Goal: Task Accomplishment & Management: Manage account settings

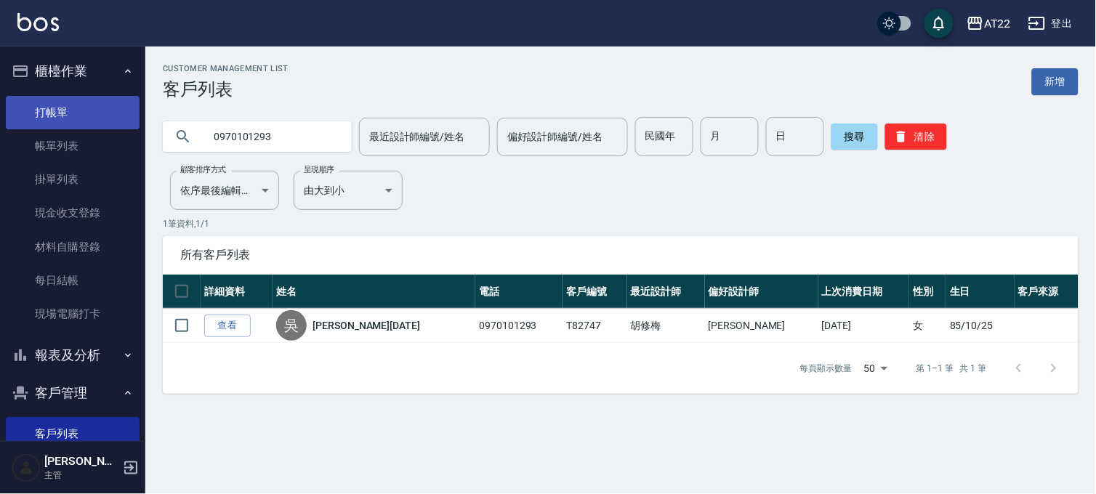
click at [81, 97] on link "打帳單" at bounding box center [73, 112] width 134 height 33
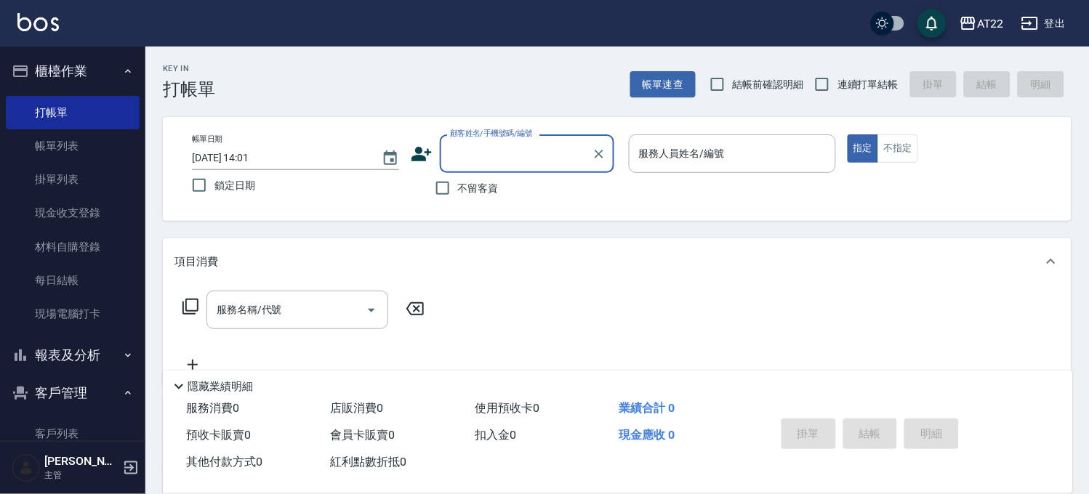
click at [475, 150] on input "顧客姓名/手機號碼/編號" at bounding box center [516, 153] width 140 height 25
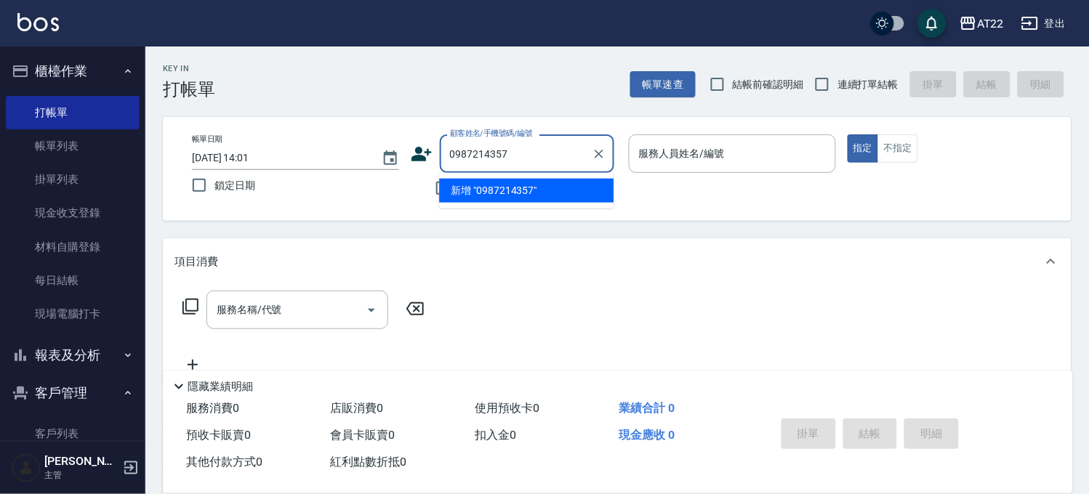
click at [529, 194] on li "新增 "0987214357"" at bounding box center [526, 191] width 174 height 24
type input "0987214357"
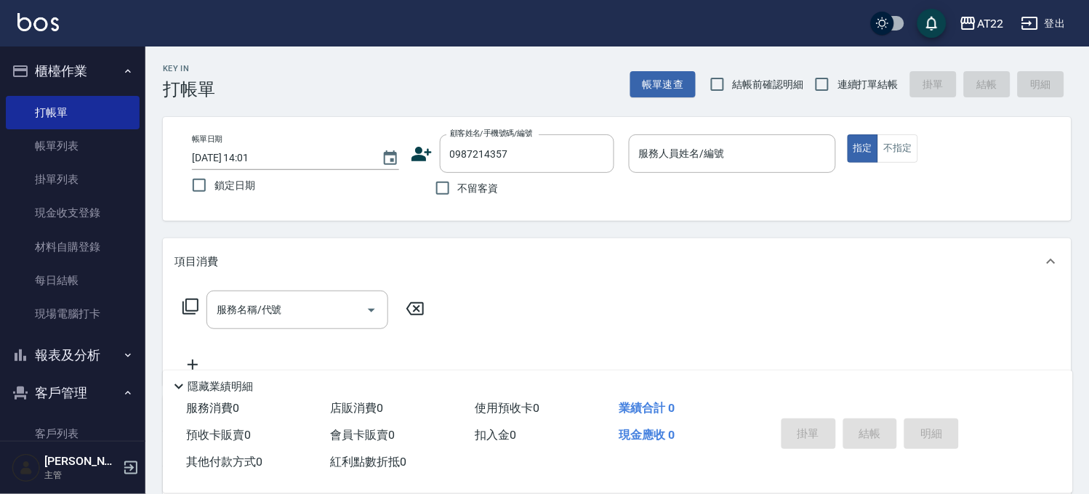
click at [417, 157] on icon at bounding box center [421, 154] width 20 height 15
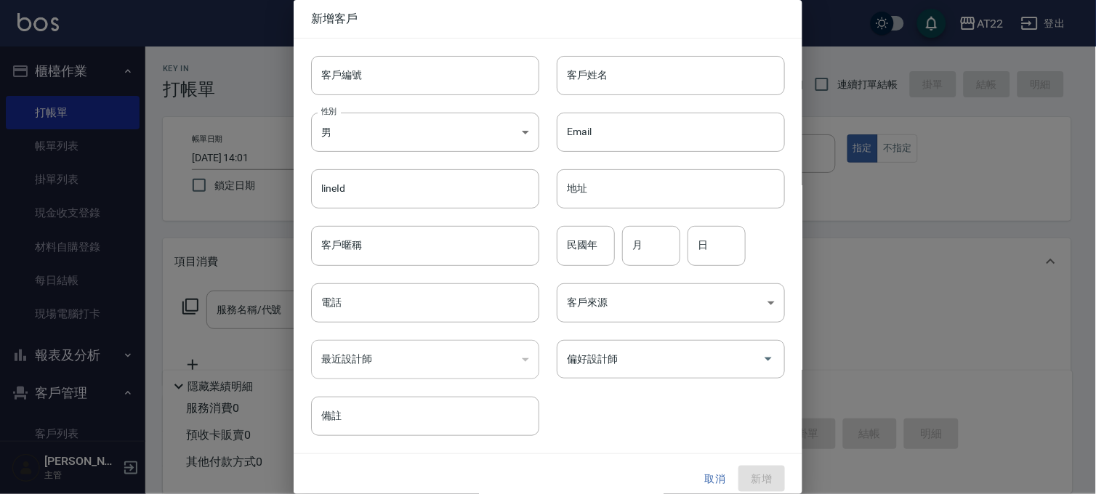
type input "0987214357"
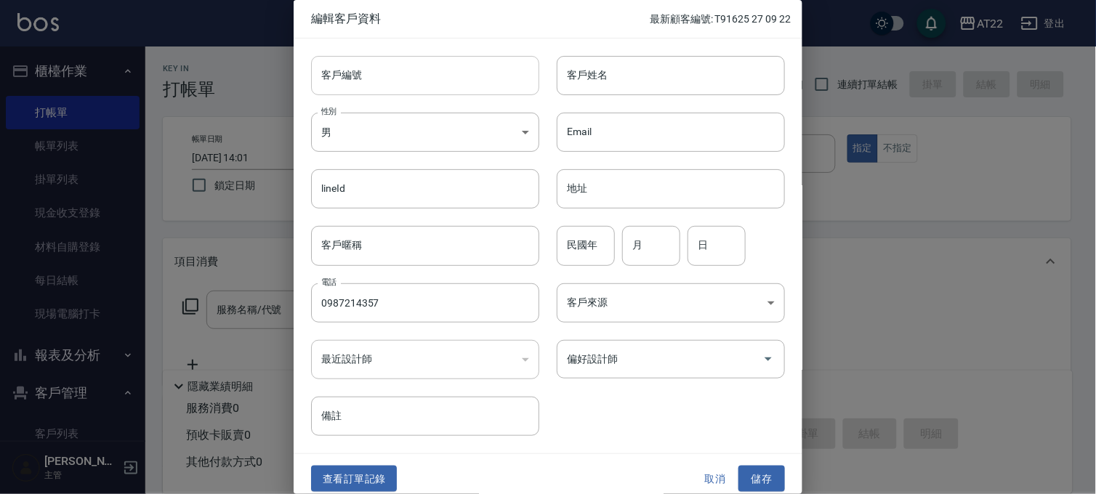
click at [471, 76] on input "客戶編號" at bounding box center [425, 75] width 228 height 39
click at [622, 79] on input "客戶姓名" at bounding box center [671, 75] width 228 height 39
type input "廖仲葳"
click at [584, 250] on input "民國年" at bounding box center [586, 245] width 58 height 39
type input "86"
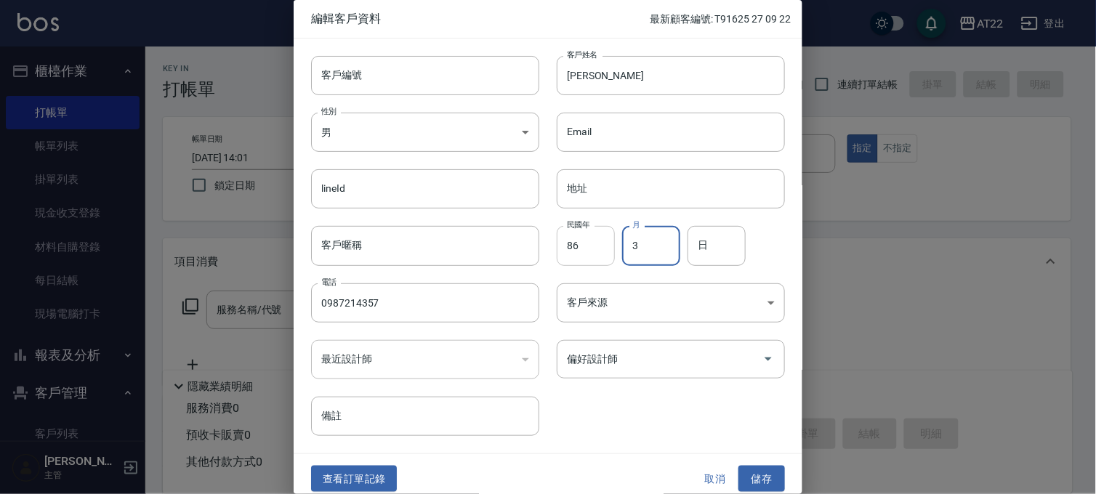
type input "3"
type input "29"
click at [752, 478] on button "儲存" at bounding box center [762, 479] width 47 height 27
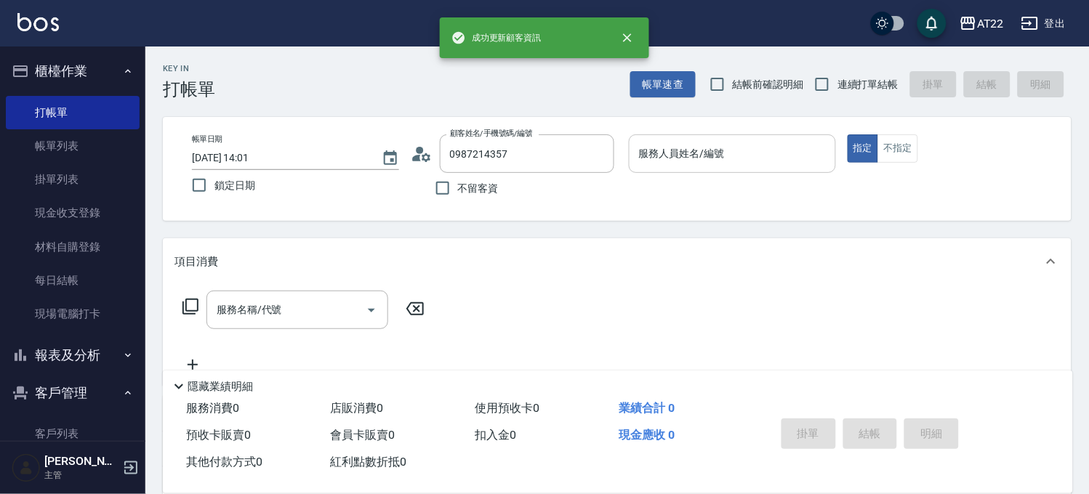
click at [758, 163] on input "服務人員姓名/編號" at bounding box center [732, 153] width 194 height 25
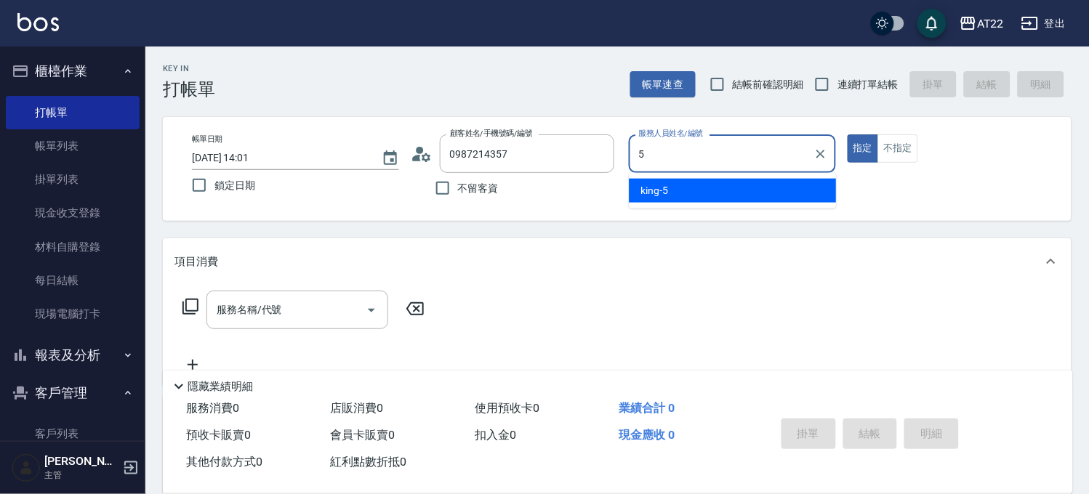
type input "king-5"
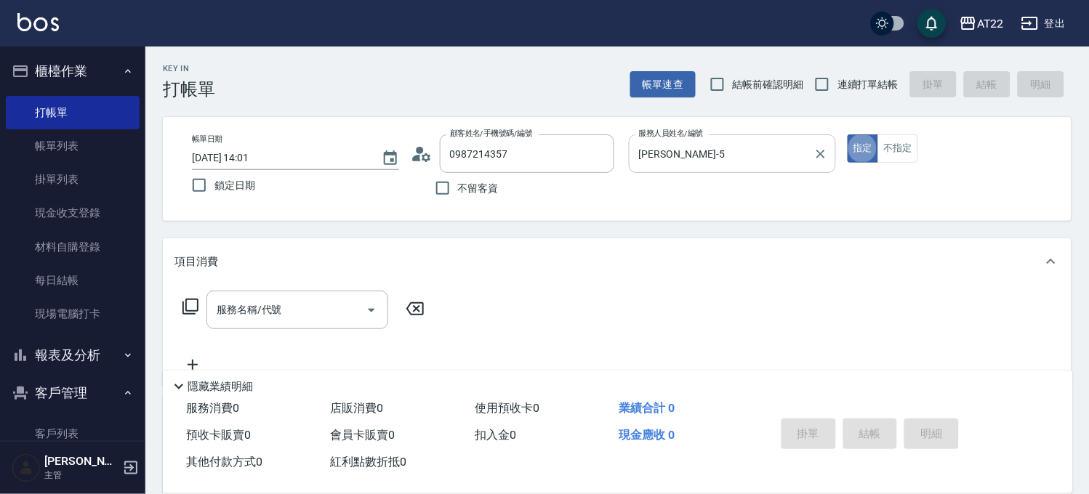
type button "true"
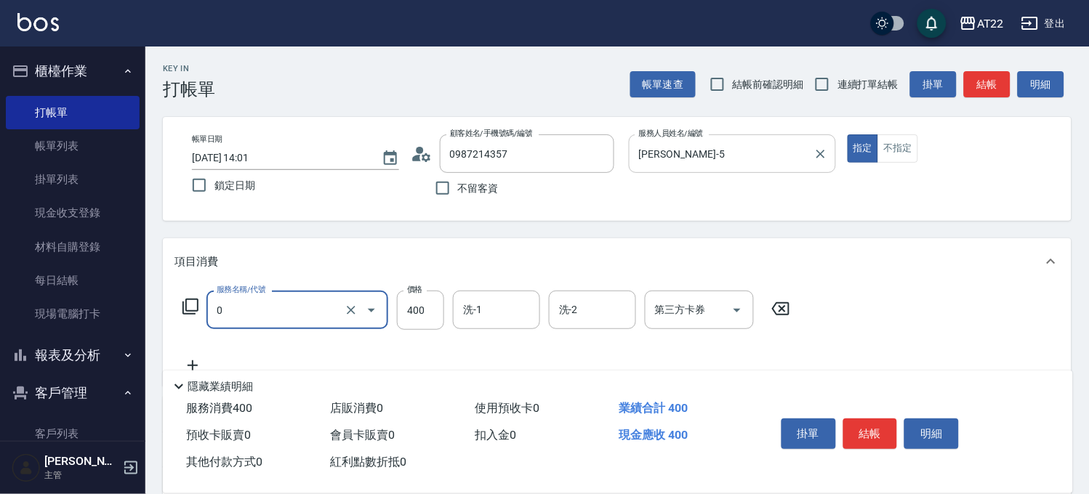
type input "有機洗髮(0)"
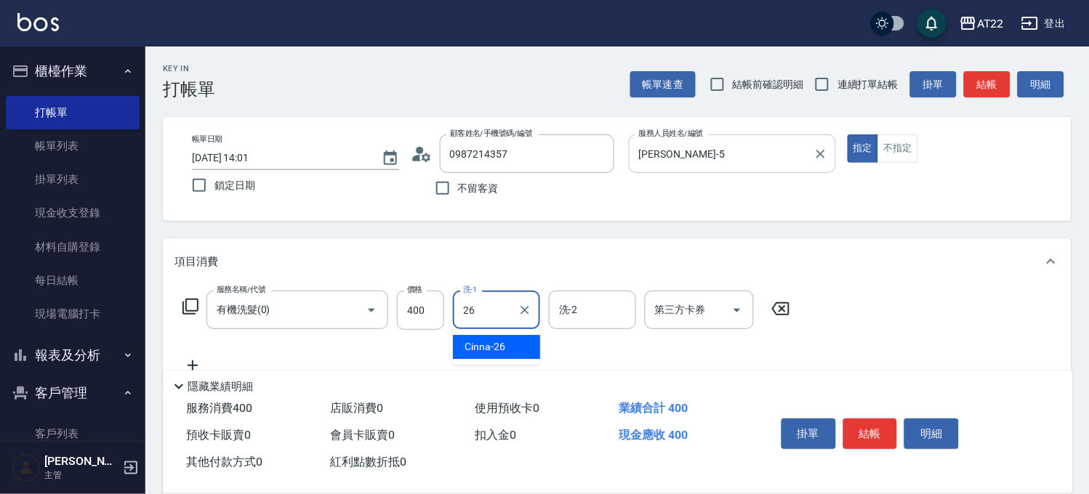
type input "Cinna-26"
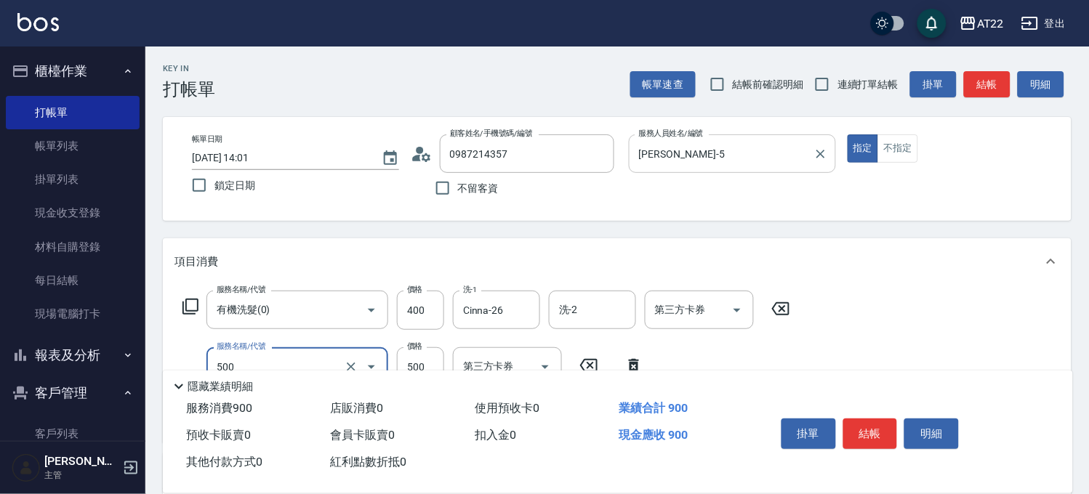
type input "剪髮(500)"
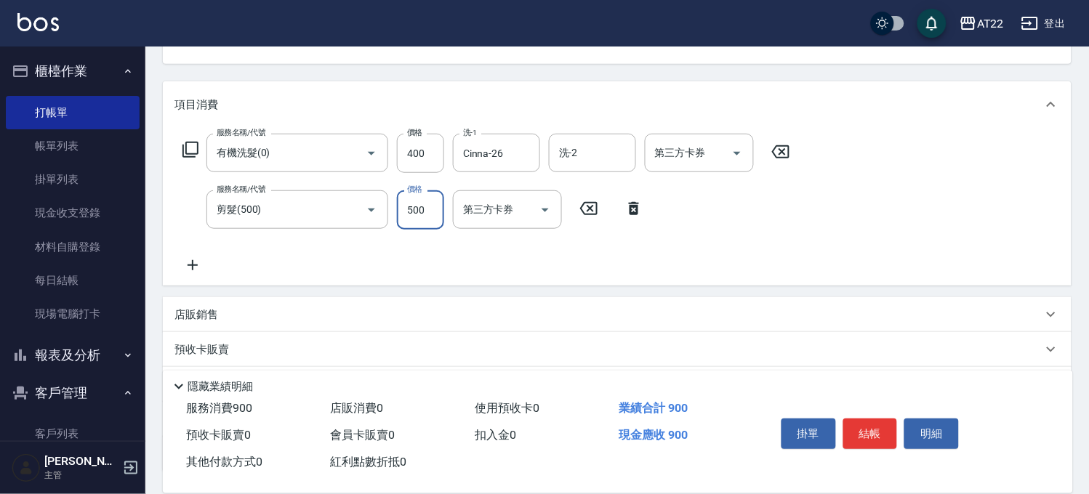
scroll to position [161, 0]
click at [214, 251] on div "服務名稱/代號 有機洗髮(0) 服務名稱/代號 價格 400 價格 洗-1 Cinna-26 洗-1 洗-2 洗-2 第三方卡券 第三方卡券 服務名稱/代號 …" at bounding box center [486, 199] width 624 height 140
click at [163, 273] on div "服務名稱/代號 有機洗髮(0) 服務名稱/代號 價格 400 價格 洗-1 Cinna-26 洗-1 洗-2 洗-2 第三方卡券 第三方卡券 服務名稱/代號 …" at bounding box center [617, 203] width 909 height 158
click at [184, 262] on icon at bounding box center [192, 260] width 36 height 17
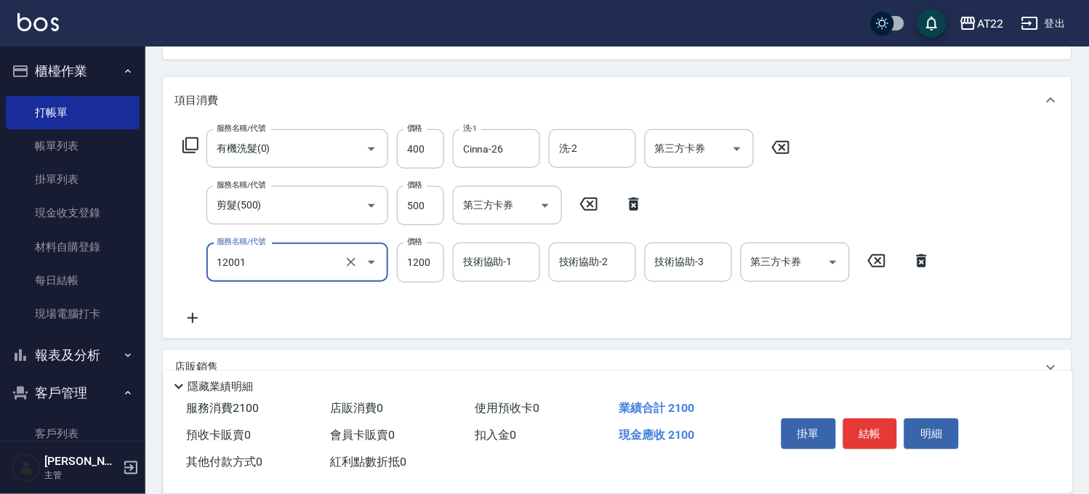
type input "燙髮S(12001)"
type input "1700"
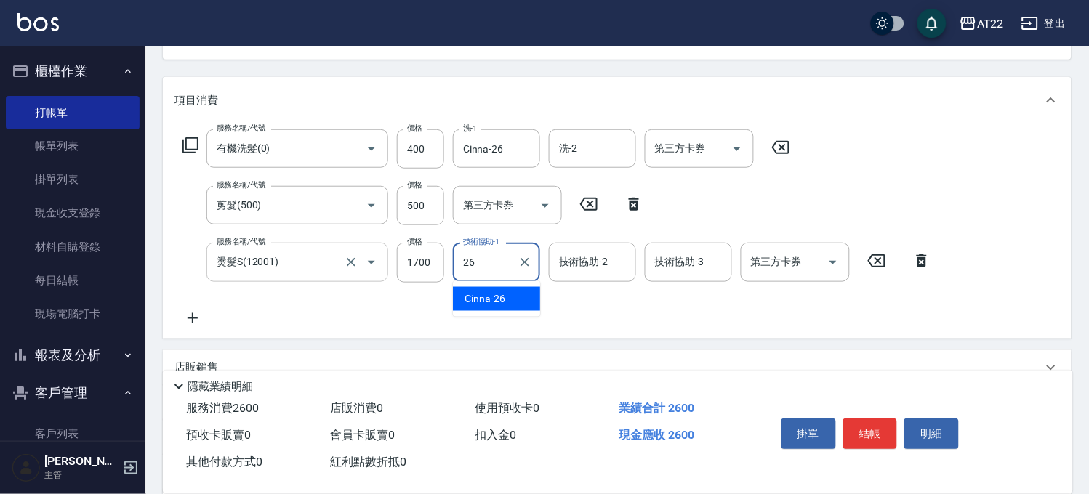
type input "Cinna-26"
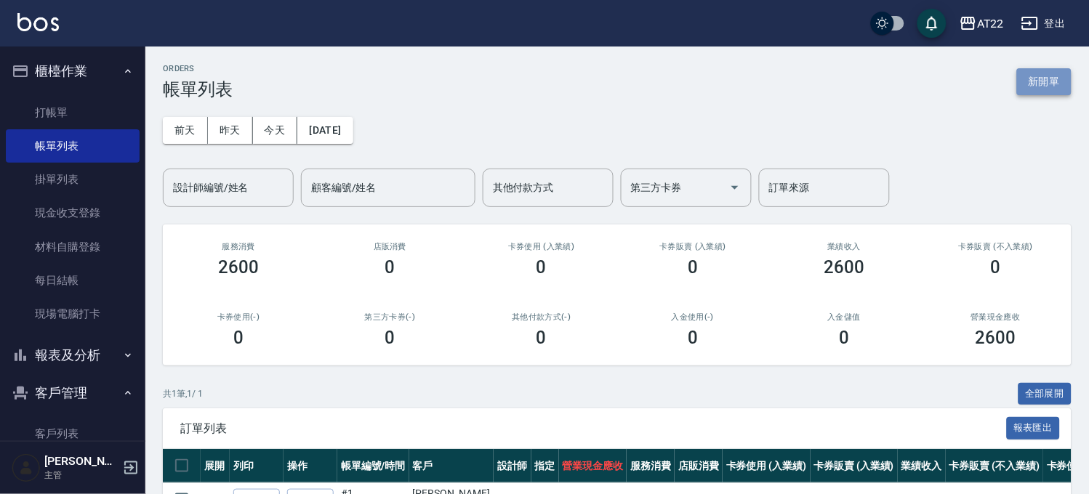
click at [1067, 80] on button "新開單" at bounding box center [1044, 81] width 55 height 27
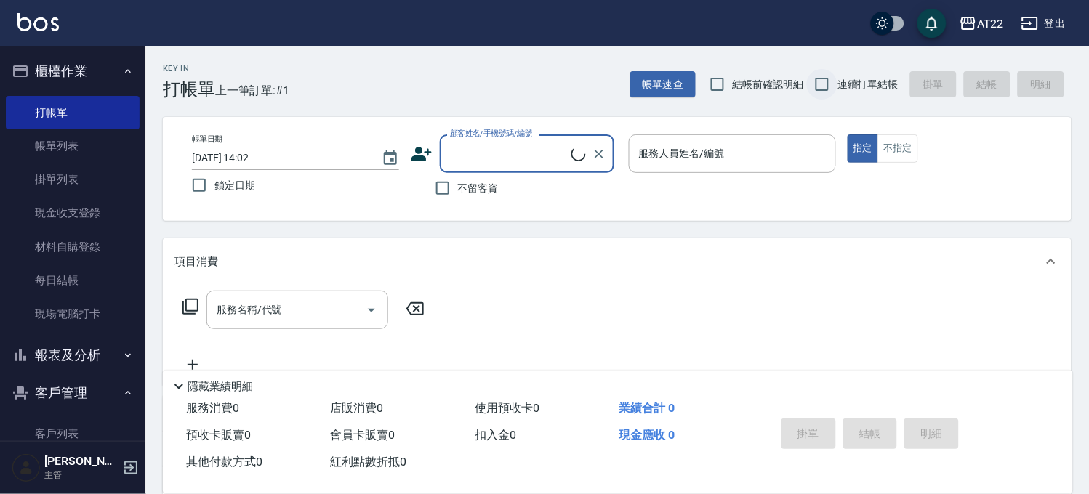
click at [827, 85] on input "連續打單結帳" at bounding box center [822, 84] width 31 height 31
checkbox input "true"
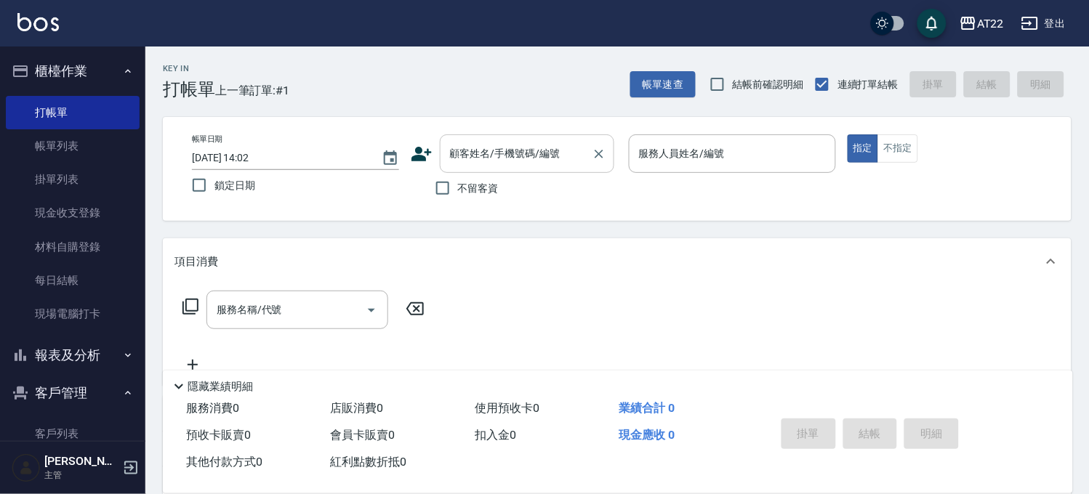
click at [558, 170] on div "顧客姓名/手機號碼/編號" at bounding box center [527, 153] width 174 height 39
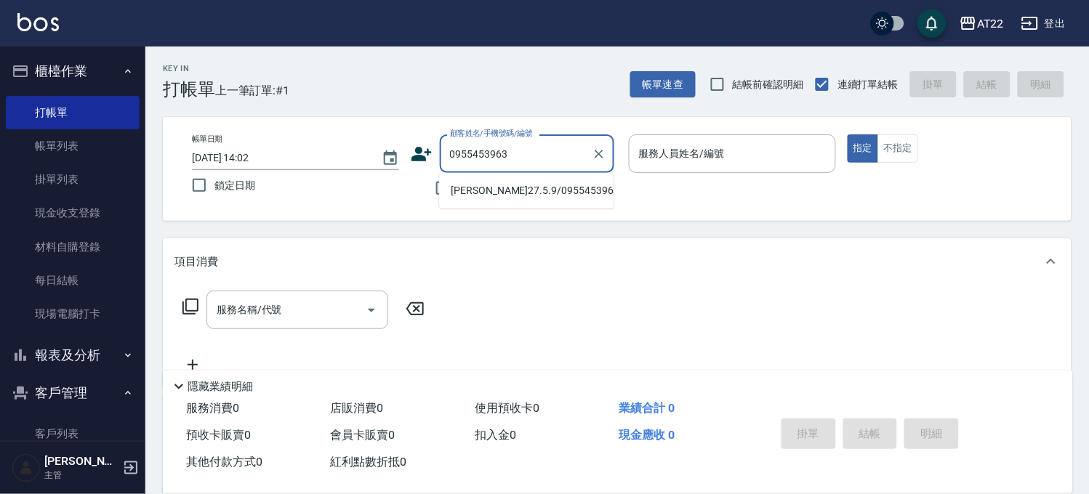
click at [536, 191] on li "黃琬婷27.5.9/0955453963/T91173" at bounding box center [526, 191] width 174 height 24
type input "黃琬婷27.5.9/0955453963/T91173"
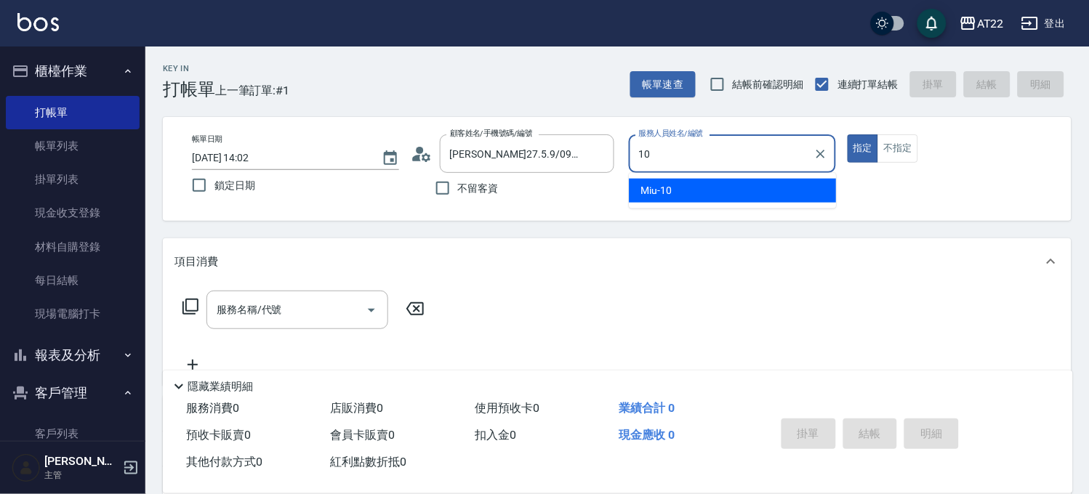
type input "Miu-10"
type button "true"
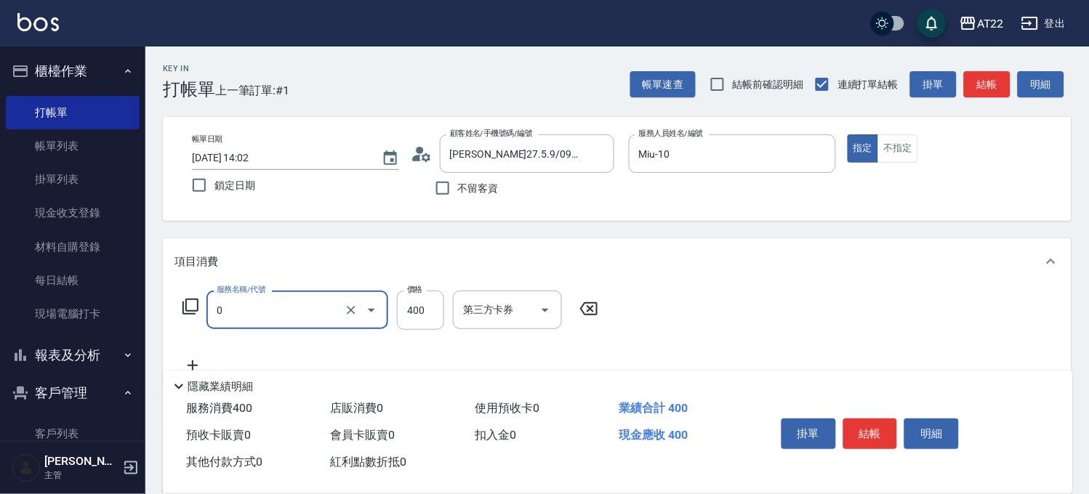
type input "有機洗髮(0)"
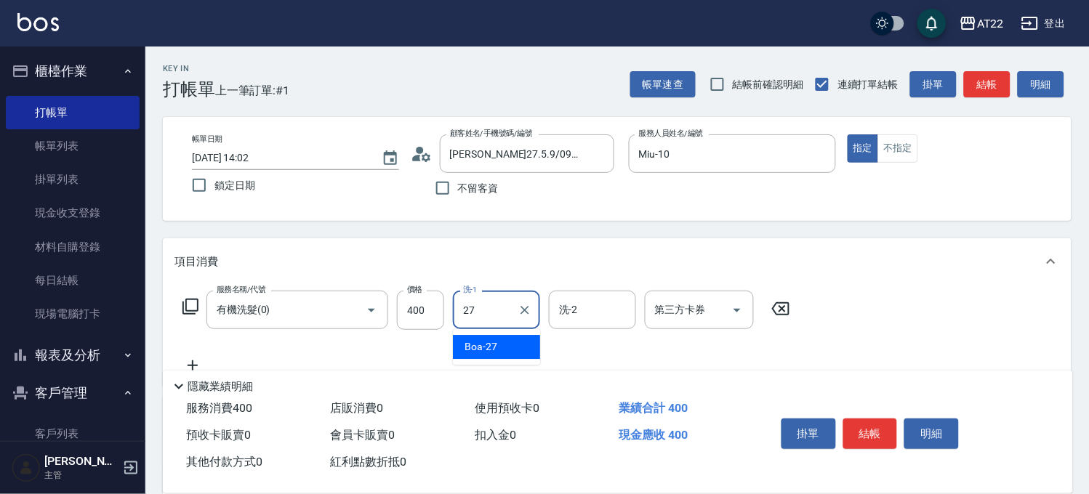
type input "Boa-27"
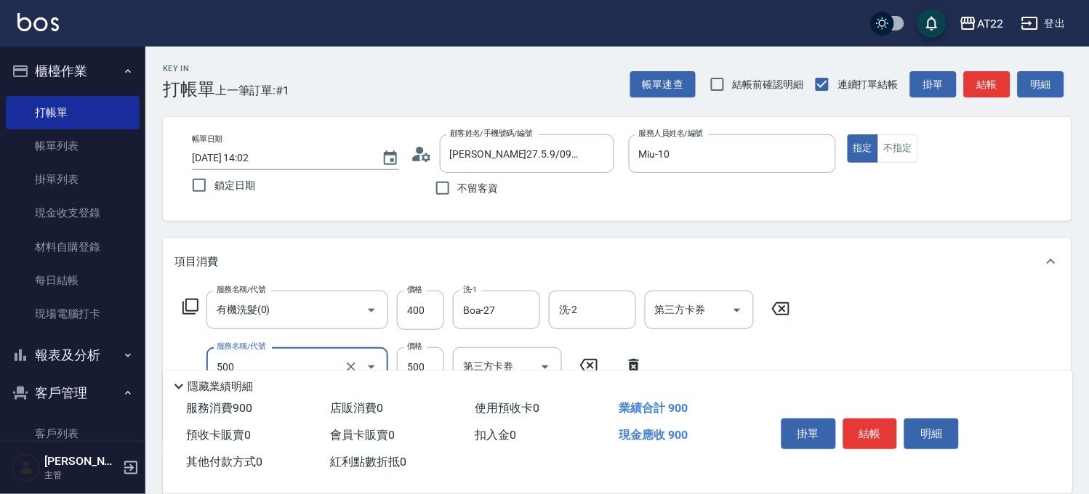
type input "剪髮(500)"
type input "430"
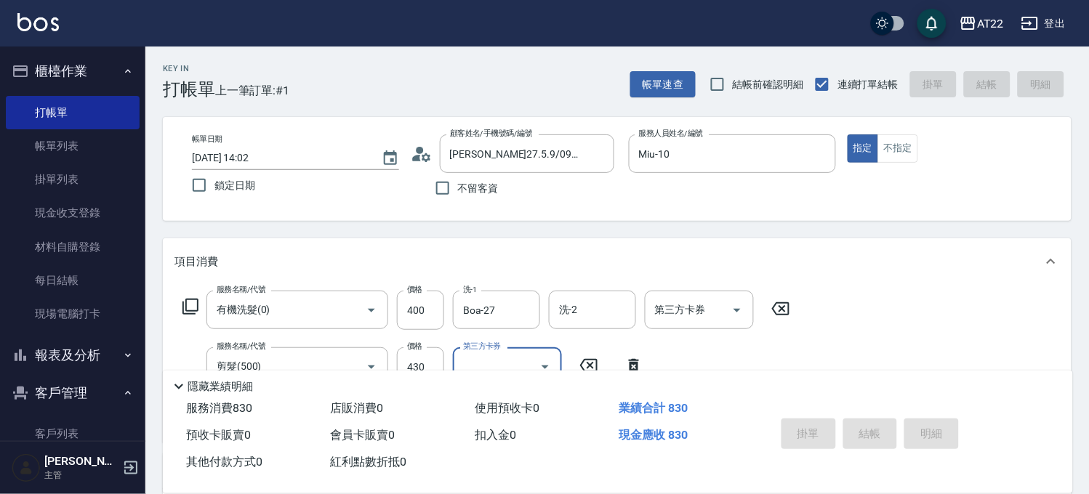
type input "2025/09/23 14:03"
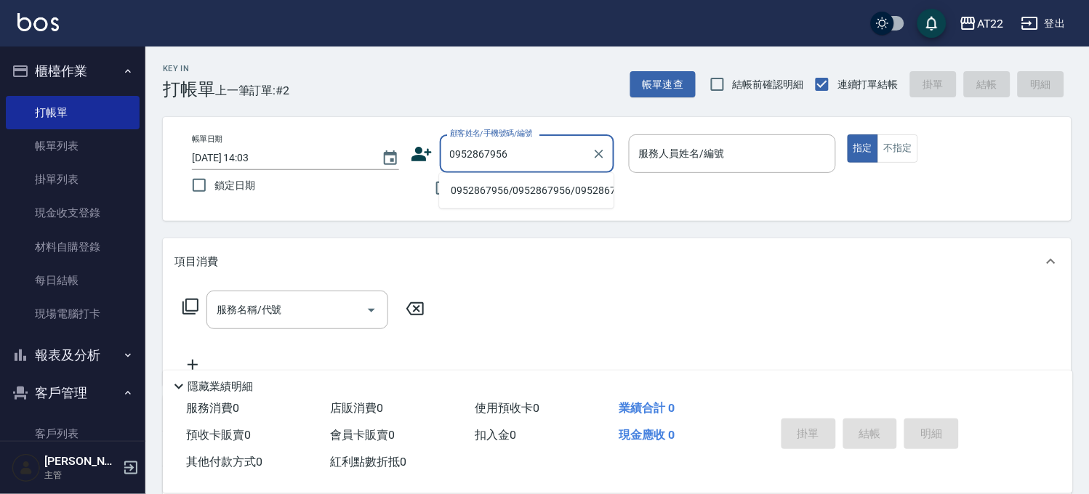
click at [504, 201] on li "0952867956/0952867956/0952867956" at bounding box center [526, 191] width 174 height 24
type input "0952867956/0952867956/0952867956"
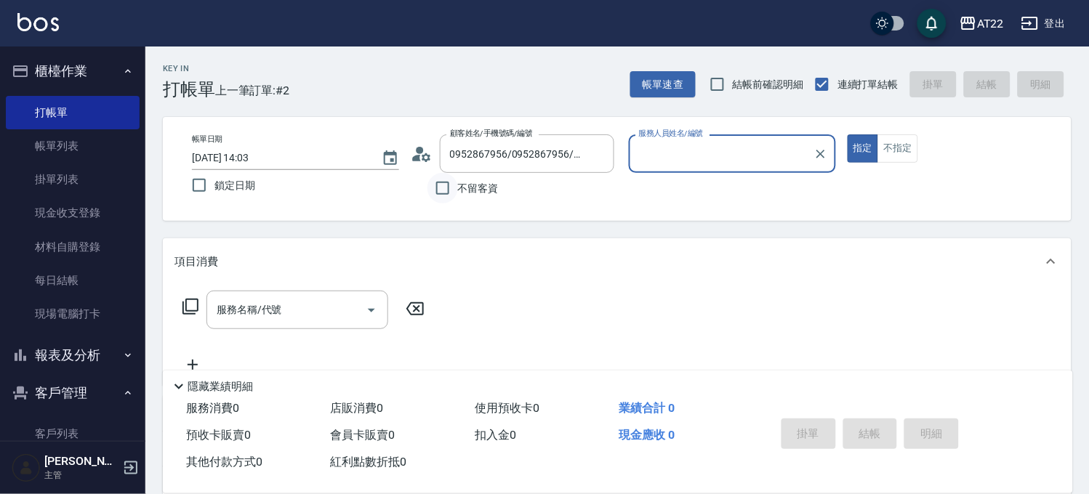
type input "Miu-10"
click at [420, 158] on icon at bounding box center [422, 154] width 22 height 22
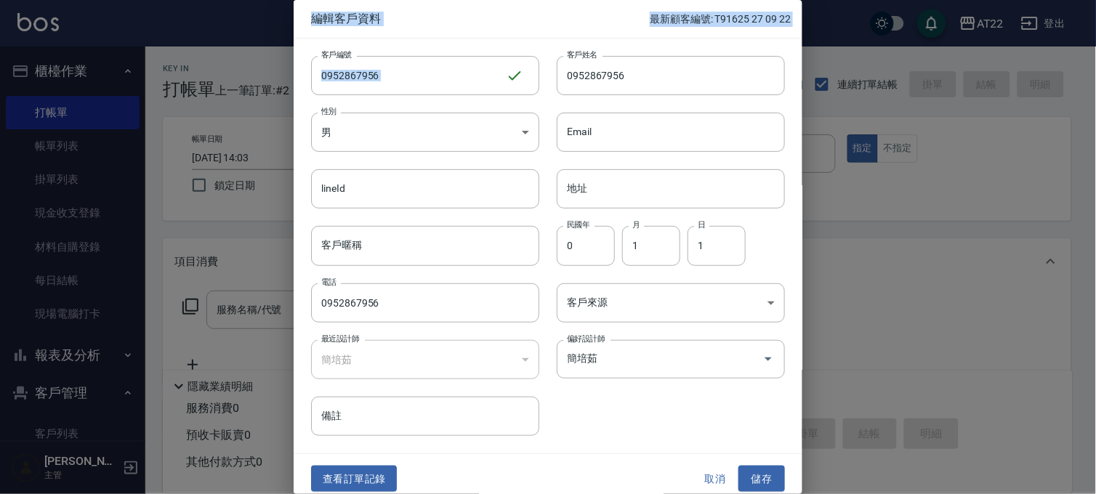
drag, startPoint x: 522, startPoint y: 75, endPoint x: 277, endPoint y: 55, distance: 245.7
click at [277, 55] on div "編輯客戶資料 最新顧客編號: T91625 27 09 22 客戶編號 0952867956 ​ 客戶編號 客戶姓名 0952867956 客戶姓名 性別 男…" at bounding box center [548, 247] width 1096 height 494
click at [400, 73] on input "0952867956" at bounding box center [408, 75] width 195 height 39
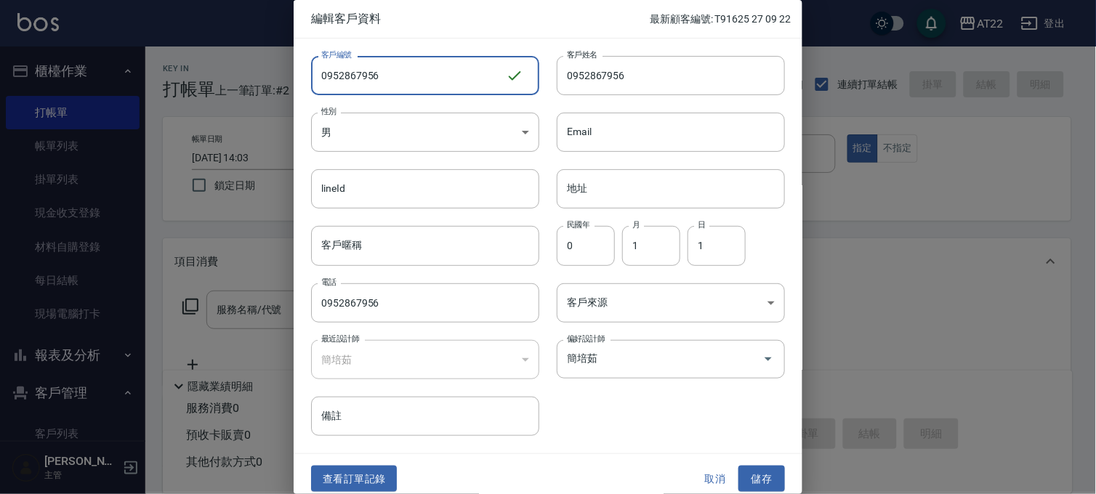
drag, startPoint x: 455, startPoint y: 77, endPoint x: 230, endPoint y: 60, distance: 225.3
click at [230, 60] on div "編輯客戶資料 最新顧客編號: T91625 27 09 22 客戶編號 0952867956 ​ 客戶編號 客戶姓名 0952867956 客戶姓名 性別 男…" at bounding box center [548, 247] width 1096 height 494
type input "T91588"
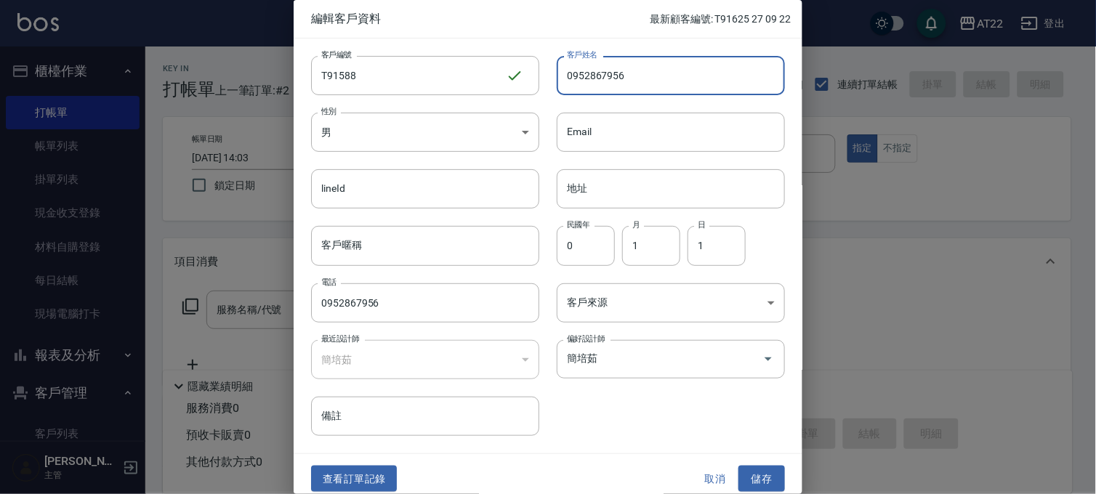
drag, startPoint x: 709, startPoint y: 79, endPoint x: 299, endPoint y: 59, distance: 411.2
click at [299, 59] on div "客戶編號 T91588 ​ 客戶編號 客戶姓名 0952867956 客戶姓名 性別 男 MALE 性別 Email Email lineId lineId …" at bounding box center [539, 238] width 491 height 398
type input "黃琬靜27.9.23"
drag, startPoint x: 587, startPoint y: 249, endPoint x: 516, endPoint y: 243, distance: 71.5
click at [519, 249] on div "客戶編號 T91588 ​ 客戶編號 客戶姓名 黃琬靜27.9.23 客戶姓名 性別 男 MALE 性別 Email Email lineId lineId …" at bounding box center [539, 238] width 491 height 398
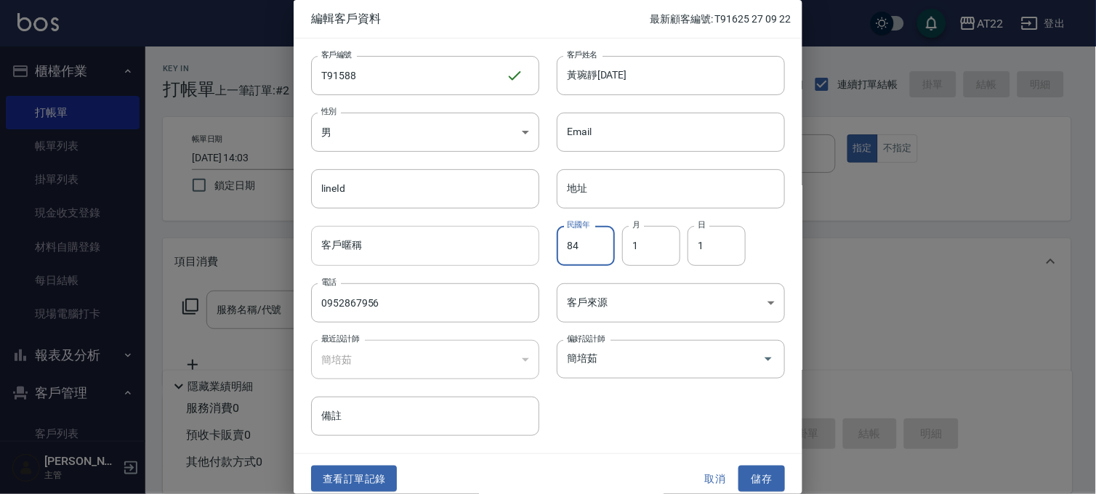
type input "84"
type input "10"
type input "28"
click at [739, 483] on button "儲存" at bounding box center [762, 479] width 47 height 27
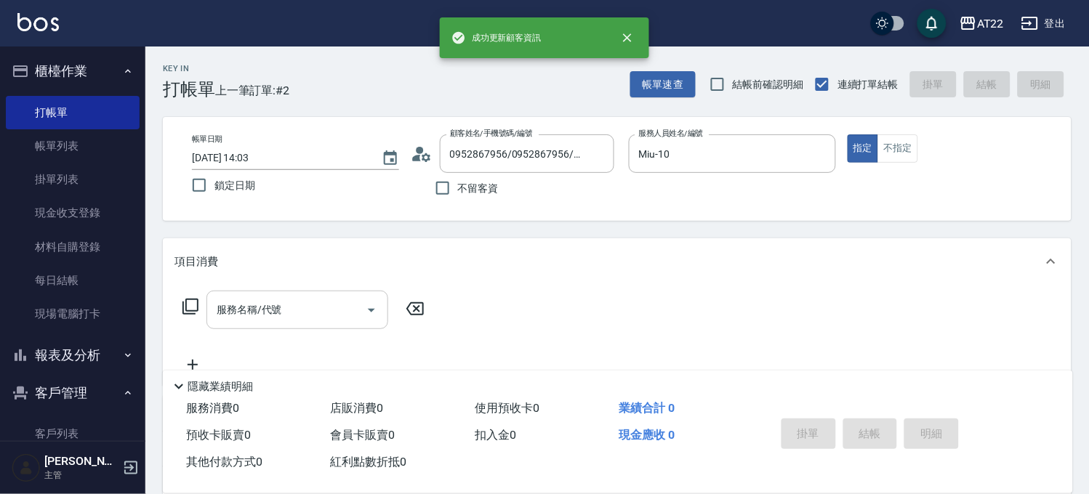
click at [333, 318] on input "服務名稱/代號" at bounding box center [286, 309] width 147 height 25
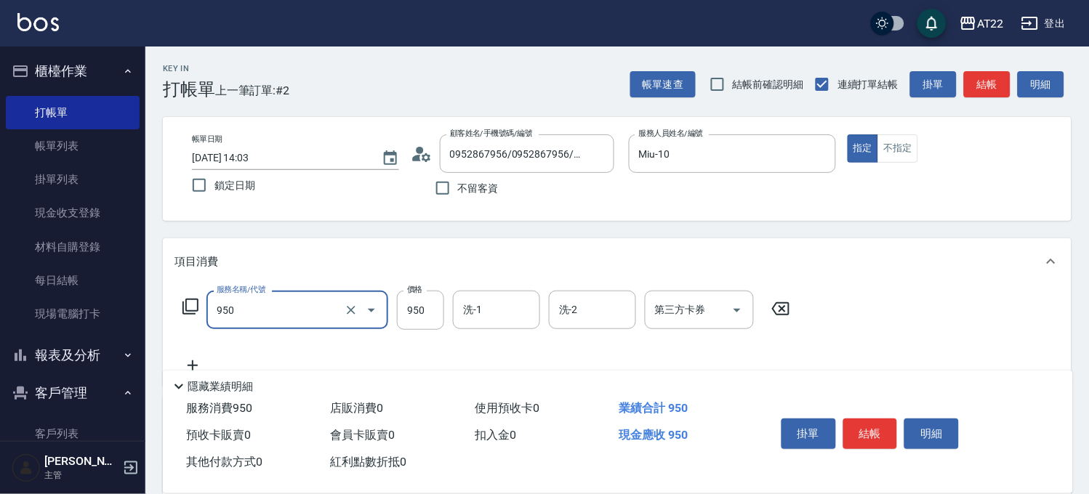
type input "SPA精油洗髮(950)"
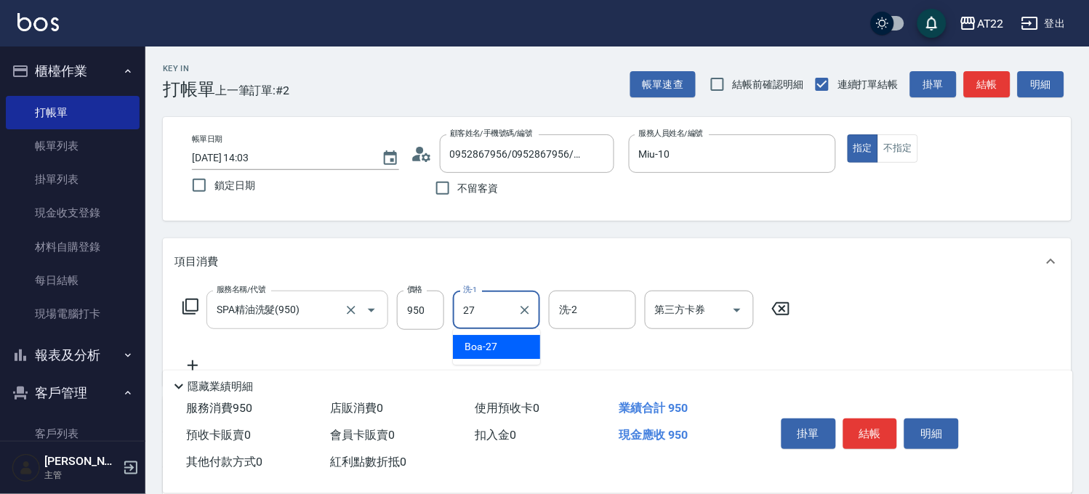
type input "Boa-27"
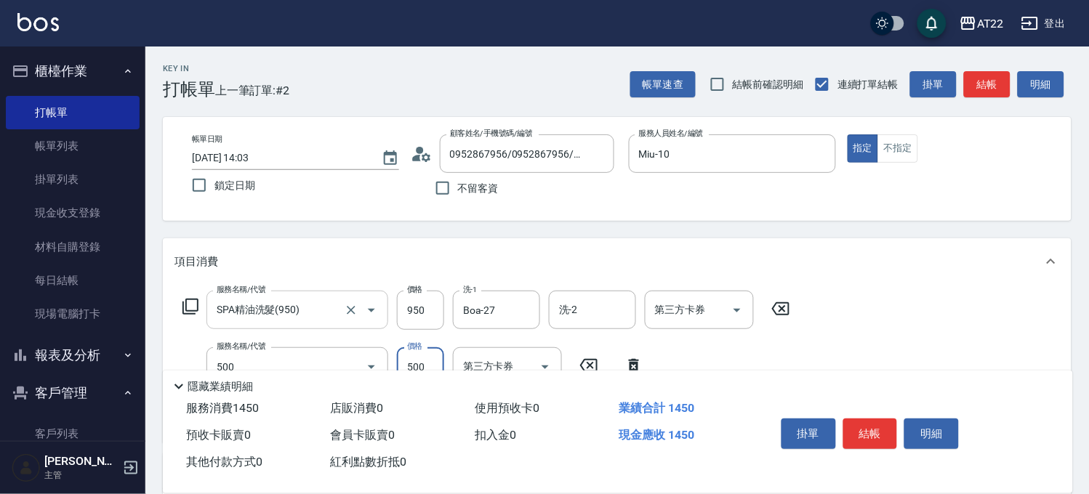
type input "剪髮(500)"
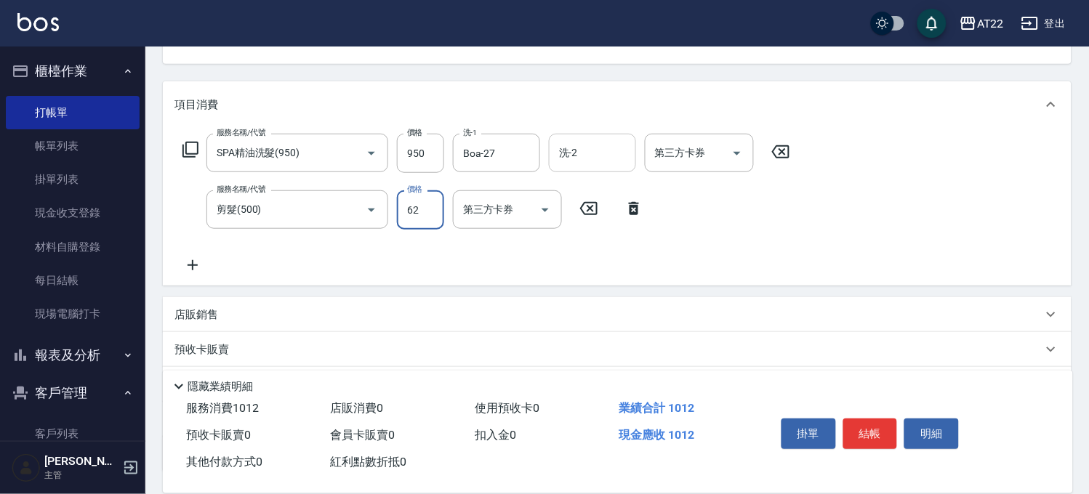
scroll to position [161, 0]
type input "630"
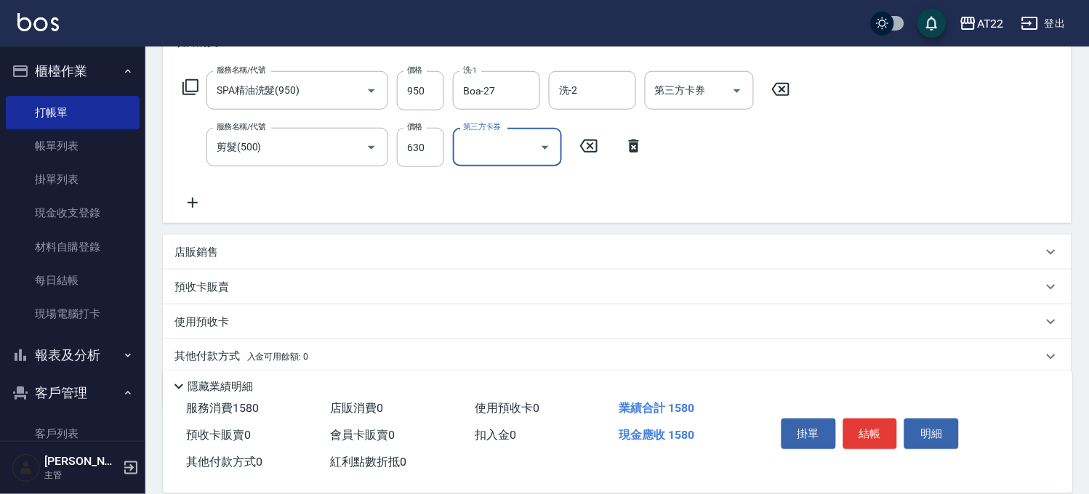
scroll to position [273, 0]
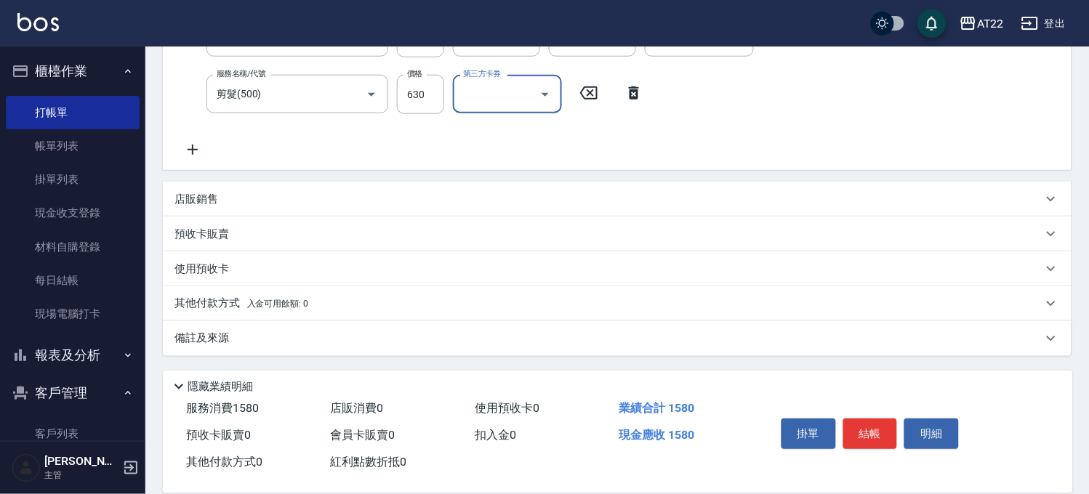
click at [274, 197] on div "店販銷售" at bounding box center [608, 199] width 868 height 15
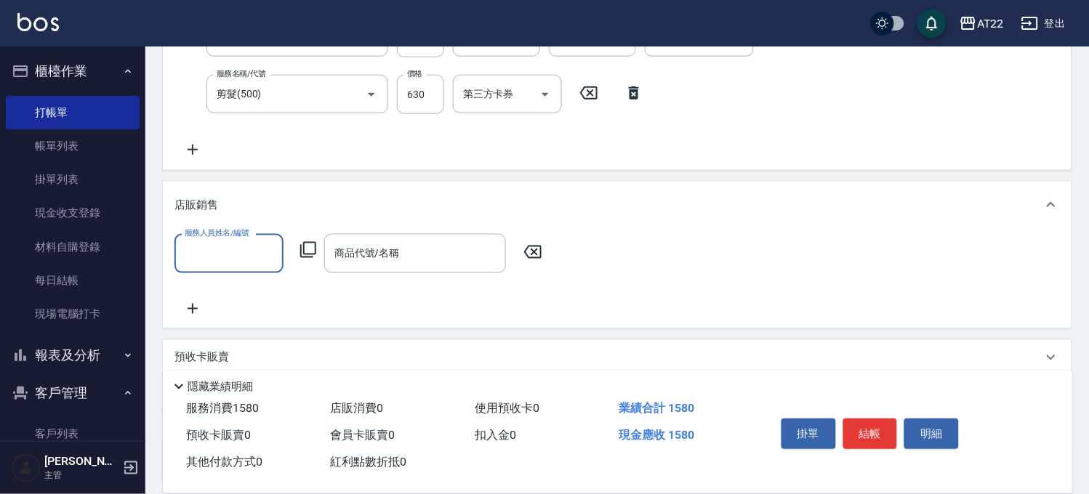
scroll to position [0, 0]
type input "Miu-10"
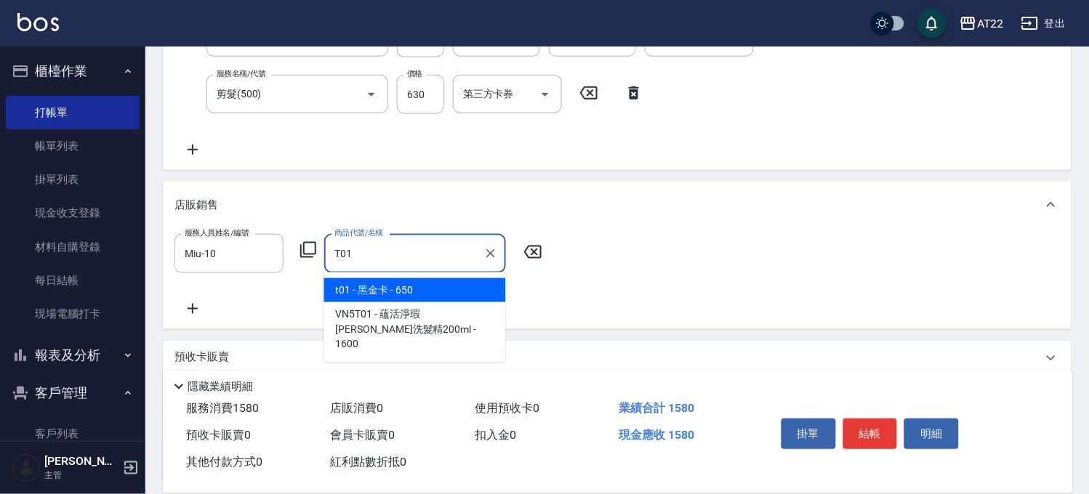
click at [347, 293] on span "t01 - 黑金卡 - 650" at bounding box center [415, 290] width 182 height 24
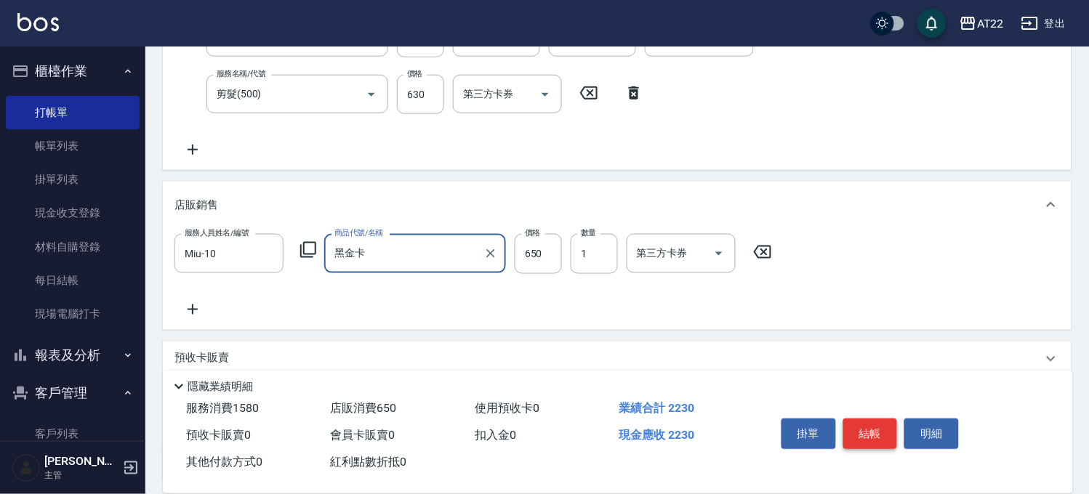
type input "黑金卡"
click at [860, 429] on button "結帳" at bounding box center [870, 434] width 55 height 31
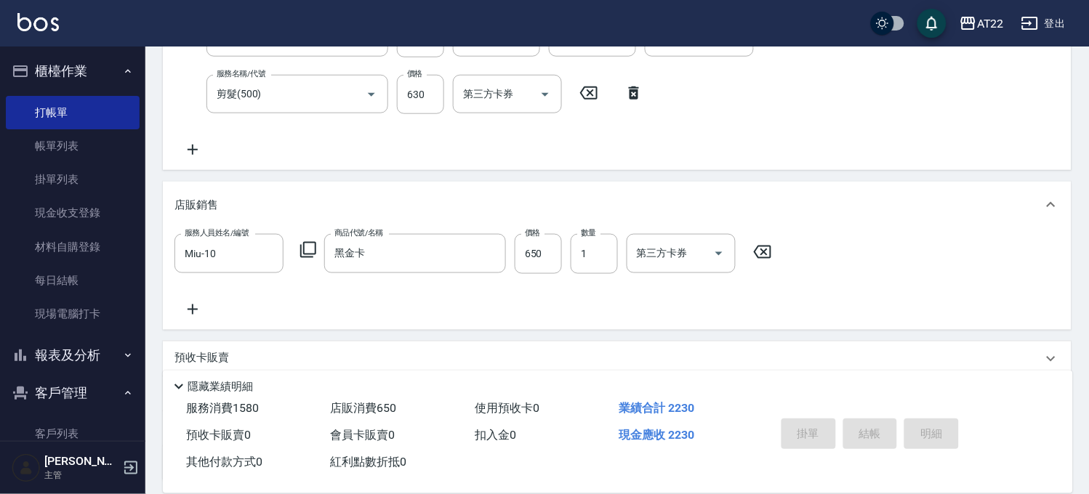
type input "2025/09/23 14:04"
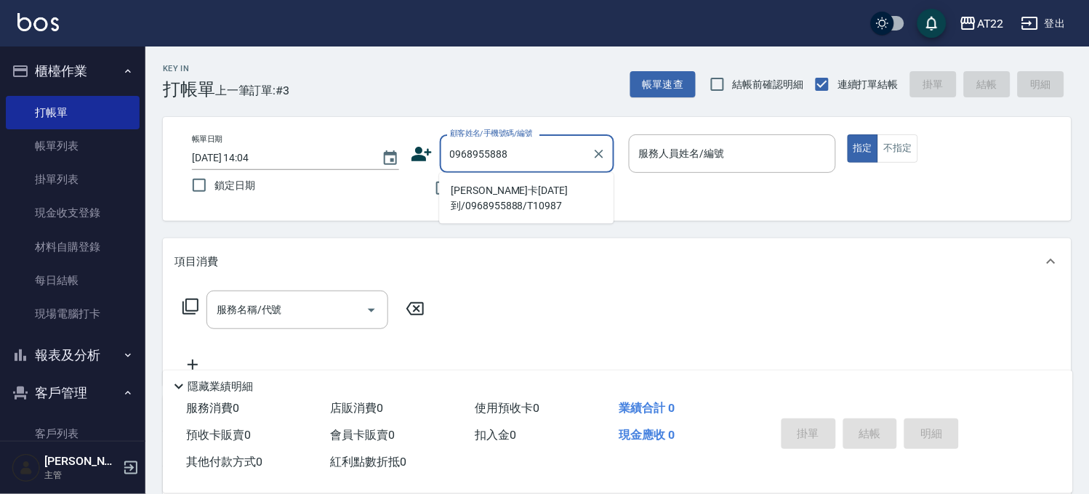
click at [503, 186] on li "潘貞穎黑卡25.12.06到/0968955888/T10987" at bounding box center [526, 198] width 174 height 39
type input "潘貞穎黑卡25.12.06到/0968955888/T10987"
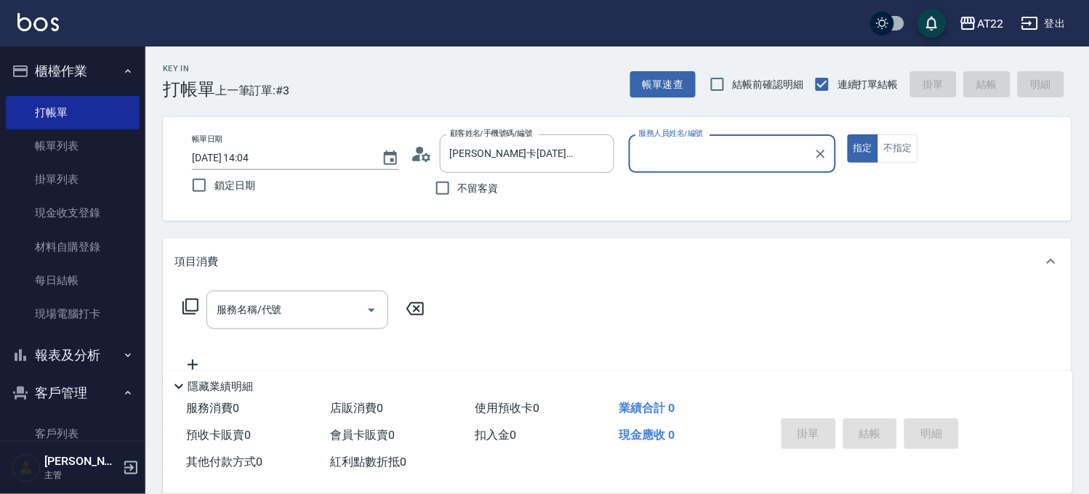
type input "尤信翰(無代號)"
click at [814, 160] on icon "Clear" at bounding box center [820, 154] width 15 height 15
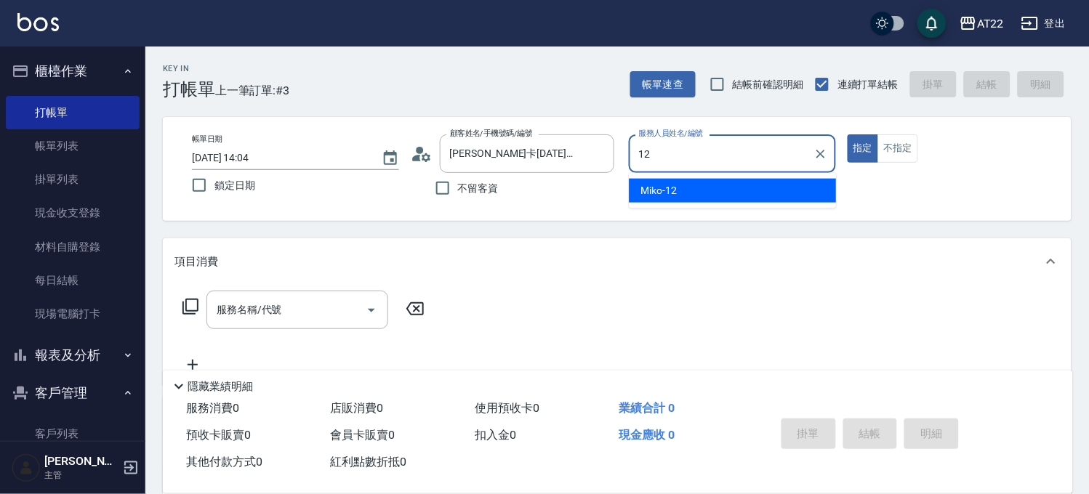
type input "Miko-12"
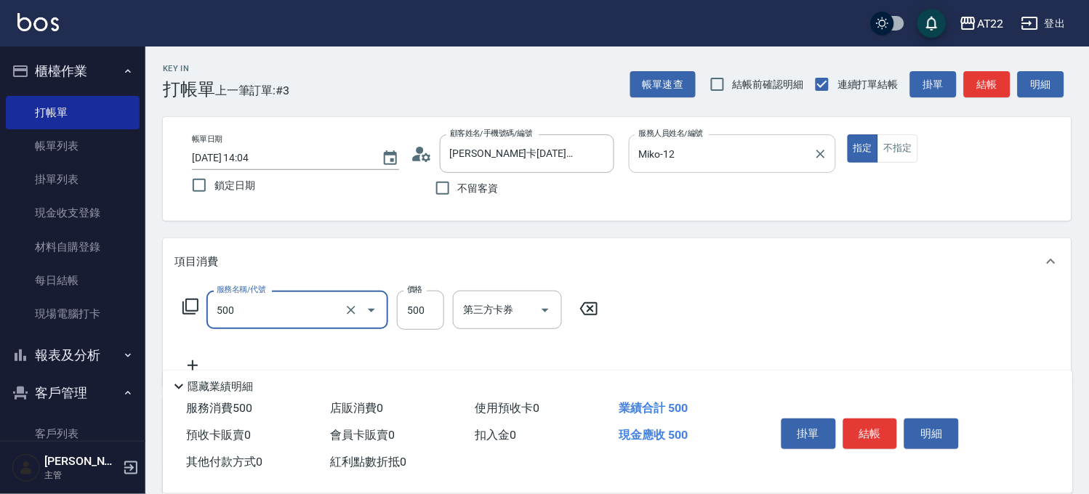
type input "剪髮(500)"
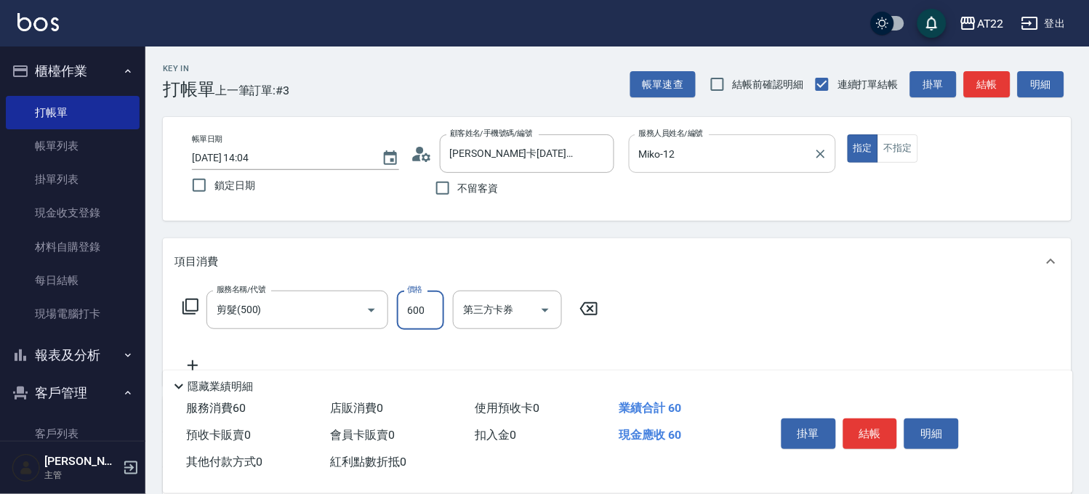
type input "600"
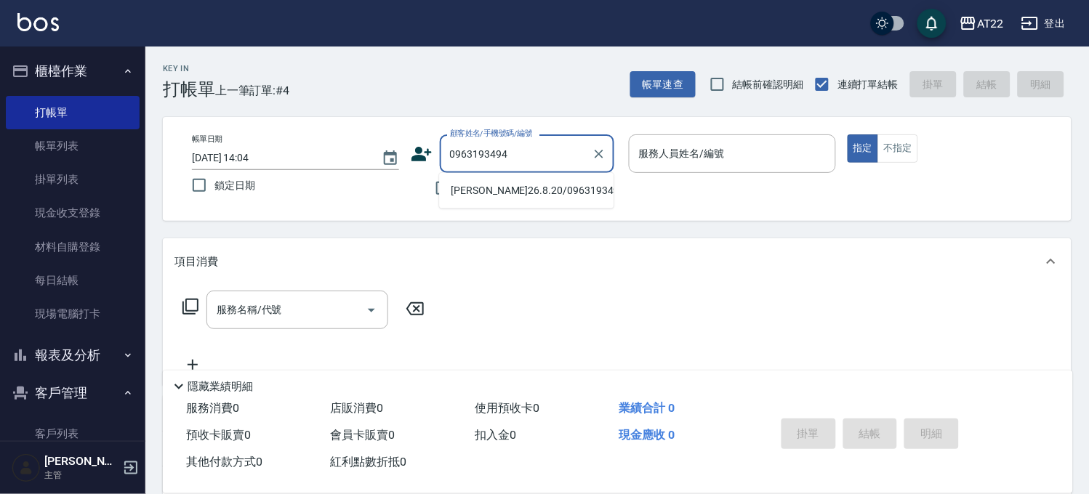
click at [478, 196] on li "徐敬文26.8.20/0963193494/v83082" at bounding box center [526, 191] width 174 height 24
type input "徐敬文26.8.20/0963193494/v83082"
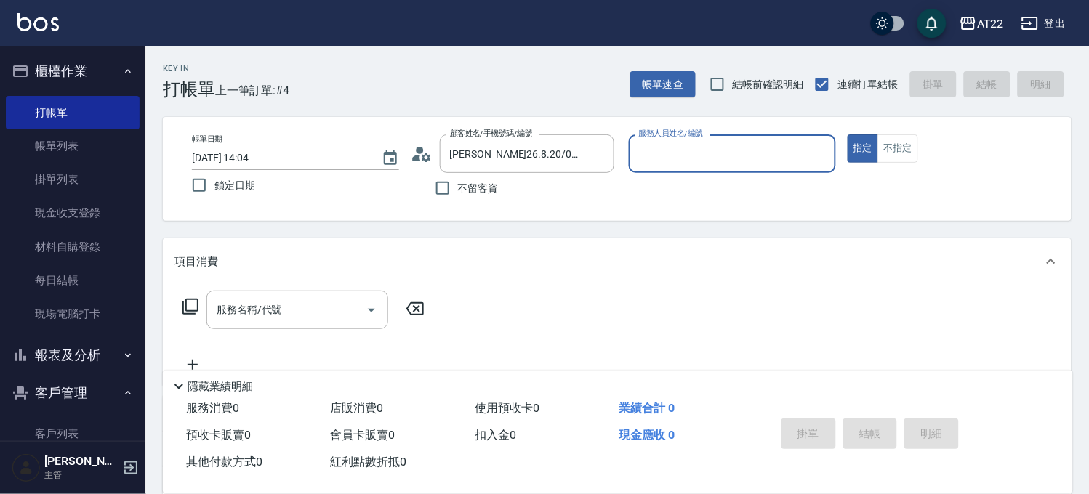
type input "Zoe-8"
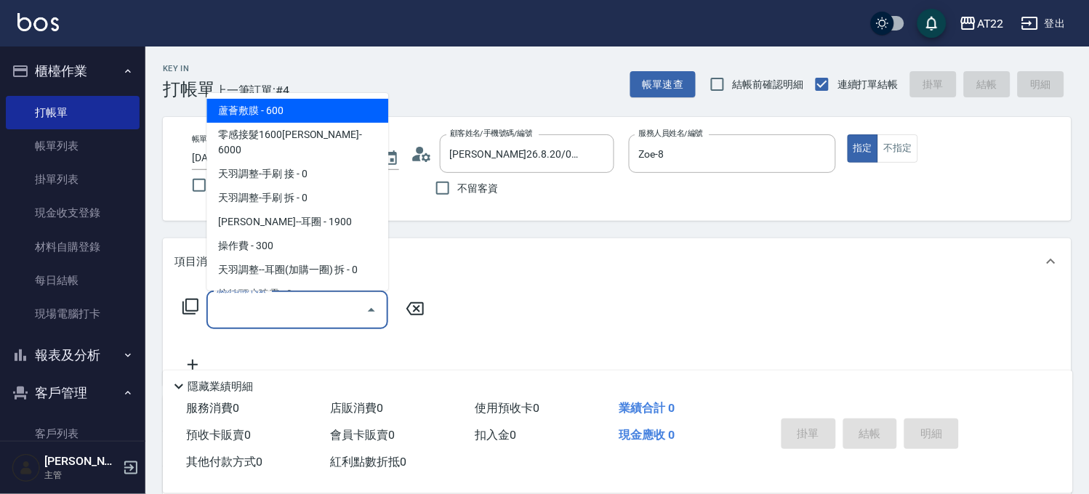
click at [287, 317] on input "服務名稱/代號" at bounding box center [286, 309] width 147 height 25
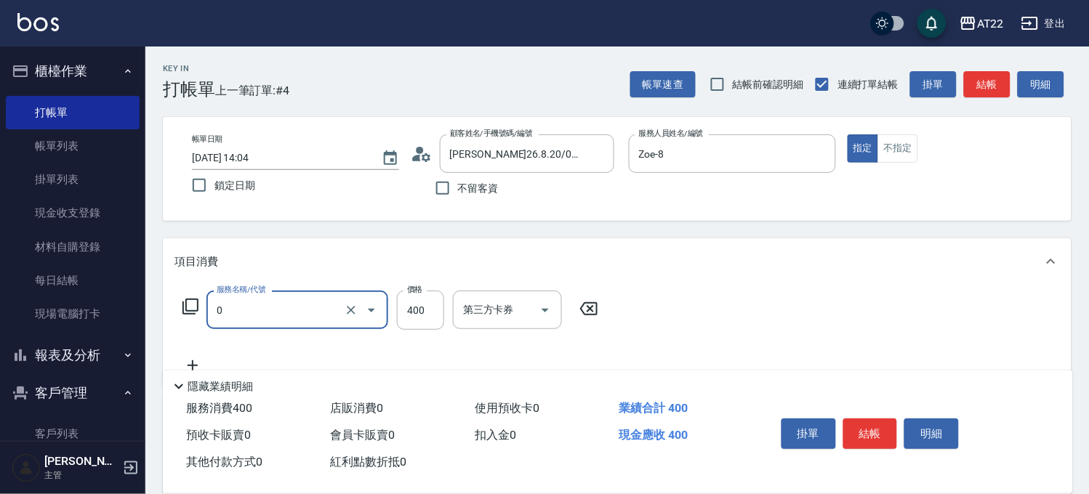
type input "有機洗髮(0)"
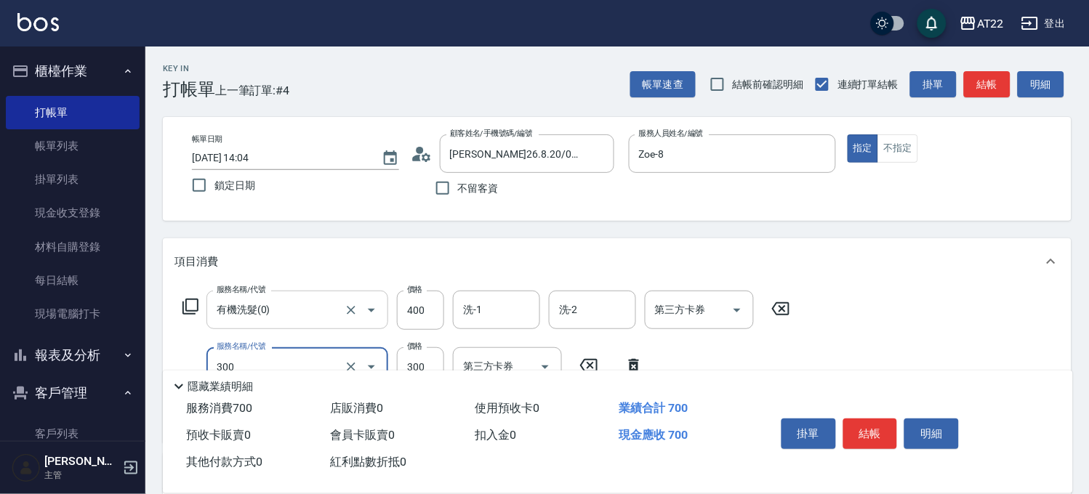
type input "剪髮(300)"
type input "250"
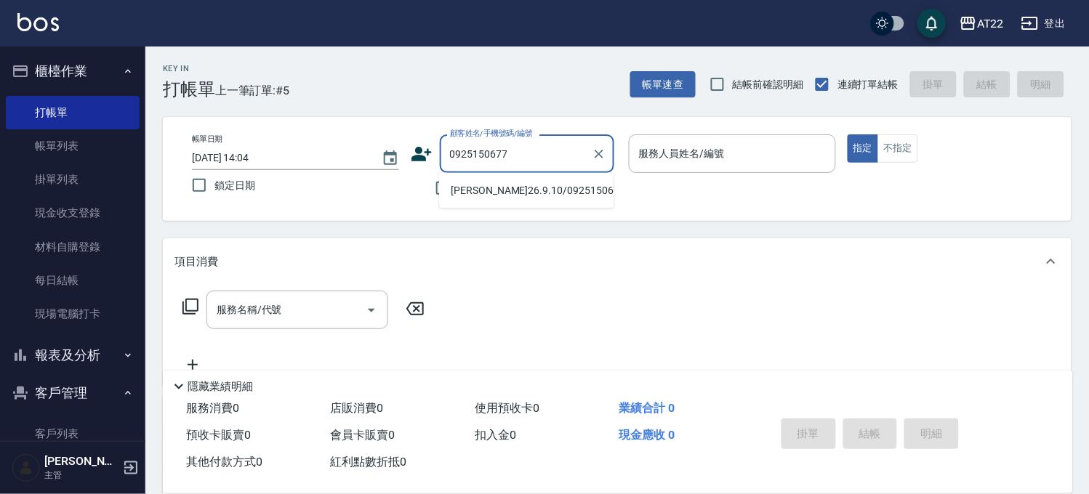
click at [476, 196] on li "王凱迪26.9.10/0925150677/T10705" at bounding box center [526, 191] width 174 height 24
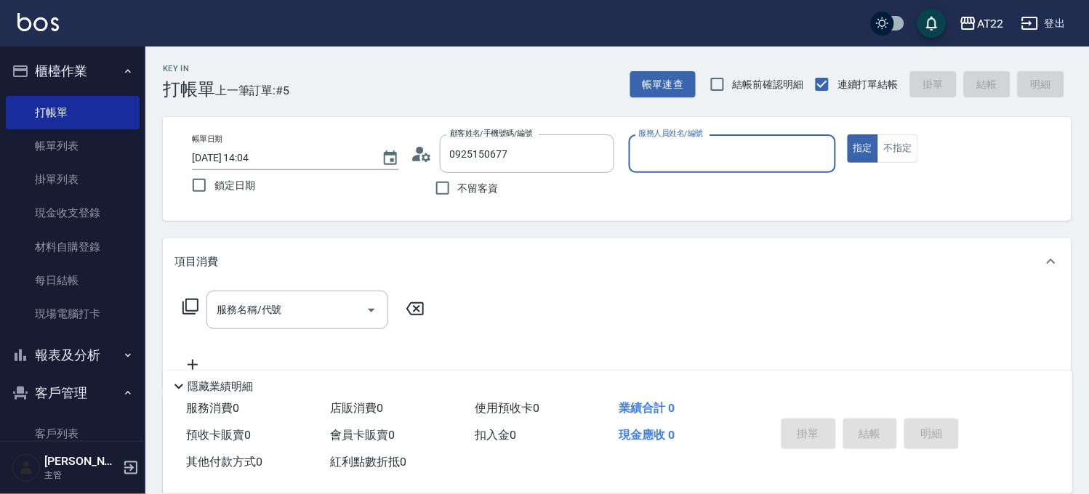
type input "王凱迪26.9.10/0925150677/T10705"
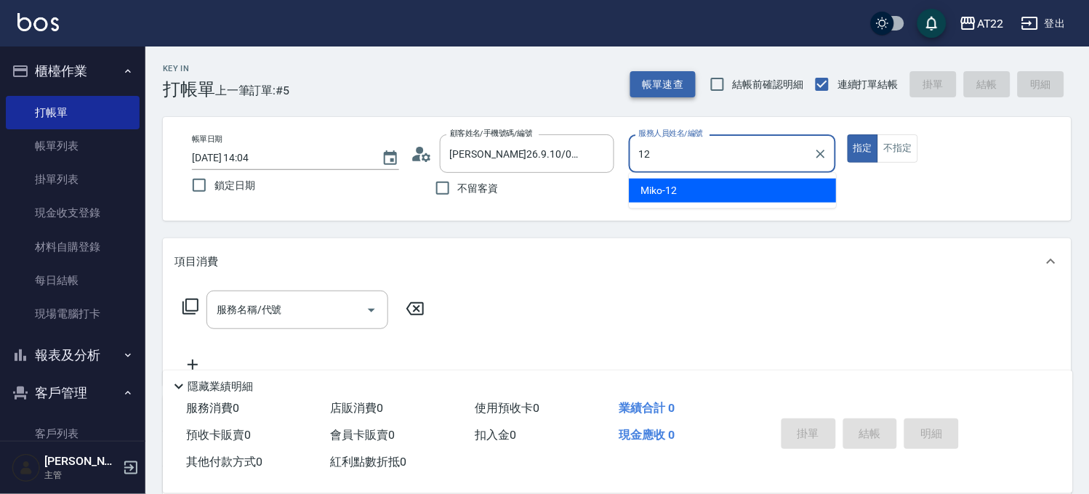
type input "Miko-12"
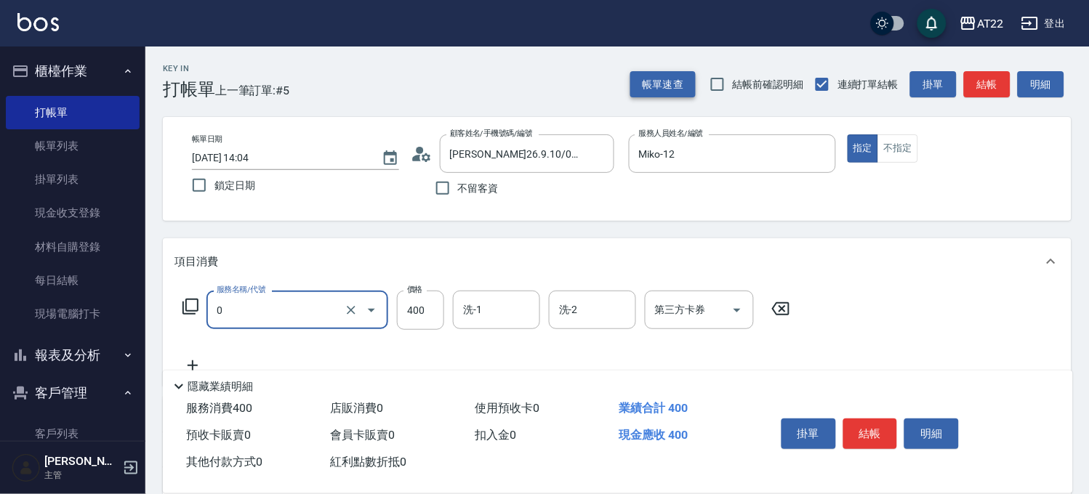
type input "有機洗髮(0)"
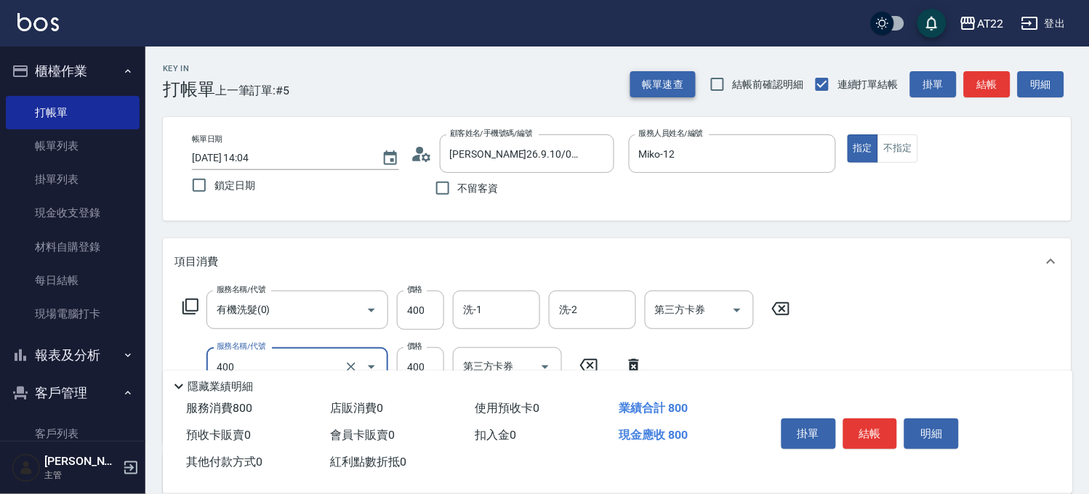
type input "剪髮(400)"
type input "330"
click at [874, 440] on button "結帳" at bounding box center [870, 434] width 55 height 31
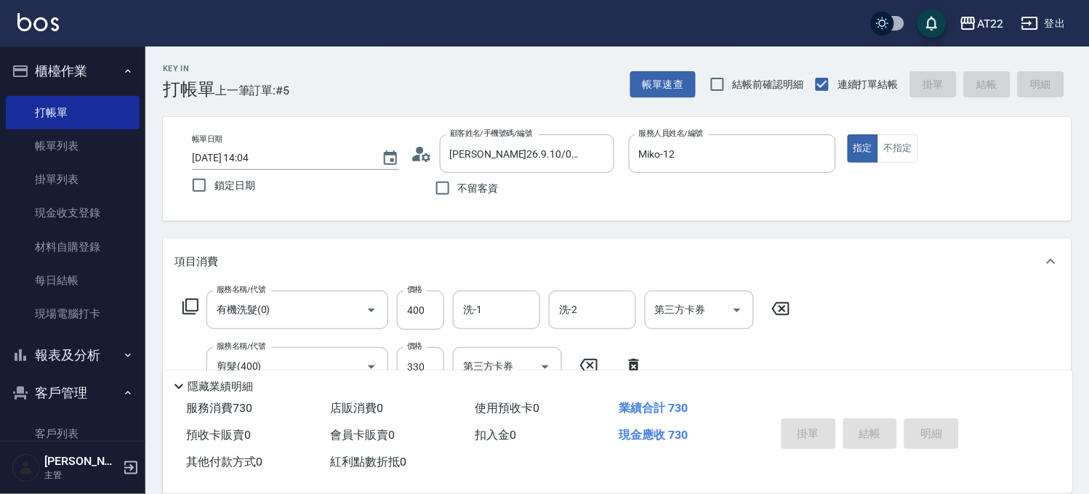
type input "2025/09/23 14:05"
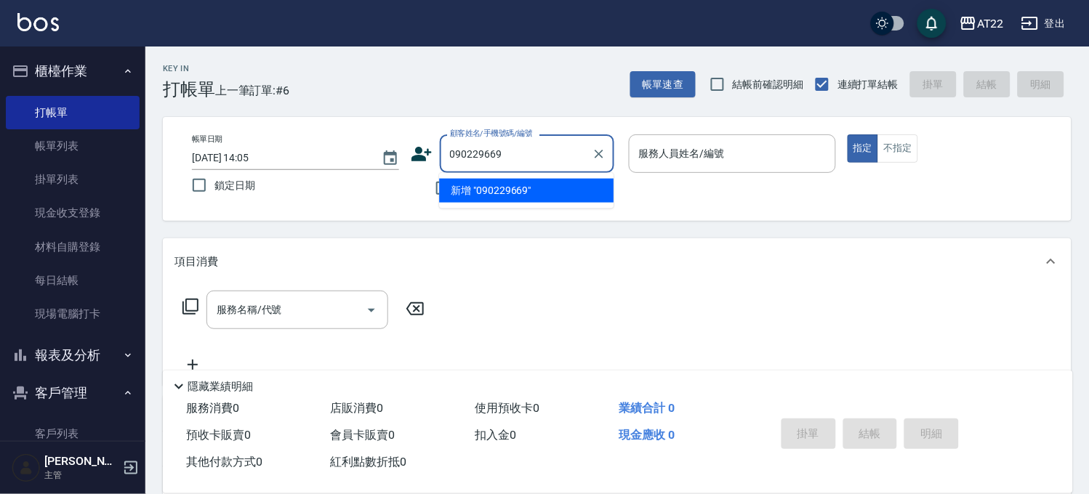
type input "0902296696"
click at [608, 155] on div "0902296696 顧客姓名/手機號碼/編號" at bounding box center [527, 153] width 174 height 39
click at [602, 148] on icon "Clear" at bounding box center [599, 154] width 15 height 15
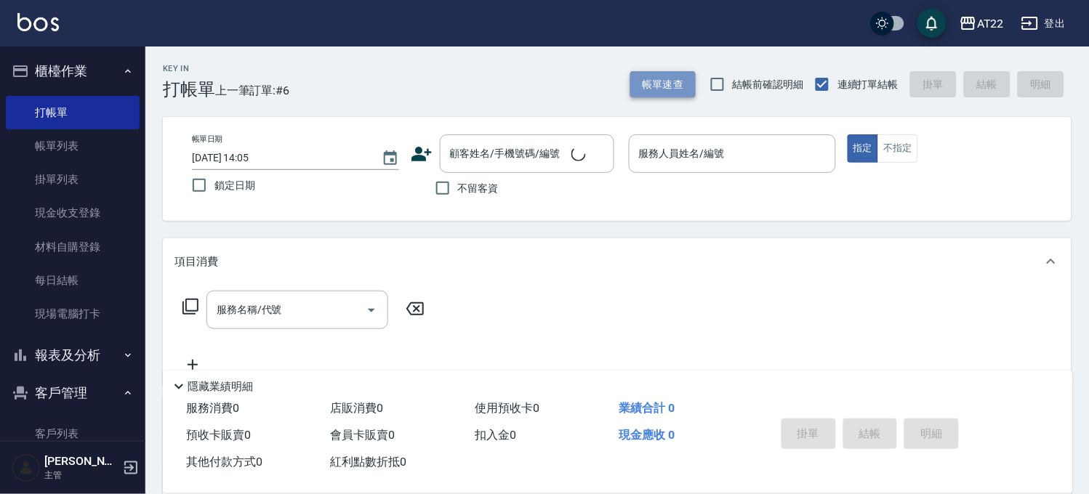
click at [645, 84] on button "帳單速查" at bounding box center [662, 84] width 65 height 27
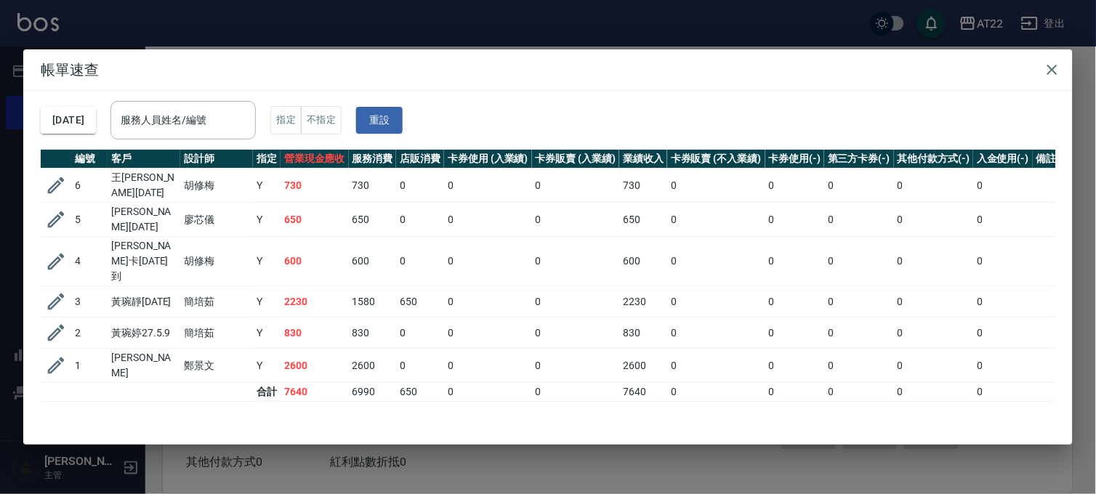
click at [505, 15] on div "帳單速查 2025/09/23 服務人員姓名/編號 服務人員姓名/編號 指定 不指定 重設 編號 客戶 設計師 指定 營業現金應收 服務消費 店販消費 卡券使…" at bounding box center [548, 247] width 1096 height 494
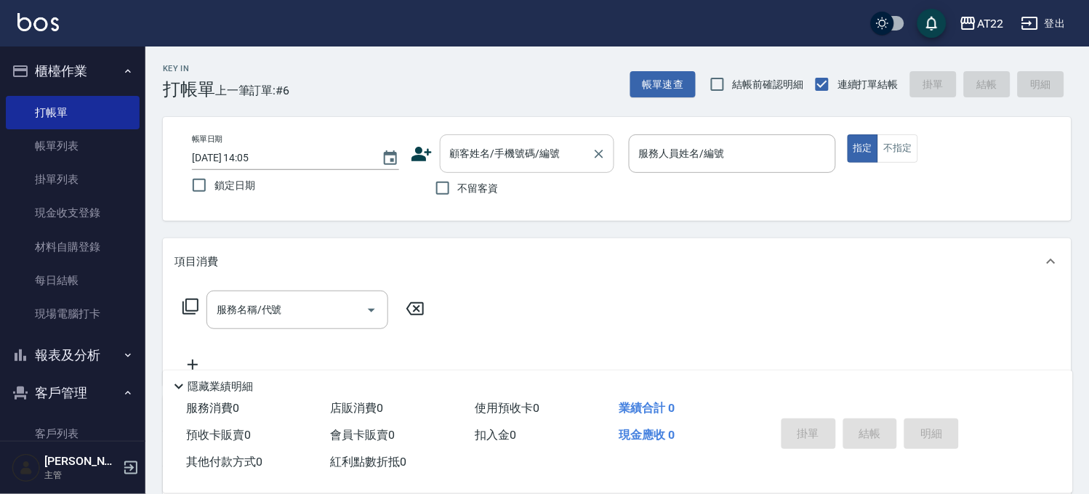
click at [549, 158] on input "顧客姓名/手機號碼/編號" at bounding box center [516, 153] width 140 height 25
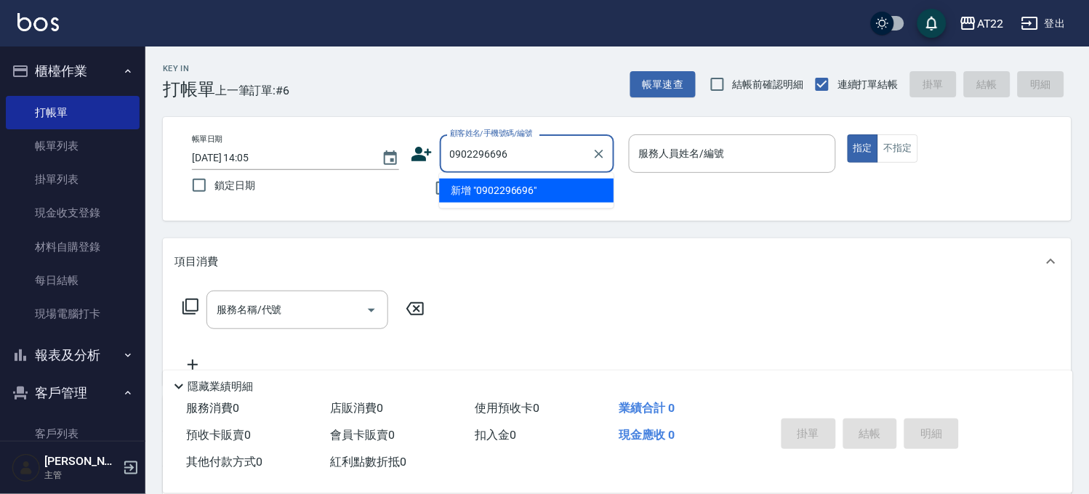
click at [545, 190] on li "新增 "0902296696"" at bounding box center [526, 191] width 174 height 24
type input "0902296696"
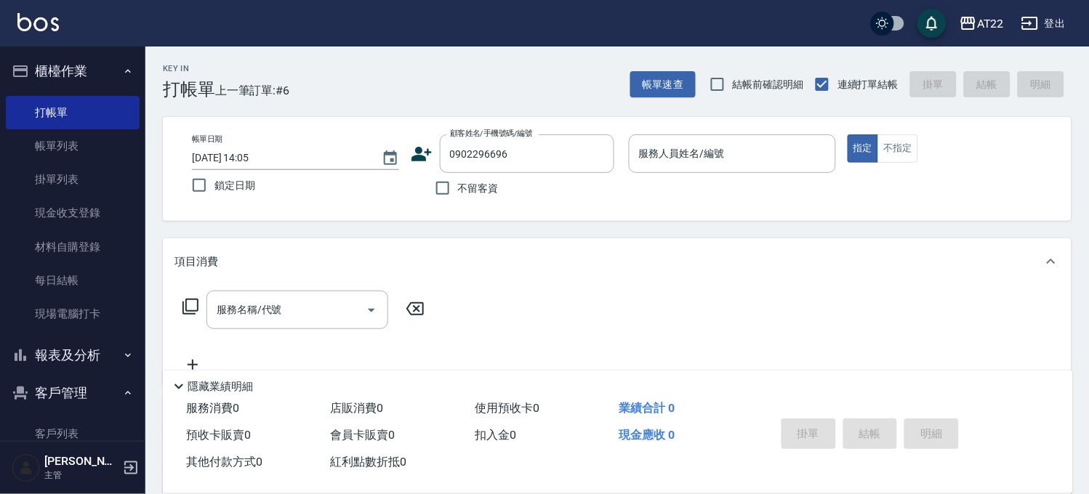
click at [431, 156] on icon at bounding box center [422, 154] width 22 height 22
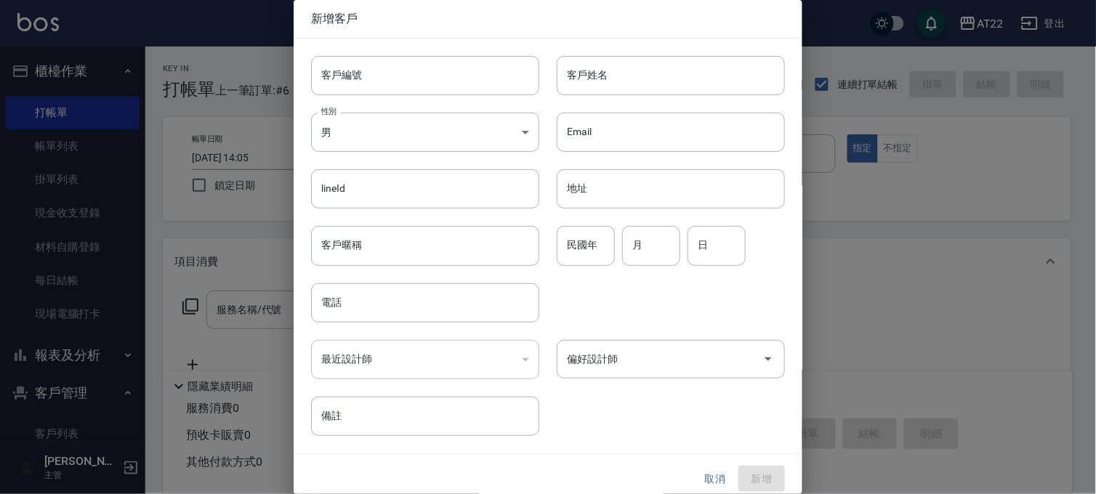
type input "0902296696"
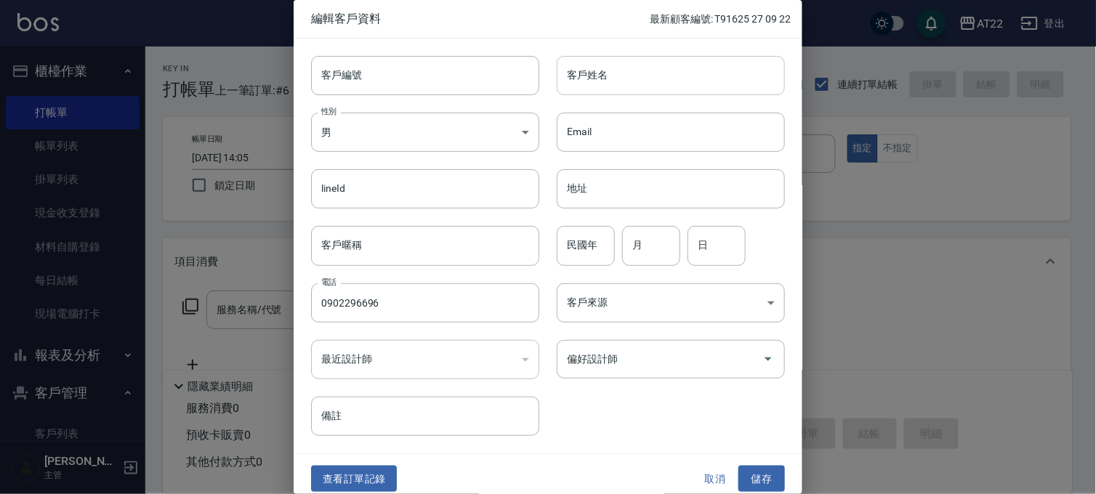
click at [716, 70] on input "客戶姓名" at bounding box center [671, 75] width 228 height 39
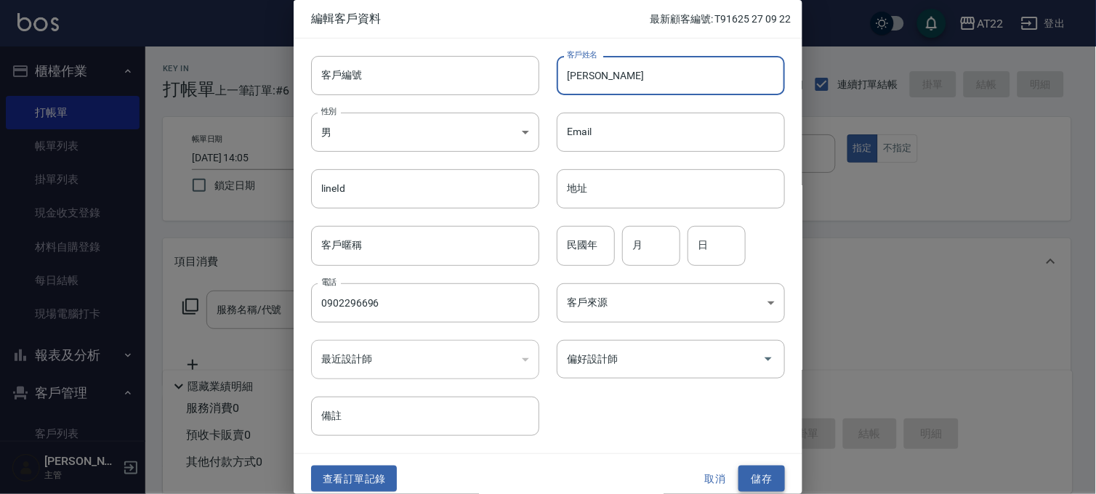
type input "林家恒"
click at [761, 466] on button "儲存" at bounding box center [762, 479] width 47 height 27
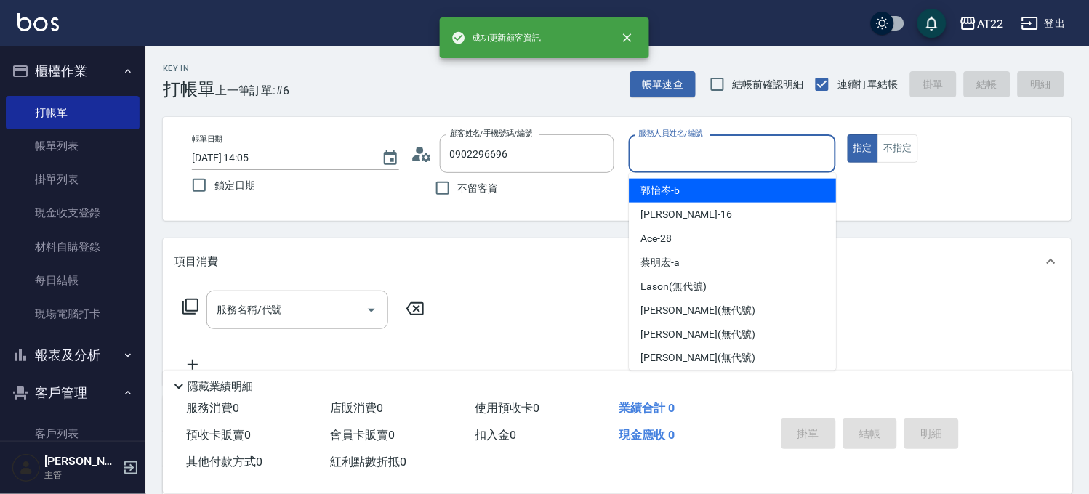
click at [704, 154] on input "服務人員姓名/編號" at bounding box center [732, 153] width 194 height 25
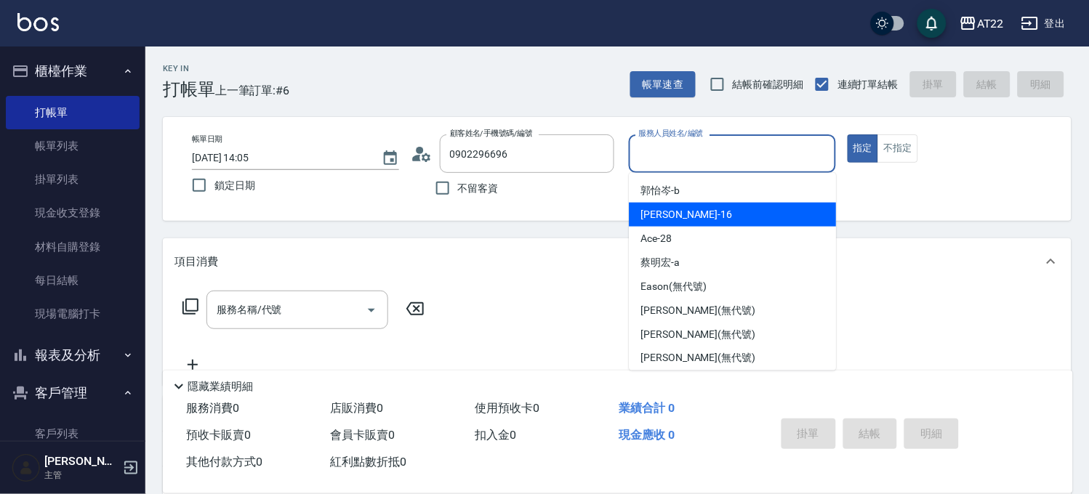
click at [693, 206] on div "Joe -16" at bounding box center [732, 215] width 207 height 24
type input "Joe-16"
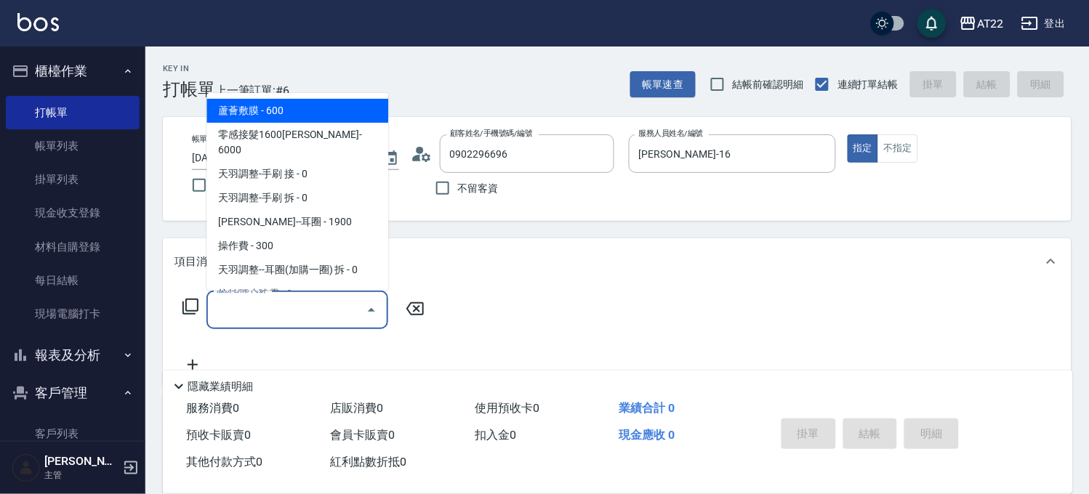
click at [331, 310] on input "服務名稱/代號" at bounding box center [286, 309] width 147 height 25
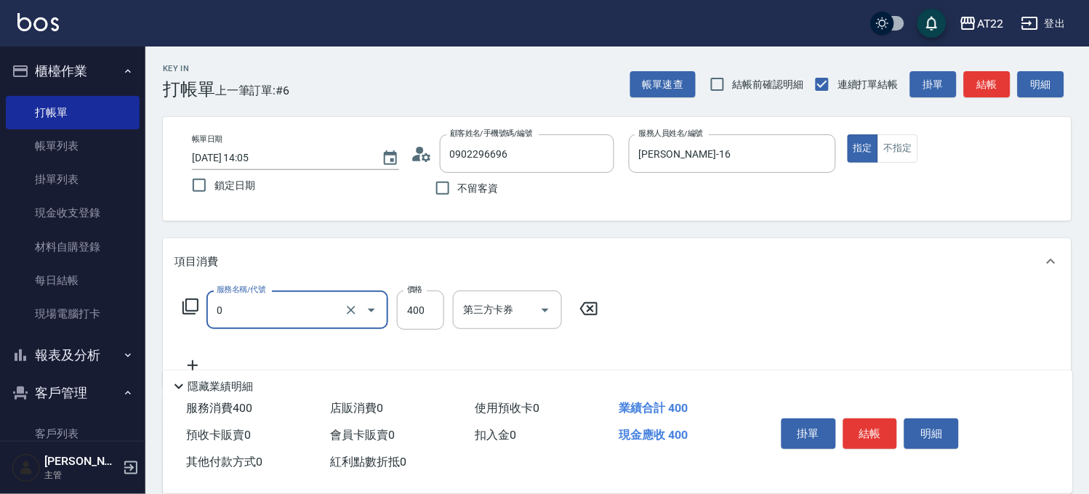
type input "有機洗髮(0)"
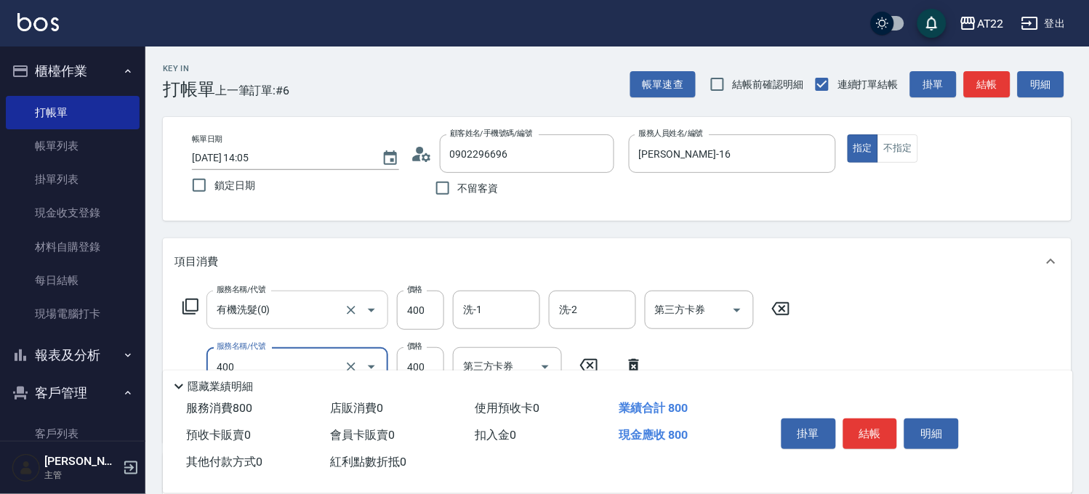
type input "剪髮(400)"
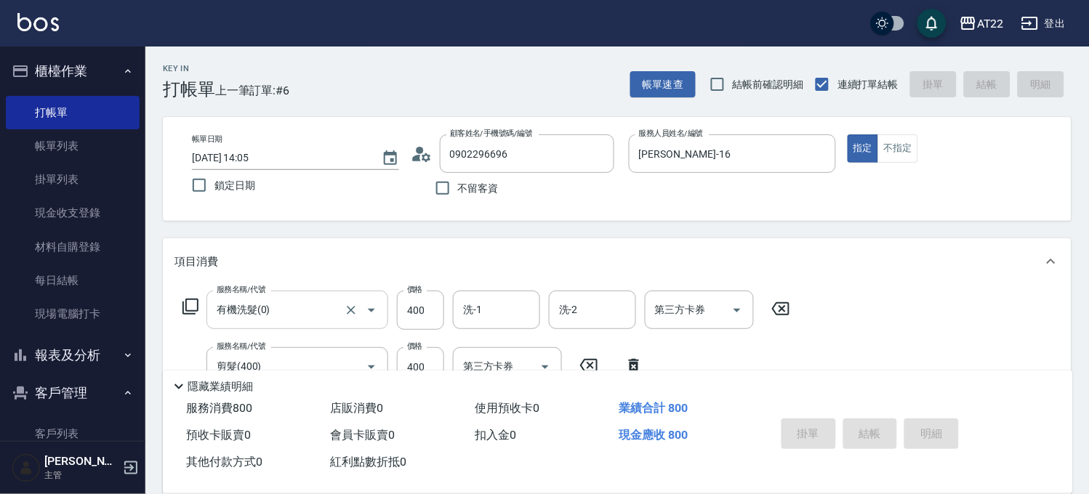
type input "2025/09/23 14:08"
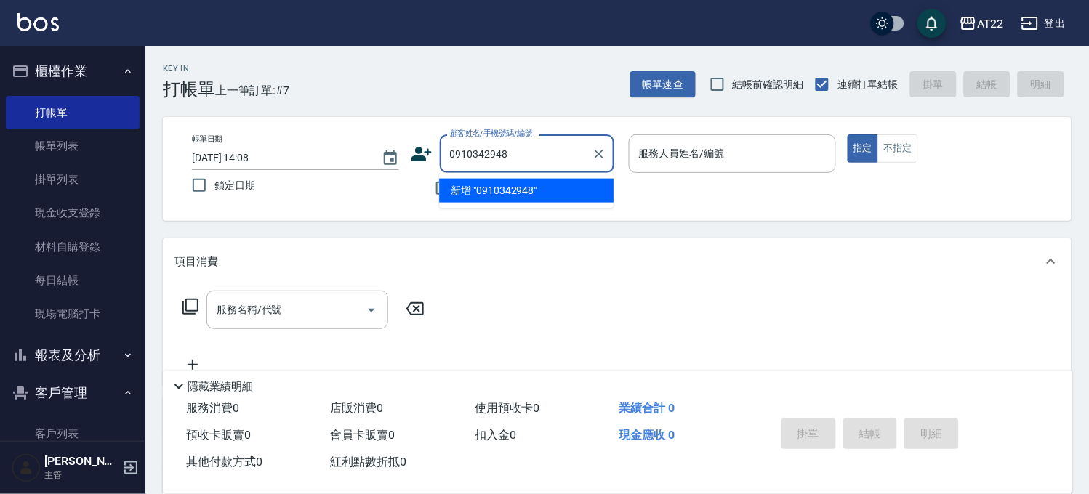
click at [512, 193] on li "新增 "0910342948"" at bounding box center [526, 191] width 174 height 24
type input "0910342948"
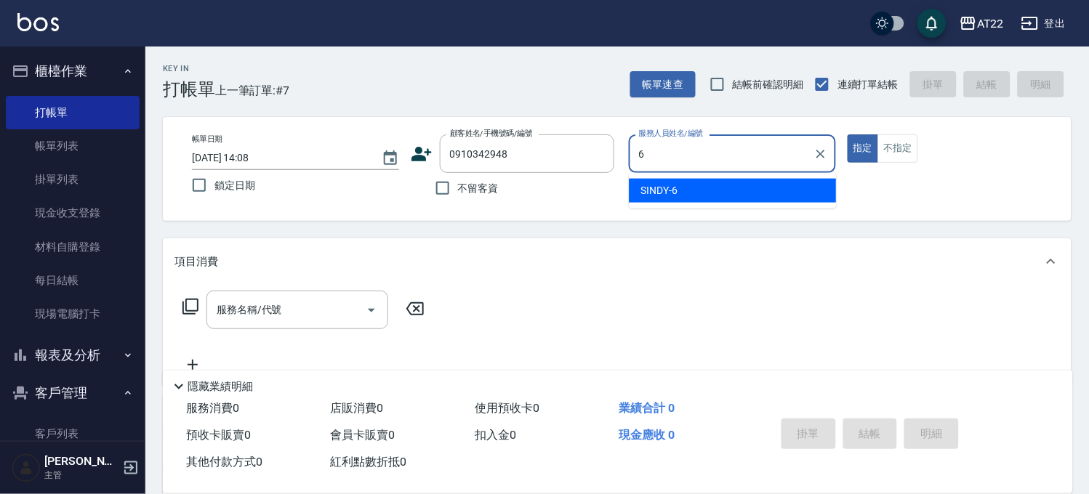
type input "SINDY-6"
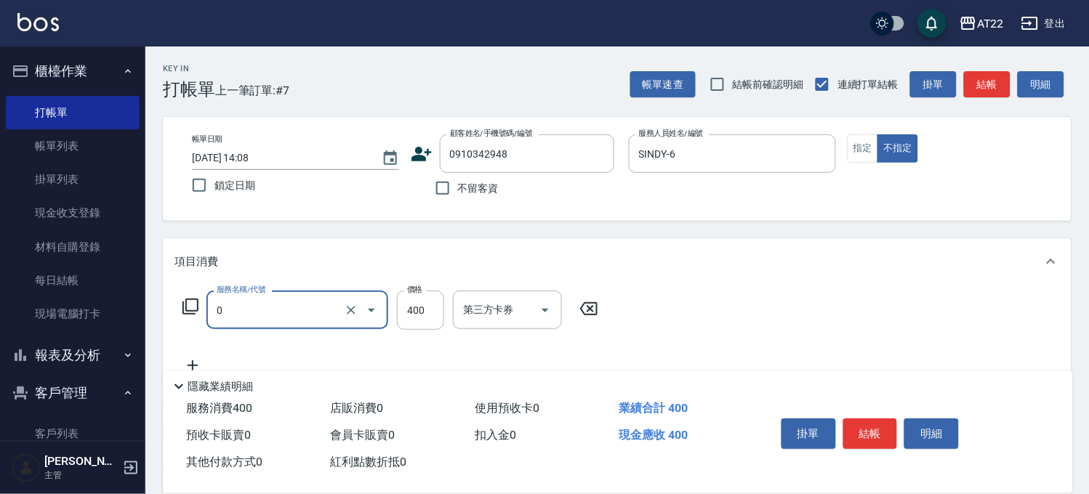
type input "有機洗髮(0)"
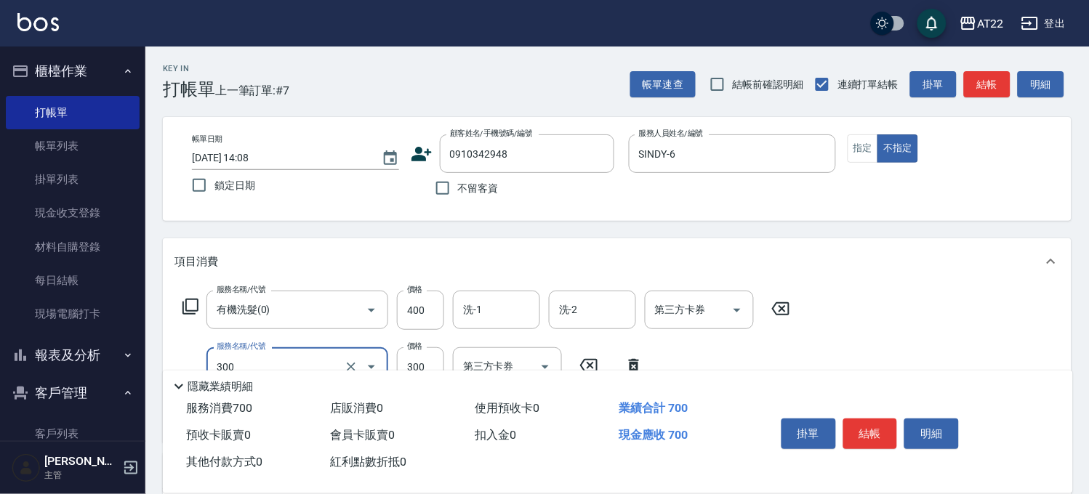
type input "剪髮(300)"
type input "250"
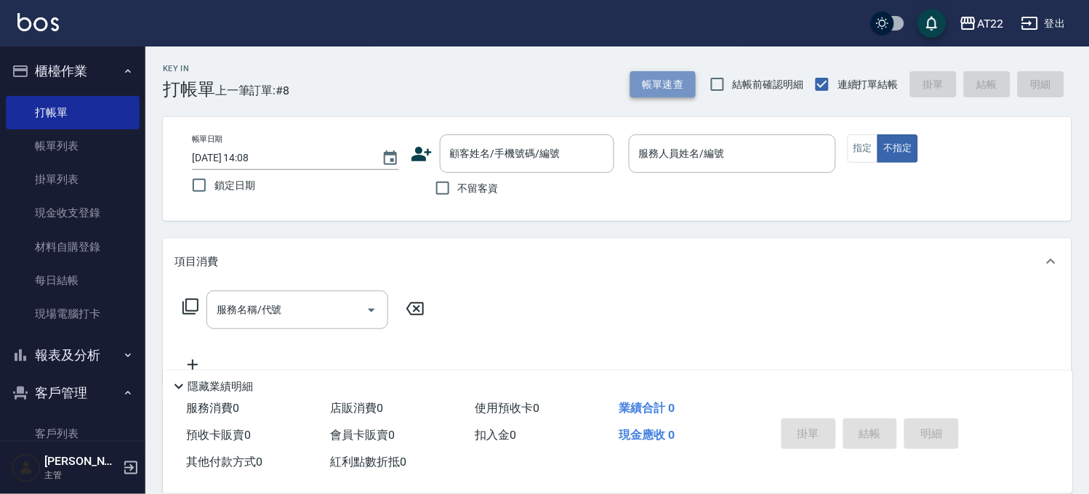
click at [669, 76] on button "帳單速查" at bounding box center [662, 84] width 65 height 27
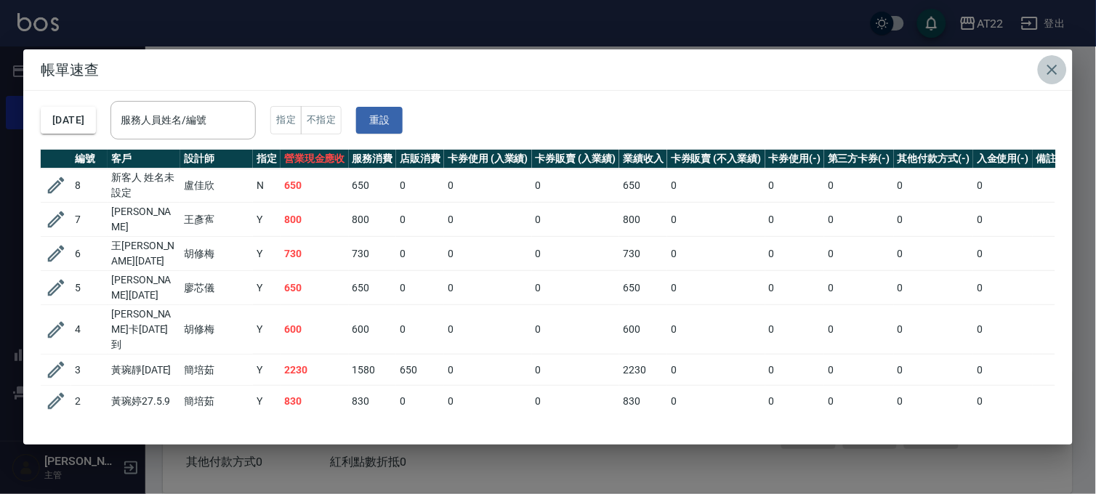
click at [1041, 69] on button "button" at bounding box center [1052, 69] width 29 height 29
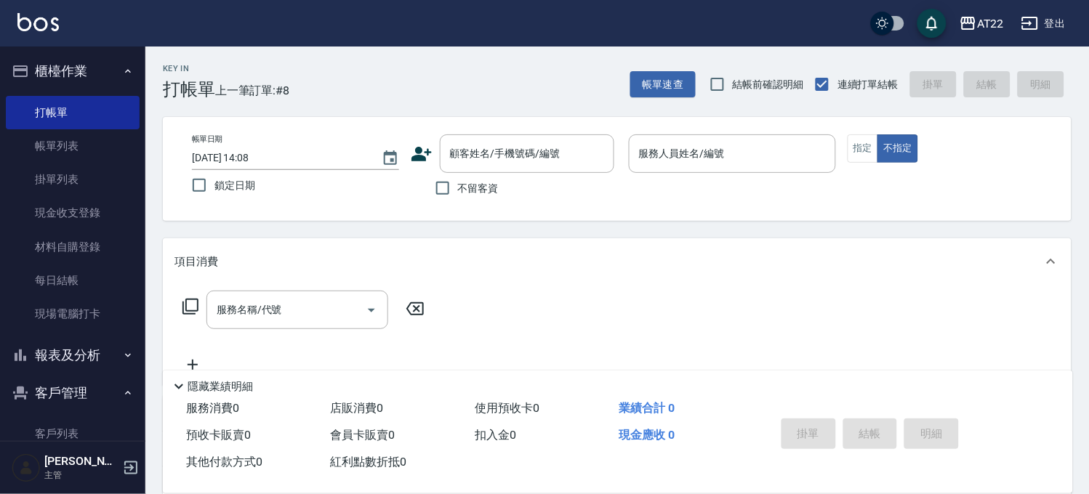
click at [91, 69] on button "櫃檯作業" at bounding box center [73, 71] width 134 height 38
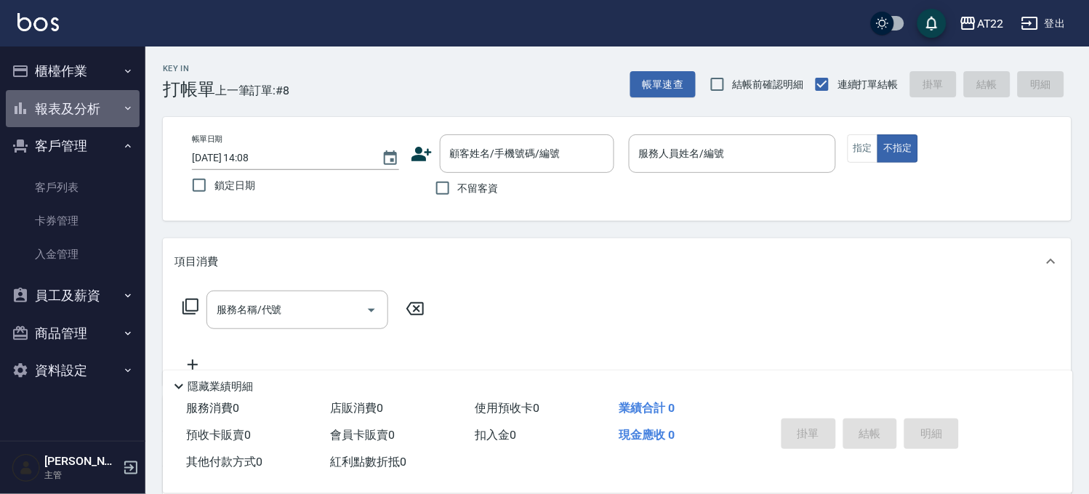
click at [78, 109] on button "報表及分析" at bounding box center [73, 109] width 134 height 38
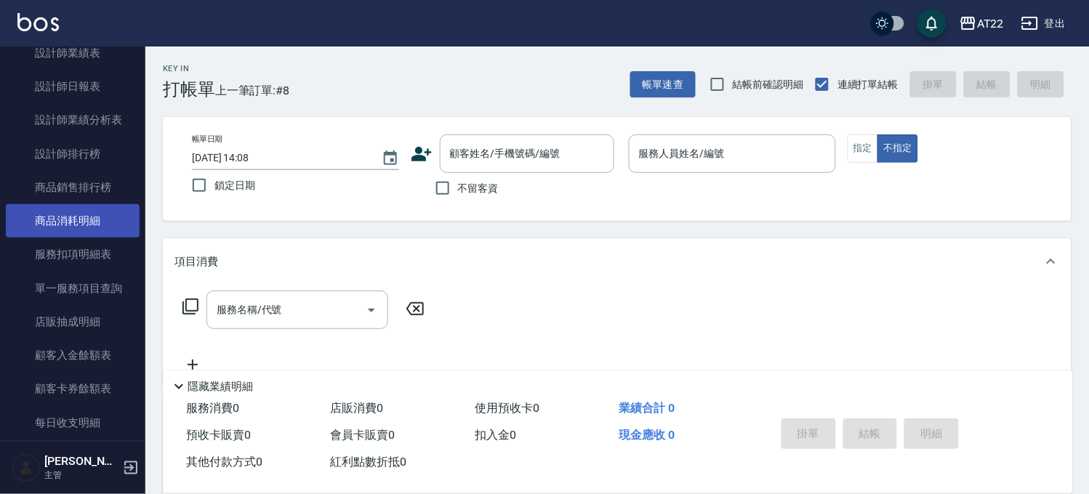
scroll to position [323, 0]
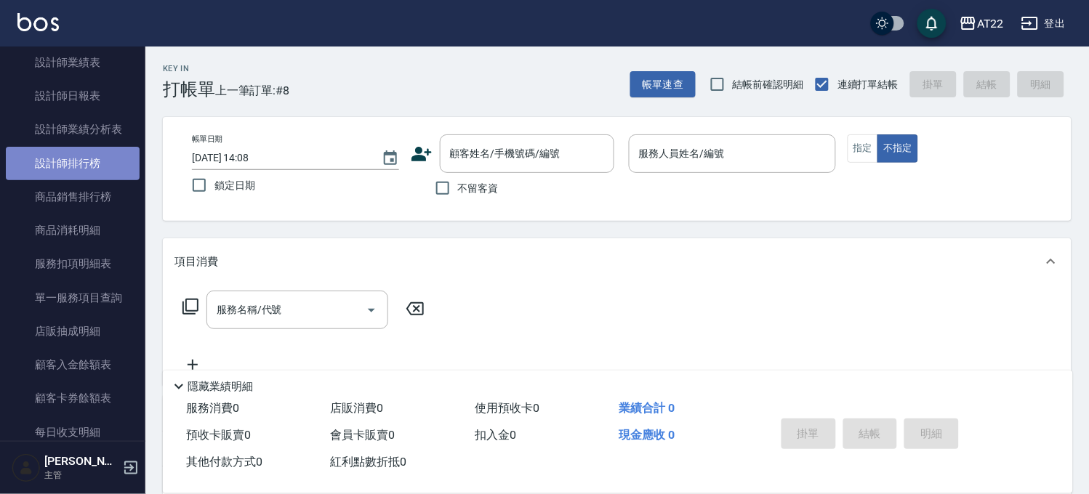
click at [107, 164] on link "設計師排行榜" at bounding box center [73, 163] width 134 height 33
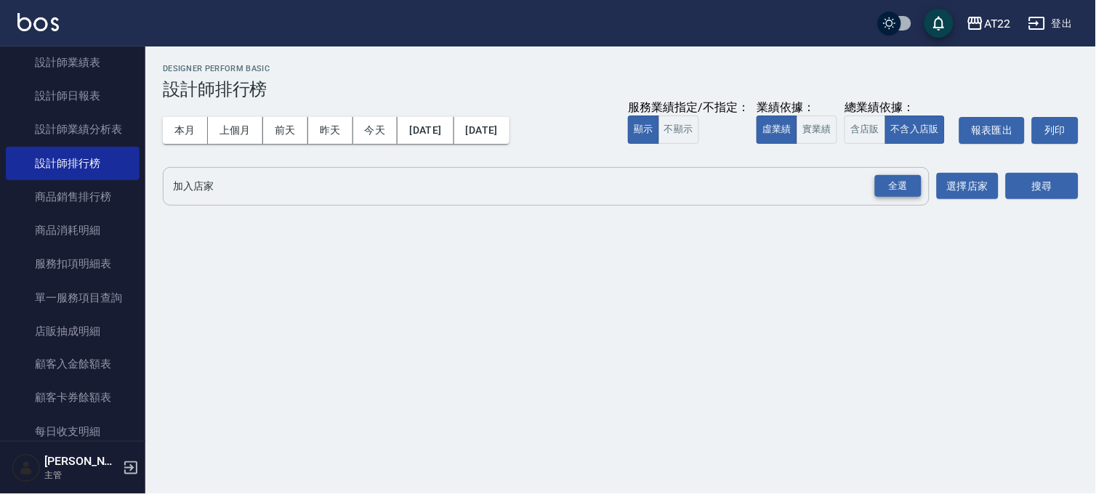
click at [883, 180] on div "全選" at bounding box center [898, 186] width 47 height 23
click at [1066, 184] on button "搜尋" at bounding box center [1042, 187] width 73 height 27
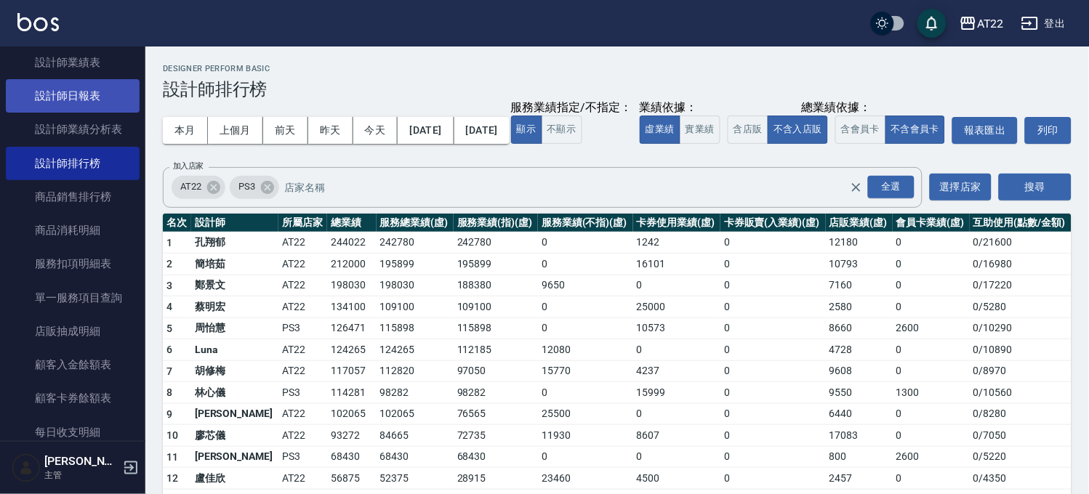
click at [81, 84] on link "設計師日報表" at bounding box center [73, 95] width 134 height 33
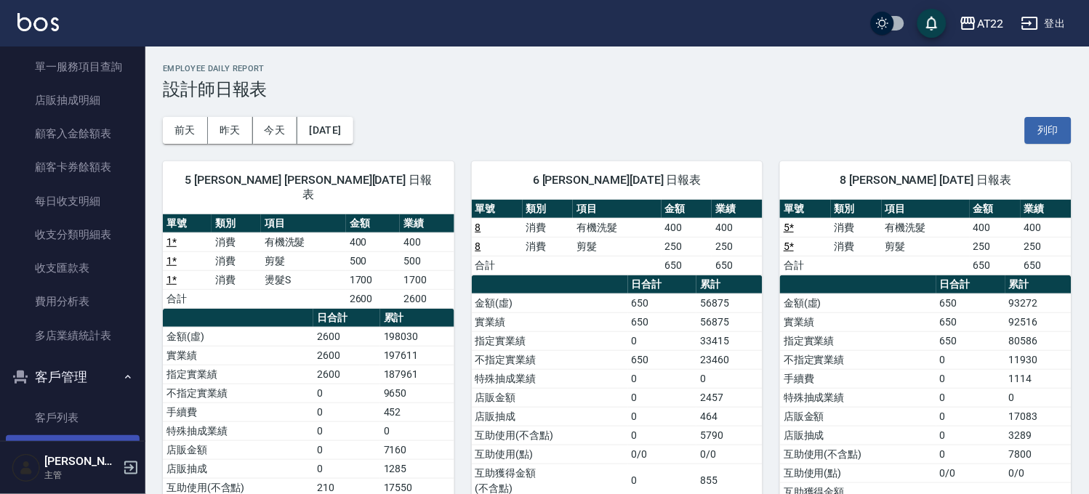
scroll to position [323, 0]
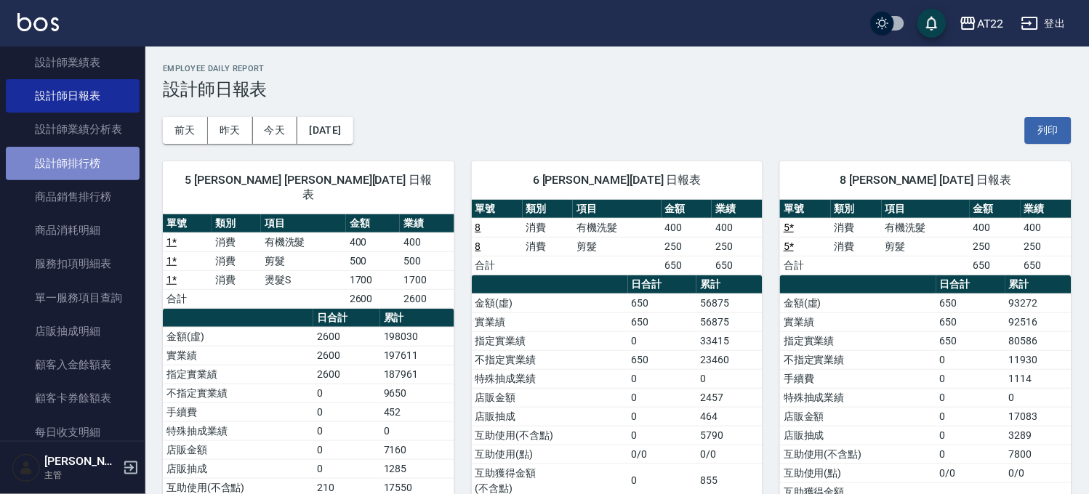
click at [95, 170] on link "設計師排行榜" at bounding box center [73, 163] width 134 height 33
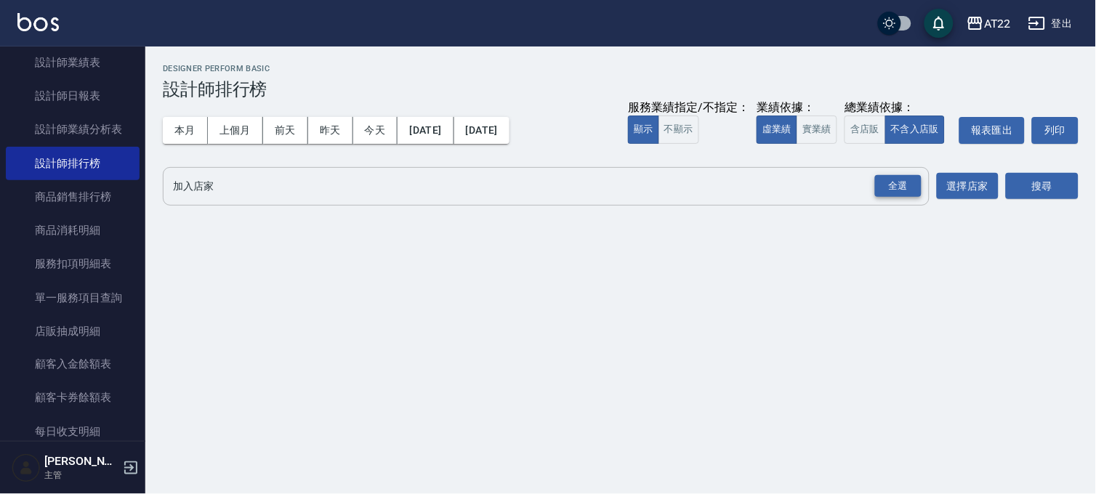
click at [896, 184] on div "全選" at bounding box center [898, 186] width 47 height 23
click at [1074, 184] on button "搜尋" at bounding box center [1042, 187] width 73 height 27
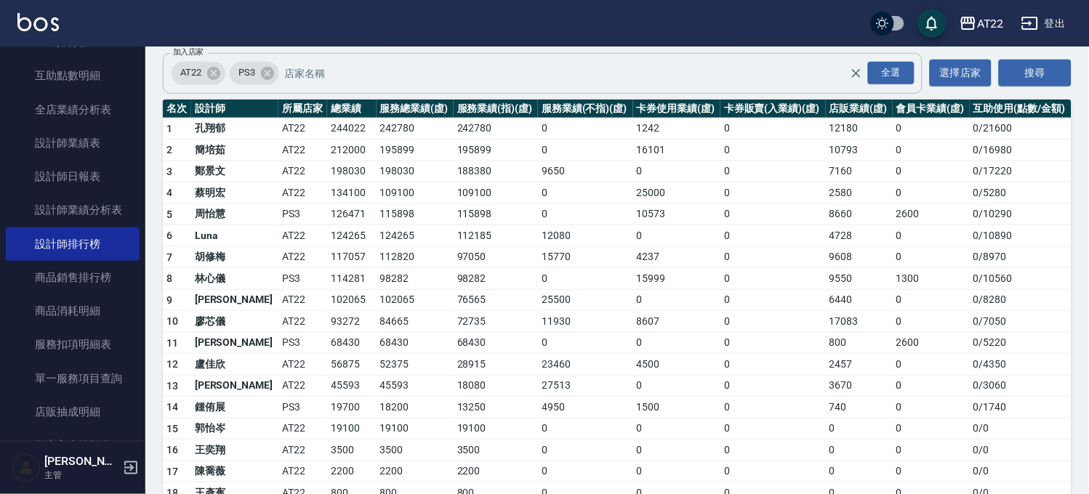
scroll to position [28, 0]
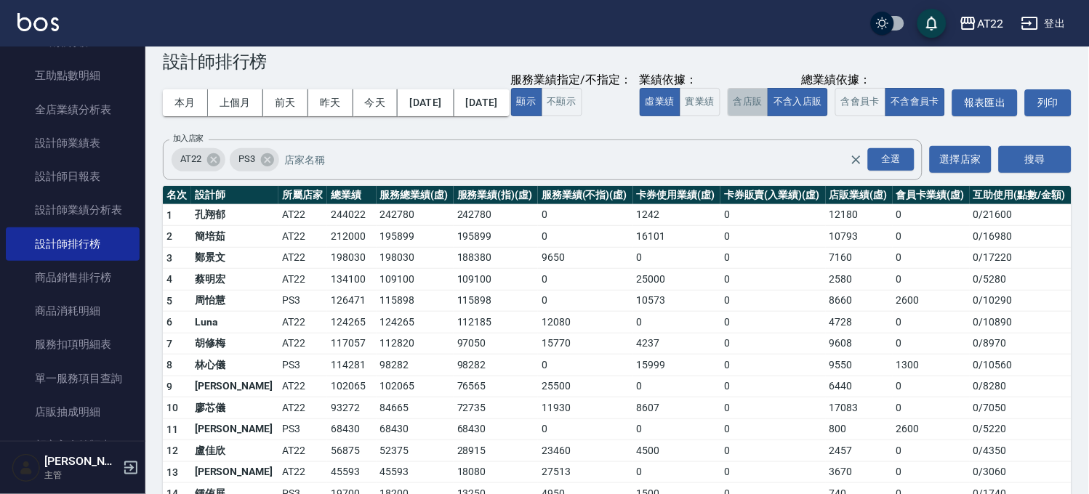
click at [728, 116] on button "含店販" at bounding box center [748, 102] width 41 height 28
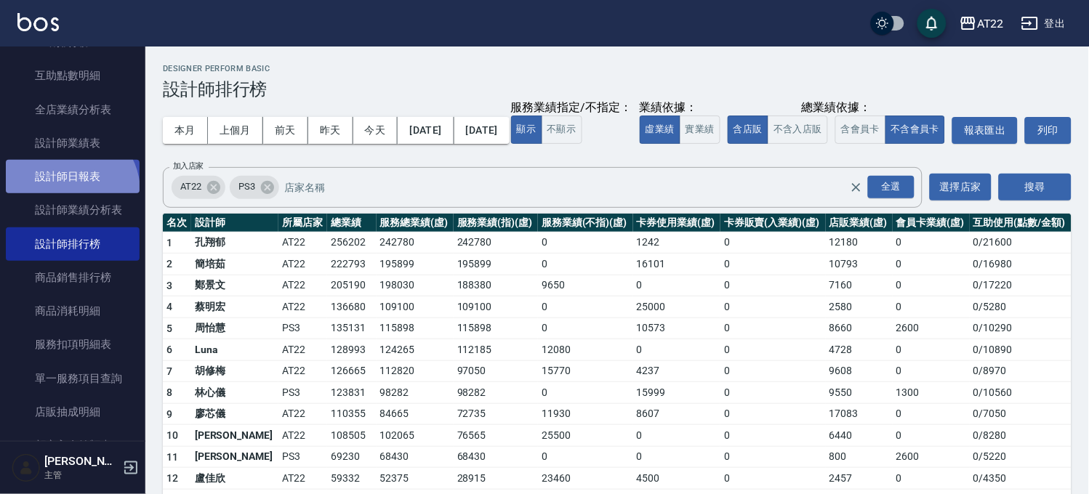
click at [69, 191] on link "設計師日報表" at bounding box center [73, 176] width 134 height 33
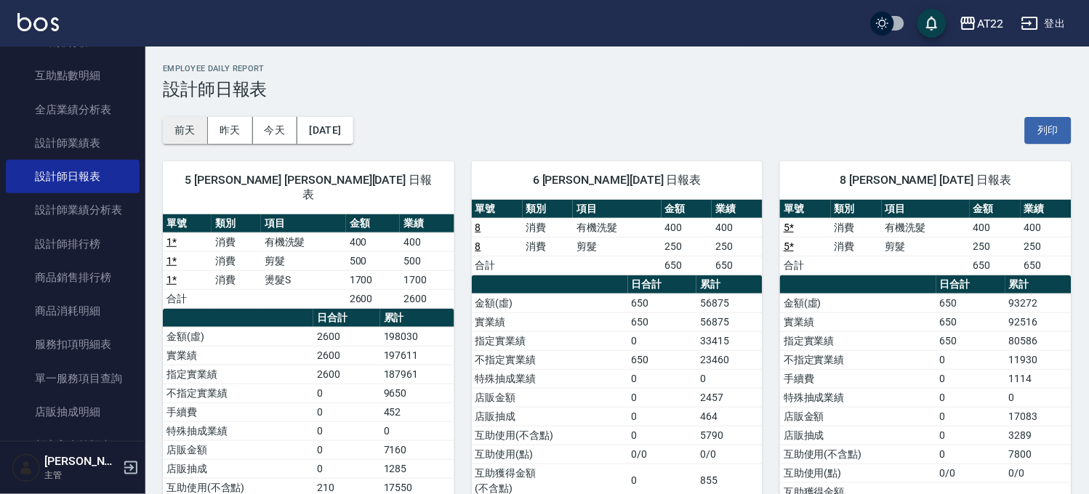
click at [180, 129] on button "前天" at bounding box center [185, 130] width 45 height 27
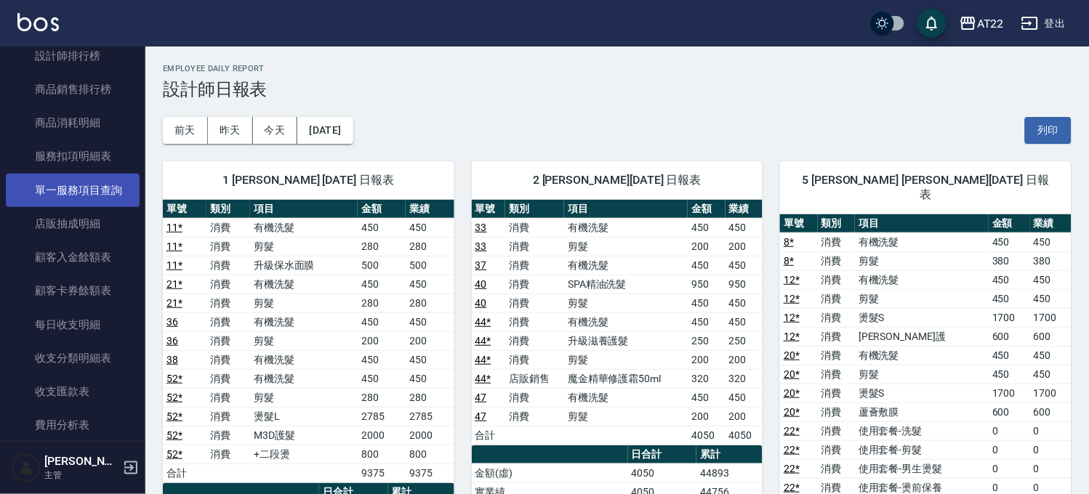
scroll to position [484, 0]
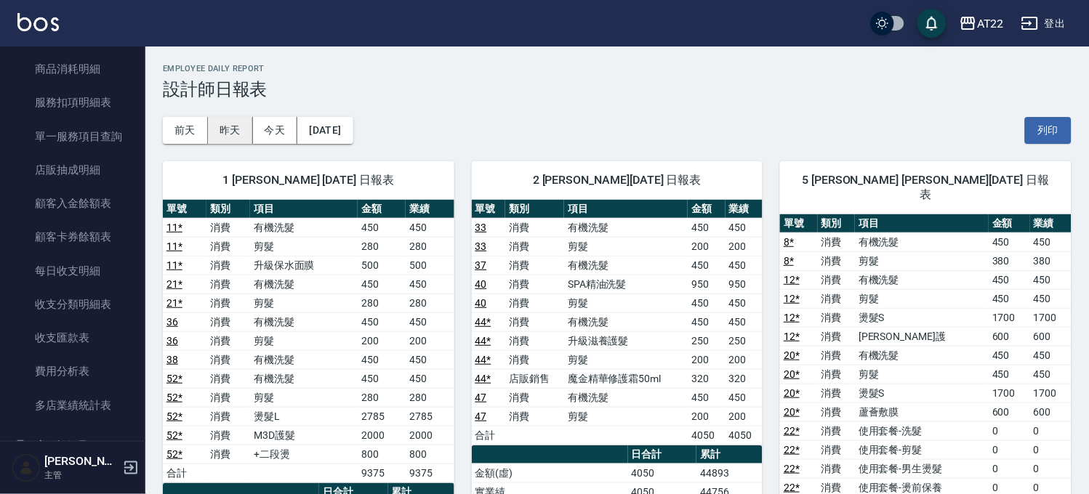
click at [238, 128] on button "昨天" at bounding box center [230, 130] width 45 height 27
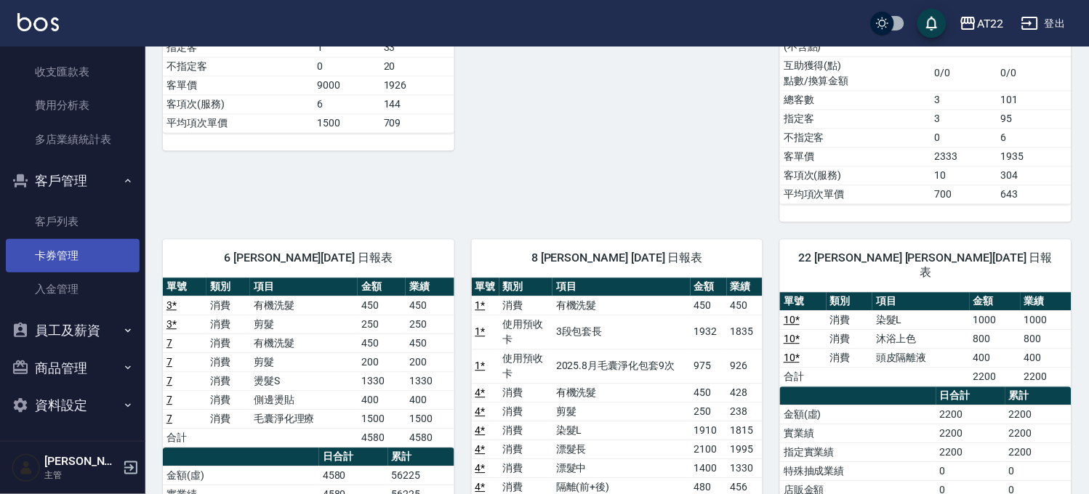
scroll to position [427, 0]
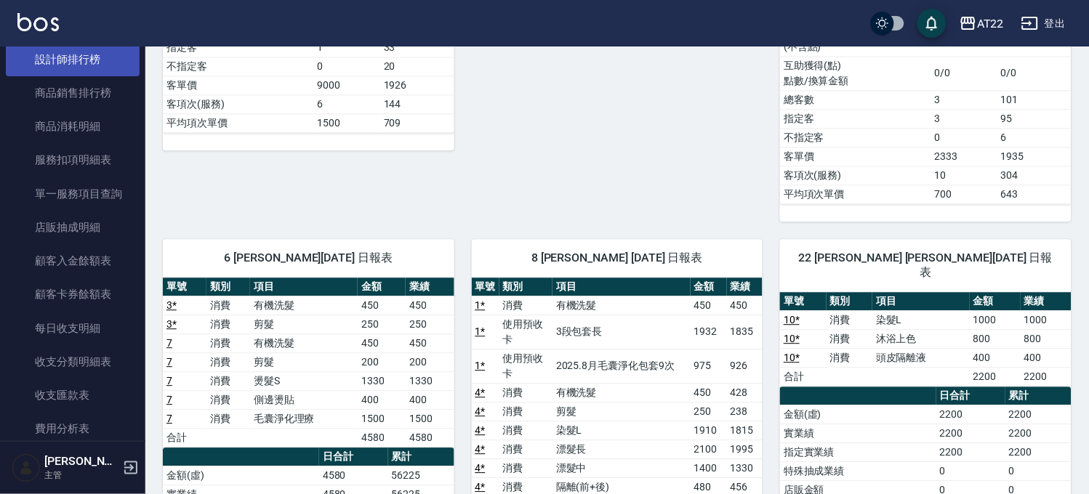
click at [113, 59] on link "設計師排行榜" at bounding box center [73, 59] width 134 height 33
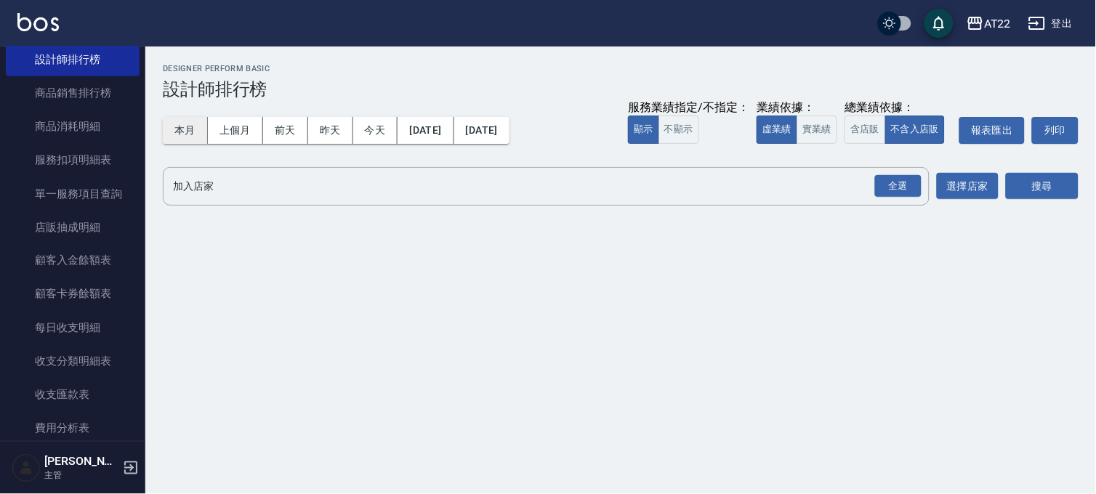
click at [185, 124] on button "本月" at bounding box center [185, 130] width 45 height 27
click at [890, 192] on div "全選" at bounding box center [898, 186] width 47 height 23
click at [1026, 191] on button "搜尋" at bounding box center [1042, 187] width 73 height 27
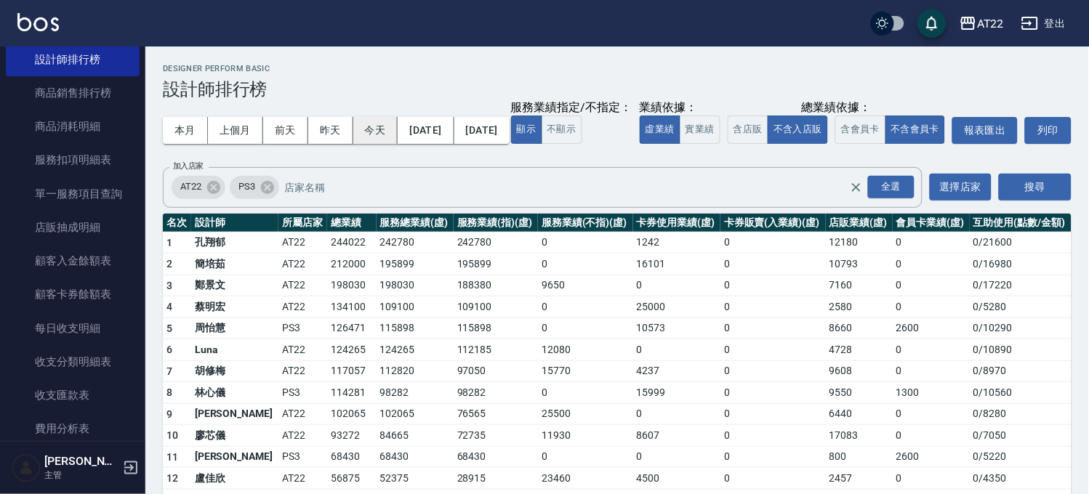
click at [369, 134] on button "今天" at bounding box center [375, 130] width 45 height 27
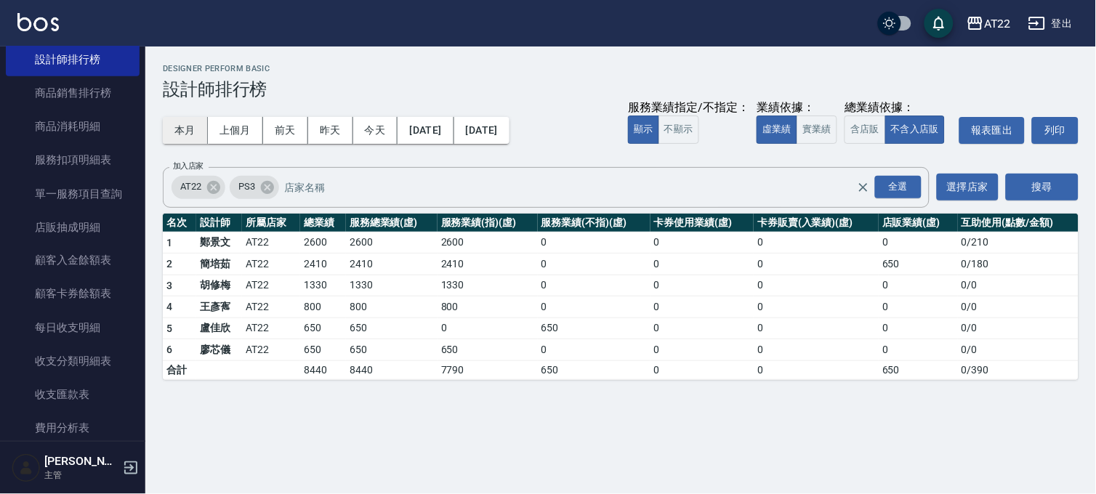
click at [193, 135] on button "本月" at bounding box center [185, 130] width 45 height 27
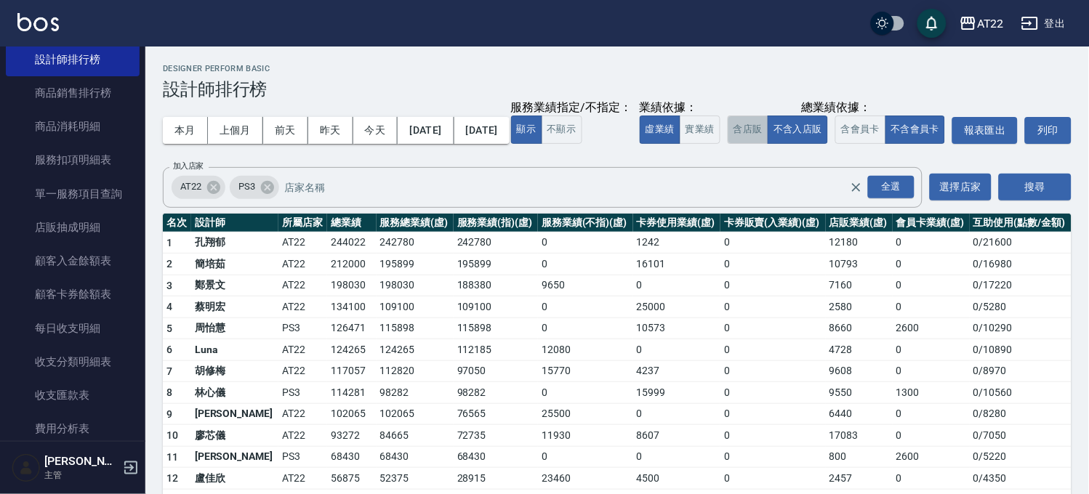
click at [728, 144] on button "含店販" at bounding box center [748, 130] width 41 height 28
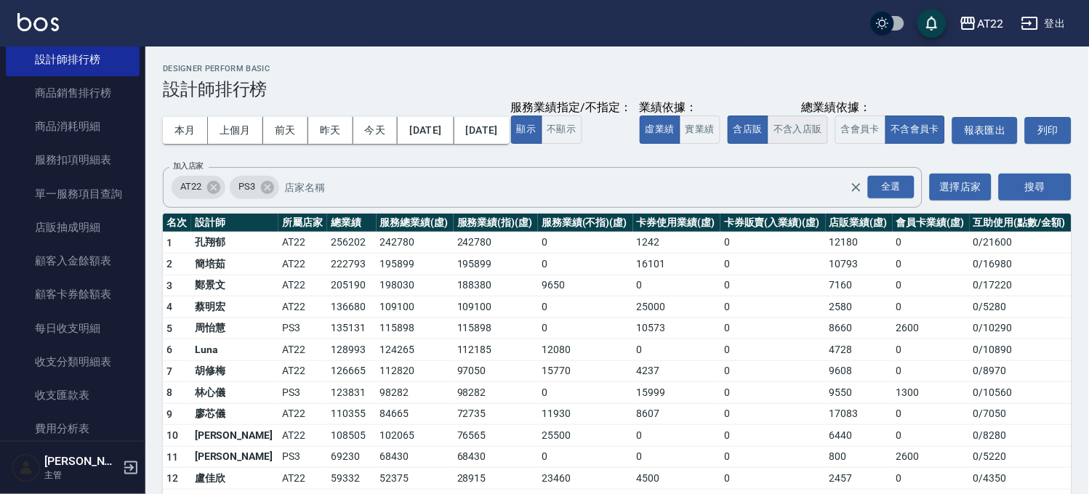
click at [768, 144] on button "不含入店販" at bounding box center [798, 130] width 60 height 28
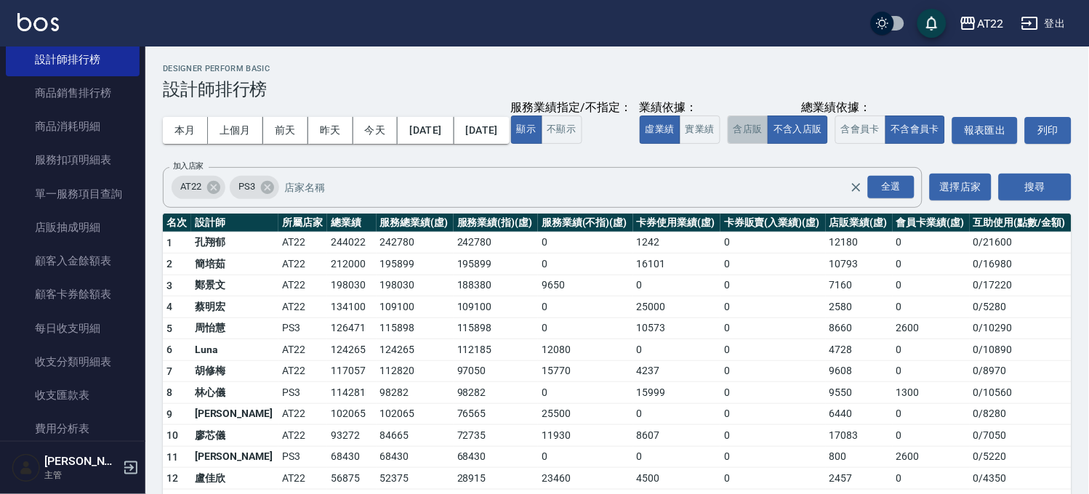
click at [728, 144] on button "含店販" at bounding box center [748, 130] width 41 height 28
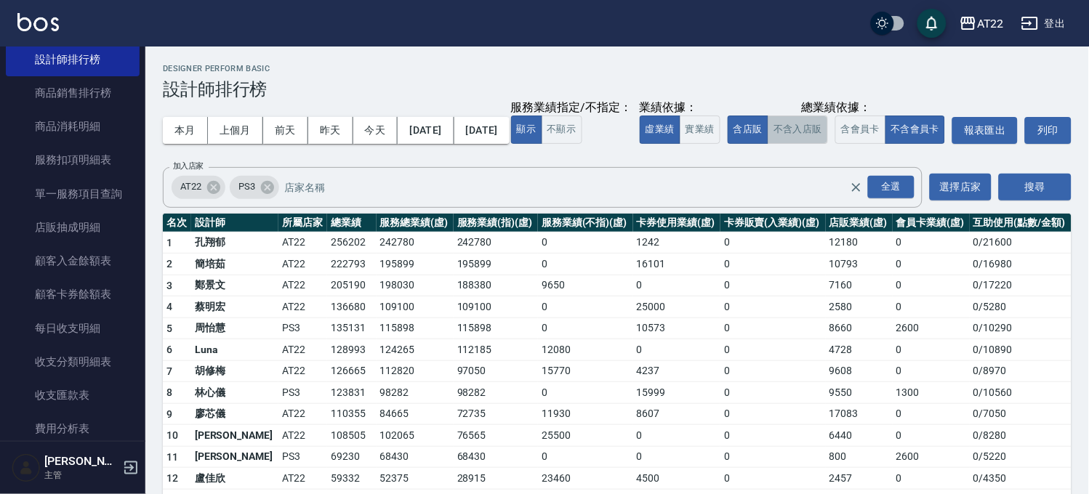
click at [768, 144] on button "不含入店販" at bounding box center [798, 130] width 60 height 28
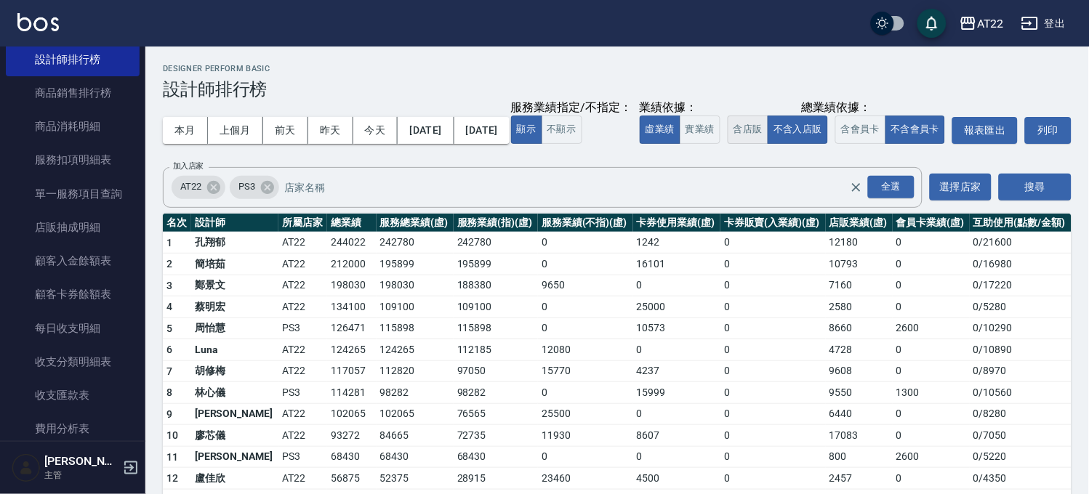
click at [728, 144] on button "含店販" at bounding box center [748, 130] width 41 height 28
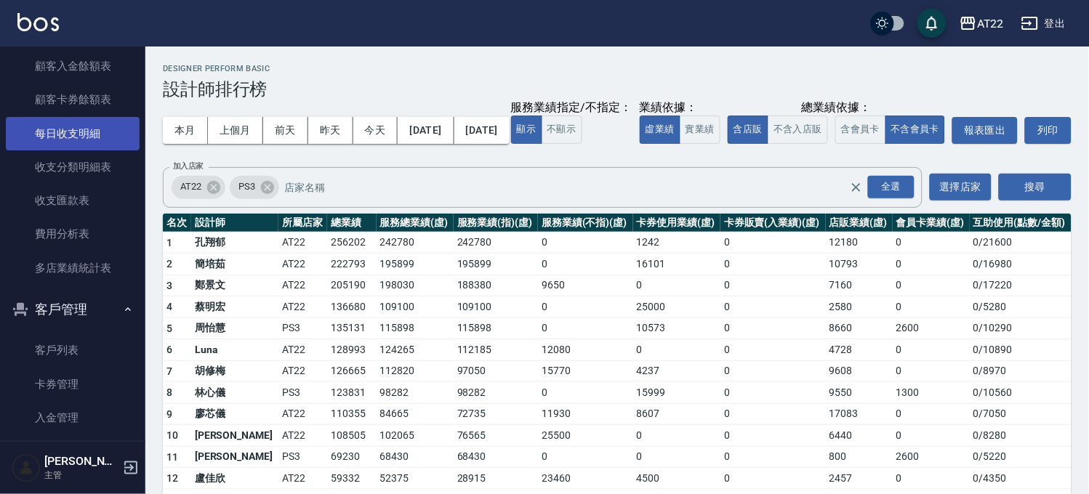
scroll to position [750, 0]
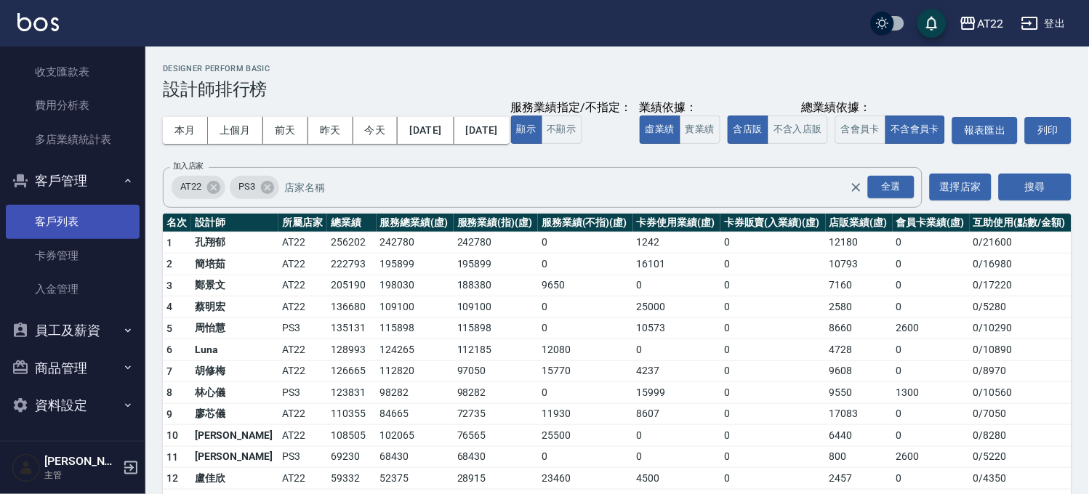
click at [92, 222] on link "客戶列表" at bounding box center [73, 221] width 134 height 33
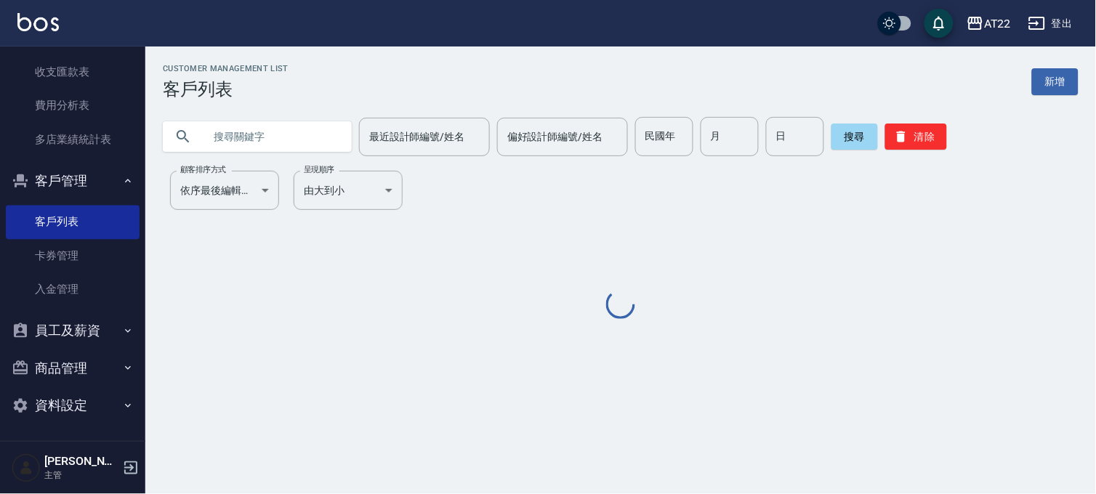
click at [317, 128] on input "text" at bounding box center [272, 136] width 137 height 39
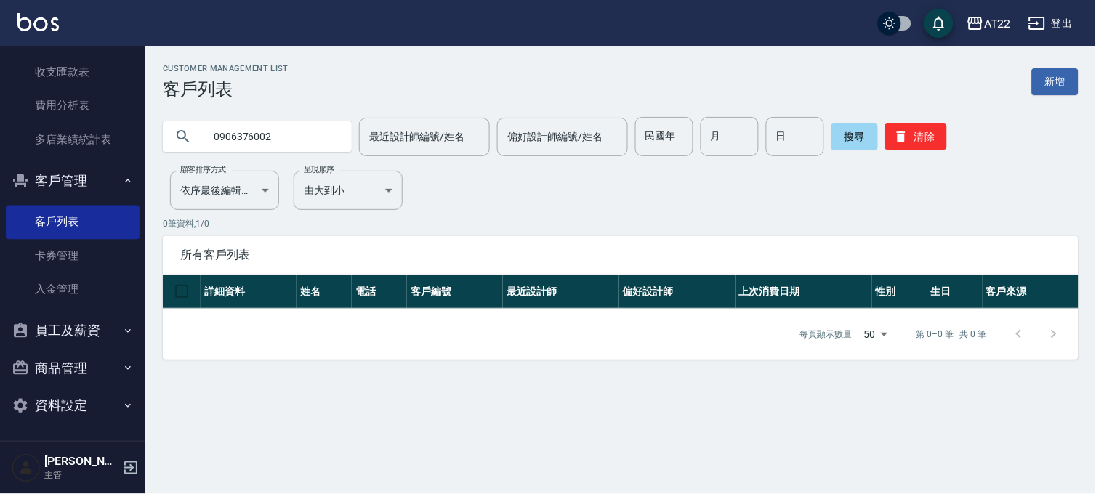
type input "0906376002"
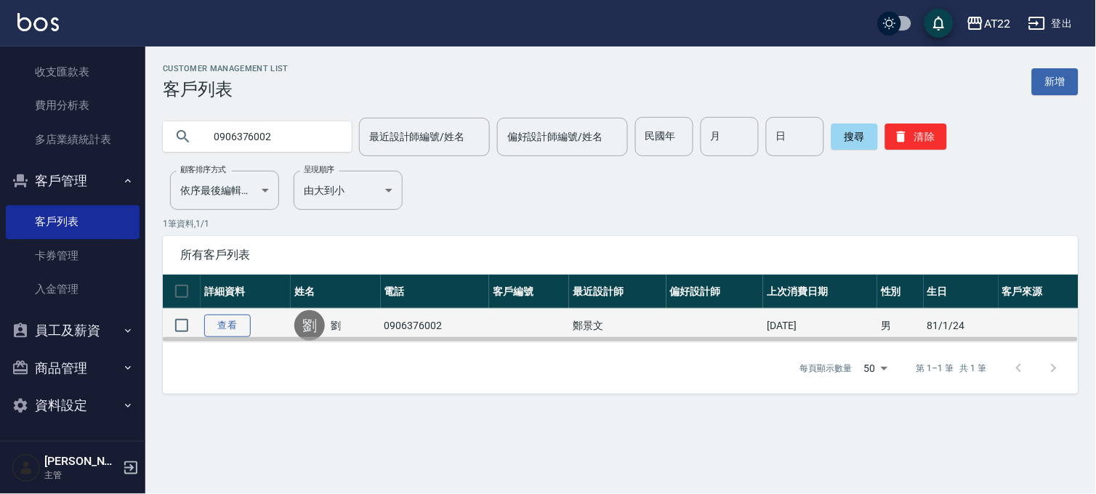
click at [204, 325] on link "查看" at bounding box center [227, 326] width 47 height 23
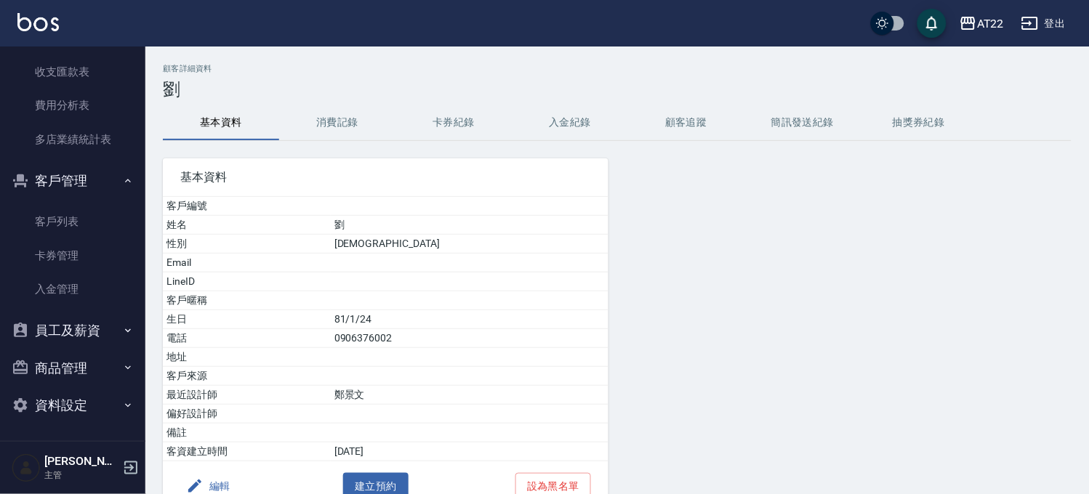
click at [342, 131] on button "消費記錄" at bounding box center [337, 122] width 116 height 35
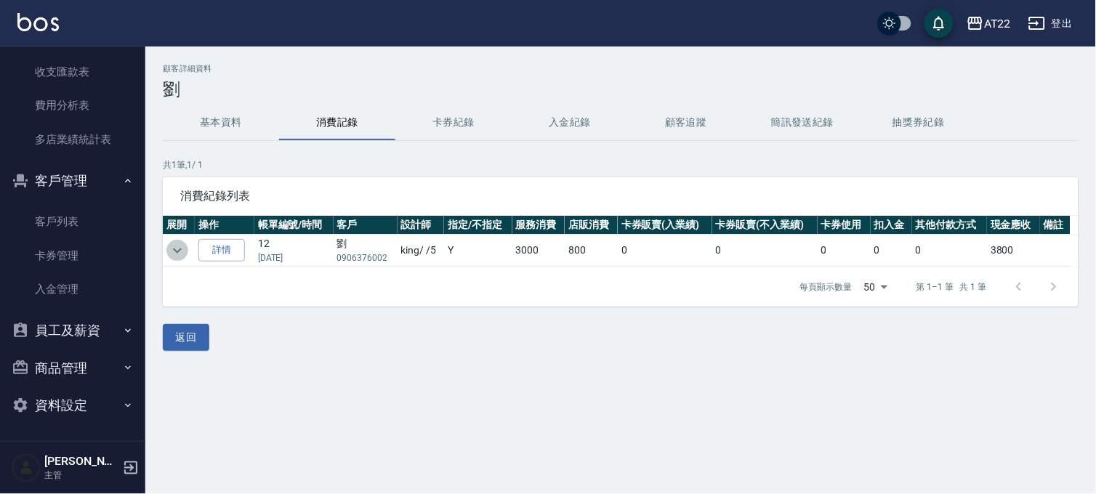
click at [166, 247] on button "expand row" at bounding box center [177, 251] width 22 height 22
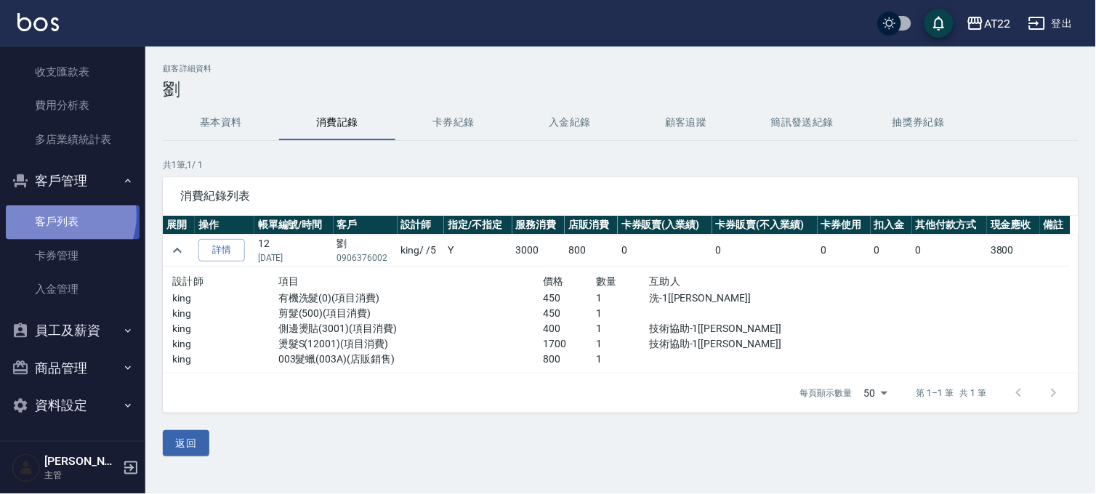
click at [54, 215] on link "客戶列表" at bounding box center [73, 221] width 134 height 33
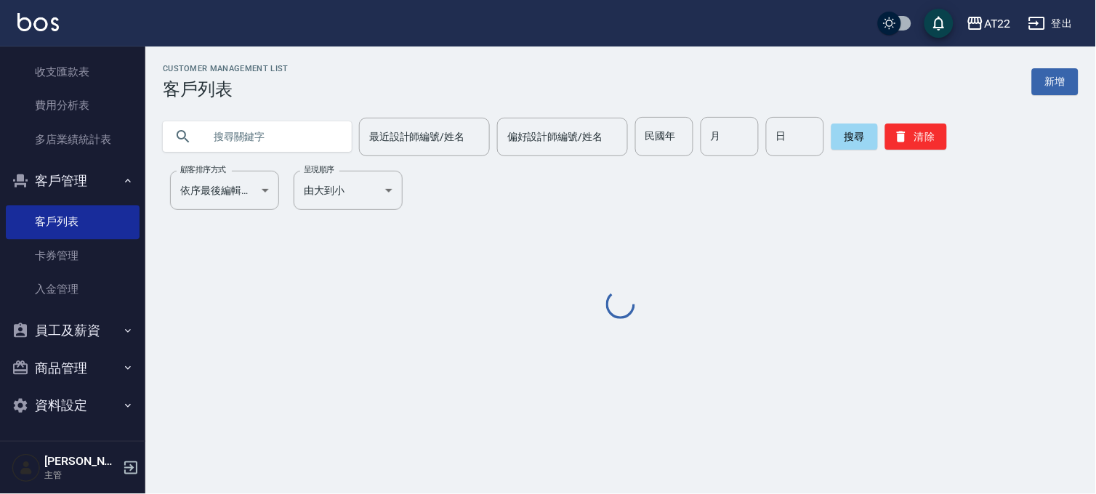
click at [259, 146] on input "text" at bounding box center [272, 136] width 137 height 39
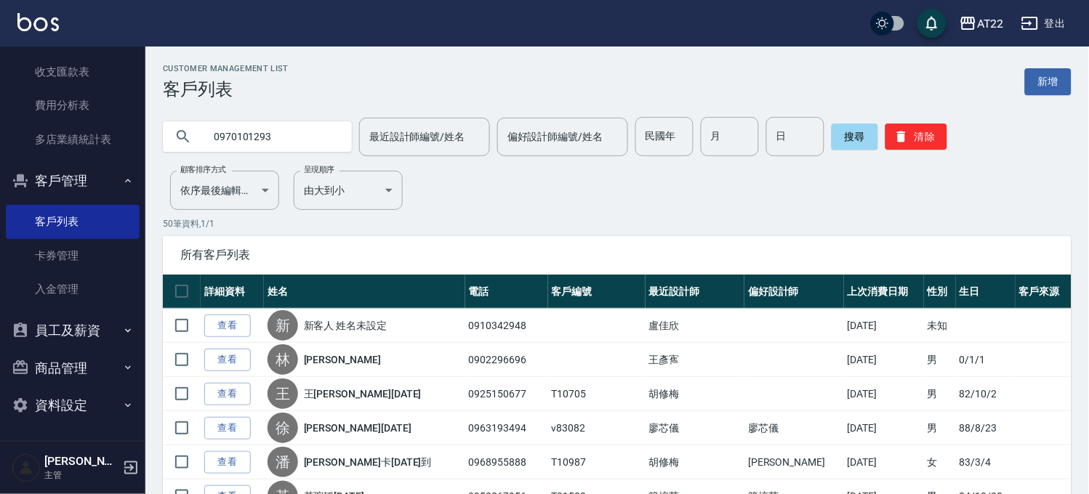
type input "0970101293"
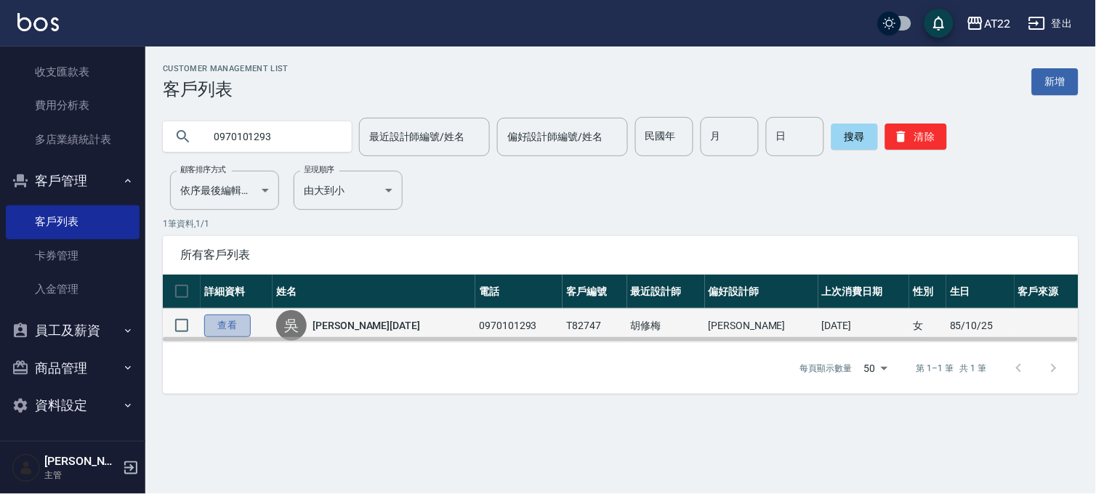
click at [236, 324] on link "查看" at bounding box center [227, 326] width 47 height 23
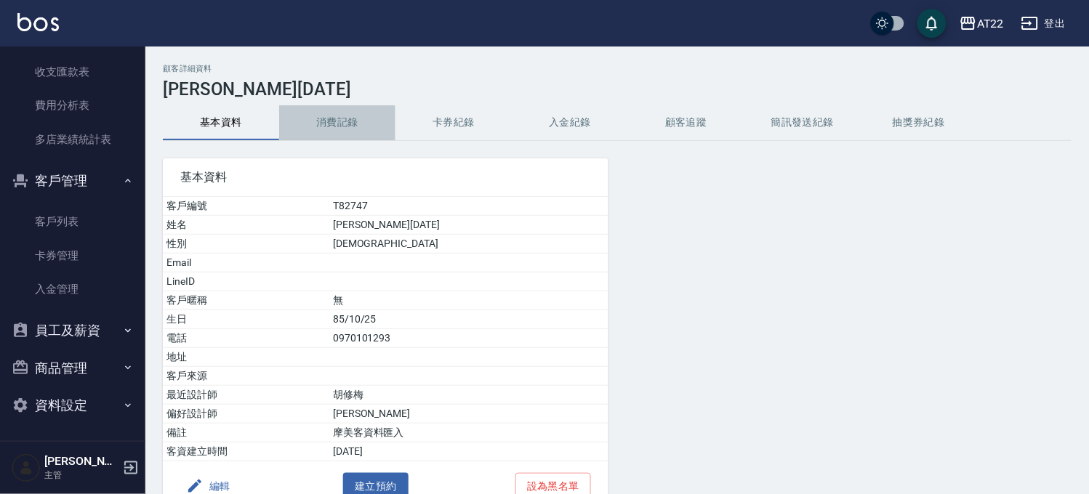
click at [351, 129] on button "消費記錄" at bounding box center [337, 122] width 116 height 35
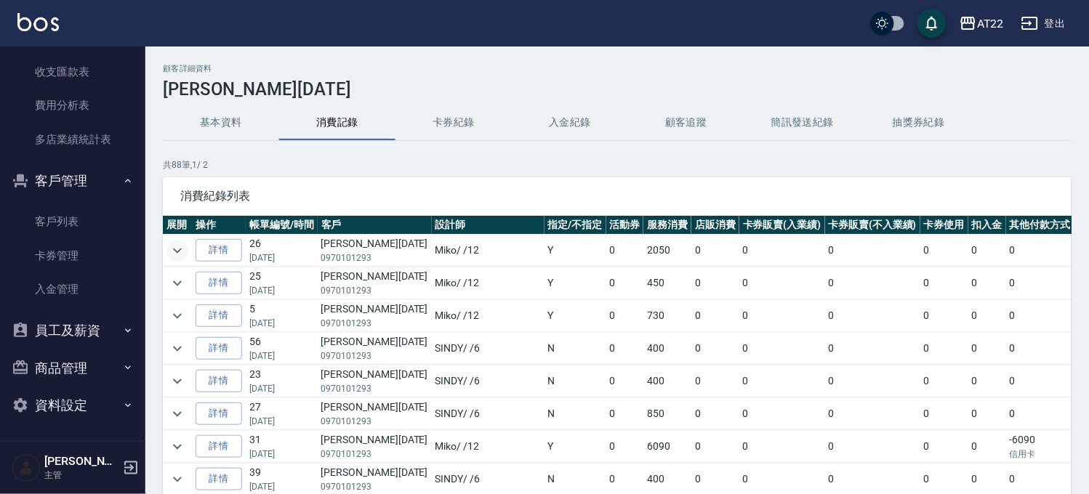
click at [172, 249] on icon "expand row" at bounding box center [177, 250] width 17 height 17
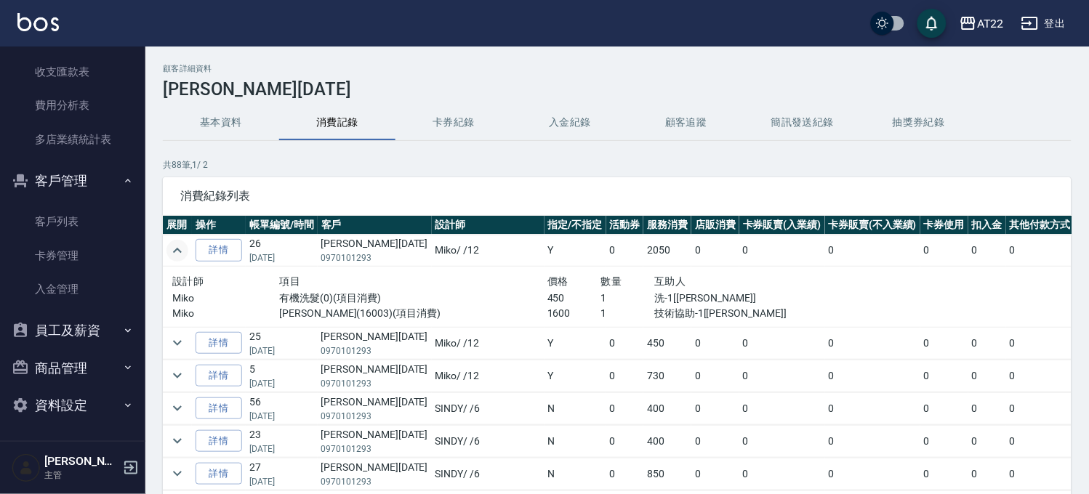
scroll to position [242, 0]
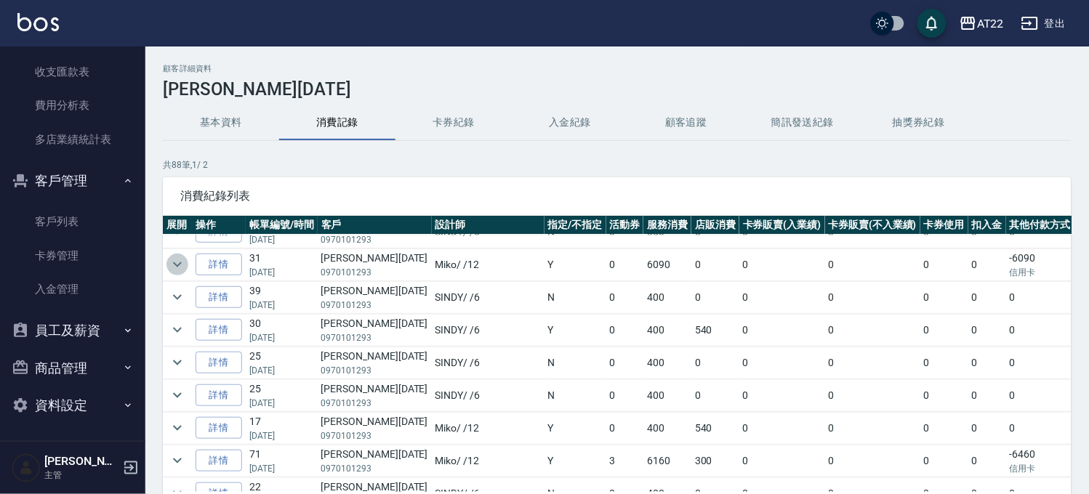
click at [169, 260] on icon "expand row" at bounding box center [177, 264] width 17 height 17
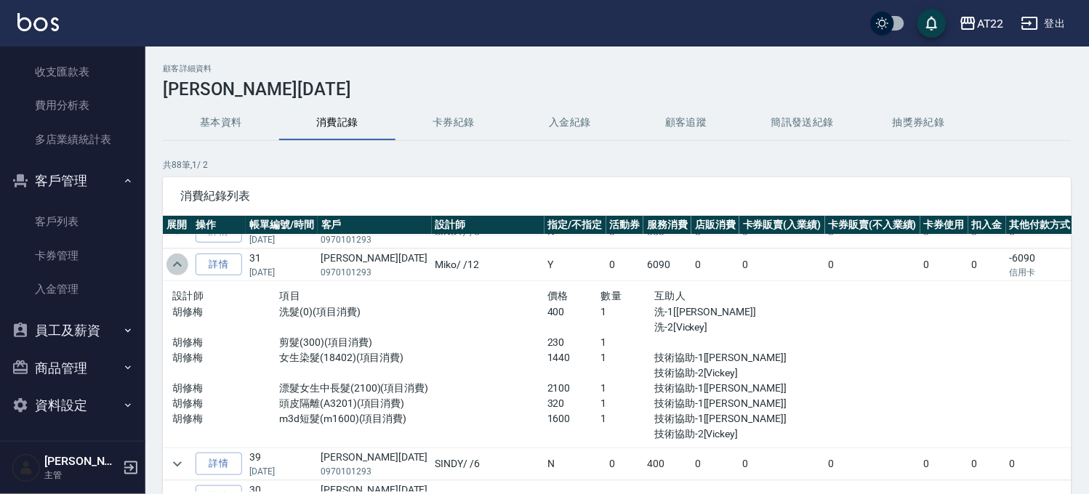
click at [169, 269] on icon "expand row" at bounding box center [177, 264] width 17 height 17
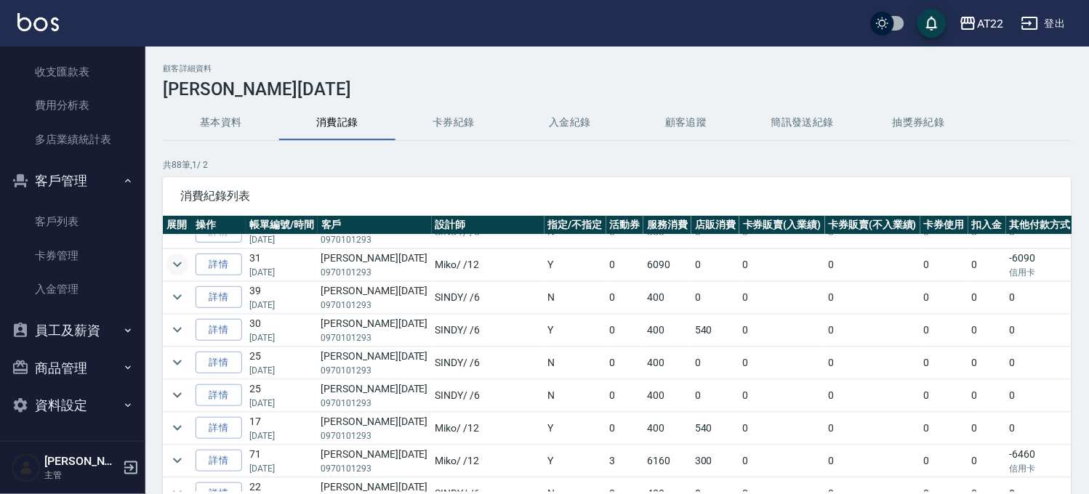
scroll to position [403, 0]
click at [179, 262] on icon "expand row" at bounding box center [177, 266] width 17 height 17
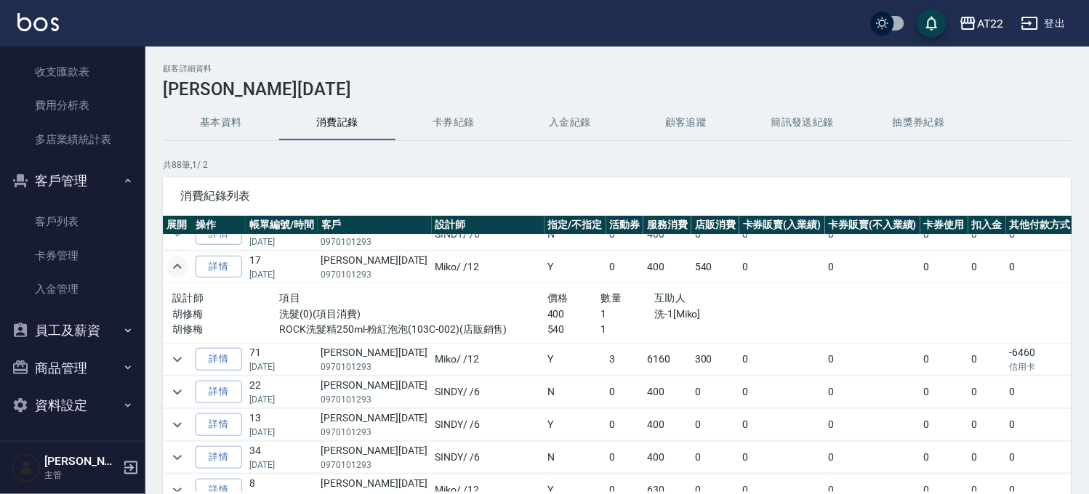
scroll to position [323, 0]
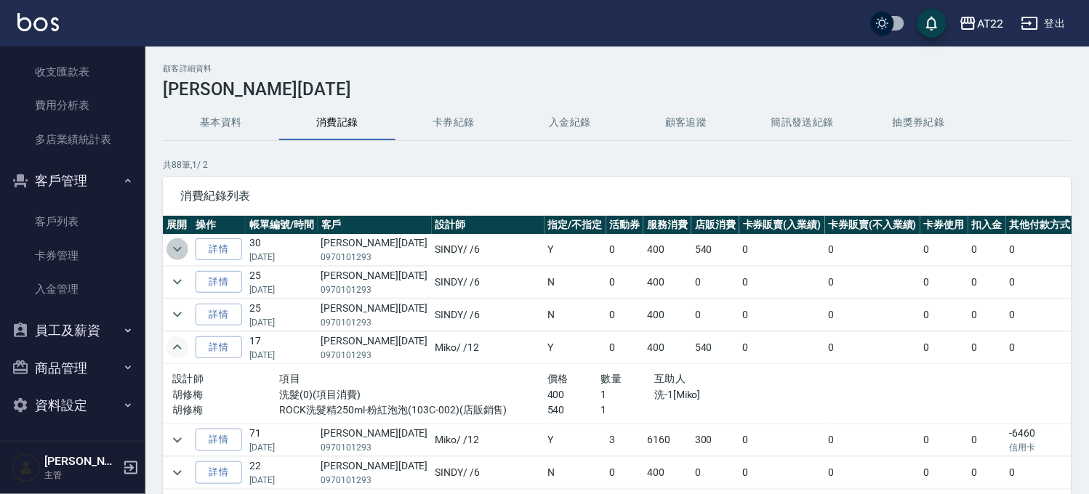
click at [180, 252] on icon "expand row" at bounding box center [177, 249] width 17 height 17
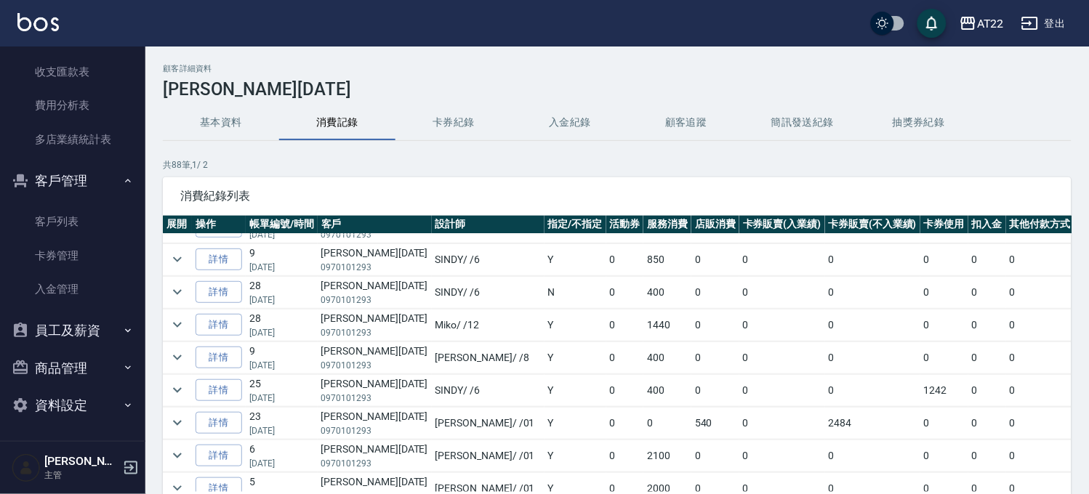
scroll to position [808, 0]
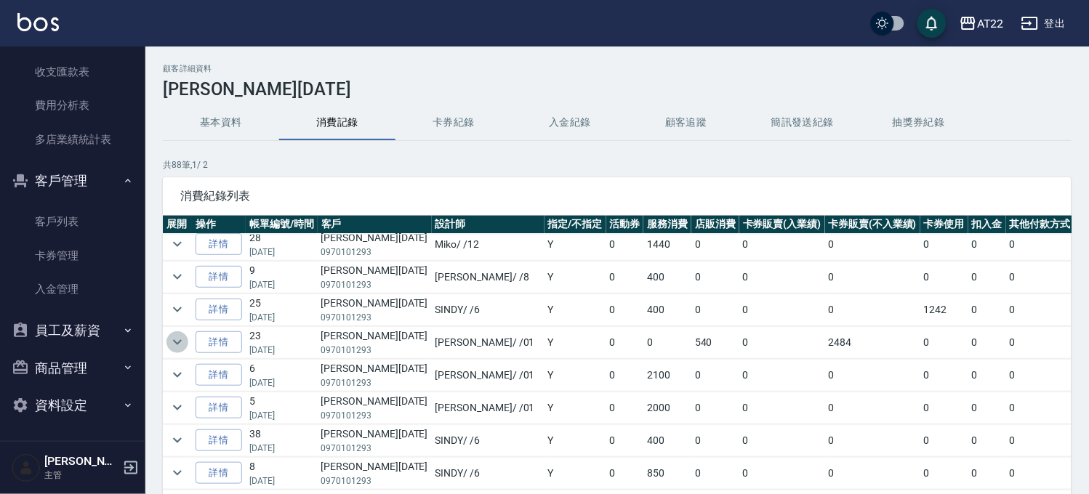
click at [177, 345] on icon "expand row" at bounding box center [177, 342] width 9 height 5
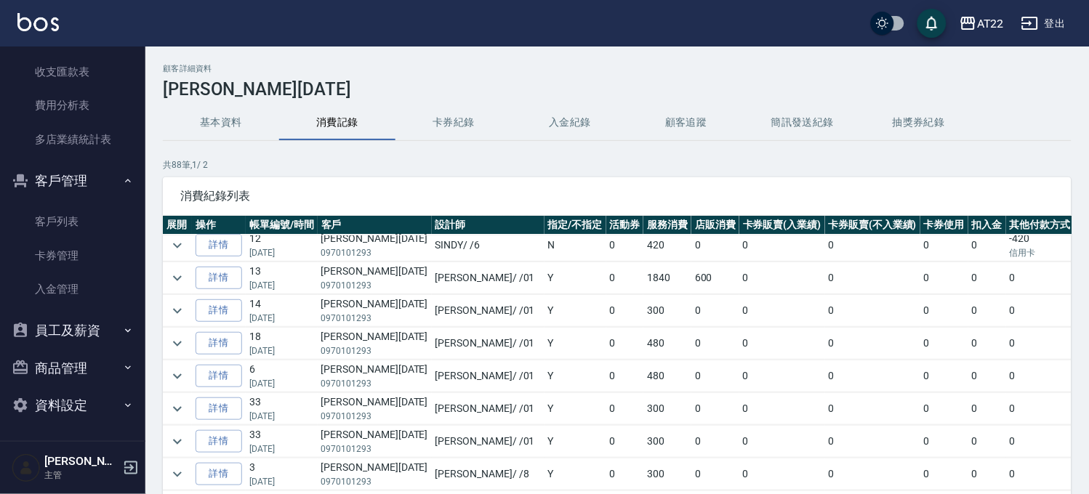
scroll to position [1130, 0]
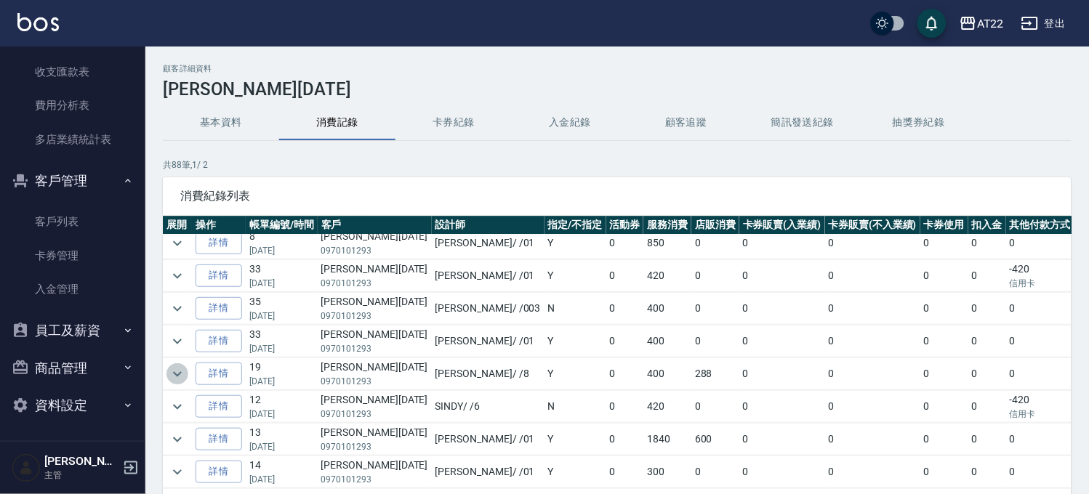
click at [169, 371] on icon "expand row" at bounding box center [177, 374] width 17 height 17
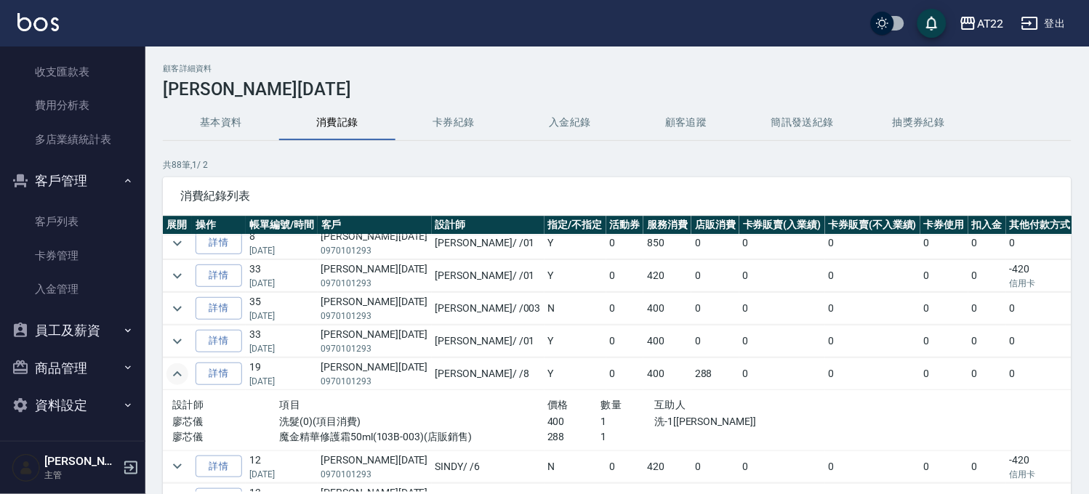
scroll to position [1211, 0]
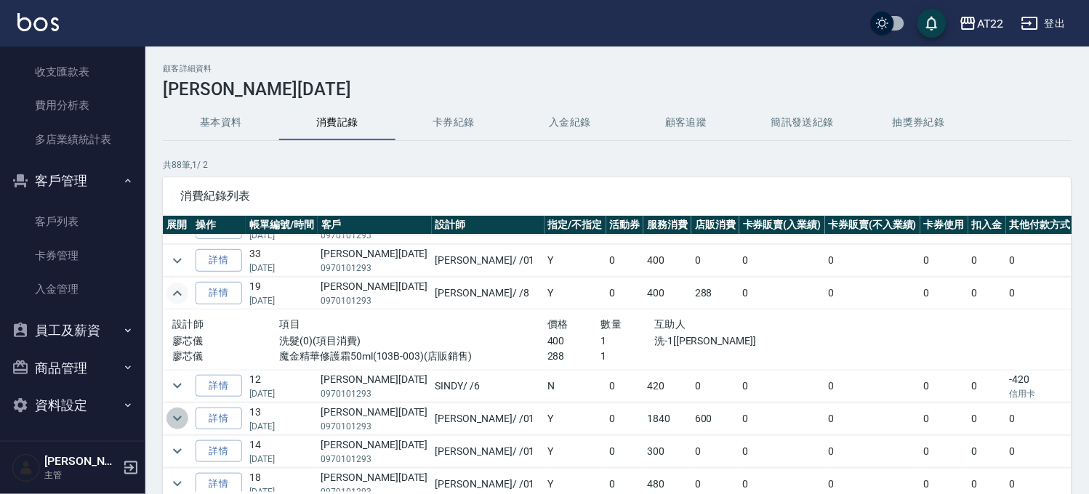
click at [177, 430] on button "expand row" at bounding box center [177, 419] width 22 height 22
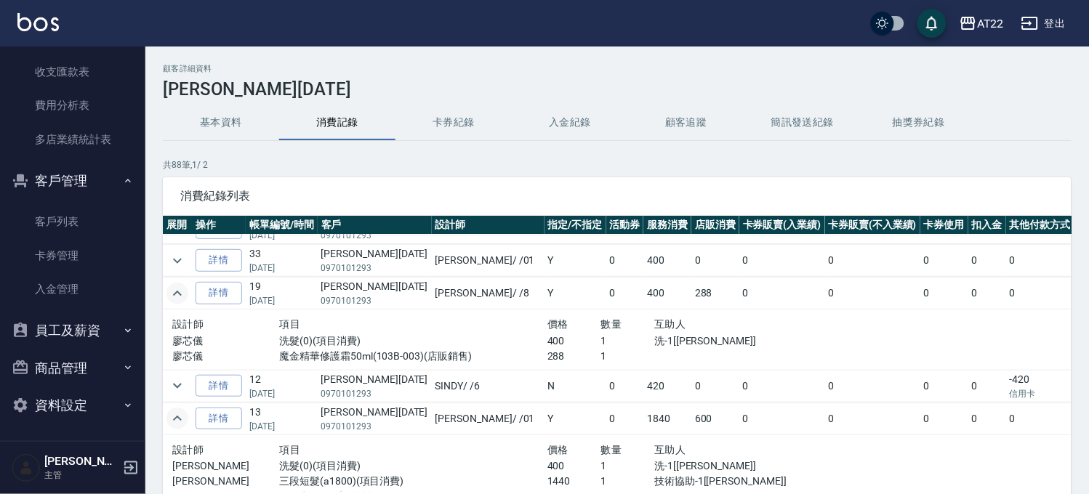
click at [175, 418] on icon "expand row" at bounding box center [177, 418] width 17 height 17
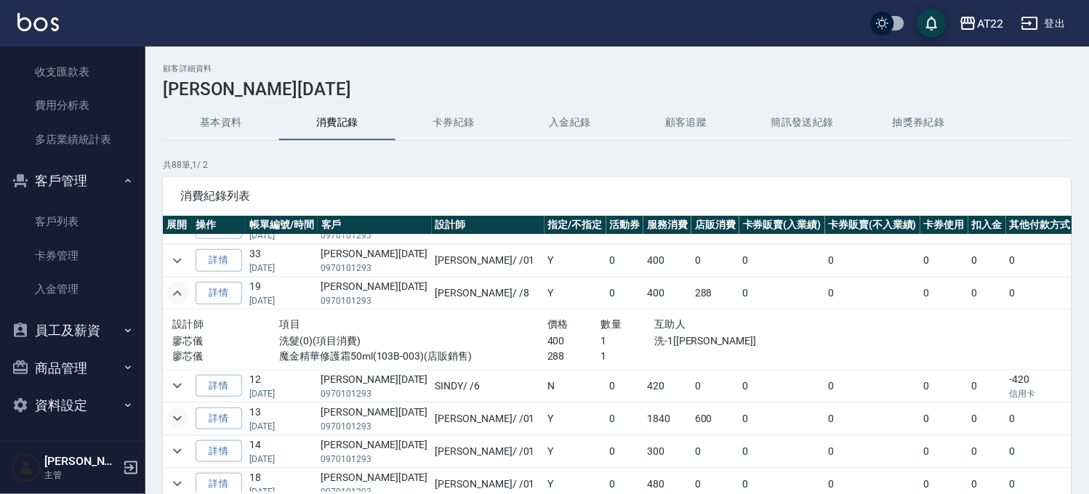
click at [164, 423] on td at bounding box center [177, 419] width 29 height 32
click at [176, 422] on icon "expand row" at bounding box center [177, 419] width 9 height 5
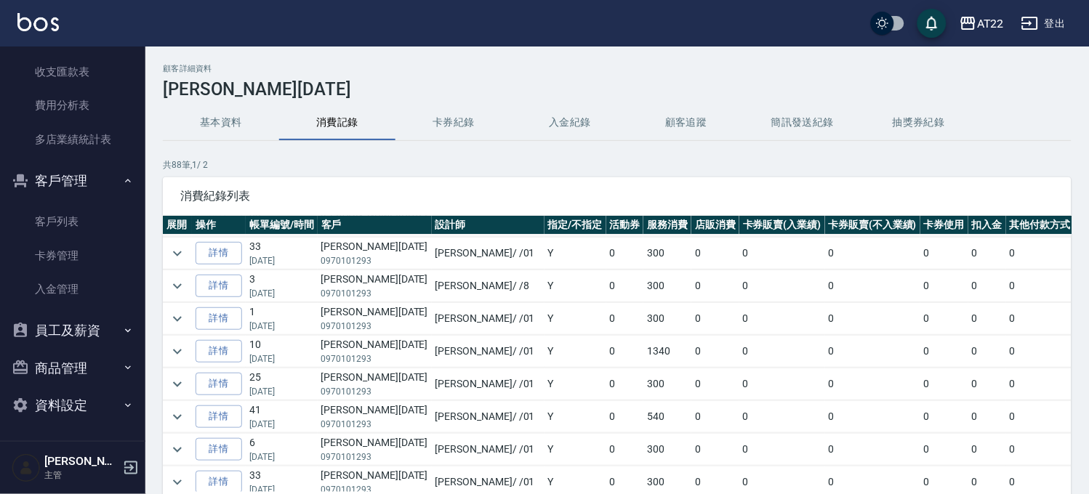
scroll to position [1761, 0]
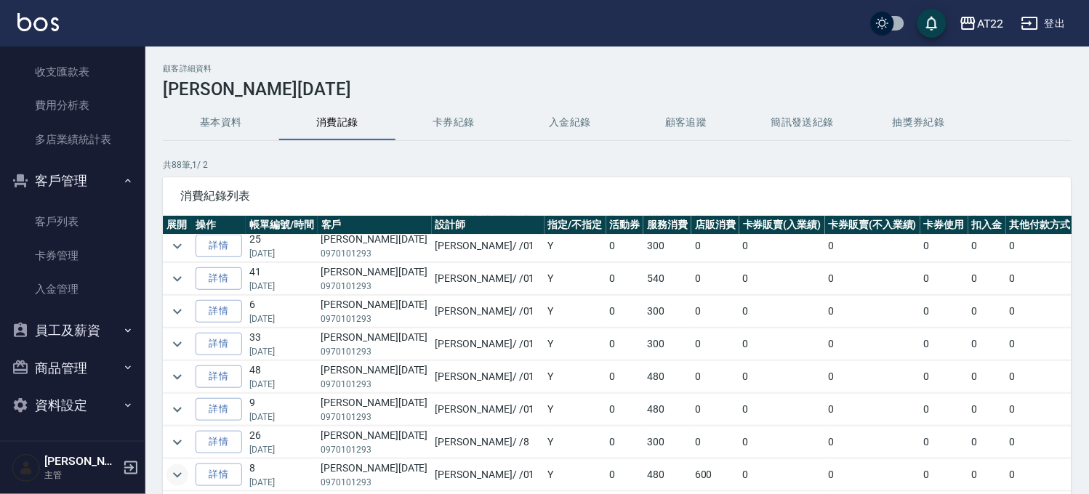
click at [179, 472] on icon "expand row" at bounding box center [177, 475] width 17 height 17
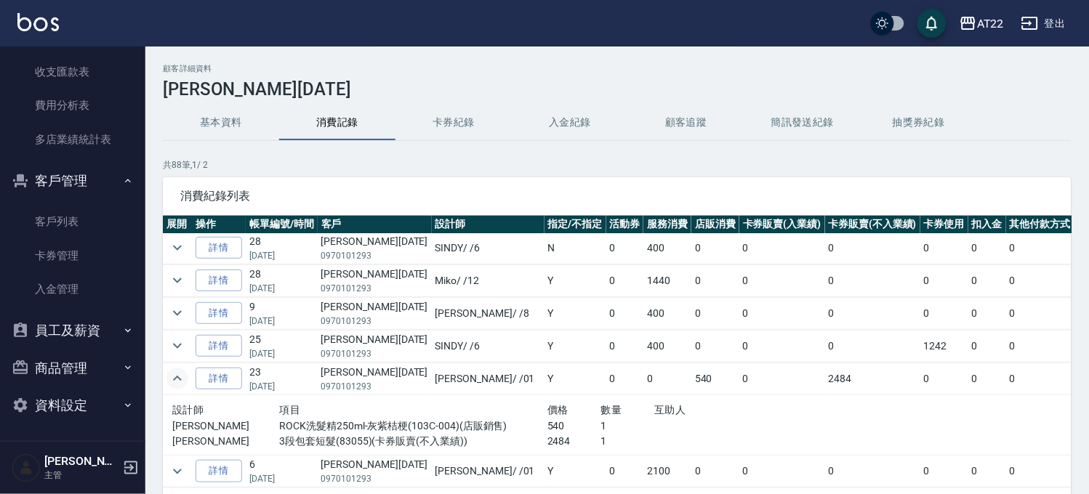
scroll to position [448, 0]
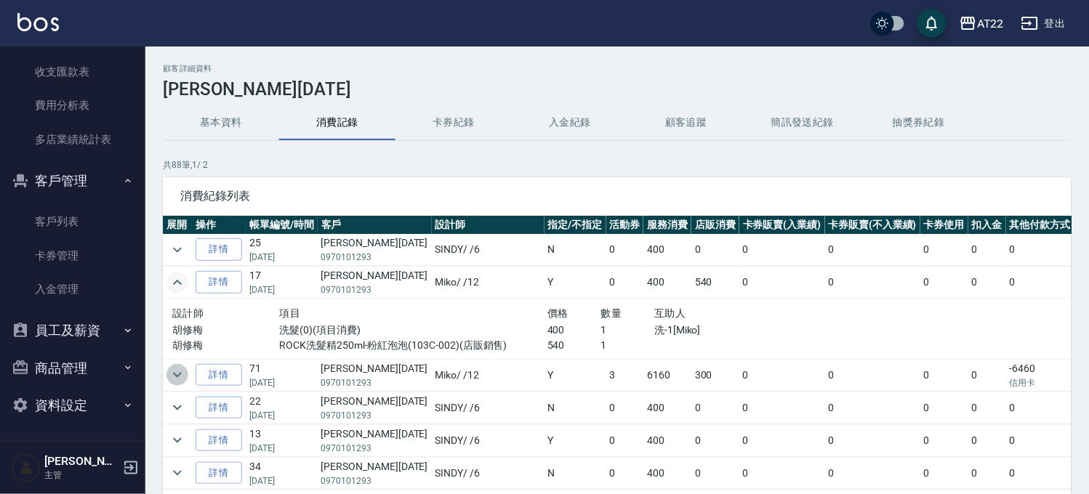
click at [172, 373] on icon "expand row" at bounding box center [177, 374] width 17 height 17
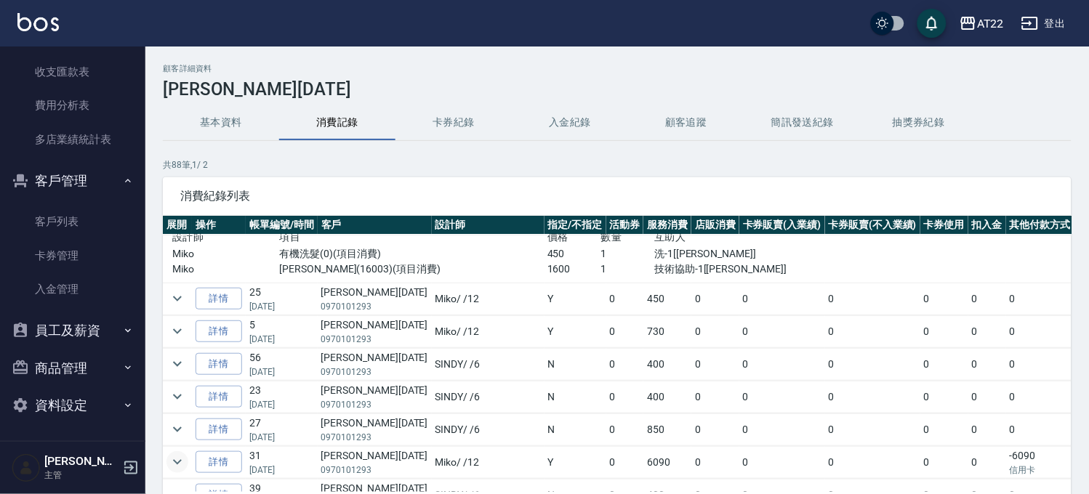
scroll to position [0, 0]
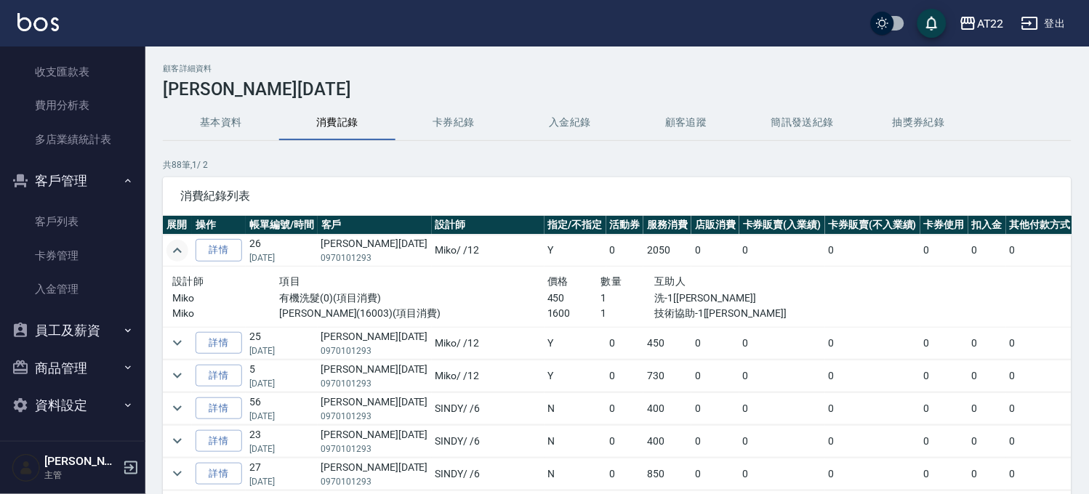
click at [211, 145] on div "顧客詳細資料 吳怡錚25.8.13 基本資料 消費記錄 卡券紀錄 入金紀錄 顧客追蹤 簡訊發送紀錄 抽獎券紀錄 共 88 筆, 1 / 2 消費紀錄列表 展開…" at bounding box center [616, 320] width 943 height 512
click at [220, 122] on button "基本資料" at bounding box center [221, 122] width 116 height 35
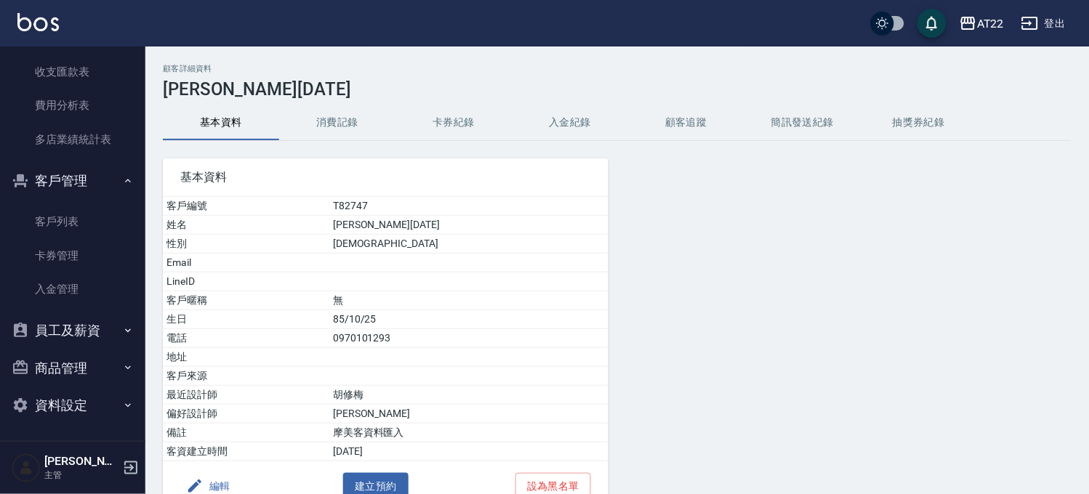
scroll to position [80, 0]
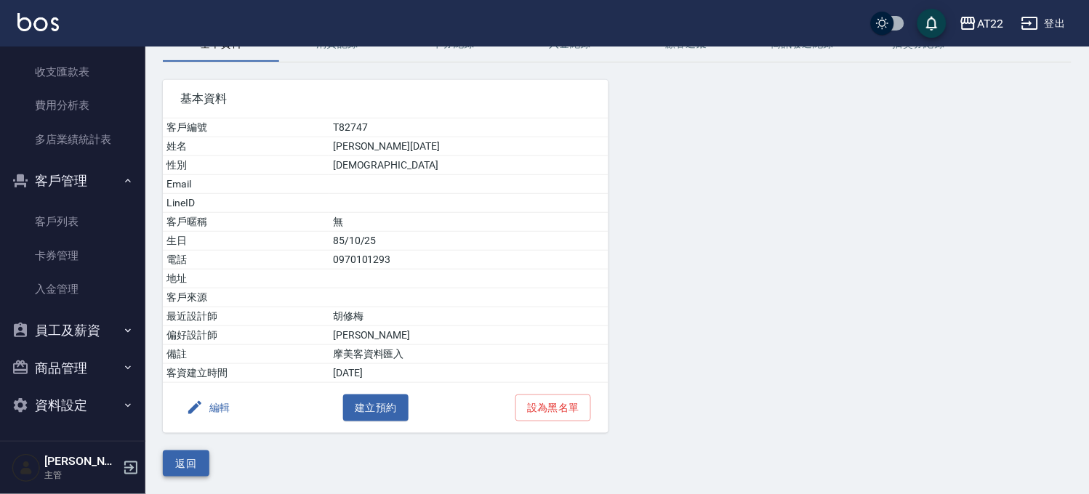
click at [199, 462] on button "返回" at bounding box center [186, 464] width 47 height 27
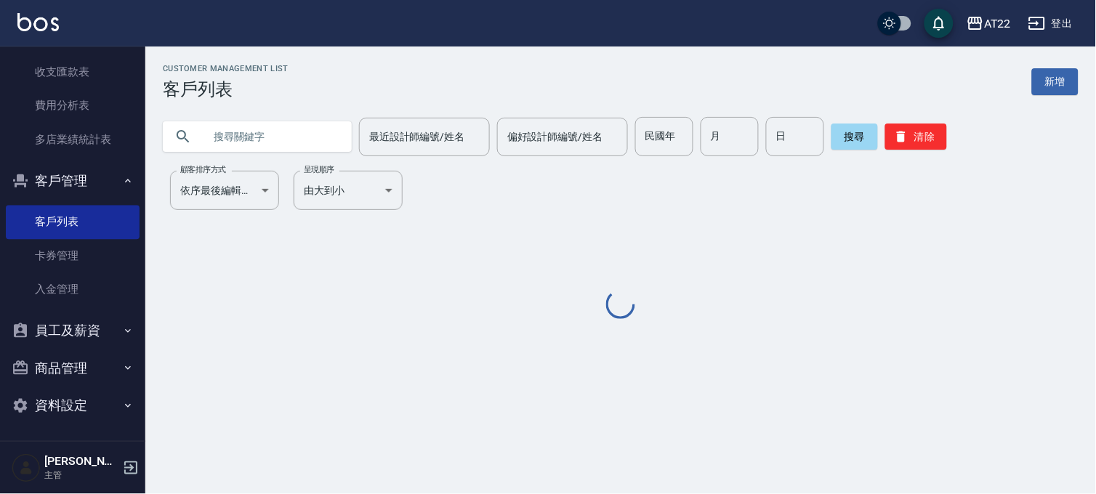
click at [278, 124] on input "text" at bounding box center [272, 136] width 137 height 39
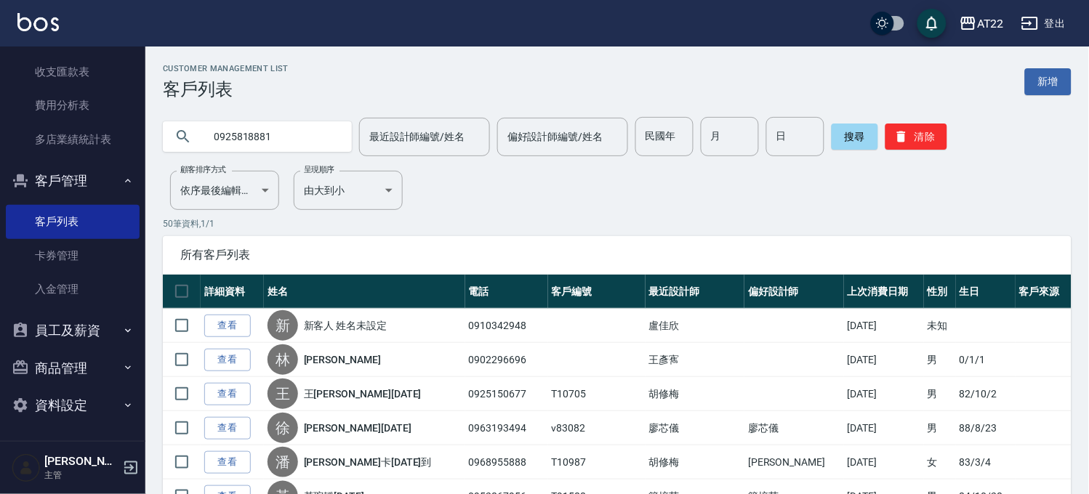
type input "0925818881"
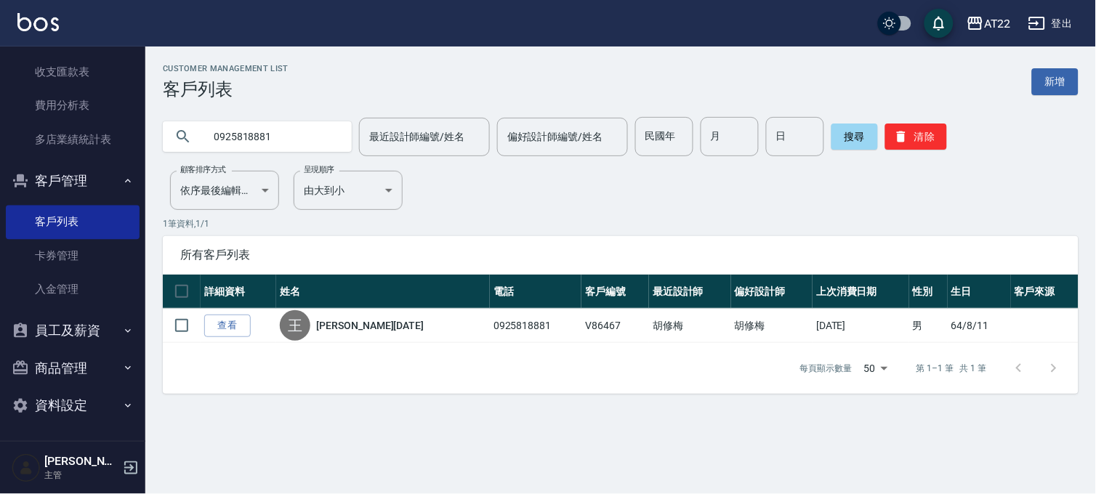
click at [661, 236] on div "所有客戶列表" at bounding box center [621, 255] width 916 height 38
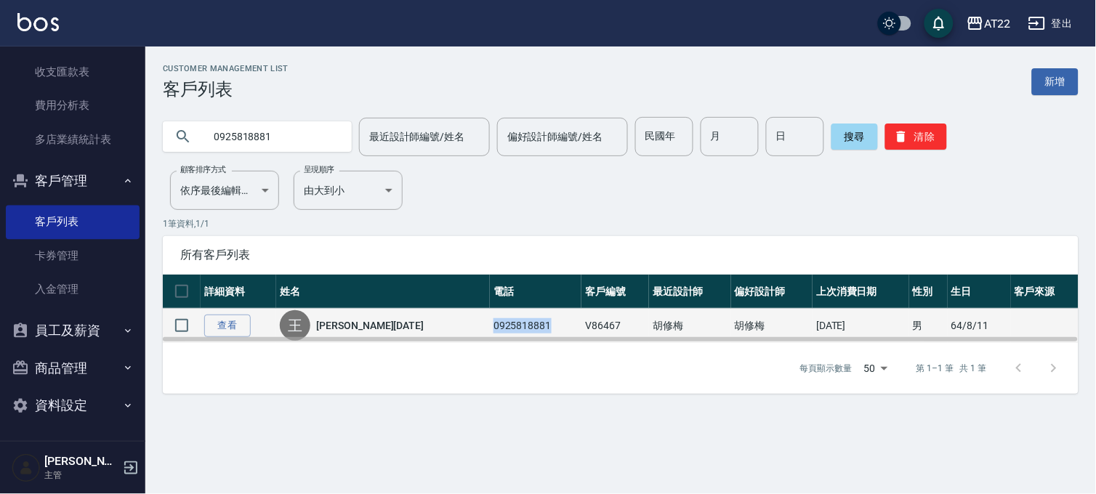
drag, startPoint x: 506, startPoint y: 325, endPoint x: 447, endPoint y: 329, distance: 59.0
click at [490, 329] on td "0925818881" at bounding box center [536, 326] width 92 height 34
copy td "0925818881"
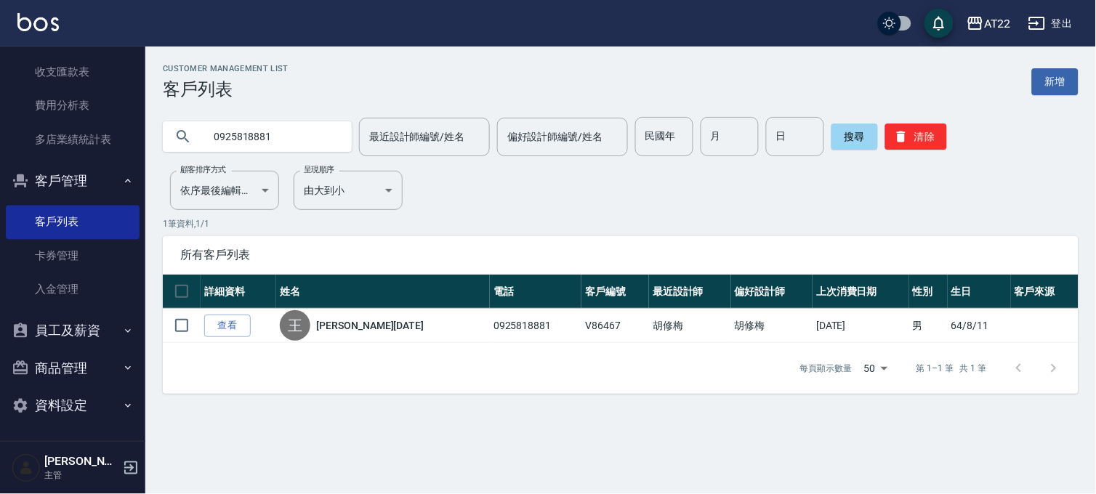
drag, startPoint x: 280, startPoint y: 140, endPoint x: 186, endPoint y: 151, distance: 94.5
click at [186, 151] on div "0925818881" at bounding box center [257, 136] width 189 height 31
type input "0970101293"
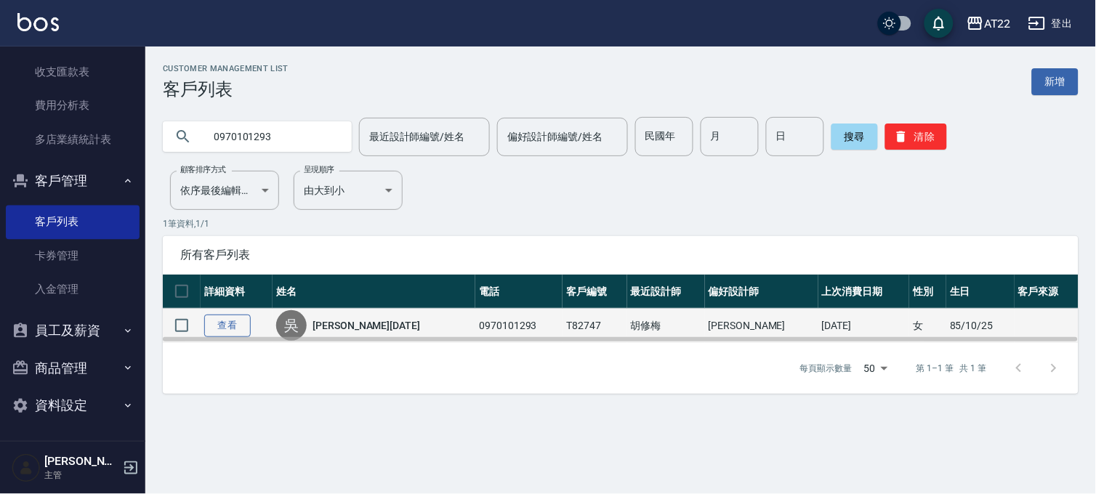
click at [240, 325] on link "查看" at bounding box center [227, 326] width 47 height 23
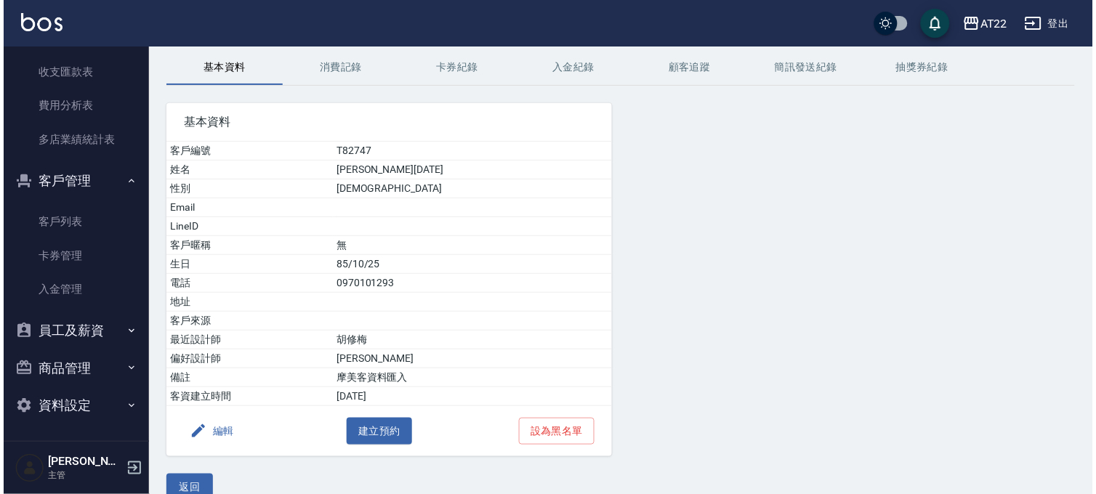
scroll to position [80, 0]
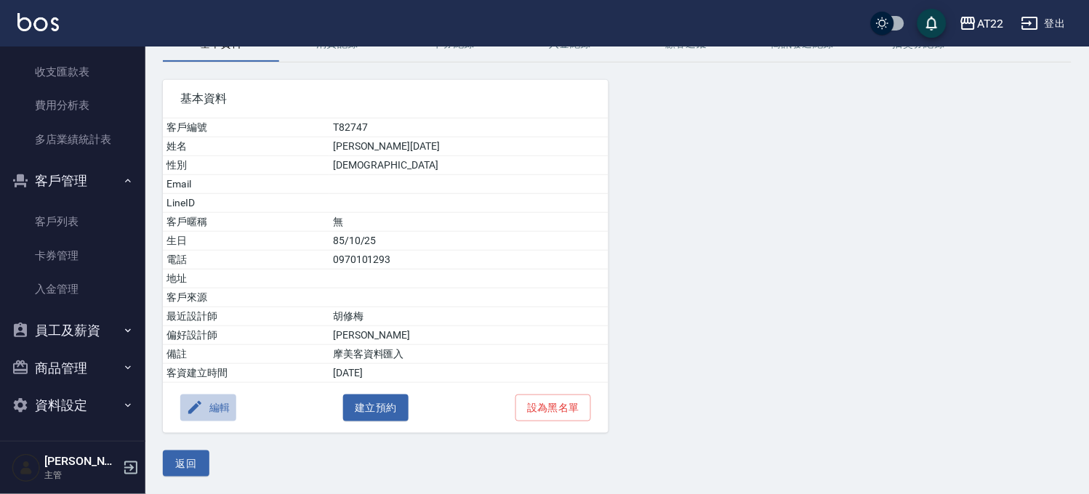
click at [224, 409] on button "編輯" at bounding box center [208, 408] width 56 height 27
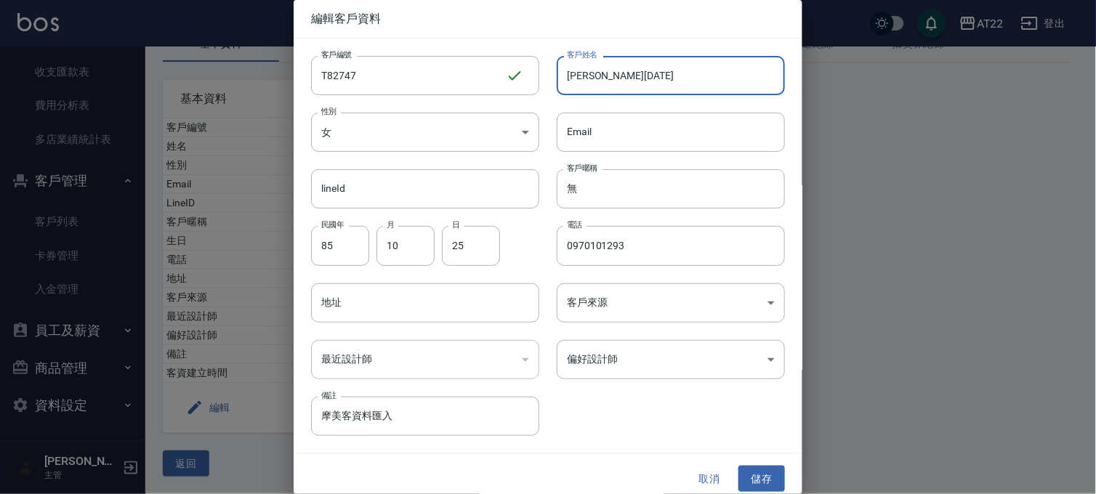
drag, startPoint x: 661, startPoint y: 81, endPoint x: 590, endPoint y: 84, distance: 71.3
click at [590, 84] on input "吳怡錚25.8.13" at bounding box center [671, 75] width 228 height 39
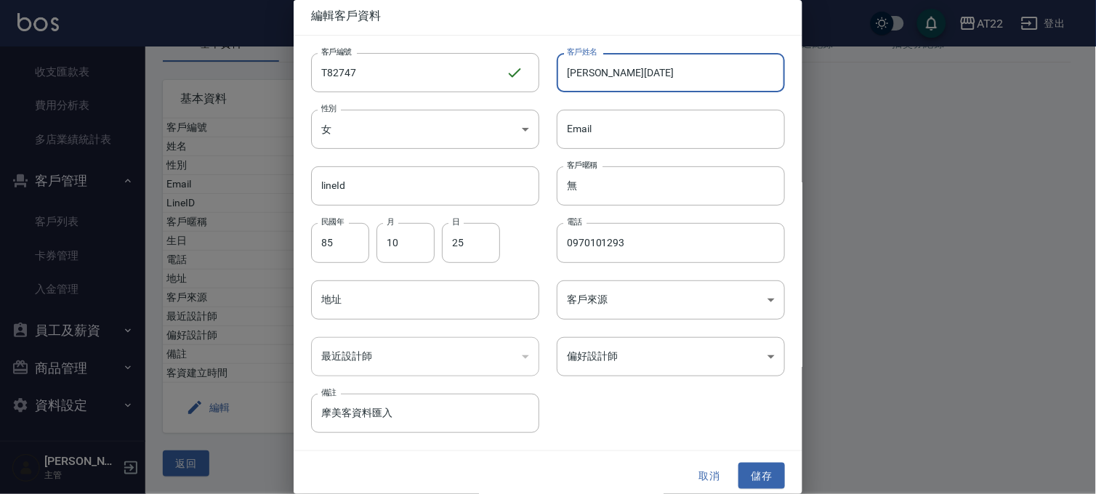
scroll to position [9, 0]
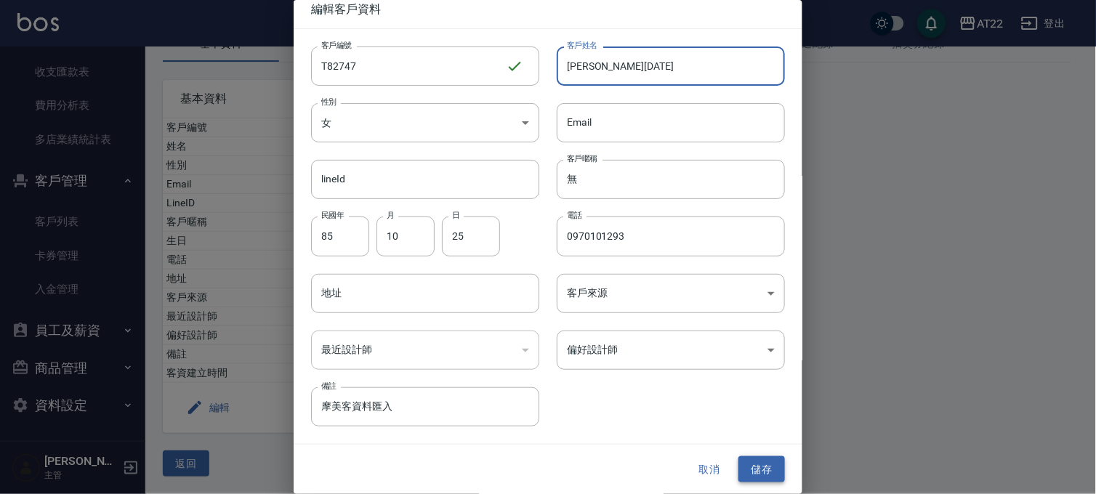
type input "吳怡錚26.12.11"
click at [750, 478] on button "儲存" at bounding box center [762, 469] width 47 height 27
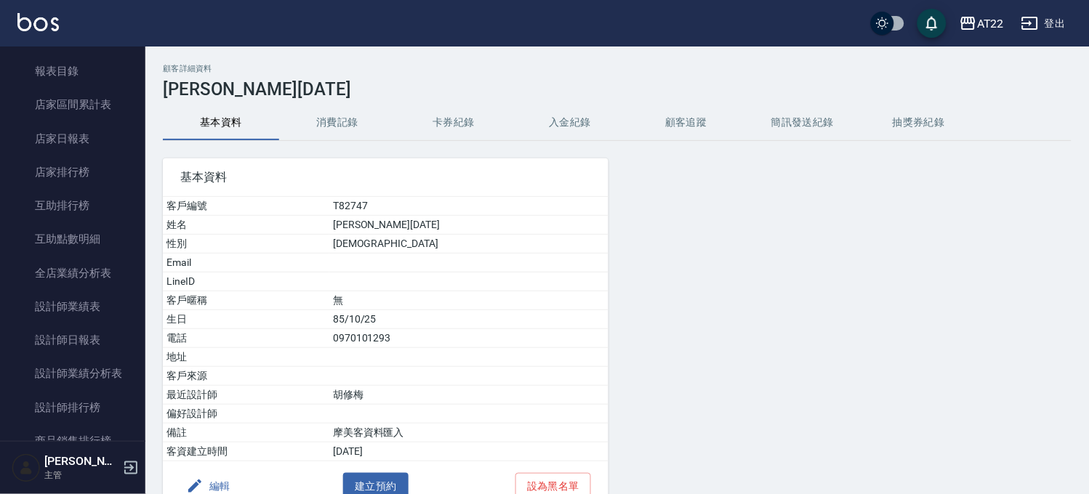
scroll to position [0, 0]
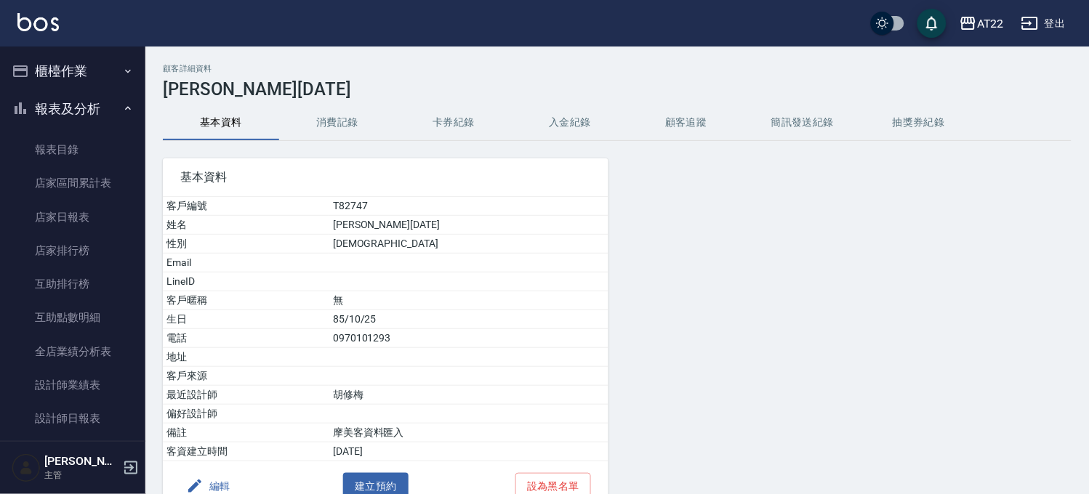
click at [78, 113] on button "報表及分析" at bounding box center [73, 109] width 134 height 38
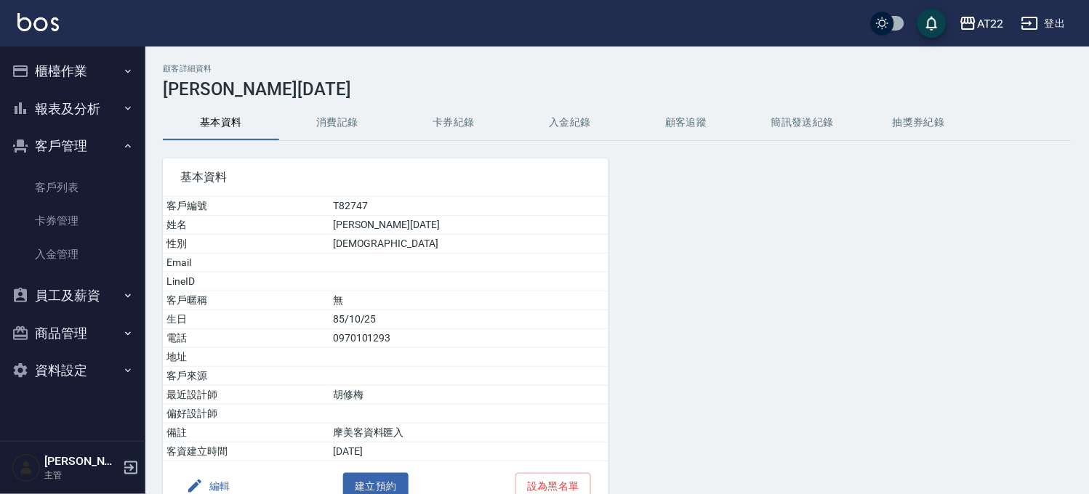
click at [89, 68] on button "櫃檯作業" at bounding box center [73, 71] width 134 height 38
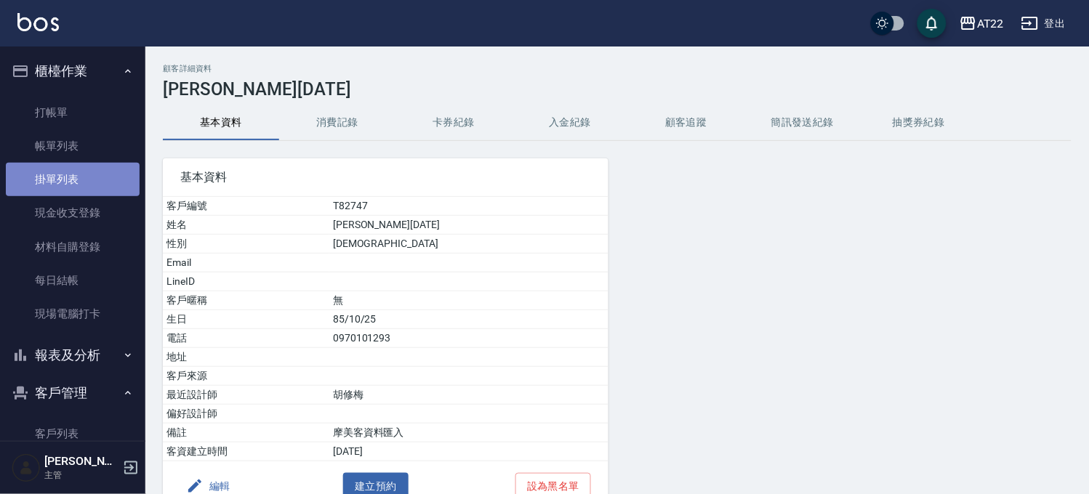
click at [95, 195] on link "掛單列表" at bounding box center [73, 179] width 134 height 33
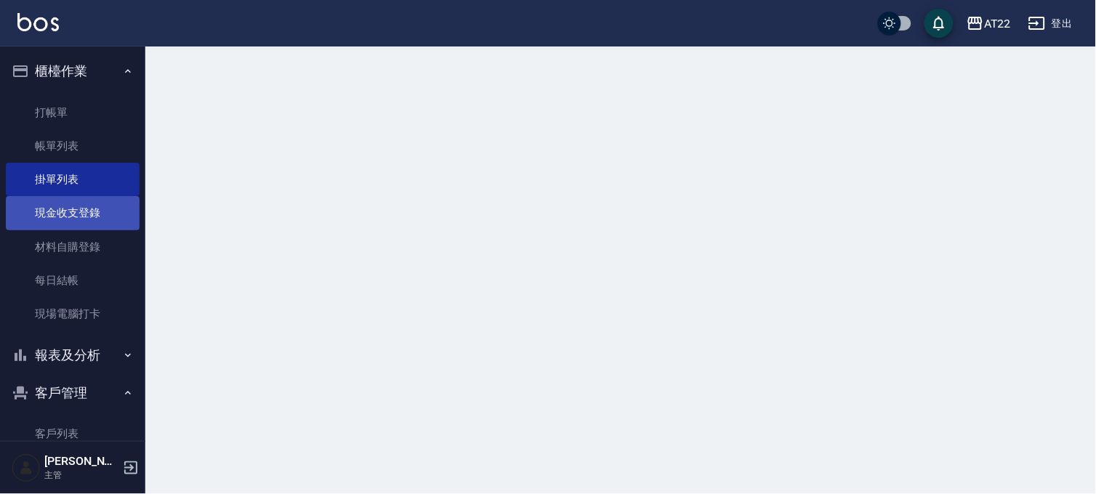
click at [92, 204] on link "現金收支登錄" at bounding box center [73, 212] width 134 height 33
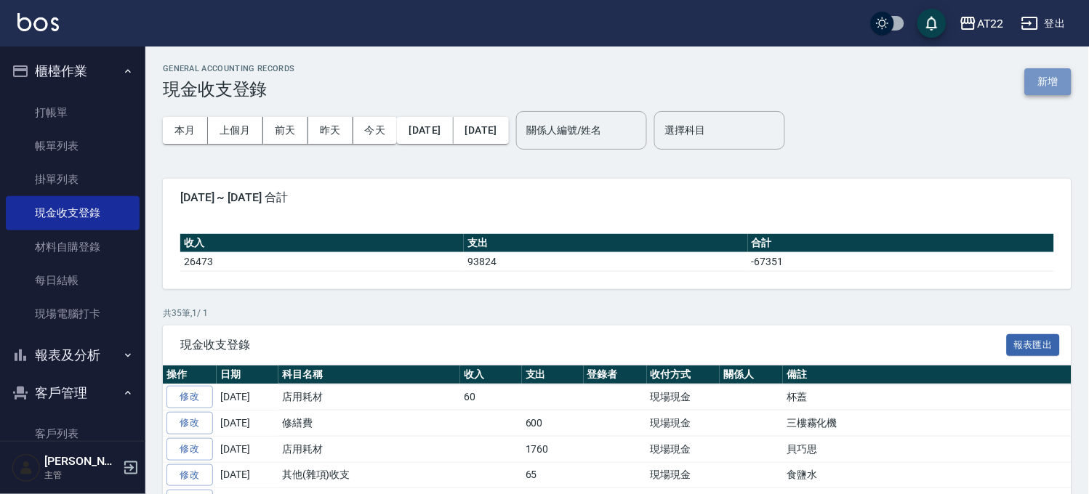
click at [1051, 84] on button "新增" at bounding box center [1048, 81] width 47 height 27
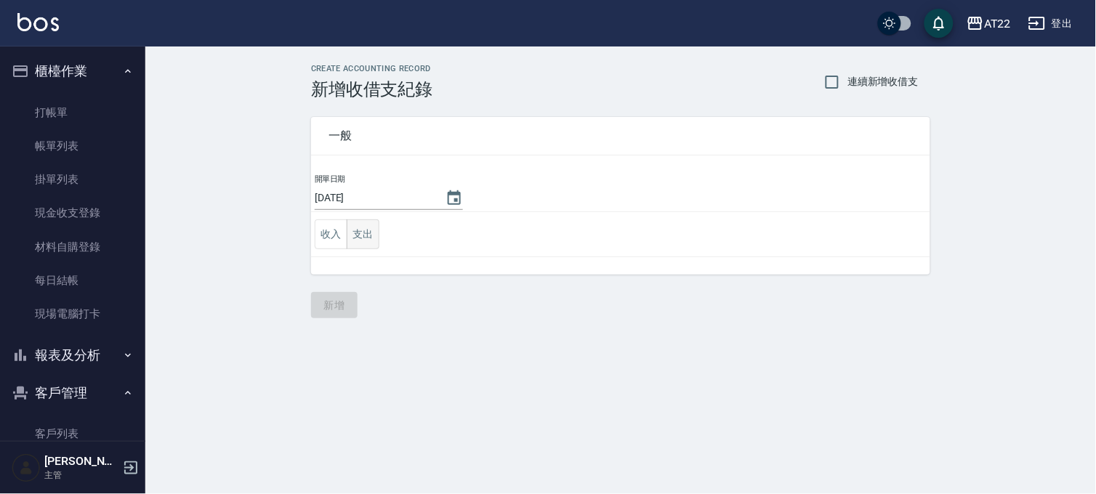
click at [367, 228] on button "支出" at bounding box center [363, 235] width 33 height 30
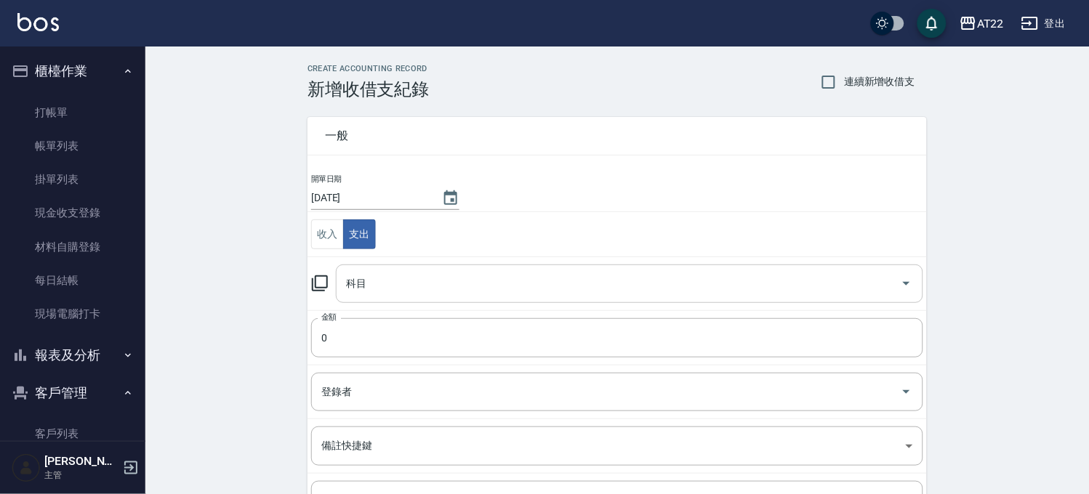
click at [357, 279] on input "科目" at bounding box center [618, 283] width 552 height 25
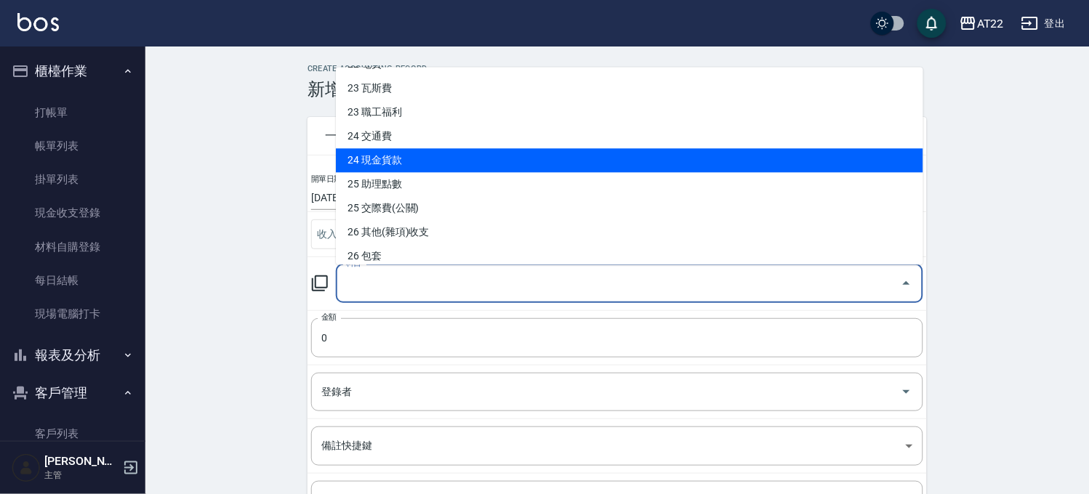
scroll to position [727, 0]
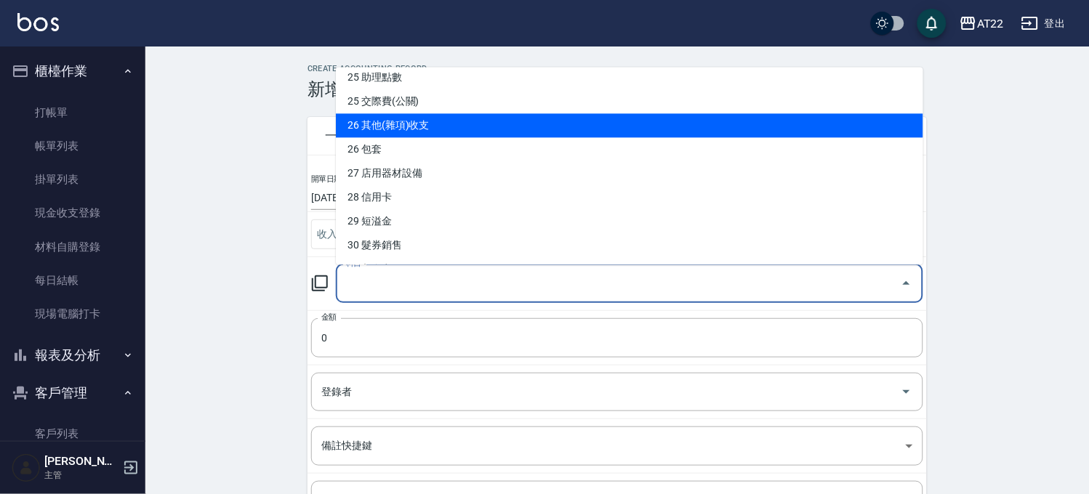
click at [417, 135] on li "26 其他(雜項)收支" at bounding box center [629, 125] width 587 height 24
type input "26 其他(雜項)收支"
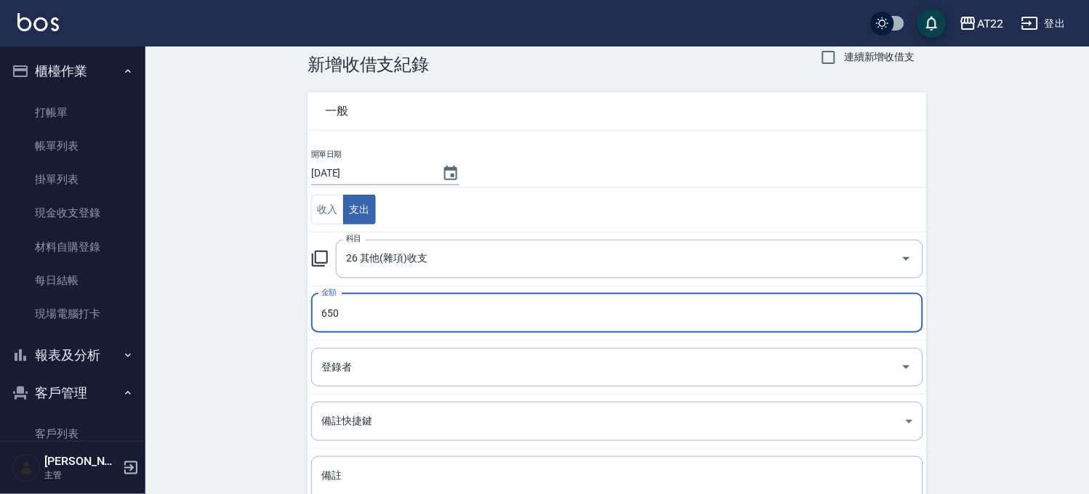
scroll to position [148, 0]
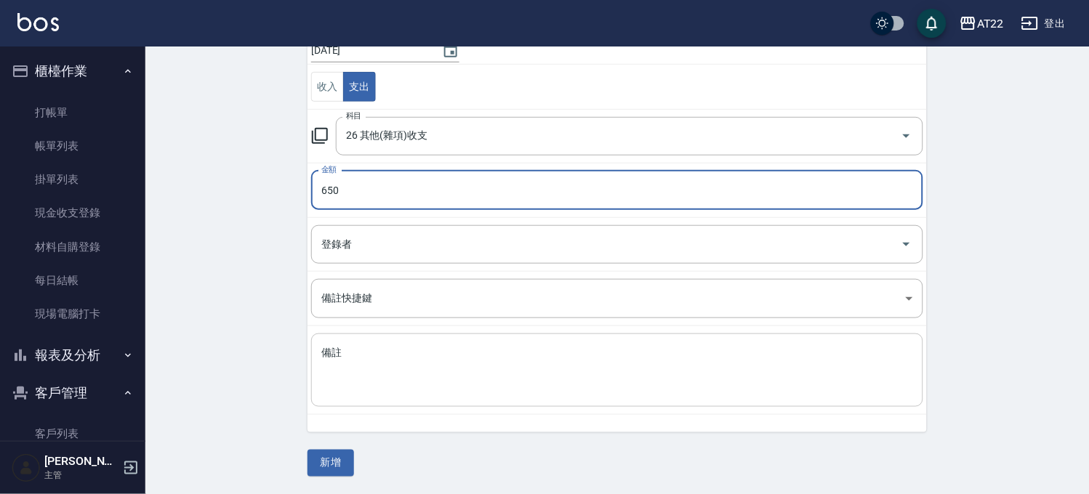
type input "650"
click at [430, 361] on textarea "備註" at bounding box center [617, 370] width 592 height 49
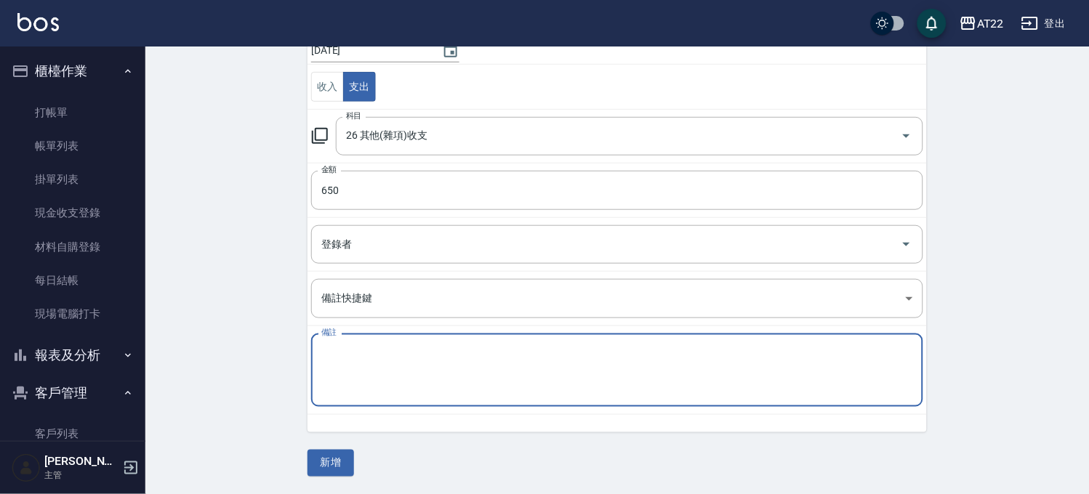
type textarea "c"
type textarea "卡"
click at [308, 470] on button "新增" at bounding box center [330, 463] width 47 height 27
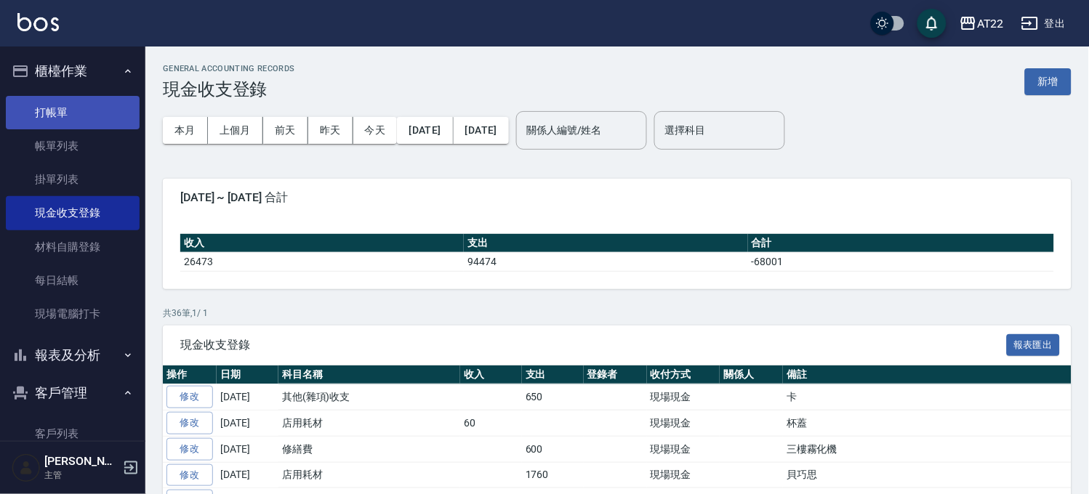
click at [39, 117] on link "打帳單" at bounding box center [73, 112] width 134 height 33
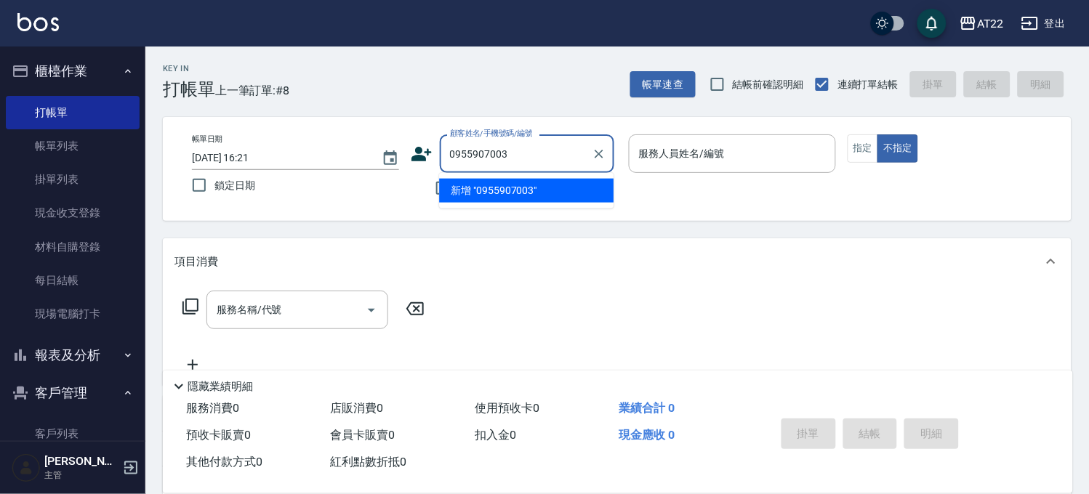
click at [539, 187] on li "新增 "0955907003"" at bounding box center [526, 191] width 174 height 24
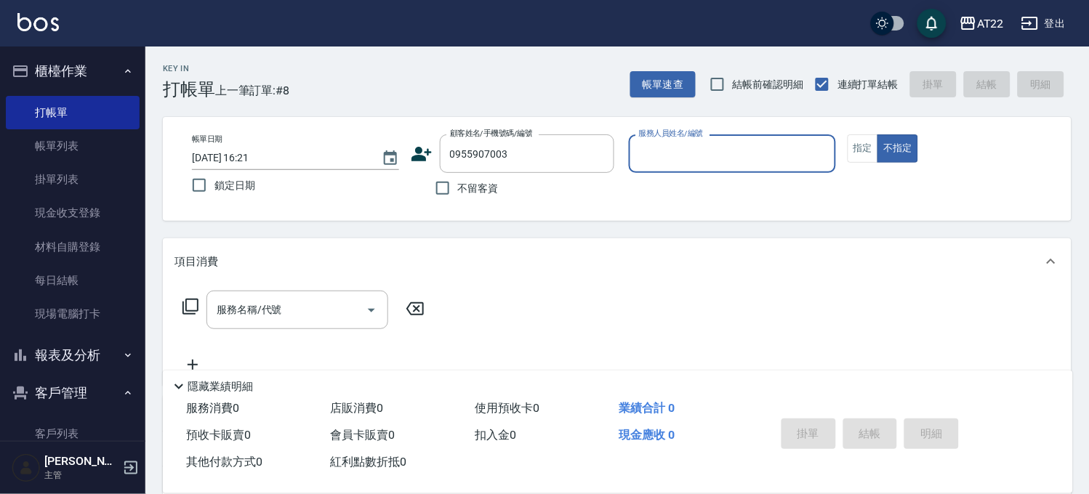
type input "0955907003"
click at [416, 149] on icon at bounding box center [421, 154] width 20 height 15
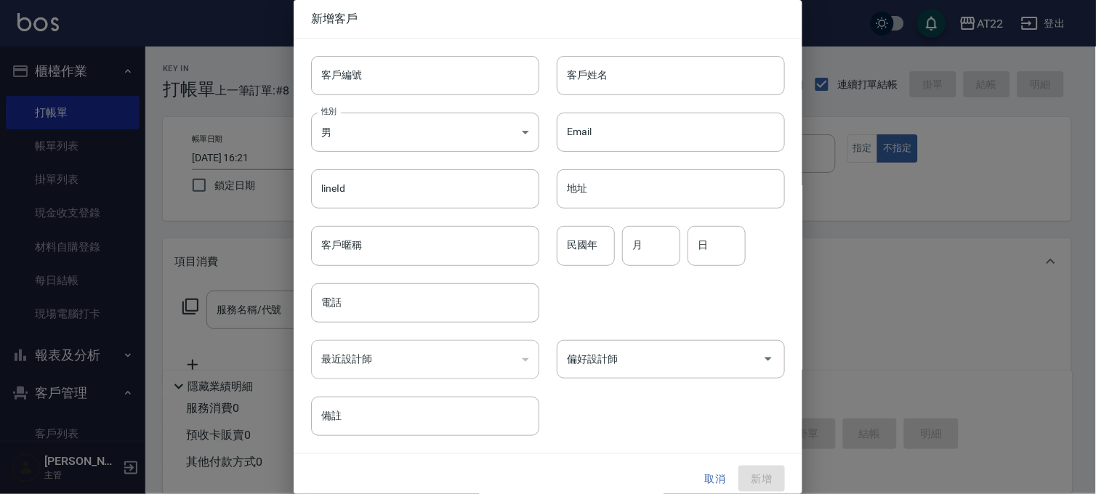
type input "0955907003"
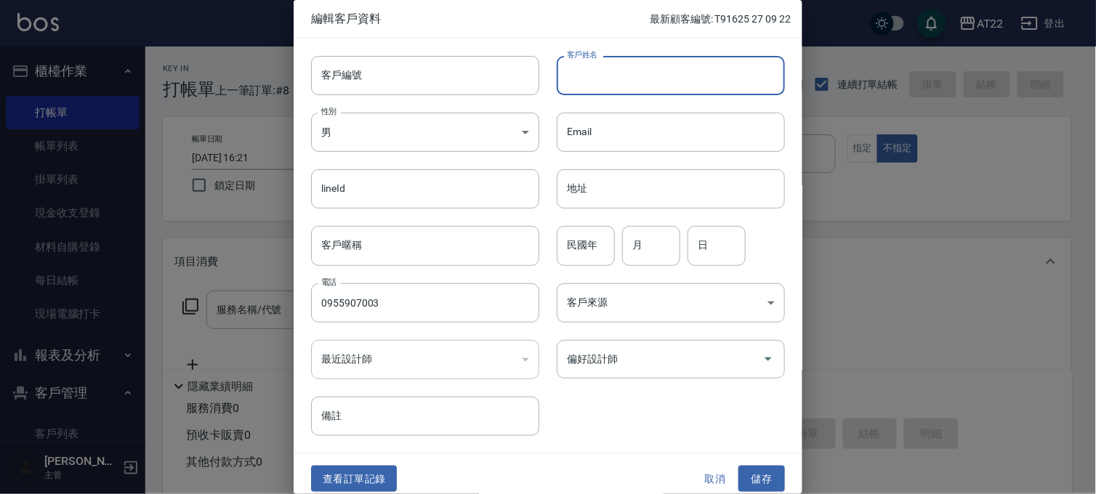
click at [627, 70] on input "客戶姓名" at bounding box center [671, 75] width 228 height 39
type input "宋韋廷"
click at [590, 241] on input "民國年" at bounding box center [586, 245] width 58 height 39
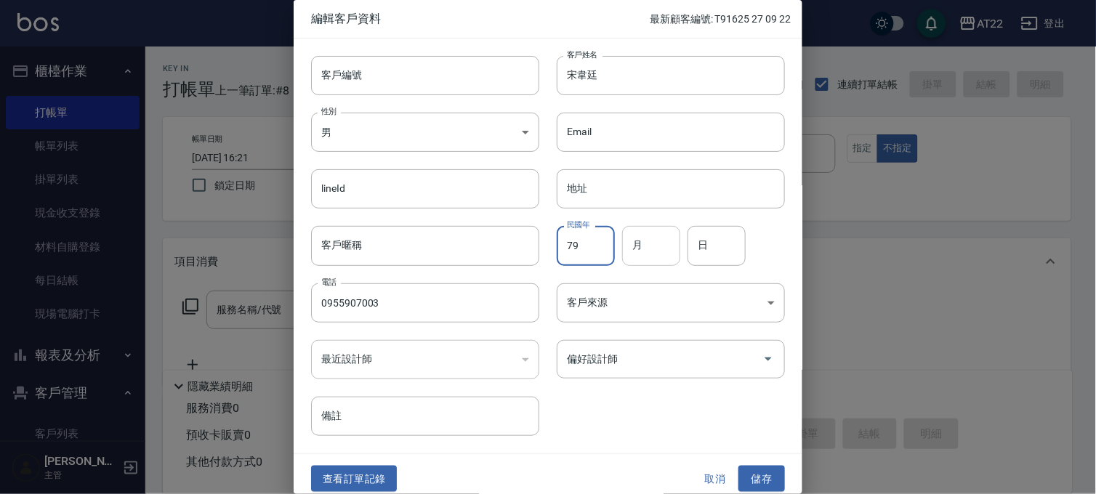
type input "79"
click at [656, 234] on input "月" at bounding box center [651, 245] width 58 height 39
type input "1"
click at [702, 244] on input "日" at bounding box center [717, 245] width 58 height 39
type input "13"
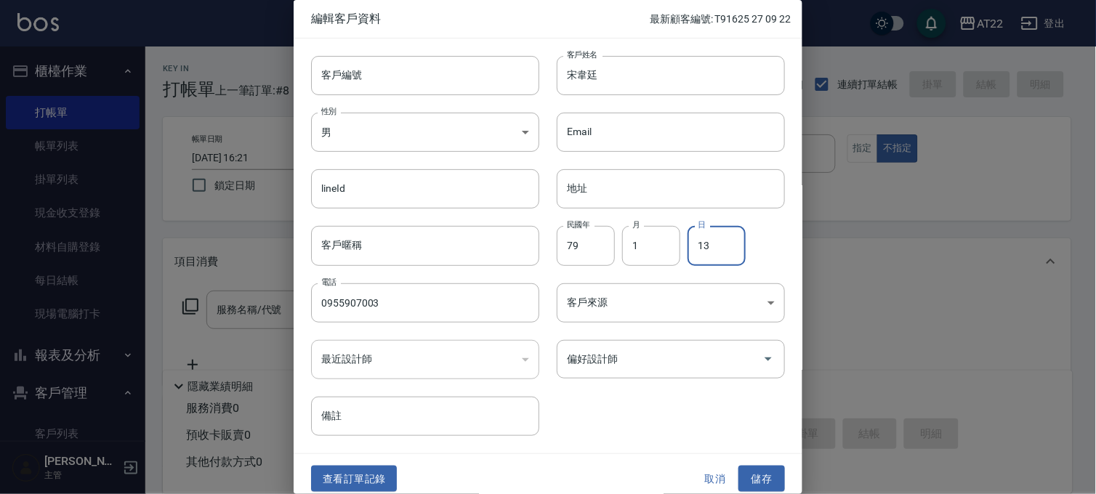
click at [737, 462] on div "查看訂單記錄 取消 儲存" at bounding box center [548, 479] width 509 height 50
click at [739, 467] on button "儲存" at bounding box center [762, 479] width 47 height 27
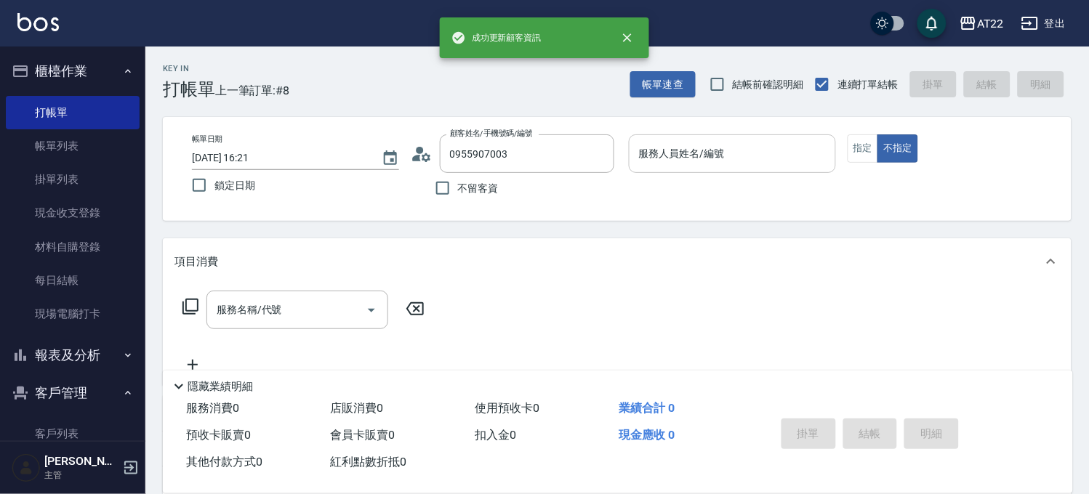
click at [768, 155] on input "服務人員姓名/編號" at bounding box center [732, 153] width 194 height 25
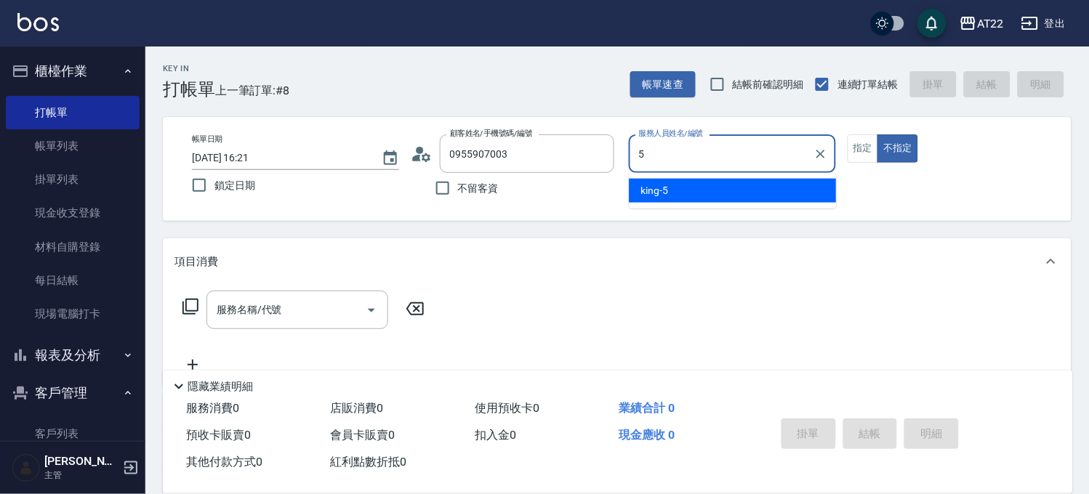
type input "king-5"
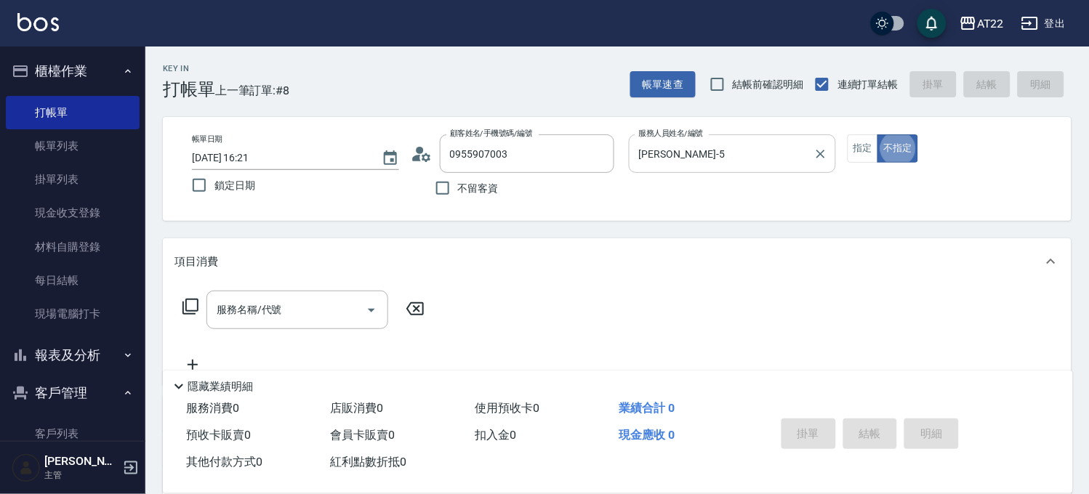
type button "false"
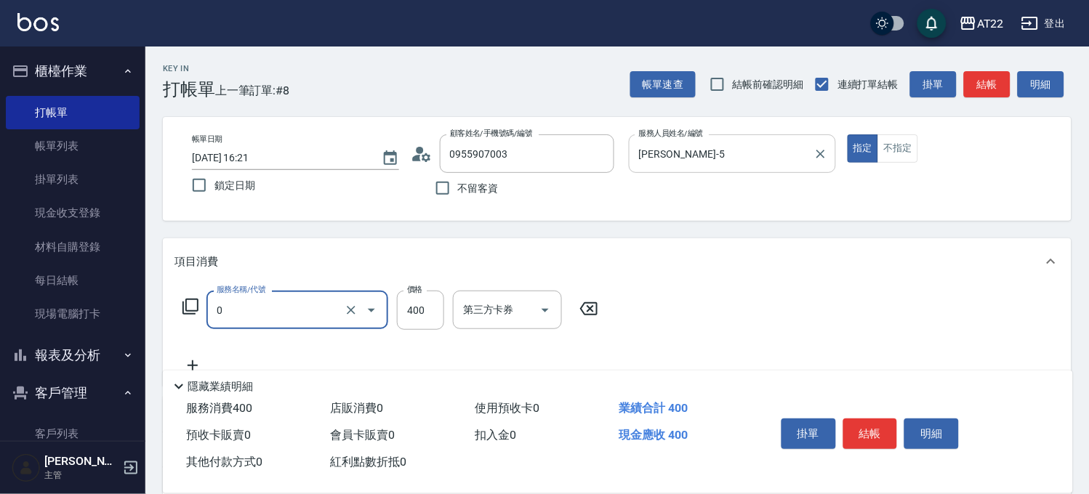
type input "有機洗髮(0)"
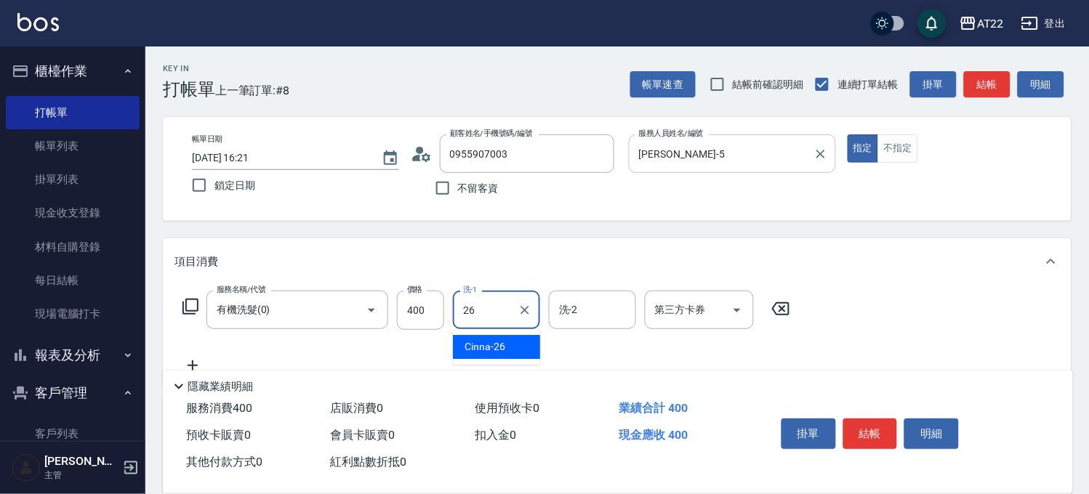
type input "Cinna-26"
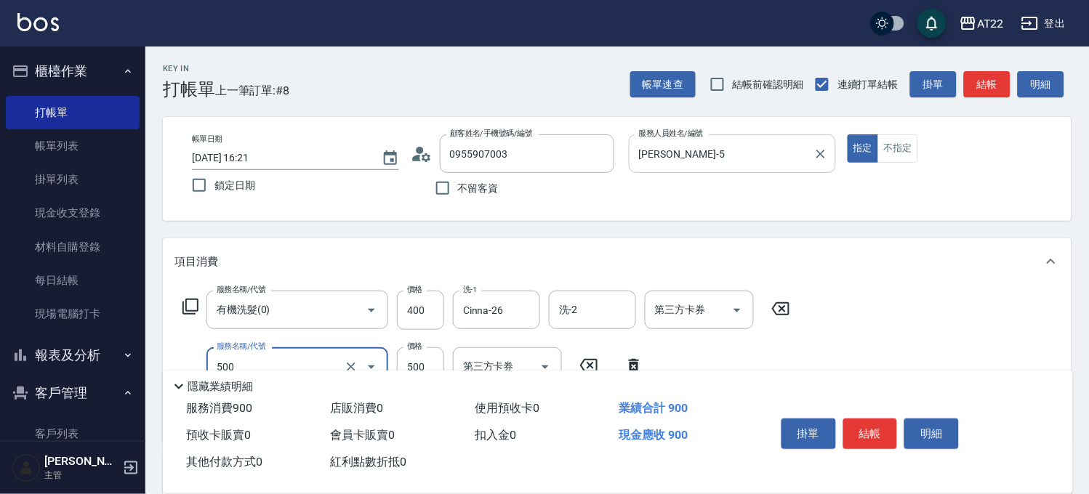
type input "剪髮(500)"
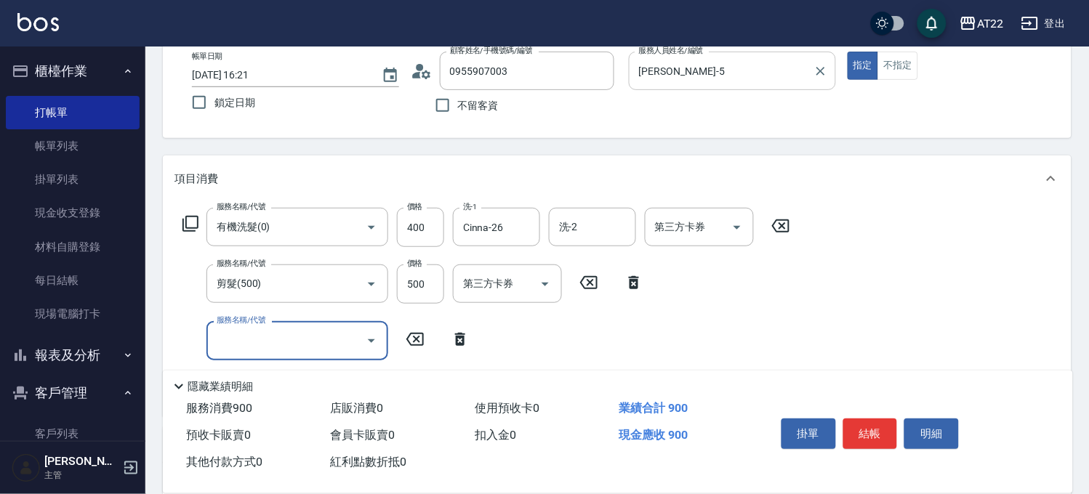
scroll to position [161, 0]
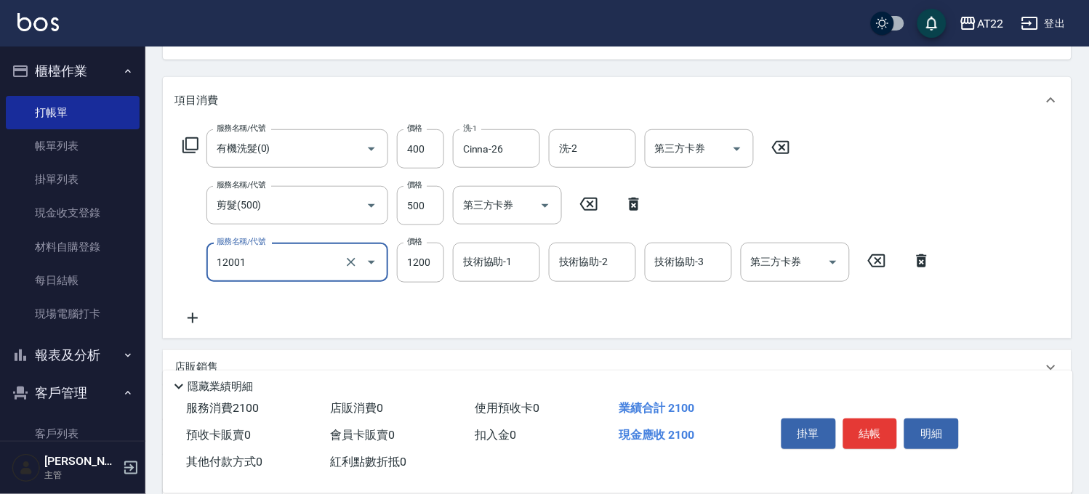
type input "燙髮S(12001)"
type input "1700"
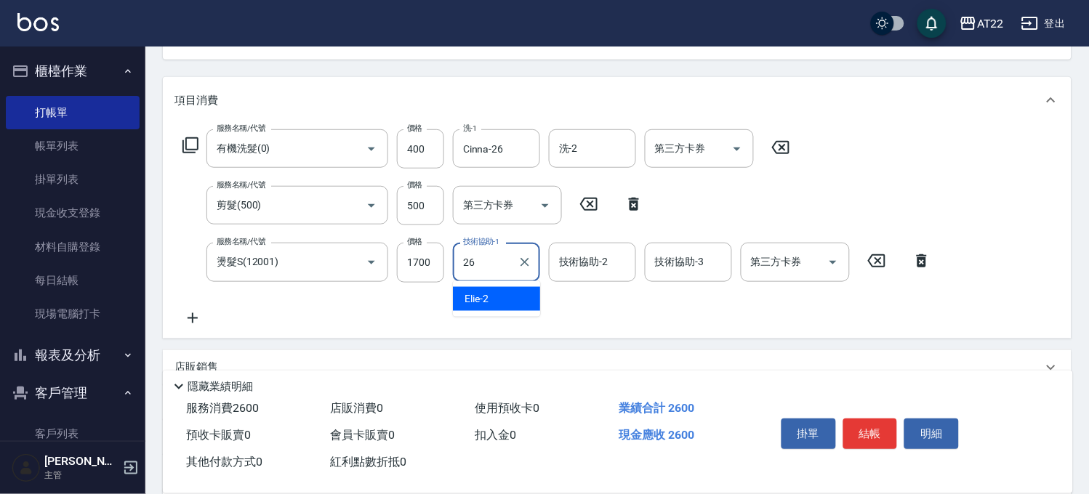
type input "Cinna-26"
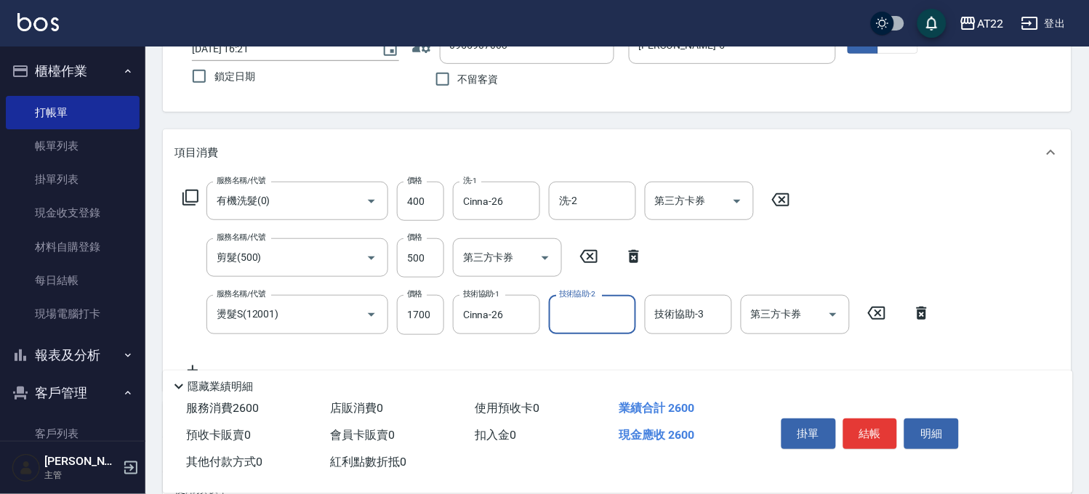
scroll to position [242, 0]
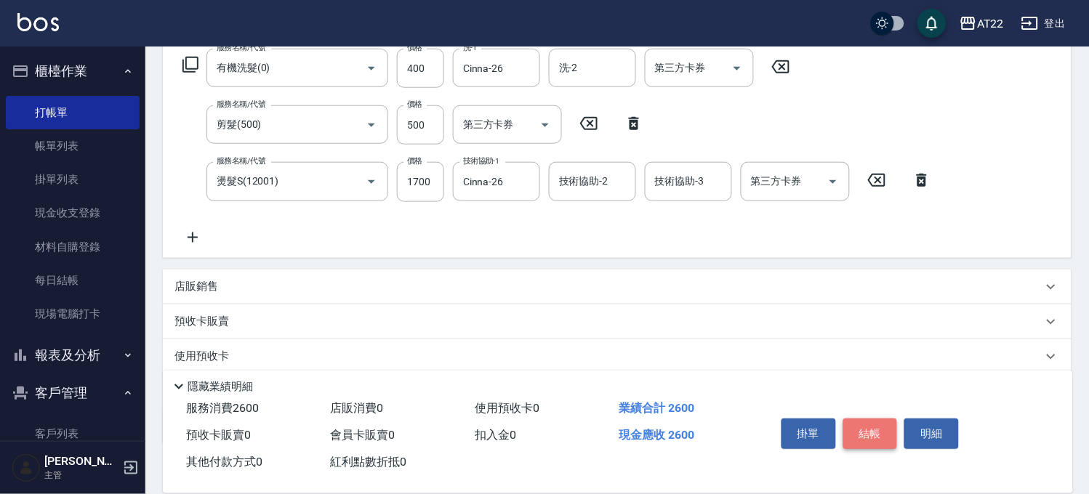
click at [861, 419] on button "結帳" at bounding box center [870, 434] width 55 height 31
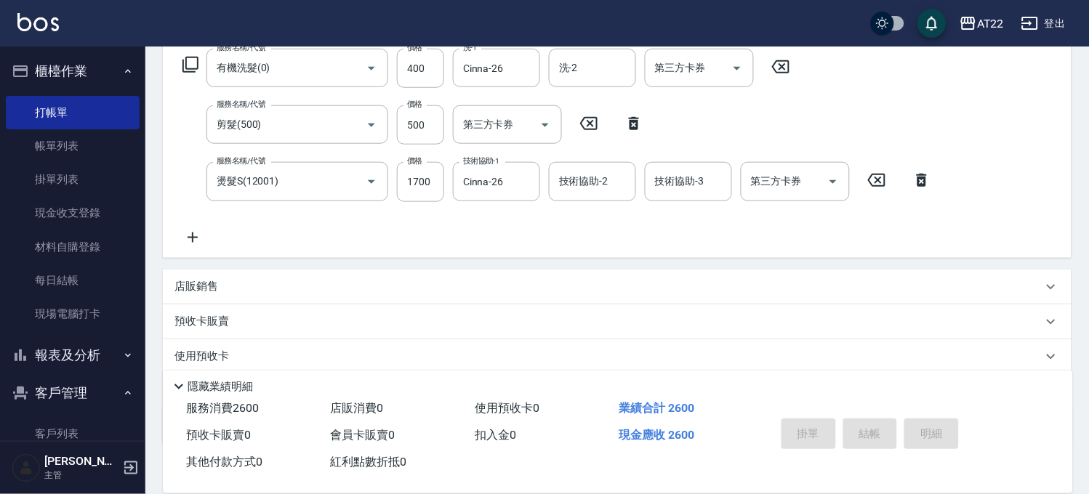
type input "2025/09/23 16:22"
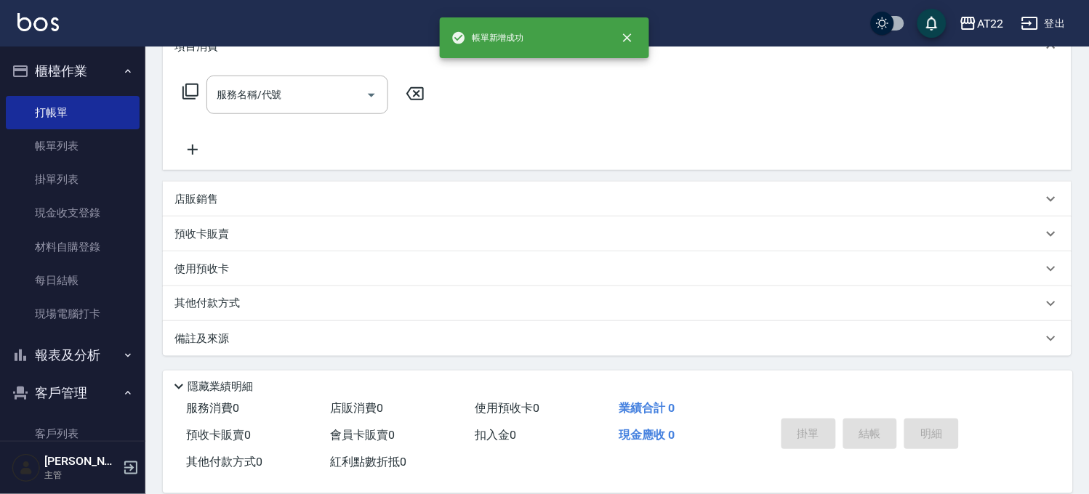
scroll to position [0, 0]
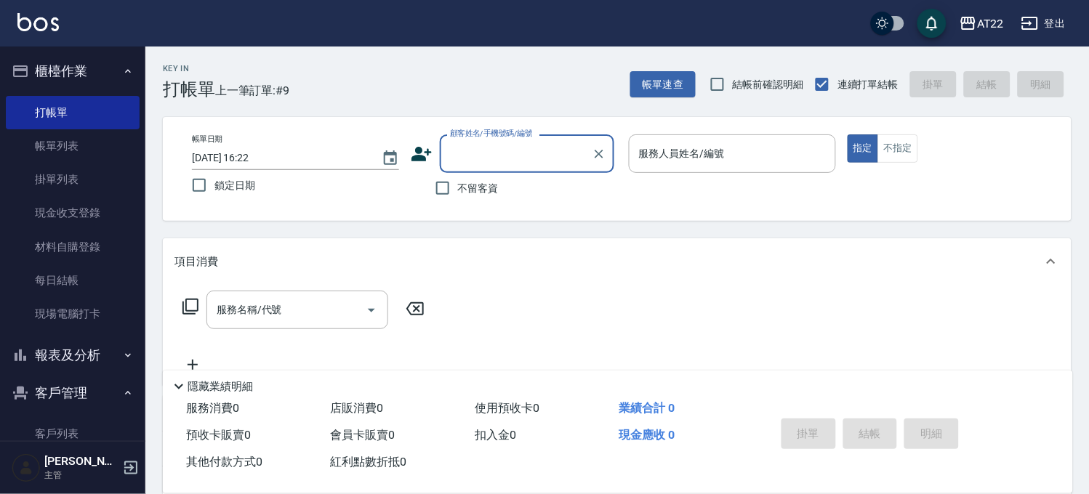
click at [97, 75] on button "櫃檯作業" at bounding box center [73, 71] width 134 height 38
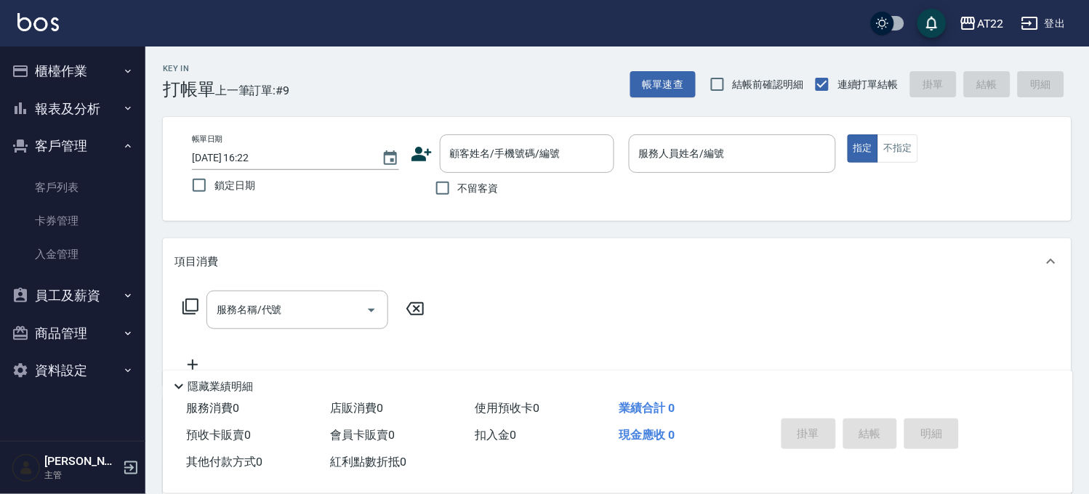
click at [98, 71] on button "櫃檯作業" at bounding box center [73, 71] width 134 height 38
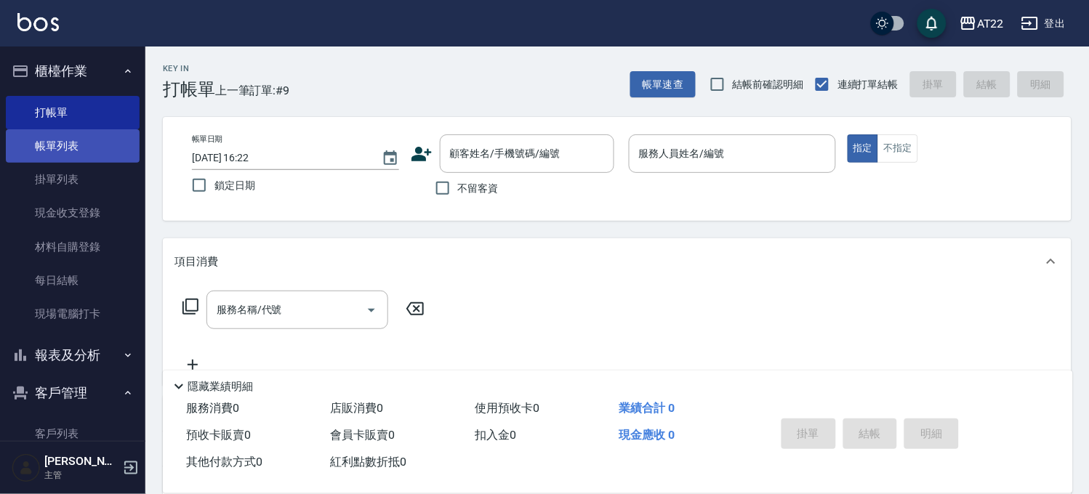
click at [102, 134] on link "帳單列表" at bounding box center [73, 145] width 134 height 33
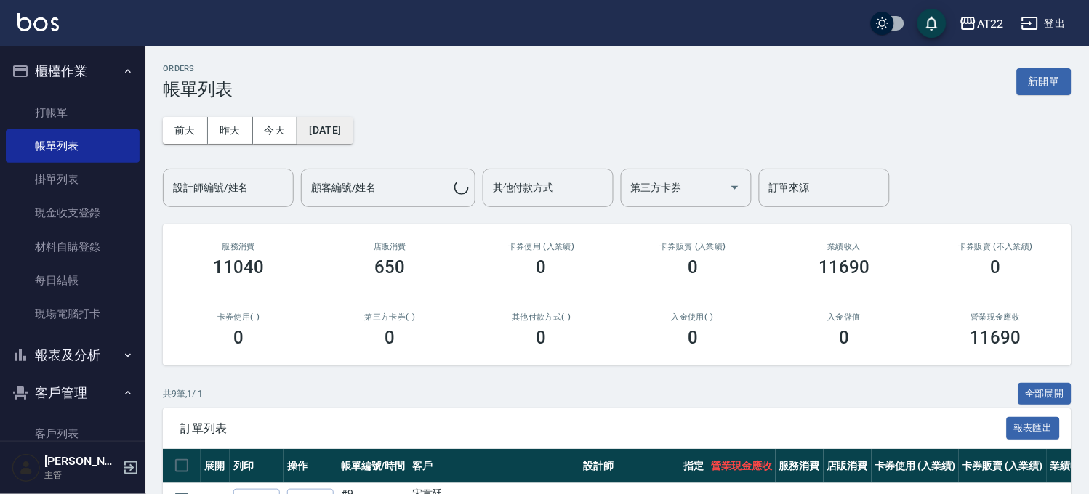
click at [353, 132] on button "[DATE]" at bounding box center [324, 130] width 55 height 27
click at [310, 125] on button "[DATE]" at bounding box center [324, 130] width 55 height 27
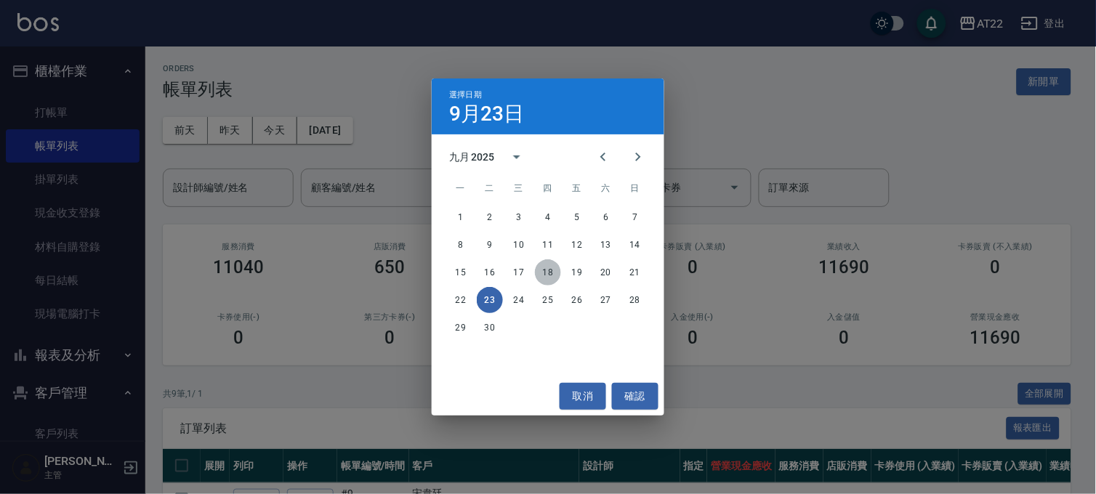
click at [552, 269] on button "18" at bounding box center [548, 272] width 26 height 26
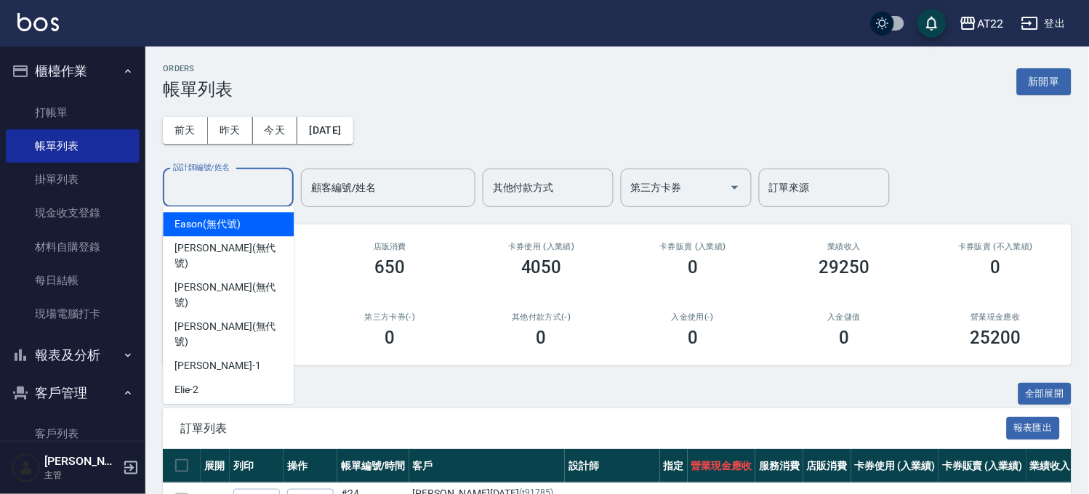
click at [270, 190] on input "設計師編號/姓名" at bounding box center [228, 187] width 118 height 25
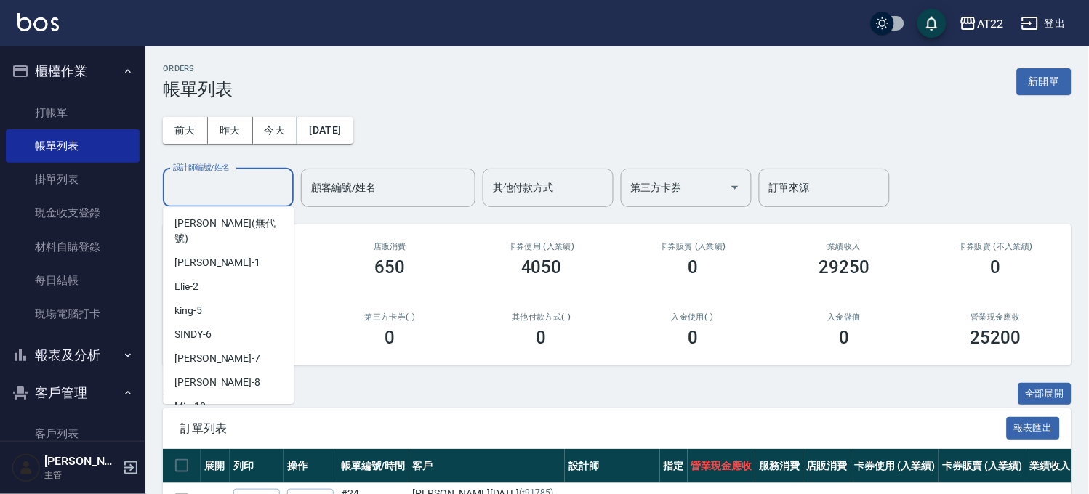
scroll to position [161, 0]
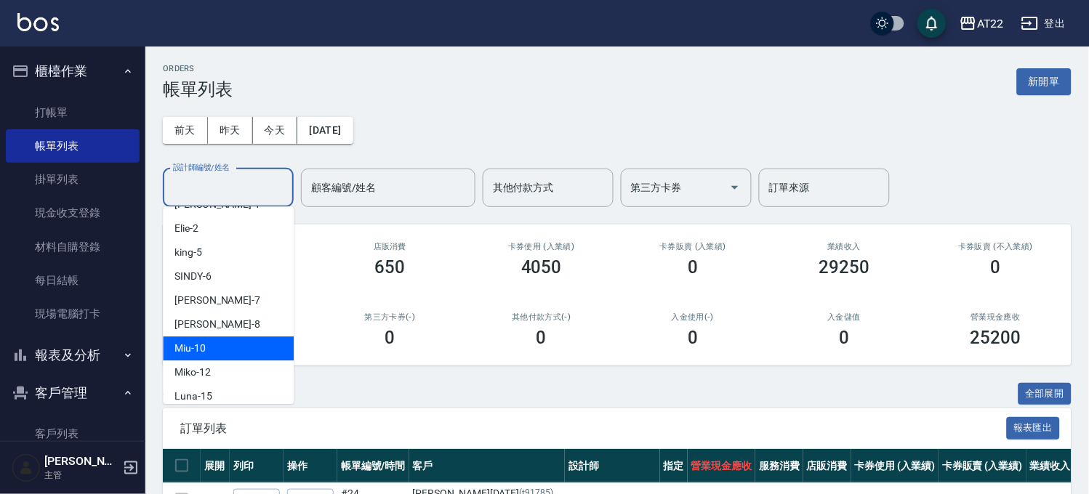
click at [233, 337] on div "Miu -10" at bounding box center [228, 349] width 131 height 24
type input "Miu-10"
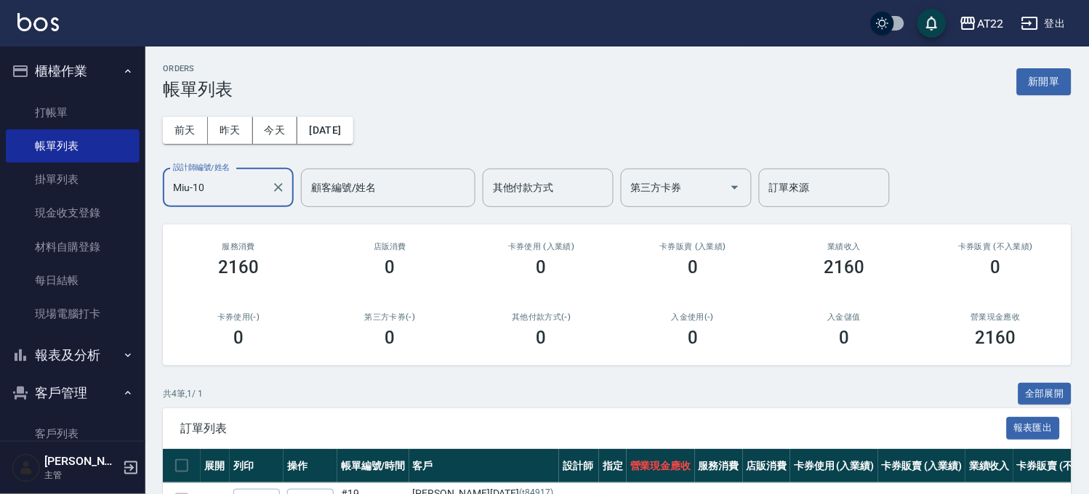
scroll to position [198, 0]
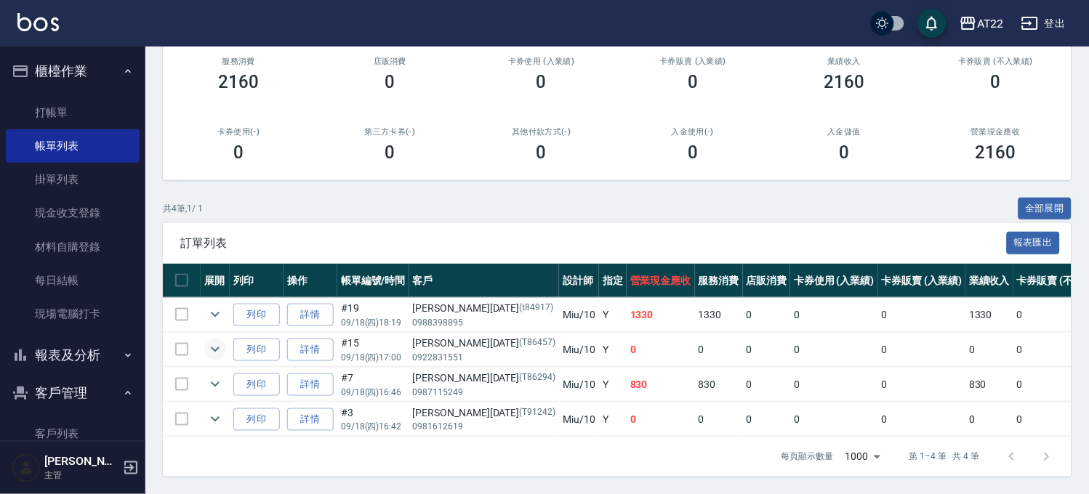
click at [212, 347] on icon "expand row" at bounding box center [215, 349] width 9 height 5
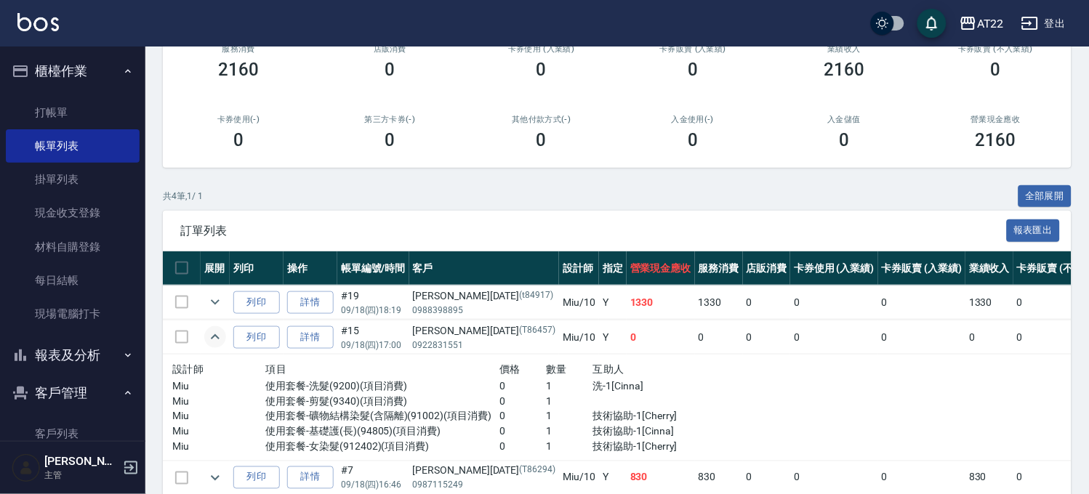
click at [212, 336] on icon "expand row" at bounding box center [214, 337] width 17 height 17
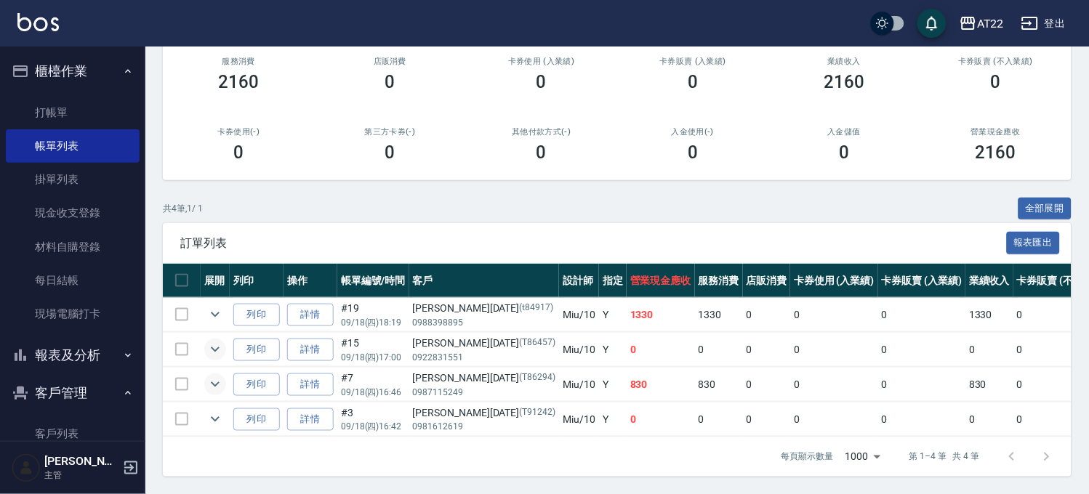
click at [212, 376] on icon "expand row" at bounding box center [214, 384] width 17 height 17
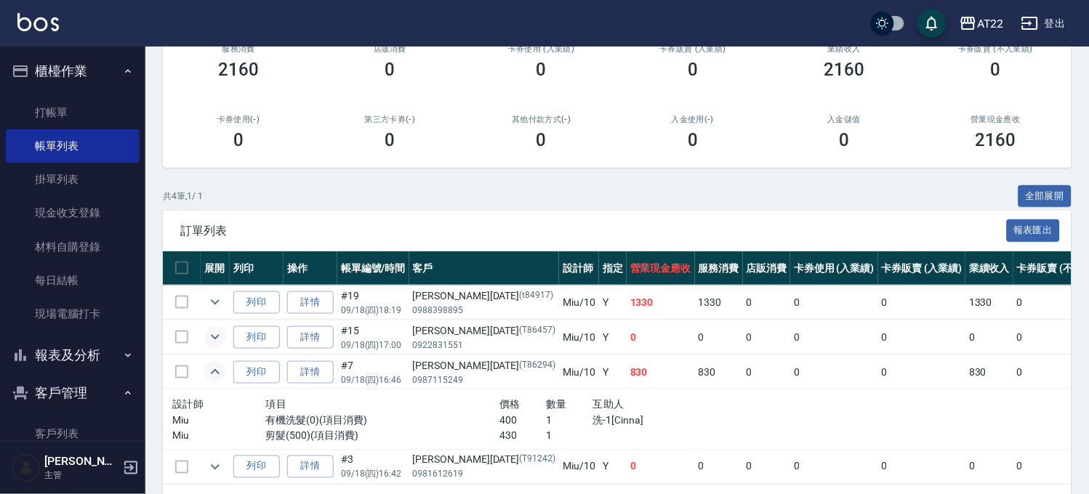
click at [219, 371] on icon "expand row" at bounding box center [214, 371] width 17 height 17
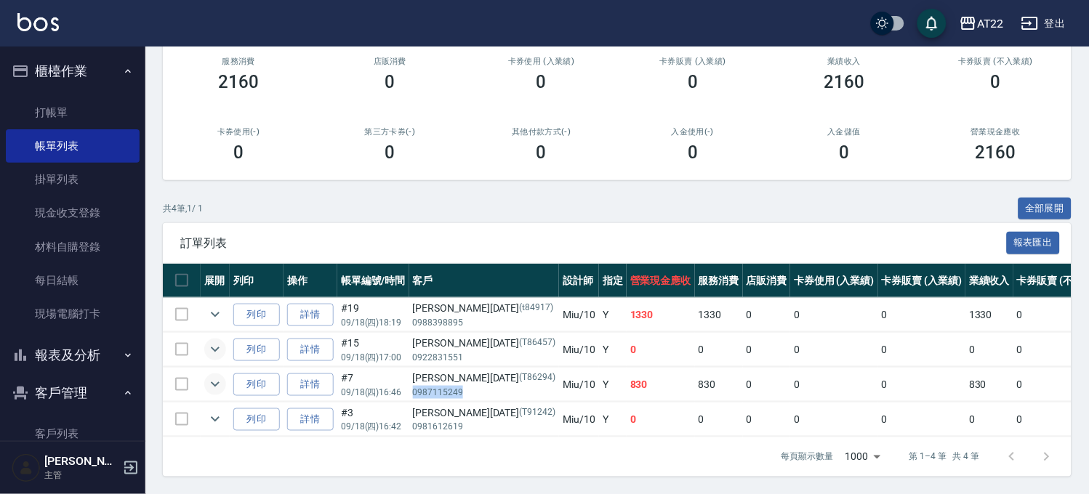
drag, startPoint x: 460, startPoint y: 380, endPoint x: 413, endPoint y: 380, distance: 47.2
click at [413, 386] on p "0987115249" at bounding box center [484, 392] width 143 height 13
copy p "0987115249"
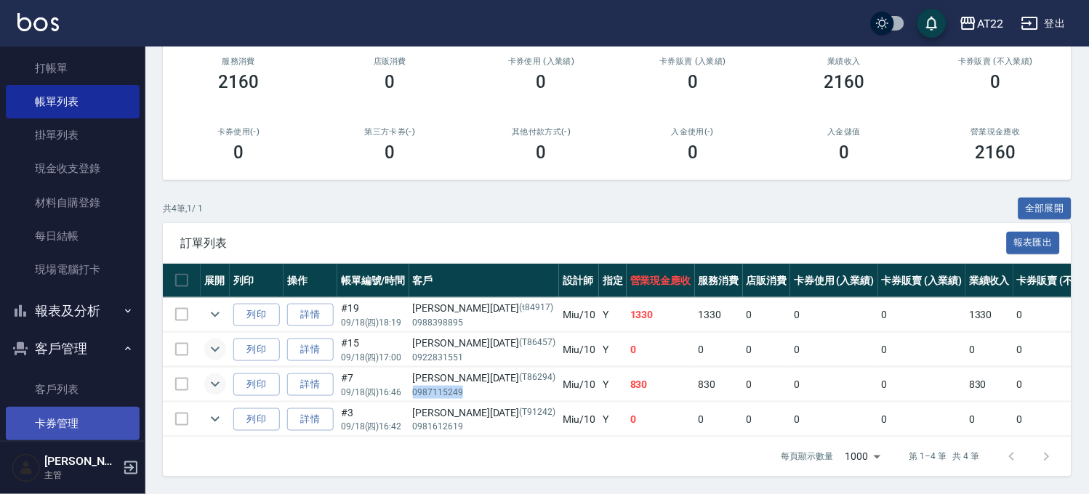
scroll to position [161, 0]
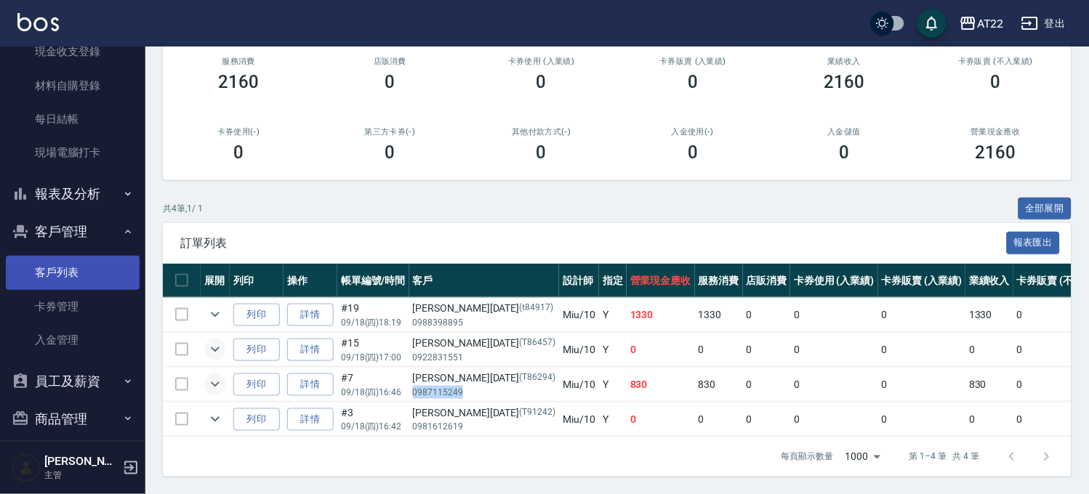
click at [69, 257] on link "客戶列表" at bounding box center [73, 272] width 134 height 33
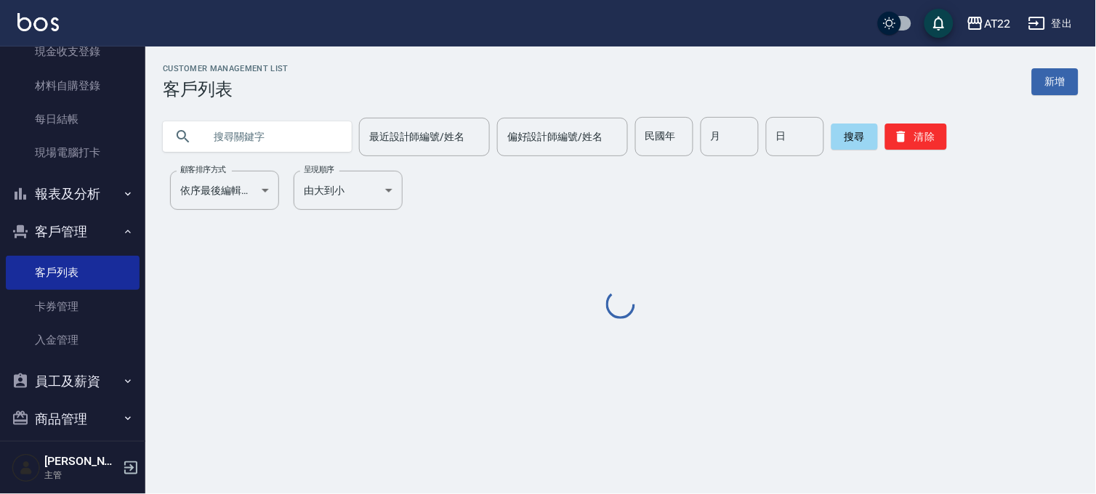
click at [248, 137] on input "text" at bounding box center [272, 136] width 137 height 39
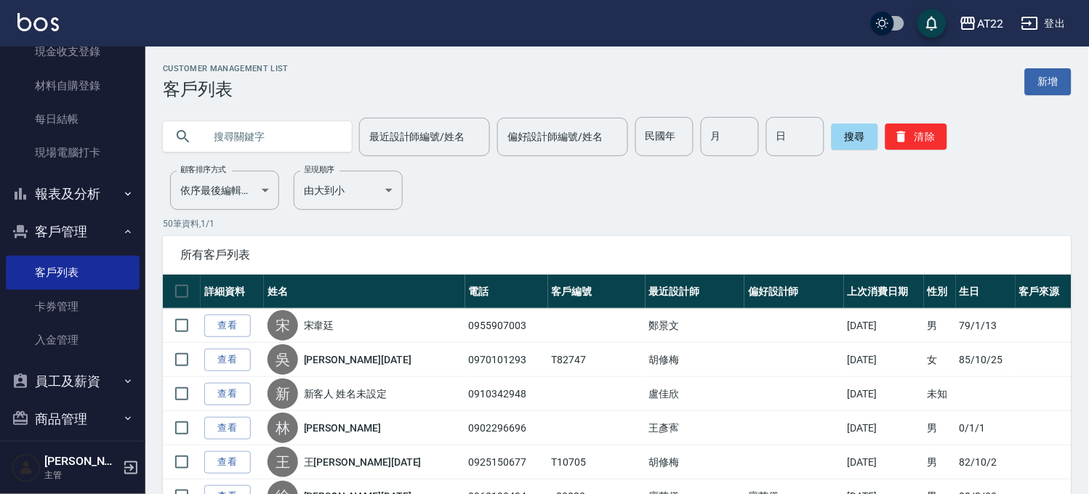
paste input "0987115249"
type input "0987115249"
click at [843, 131] on button "搜尋" at bounding box center [855, 137] width 47 height 26
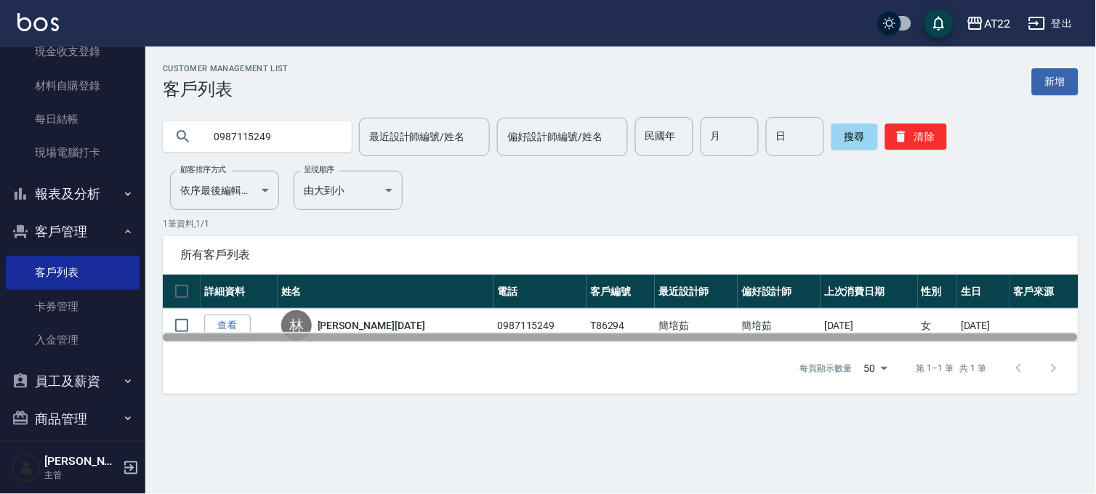
click at [218, 334] on div at bounding box center [620, 338] width 915 height 8
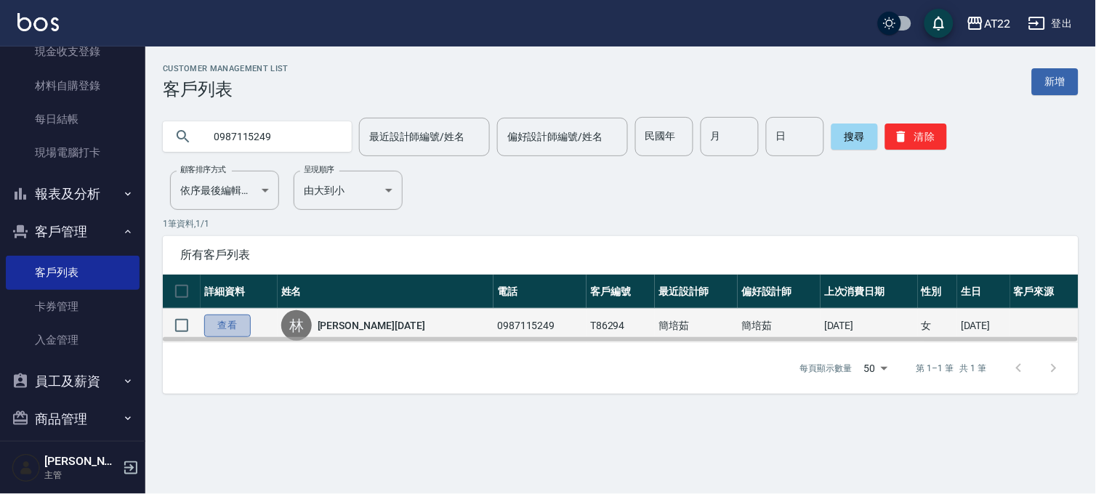
click at [230, 321] on link "查看" at bounding box center [227, 326] width 47 height 23
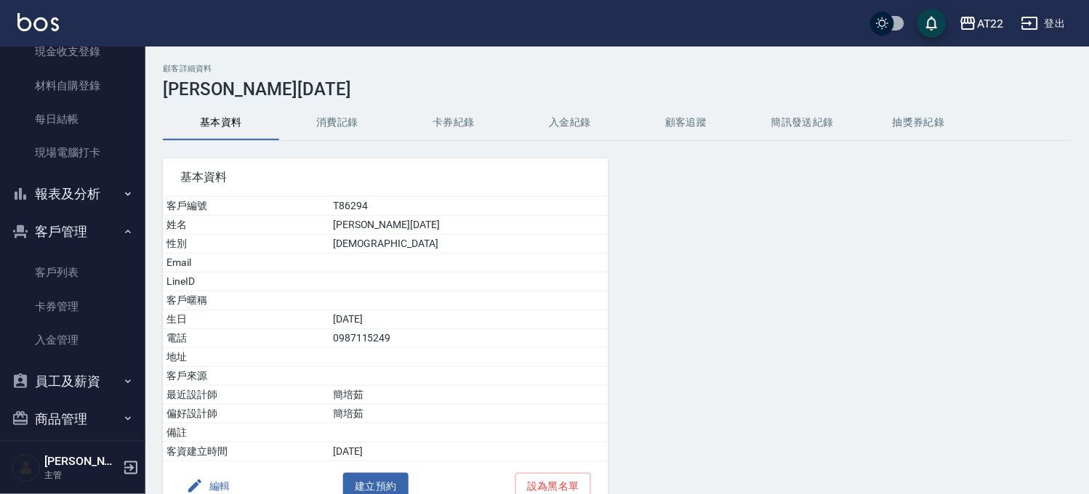
click at [328, 116] on button "消費記錄" at bounding box center [337, 122] width 116 height 35
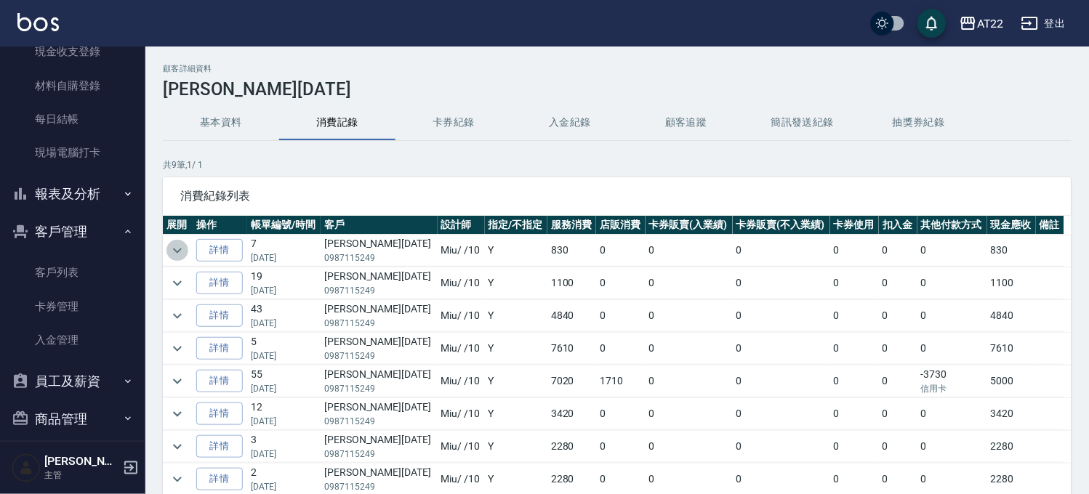
click at [174, 252] on icon "expand row" at bounding box center [177, 250] width 17 height 17
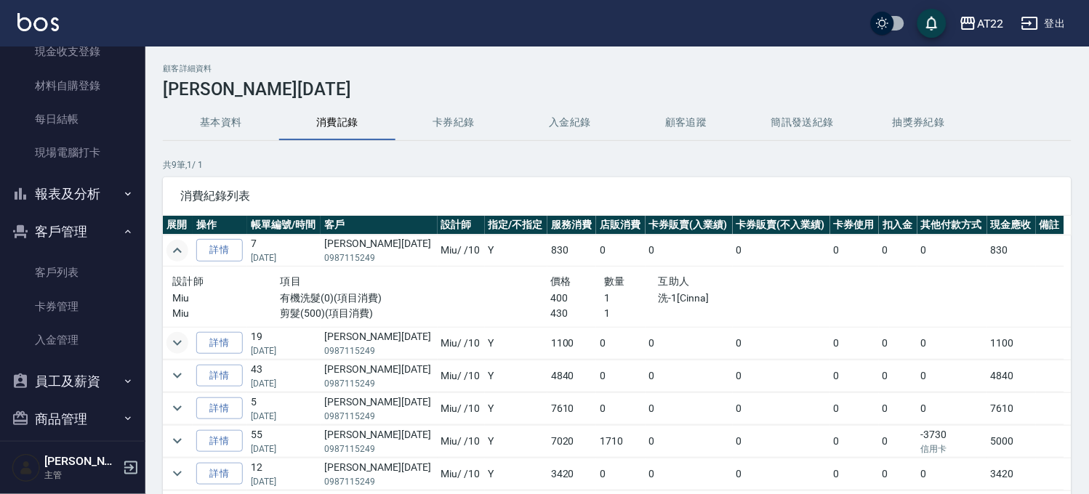
click at [178, 339] on icon "expand row" at bounding box center [177, 342] width 17 height 17
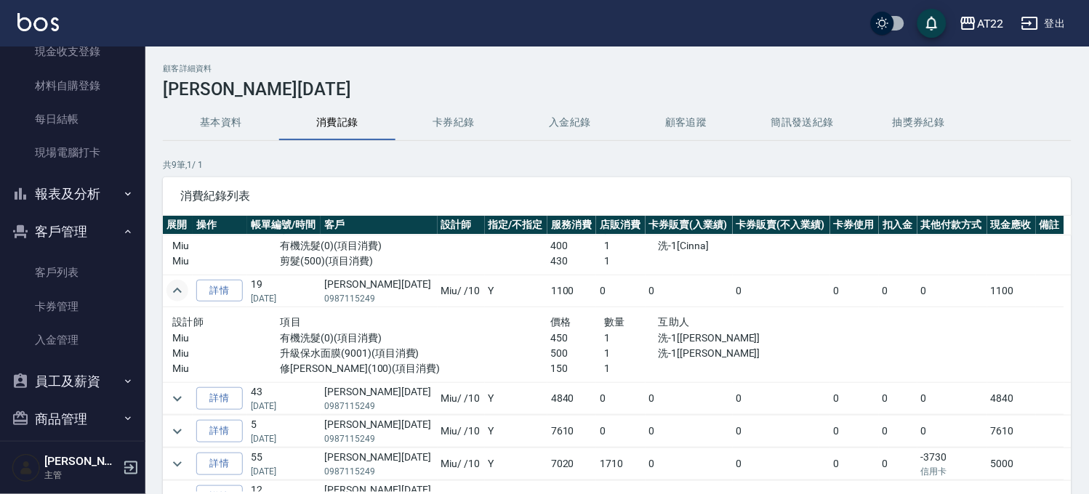
scroll to position [81, 0]
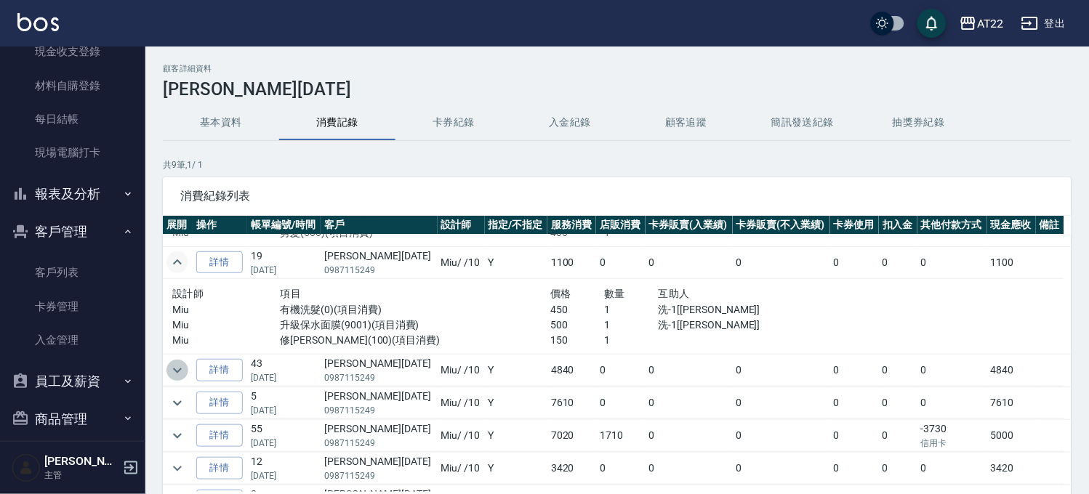
click at [175, 367] on icon "expand row" at bounding box center [177, 370] width 17 height 17
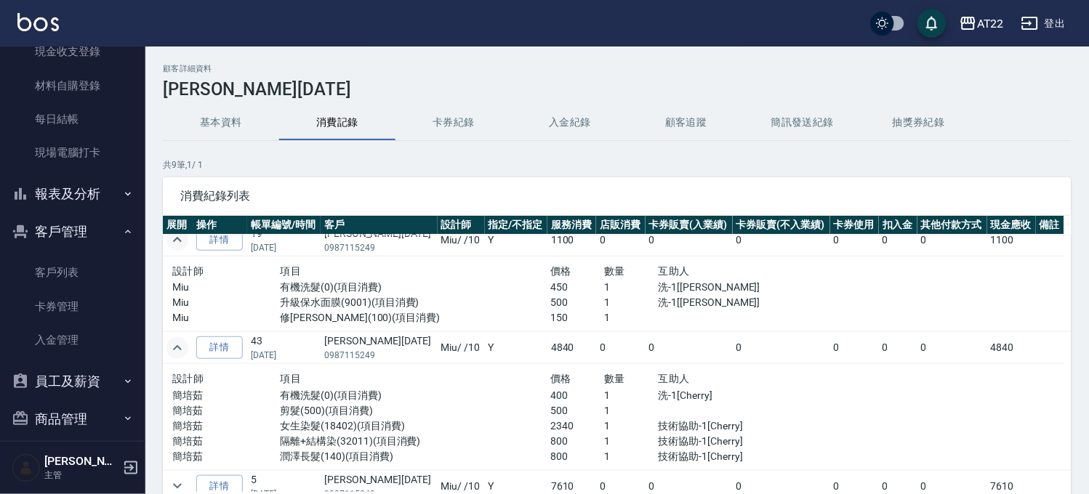
scroll to position [0, 0]
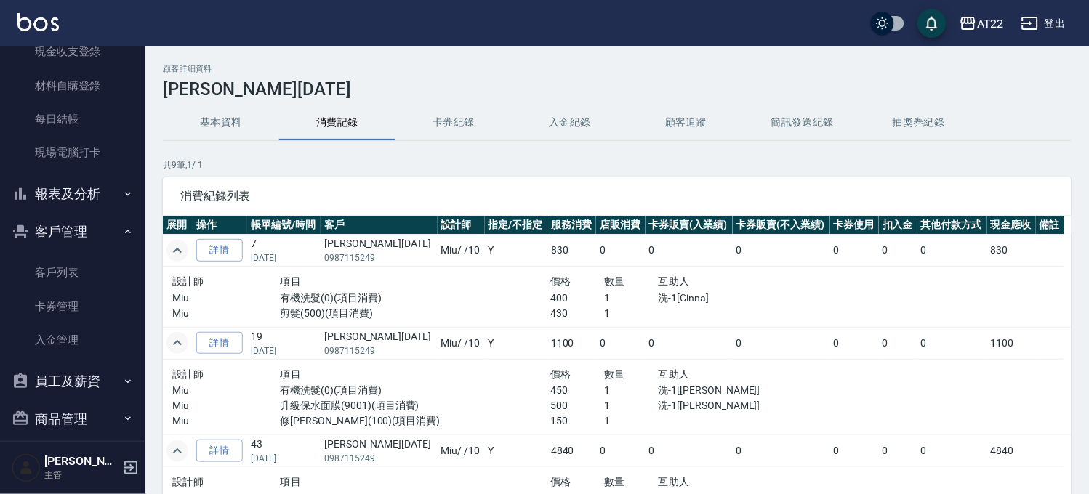
click at [178, 452] on icon "expand row" at bounding box center [177, 451] width 17 height 17
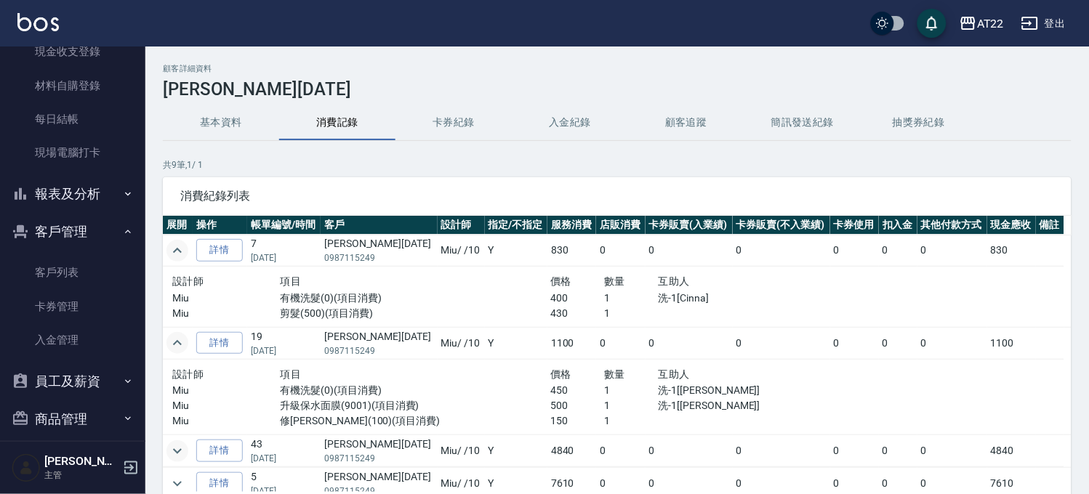
click at [184, 339] on icon "expand row" at bounding box center [177, 342] width 17 height 17
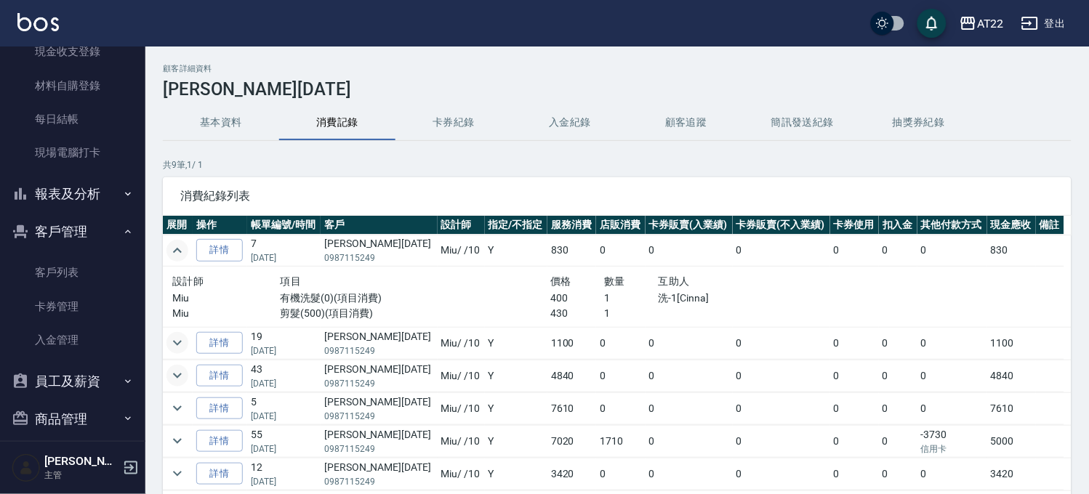
click at [180, 251] on icon "expand row" at bounding box center [177, 250] width 9 height 5
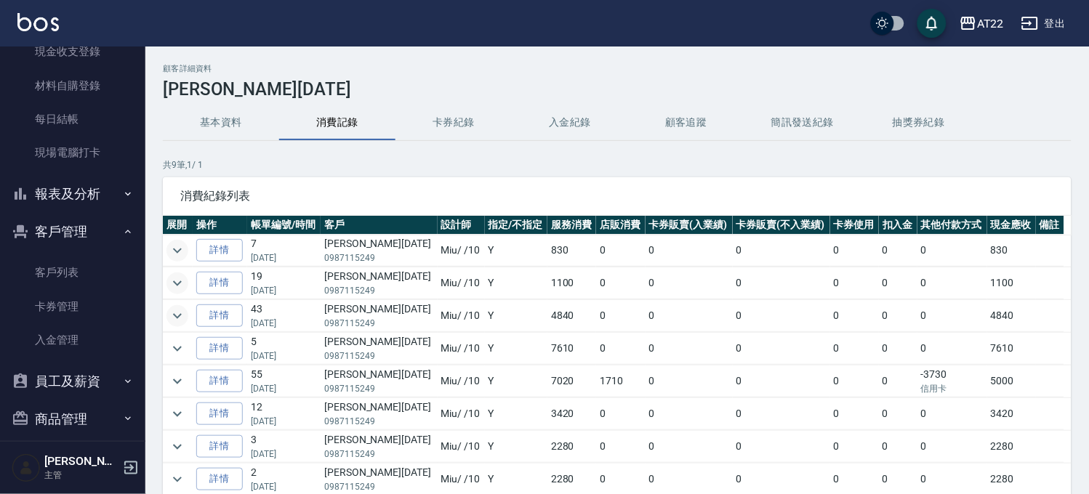
click at [212, 122] on button "基本資料" at bounding box center [221, 122] width 116 height 35
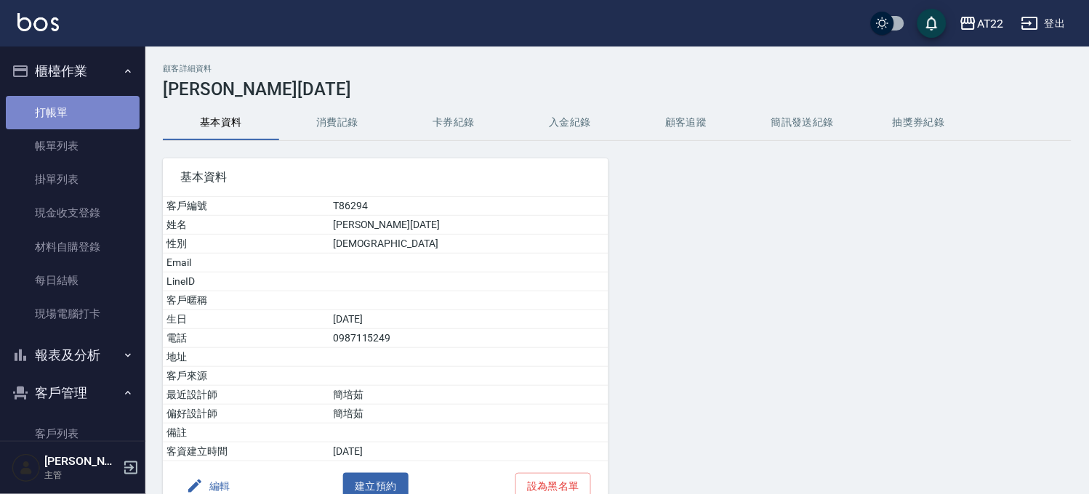
click at [73, 113] on link "打帳單" at bounding box center [73, 112] width 134 height 33
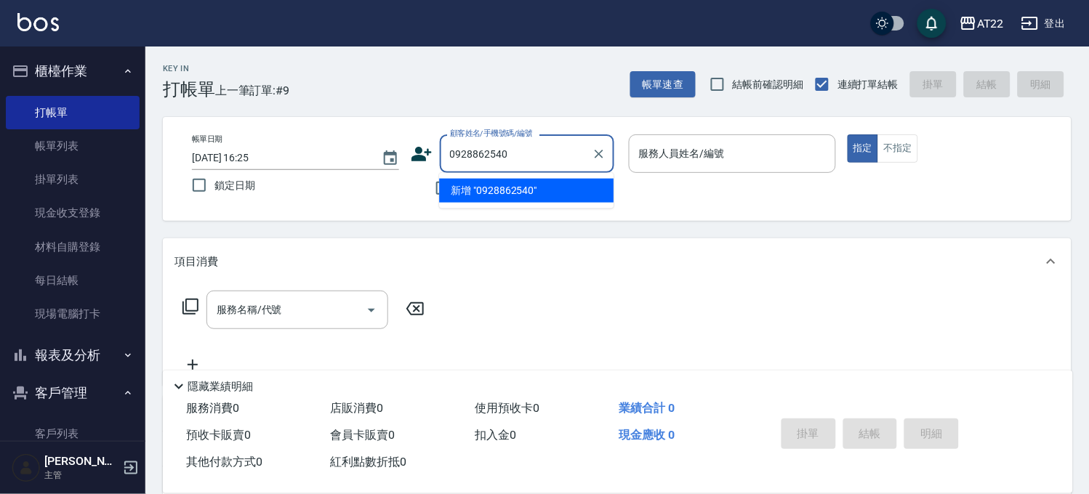
click at [494, 195] on li "新增 "0928862540"" at bounding box center [526, 191] width 174 height 24
type input "0928862540"
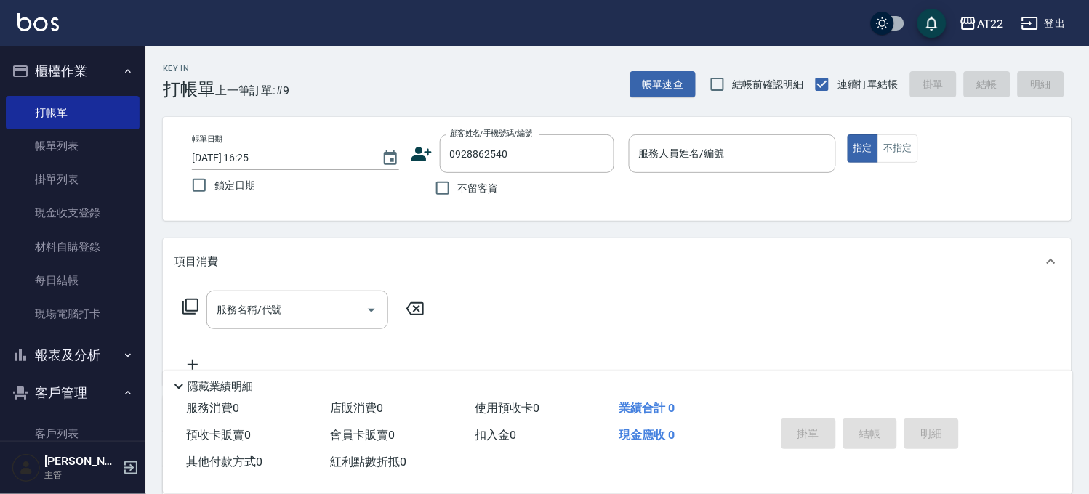
click at [424, 149] on icon at bounding box center [422, 154] width 22 height 22
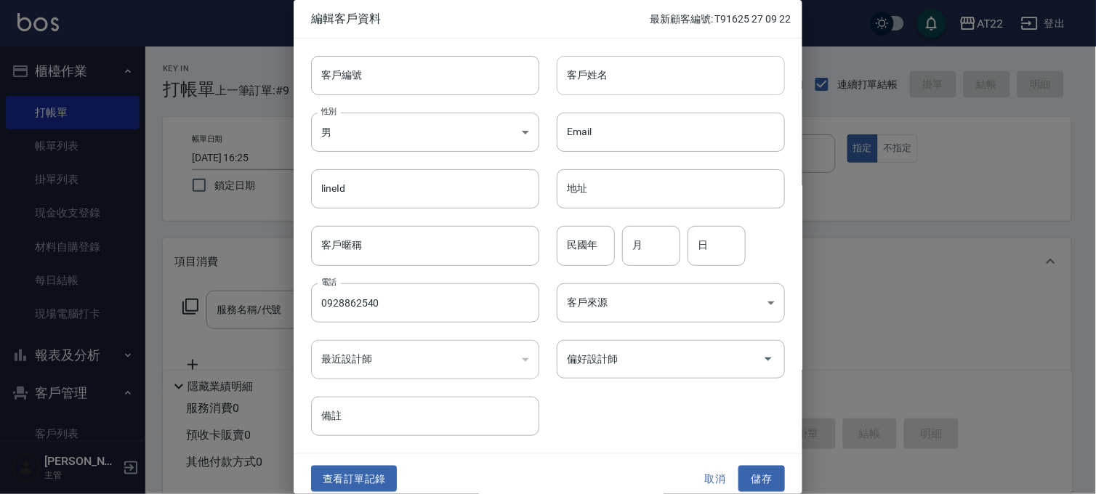
click at [626, 68] on input "客戶姓名" at bounding box center [671, 75] width 228 height 39
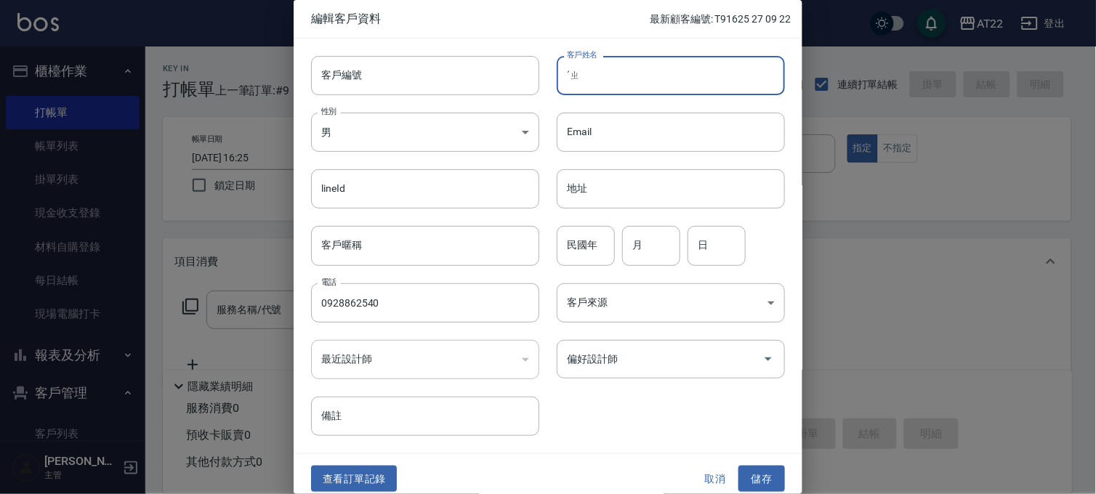
type input "ˊ"
type input "朱苡瑄"
click at [579, 234] on div "民國年 民國年" at bounding box center [586, 245] width 58 height 39
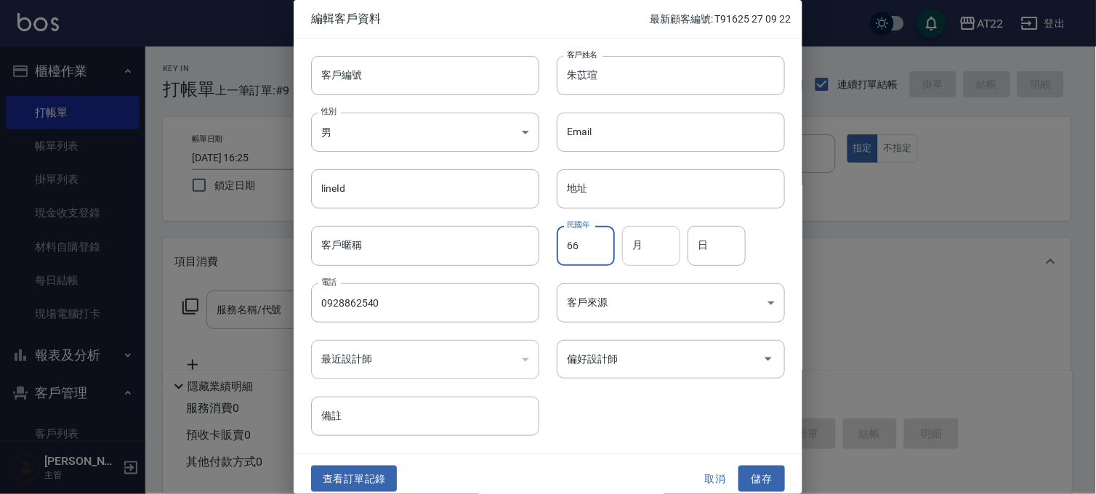
type input "66"
click at [636, 254] on input "月" at bounding box center [651, 245] width 58 height 39
type input "7"
drag, startPoint x: 688, startPoint y: 249, endPoint x: 692, endPoint y: 212, distance: 37.3
click at [688, 249] on input "日" at bounding box center [717, 245] width 58 height 39
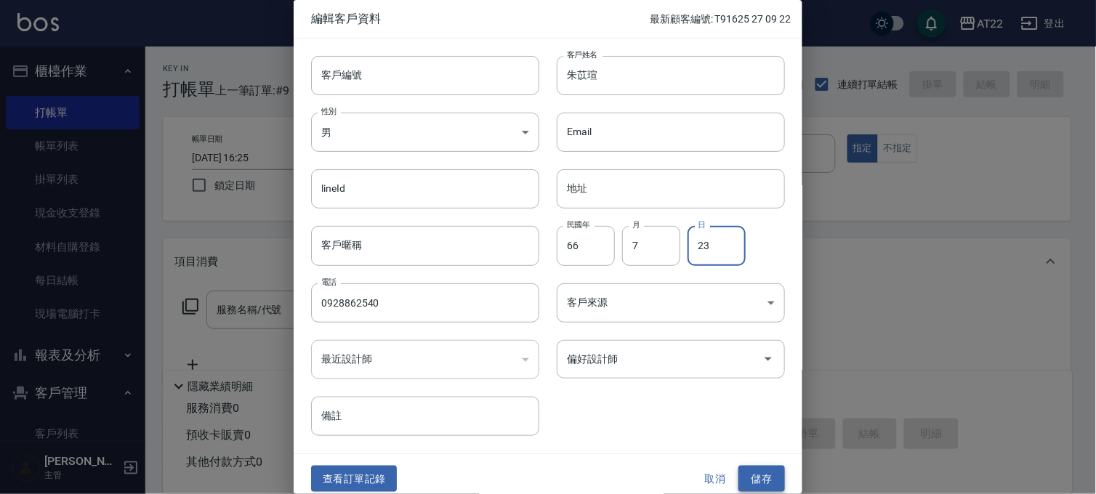
type input "23"
click at [756, 483] on button "儲存" at bounding box center [762, 479] width 47 height 27
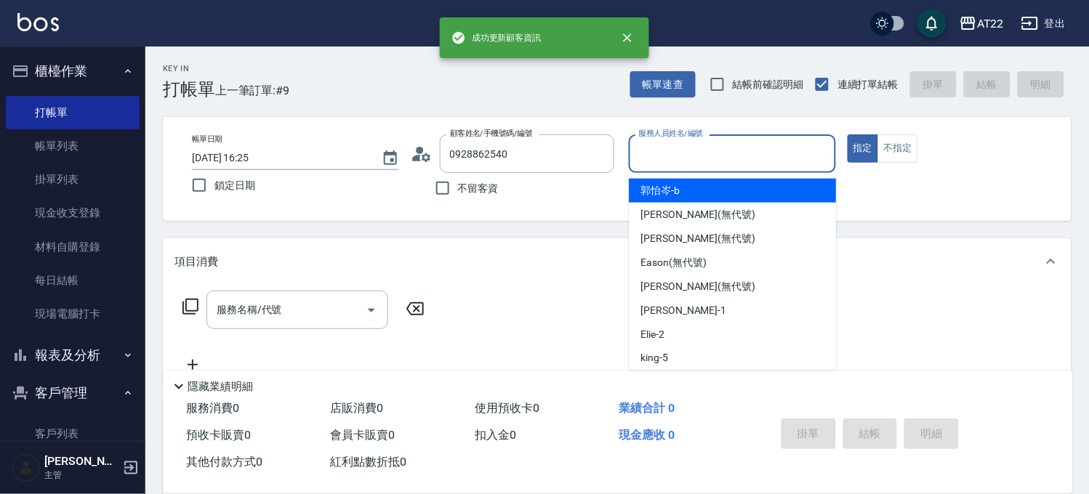
click at [738, 158] on input "服務人員姓名/編號" at bounding box center [732, 153] width 194 height 25
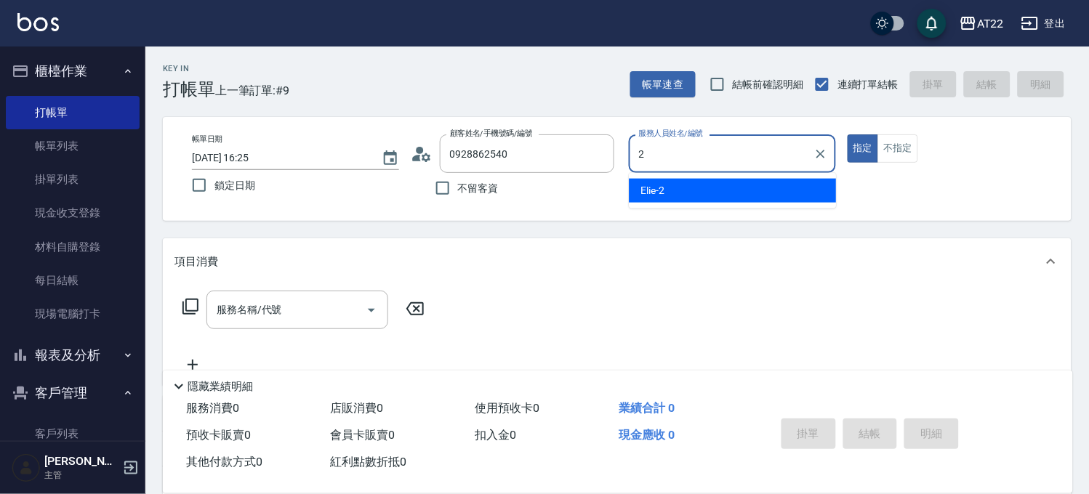
type input "Elie-2"
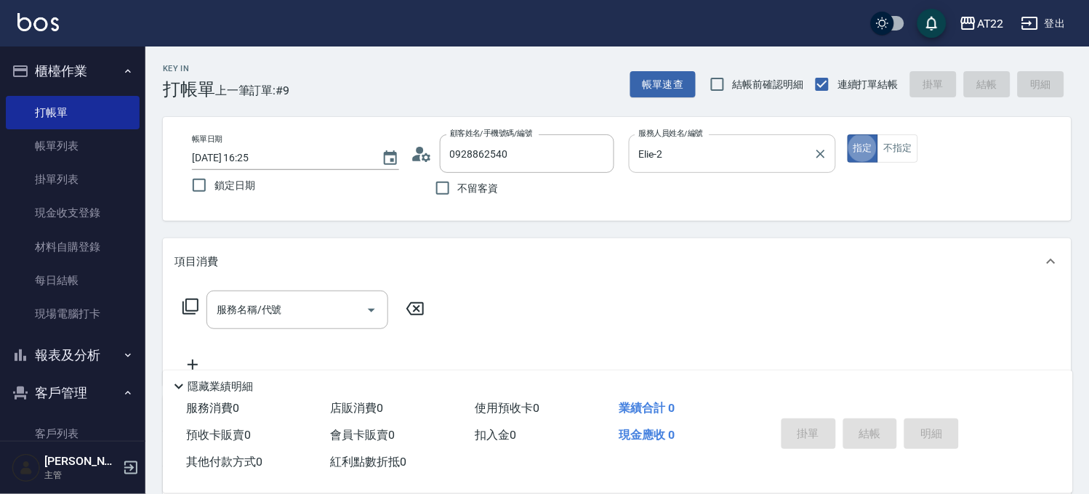
type button "true"
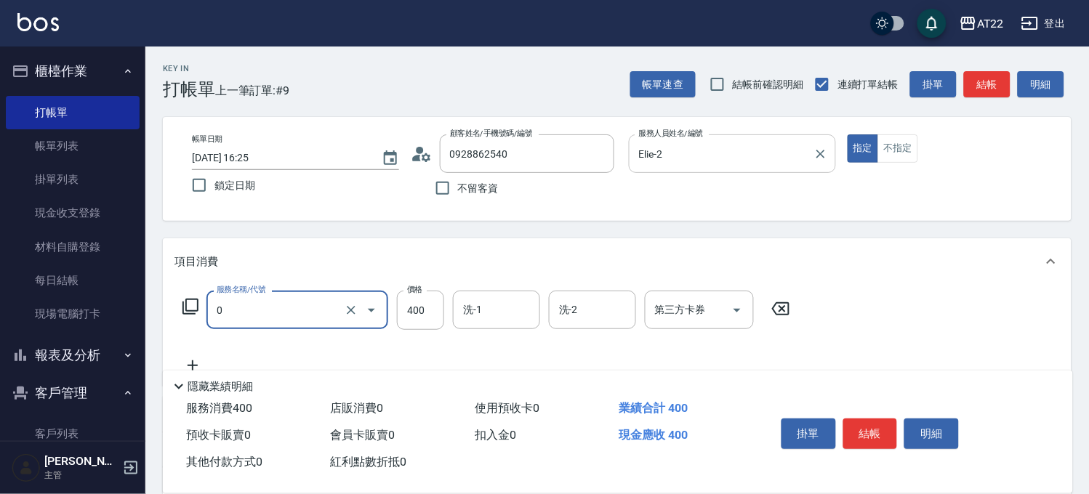
type input "有機洗髮(0)"
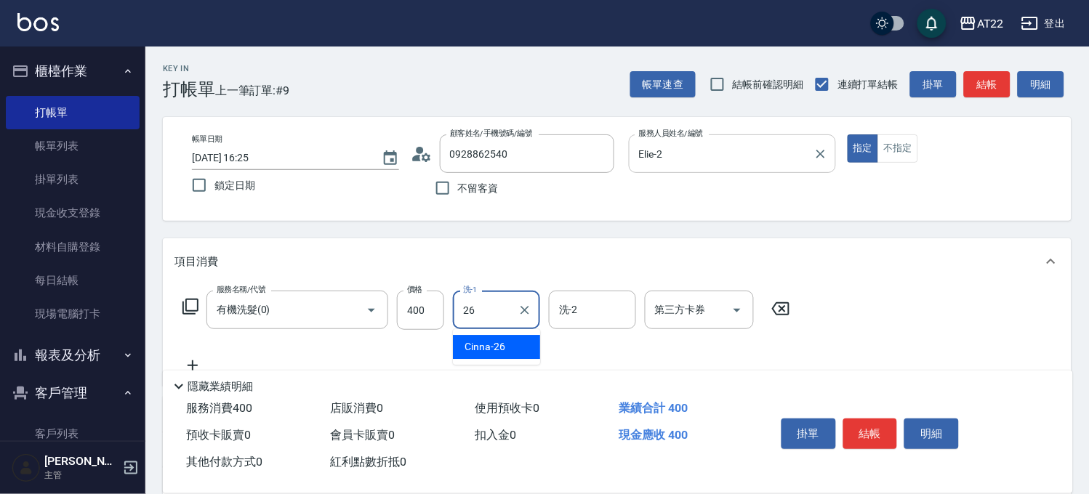
type input "Cinna-26"
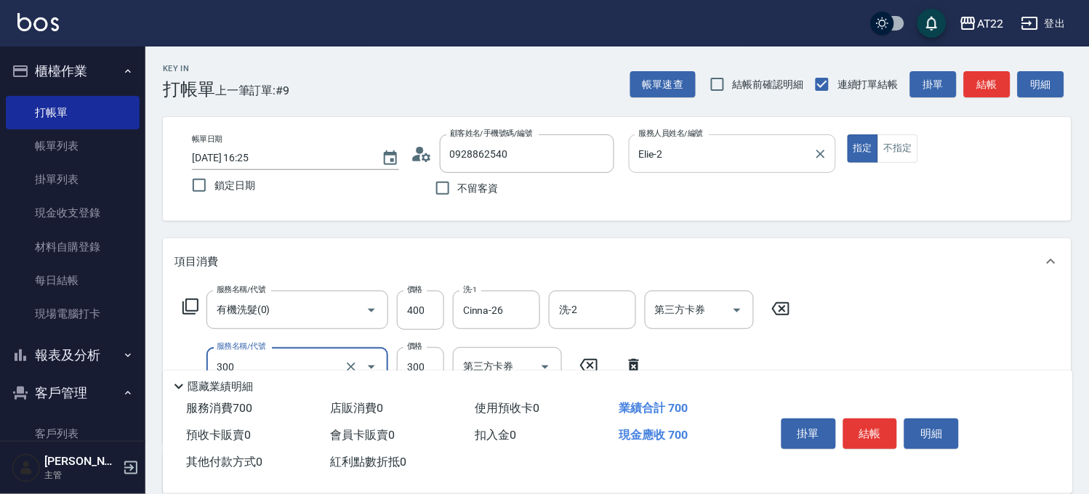
type input "剪髮(300)"
type input "230"
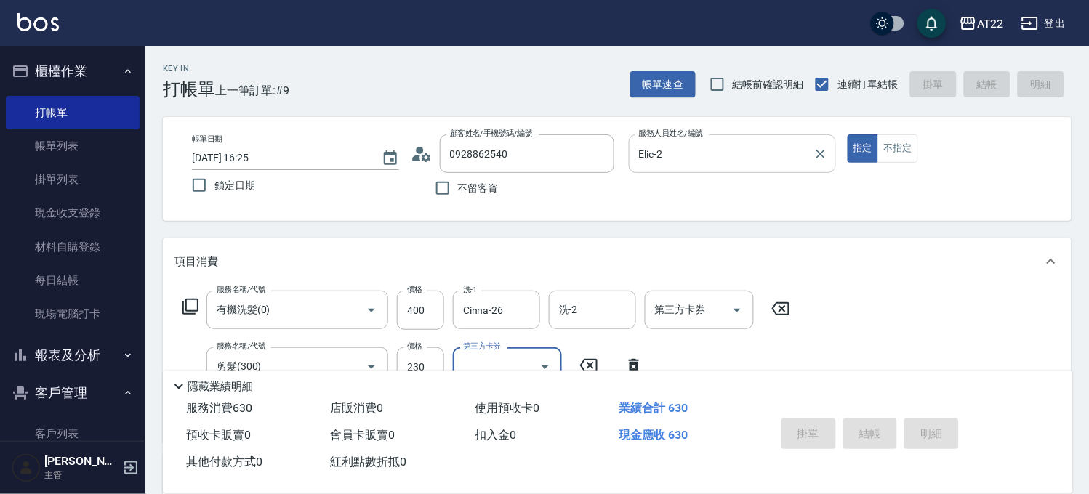
type input "2025/09/23 16:26"
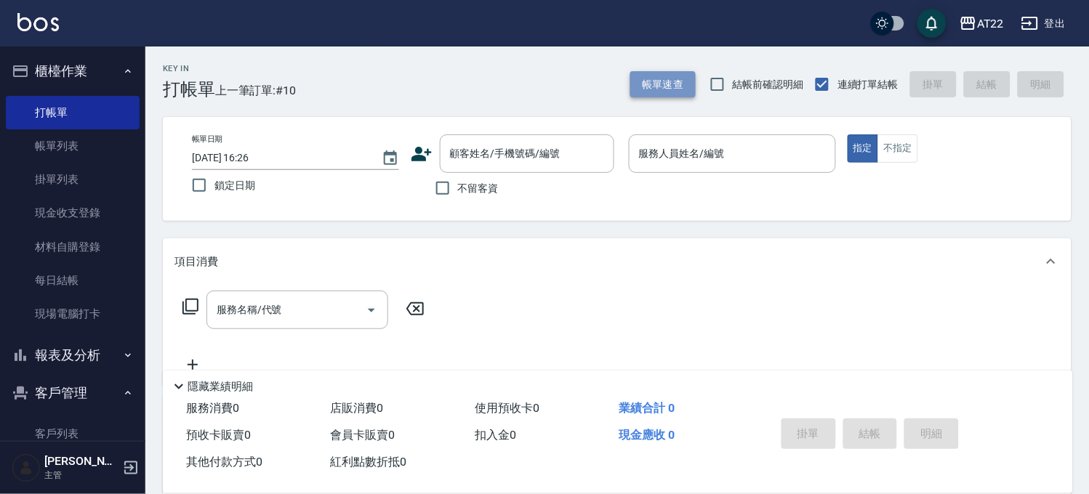
click at [663, 71] on button "帳單速查" at bounding box center [662, 84] width 65 height 27
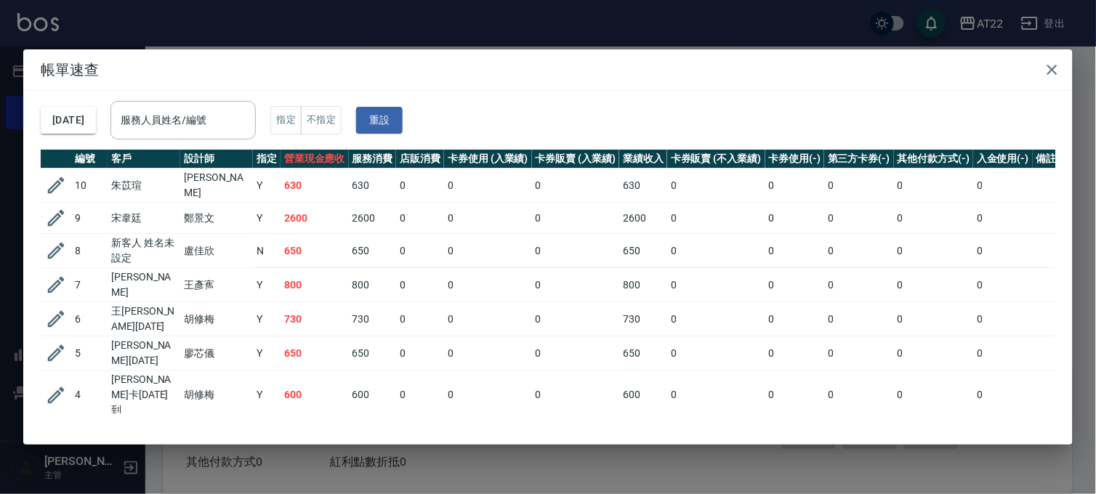
click at [586, 27] on div "帳單速查 2025/09/23 服務人員姓名/編號 服務人員姓名/編號 指定 不指定 重設 編號 客戶 設計師 指定 營業現金應收 服務消費 店販消費 卡券使…" at bounding box center [548, 247] width 1096 height 494
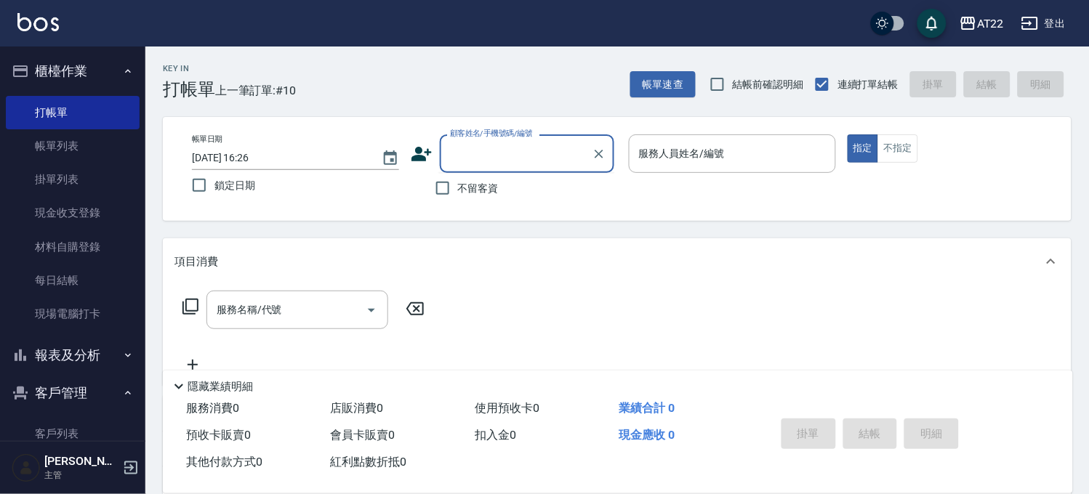
click at [517, 145] on input "顧客姓名/手機號碼/編號" at bounding box center [516, 153] width 140 height 25
click at [517, 193] on li "劉/0906376002/" at bounding box center [526, 191] width 174 height 24
type input "劉/0906376002/"
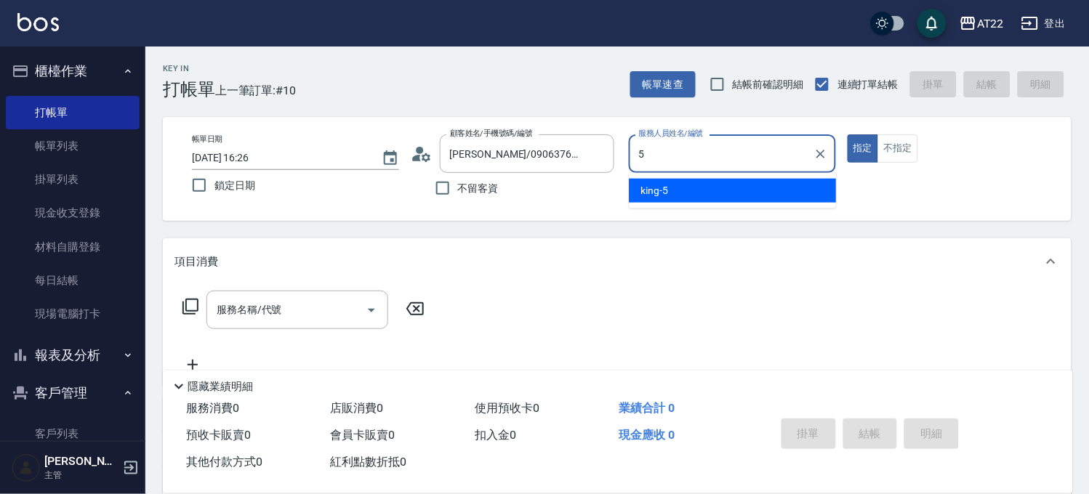
type input "king-5"
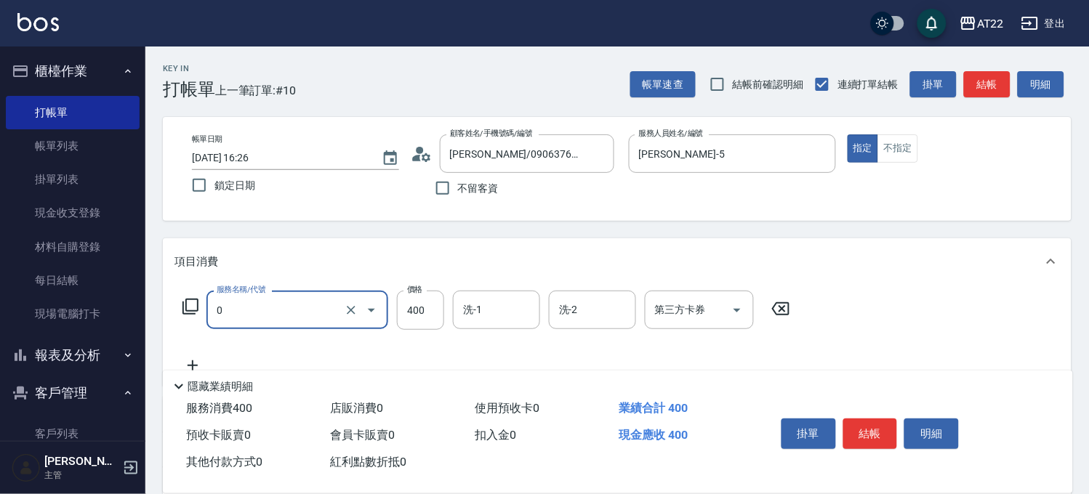
type input "有機洗髮(0)"
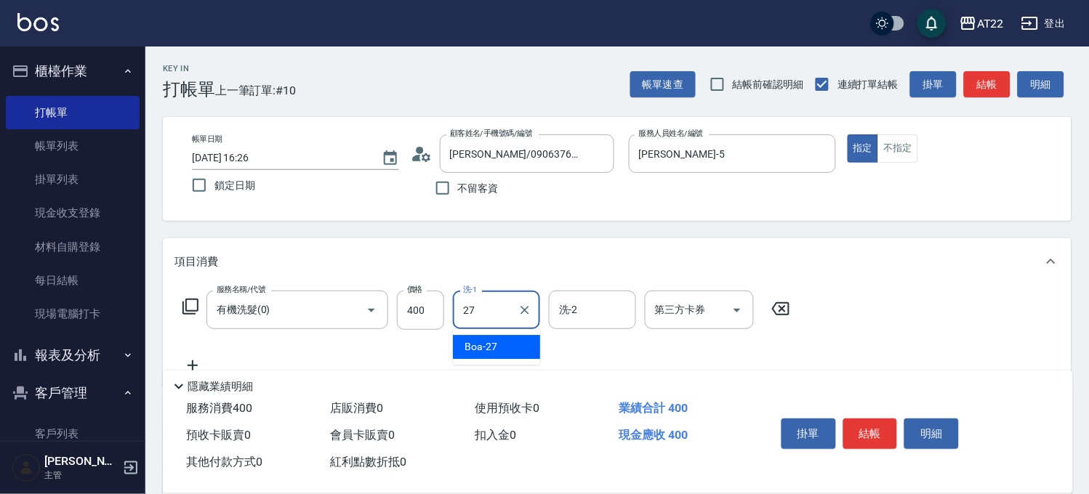
type input "Boa-27"
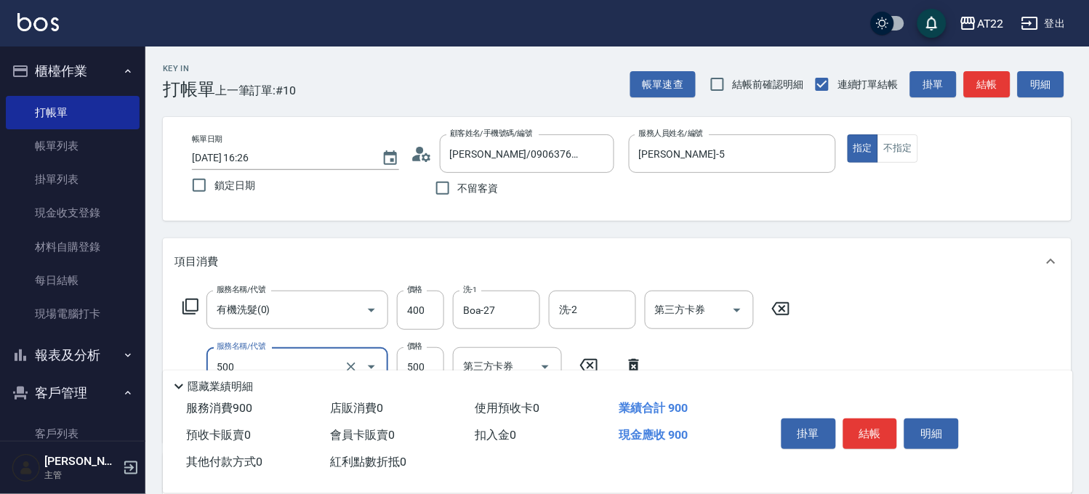
type input "剪髮(500)"
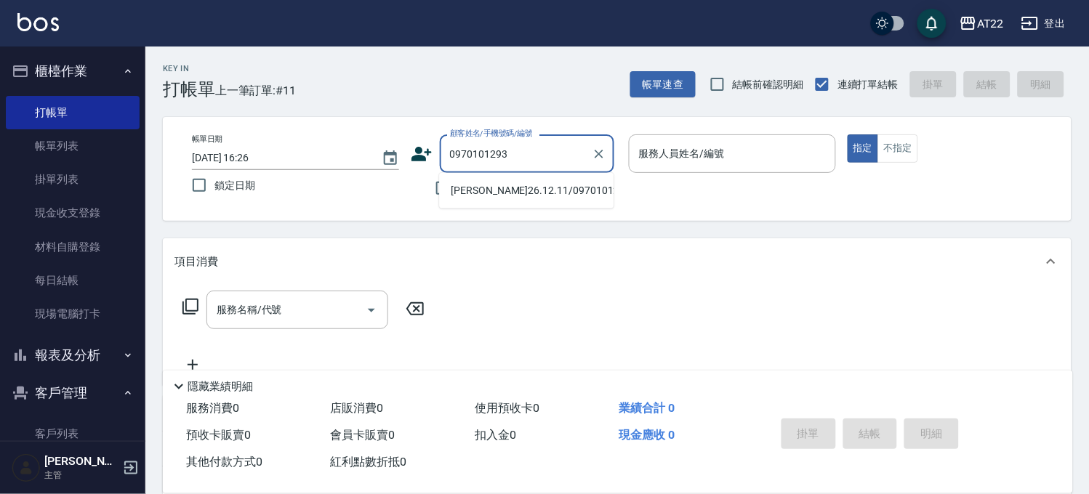
click at [510, 198] on li "吳怡錚26.12.11/0970101293/T82747" at bounding box center [526, 191] width 174 height 24
type input "吳怡錚26.12.11/0970101293/T82747"
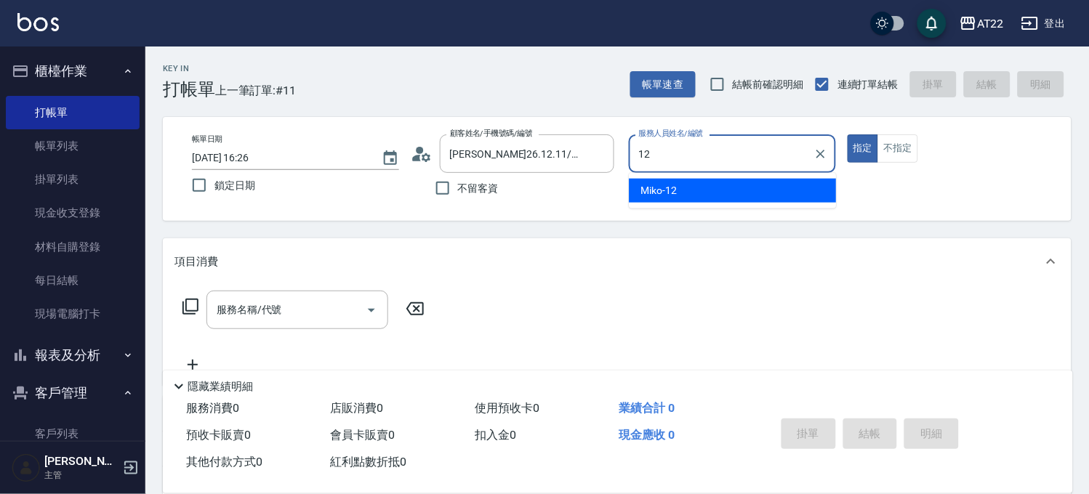
type input "Miko-12"
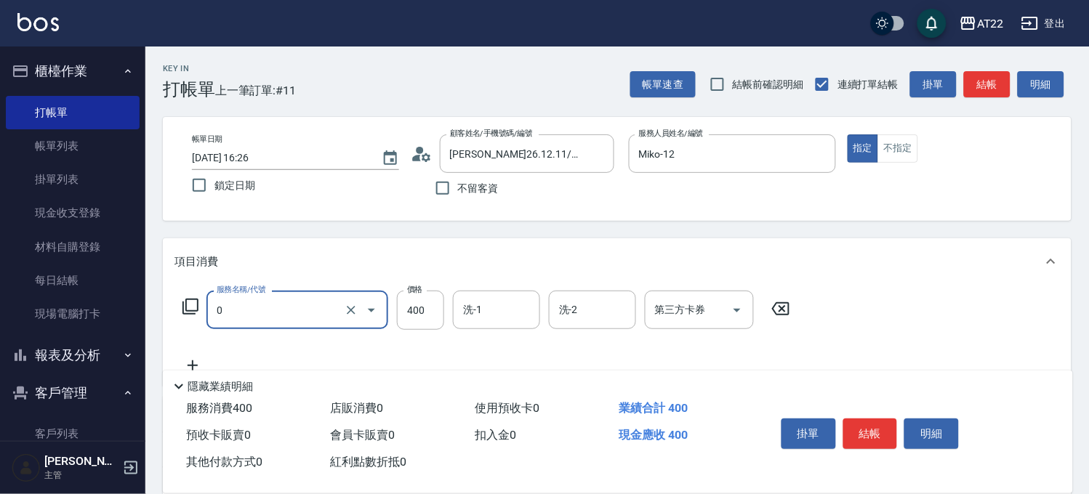
type input "有機洗髮(0)"
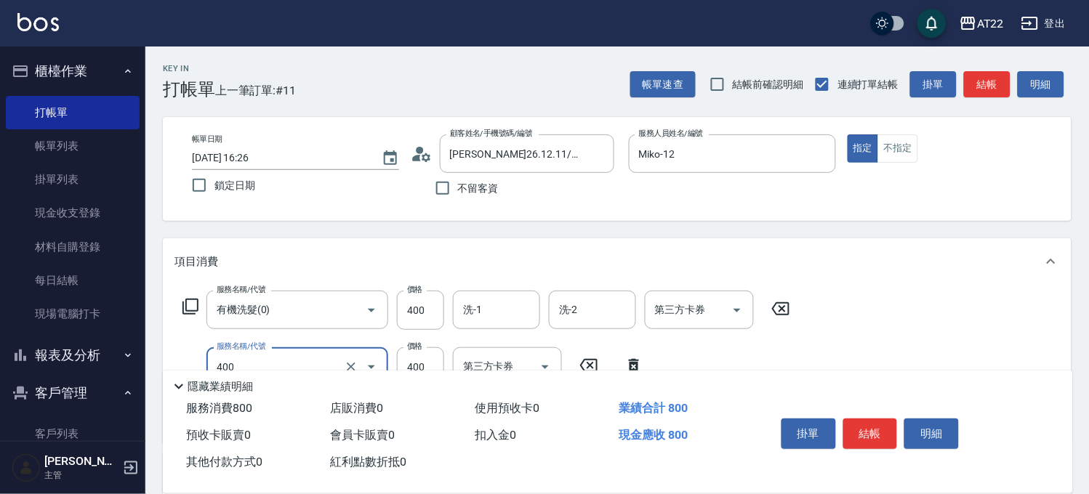
type input "剪髮(400)"
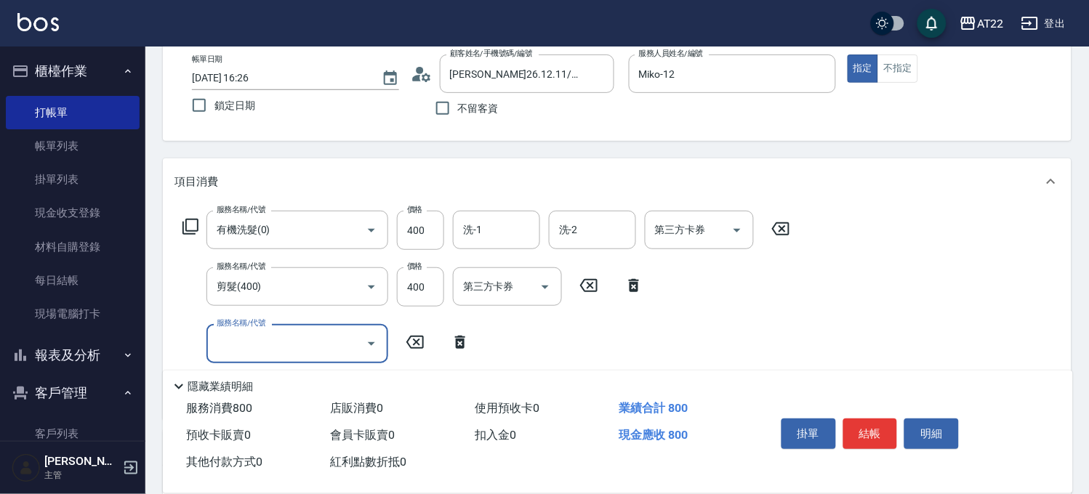
scroll to position [81, 0]
type input "染髮M"
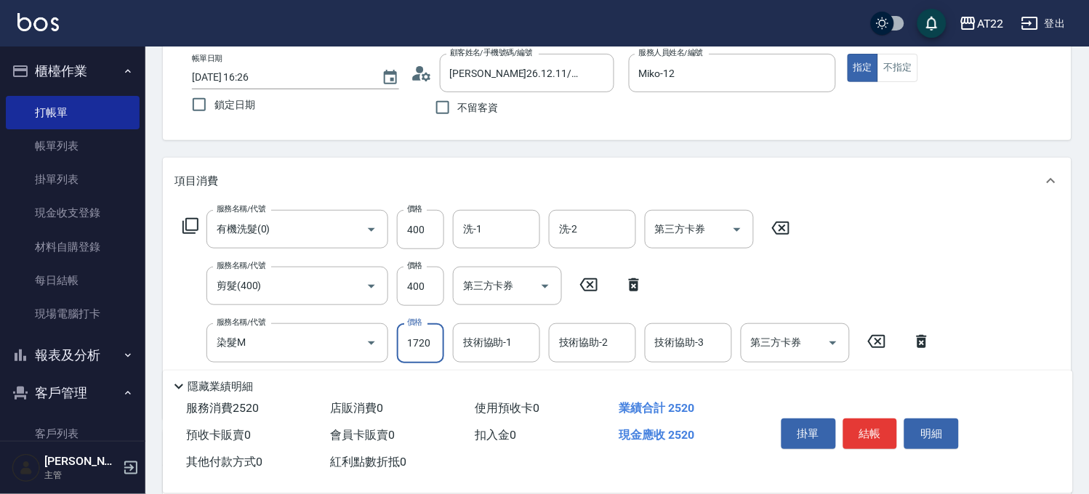
type input "1720"
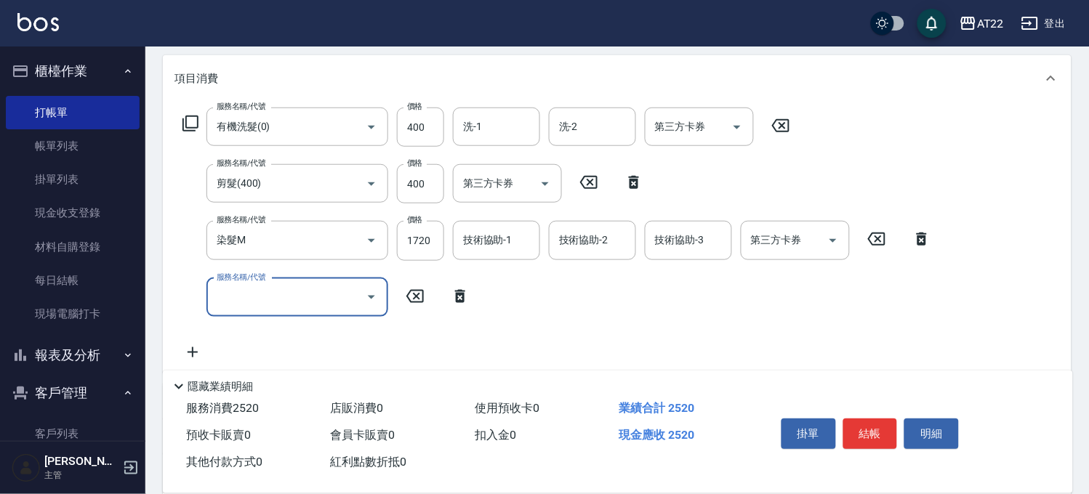
scroll to position [323, 0]
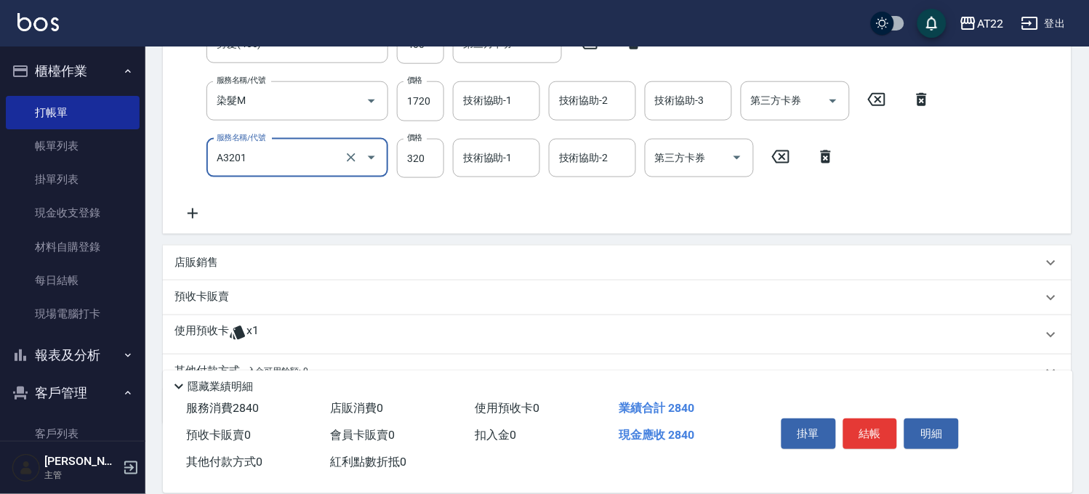
type input "頭皮隔離液(A3201)"
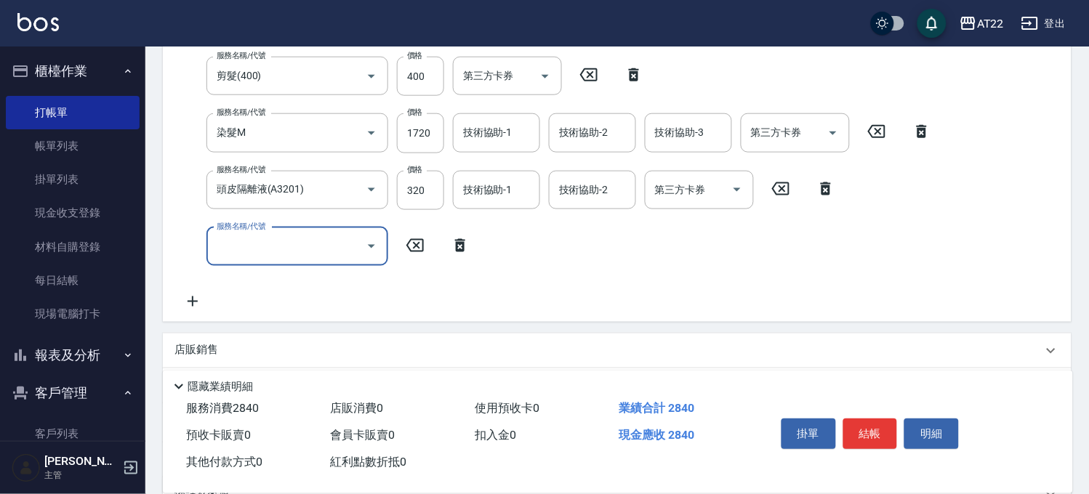
scroll to position [446, 0]
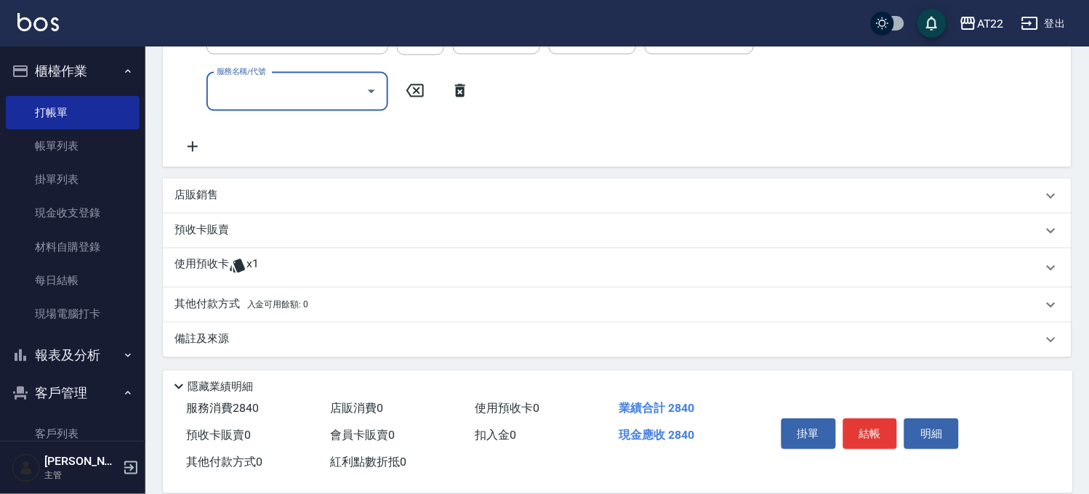
click at [259, 207] on div "店販銷售" at bounding box center [617, 196] width 909 height 35
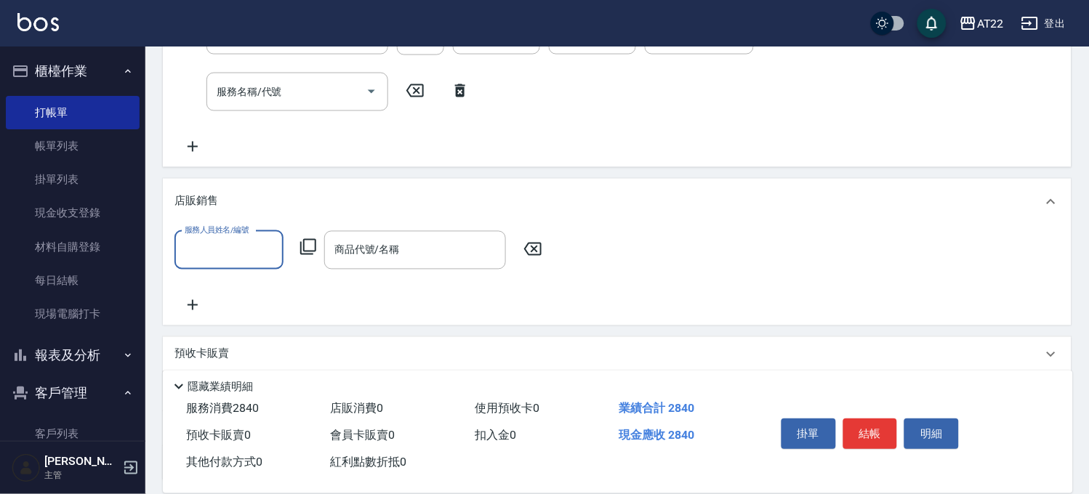
scroll to position [0, 0]
type input "Miko-12"
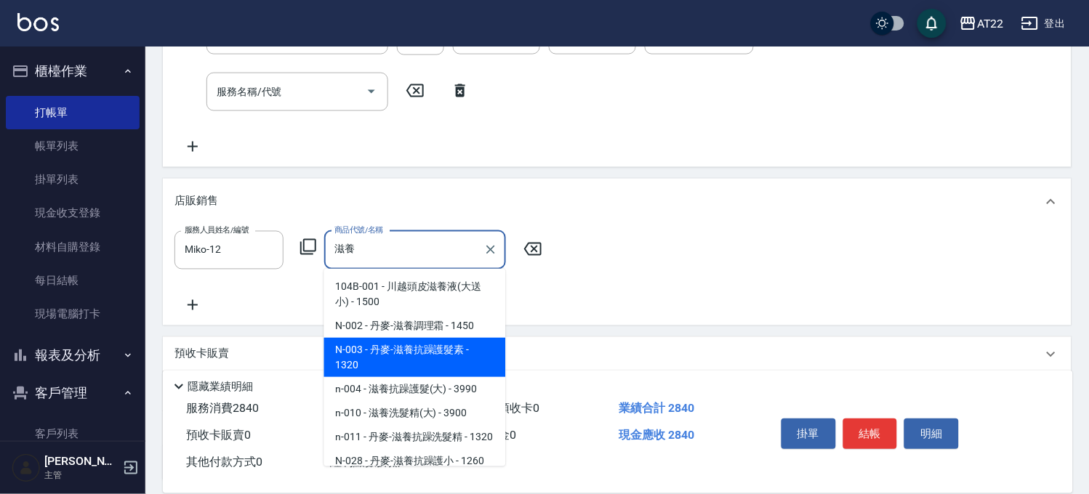
click at [439, 357] on span "N-003 - 丹麥-滋養抗躁護髮素 - 1320" at bounding box center [415, 357] width 182 height 39
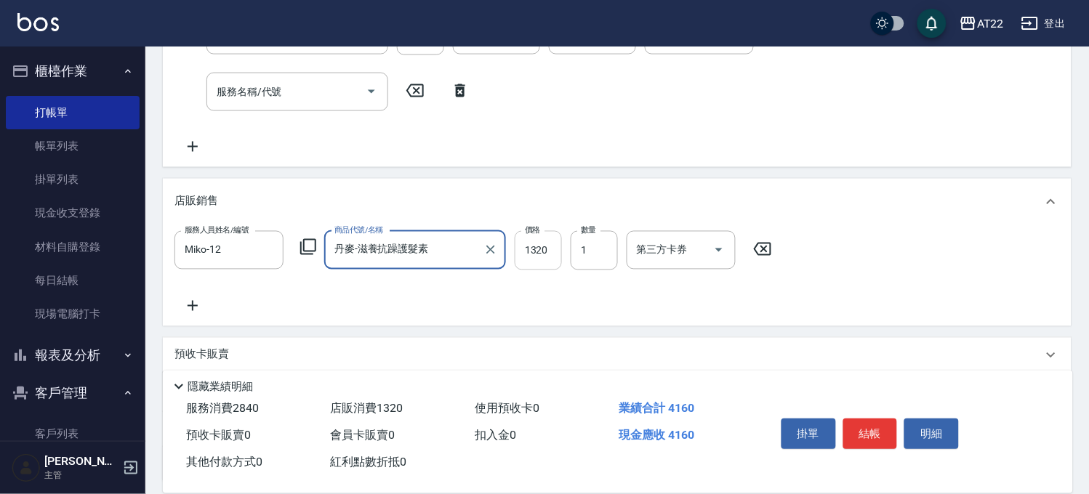
type input "丹麥-滋養抗躁護髮素"
click at [538, 256] on input "1320" at bounding box center [538, 250] width 47 height 39
type input "1188"
click at [862, 429] on button "結帳" at bounding box center [870, 434] width 55 height 31
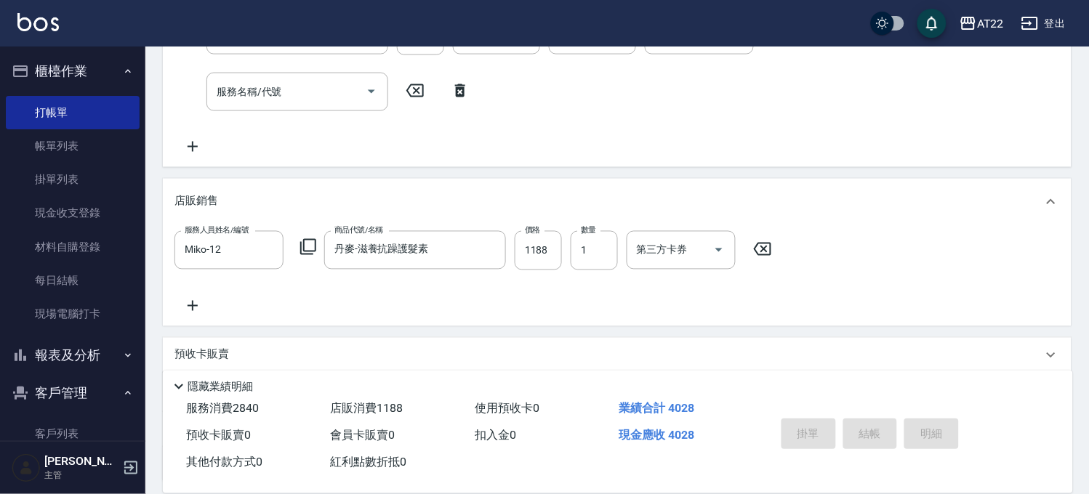
type input "2025/09/23 16:27"
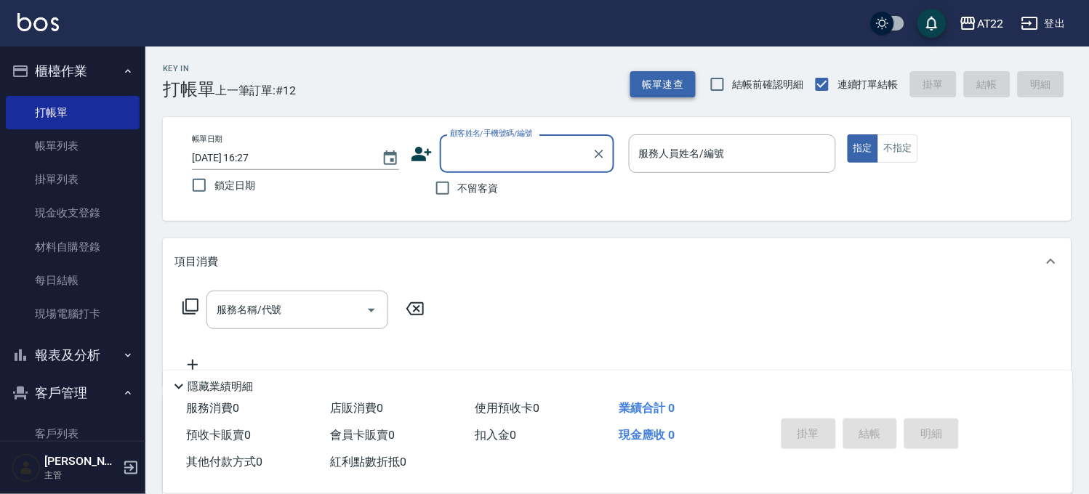
click at [674, 93] on button "帳單速查" at bounding box center [662, 84] width 65 height 27
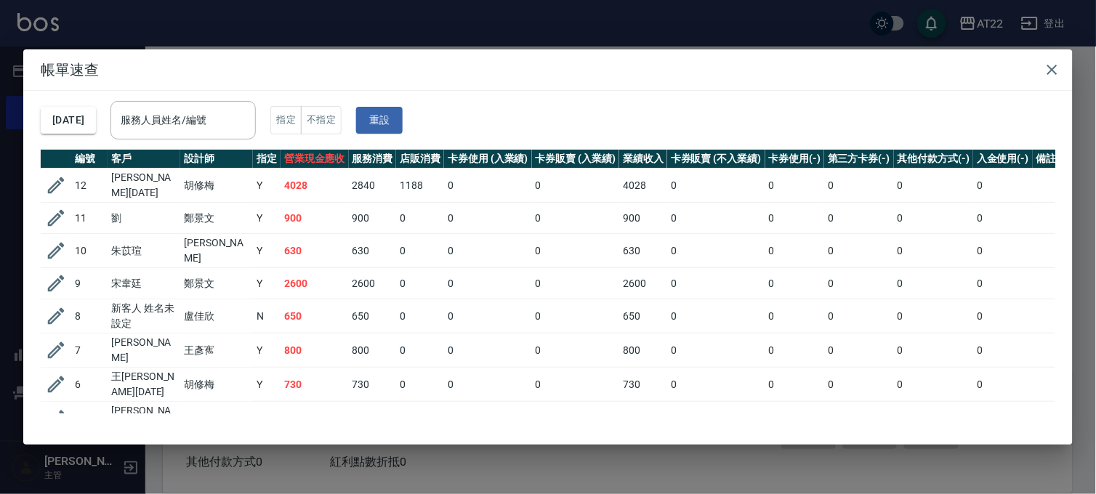
click at [257, 49] on h2 "帳單速查" at bounding box center [548, 69] width 1050 height 41
click at [252, 35] on div "帳單速查 2025/09/23 服務人員姓名/編號 服務人員姓名/編號 指定 不指定 重設 編號 客戶 設計師 指定 營業現金應收 服務消費 店販消費 卡券使…" at bounding box center [548, 247] width 1096 height 494
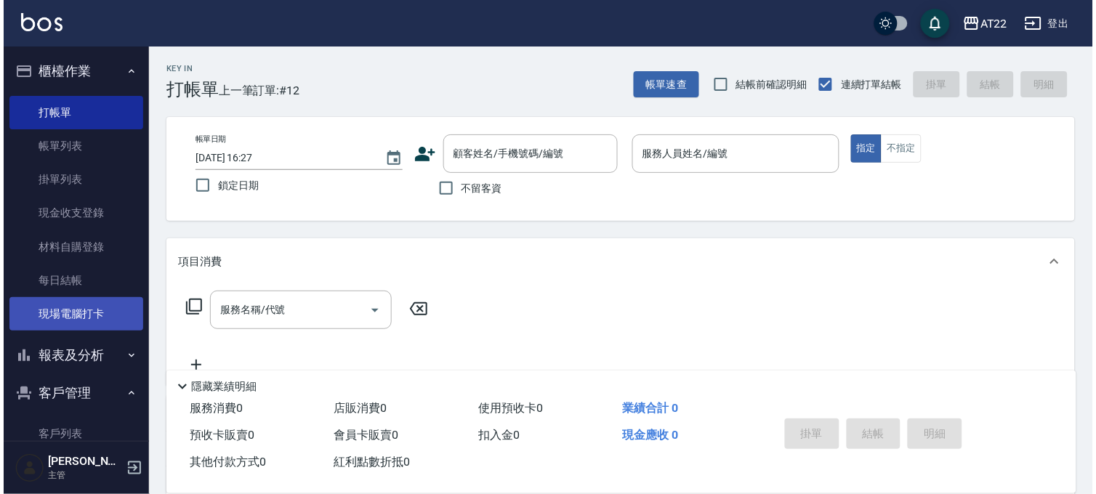
scroll to position [212, 0]
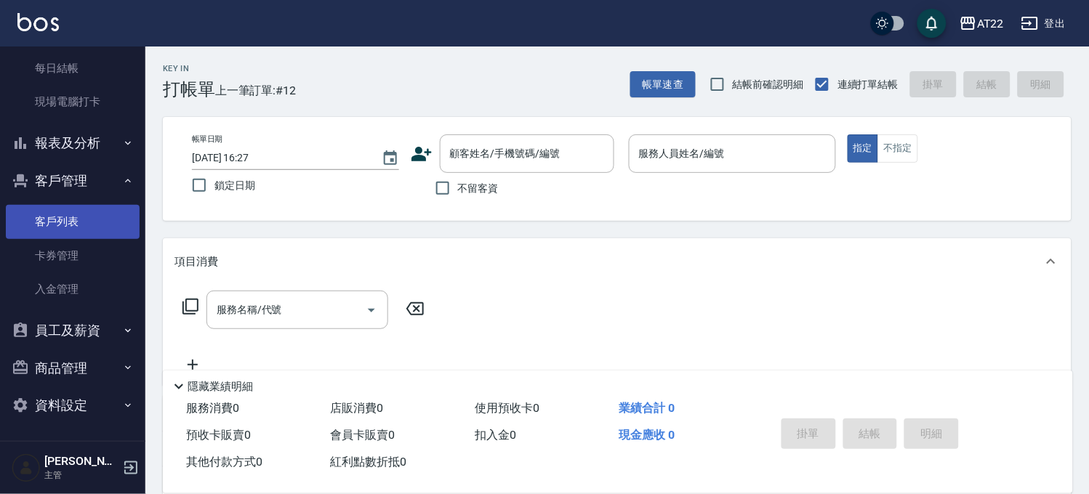
click at [100, 220] on link "客戶列表" at bounding box center [73, 221] width 134 height 33
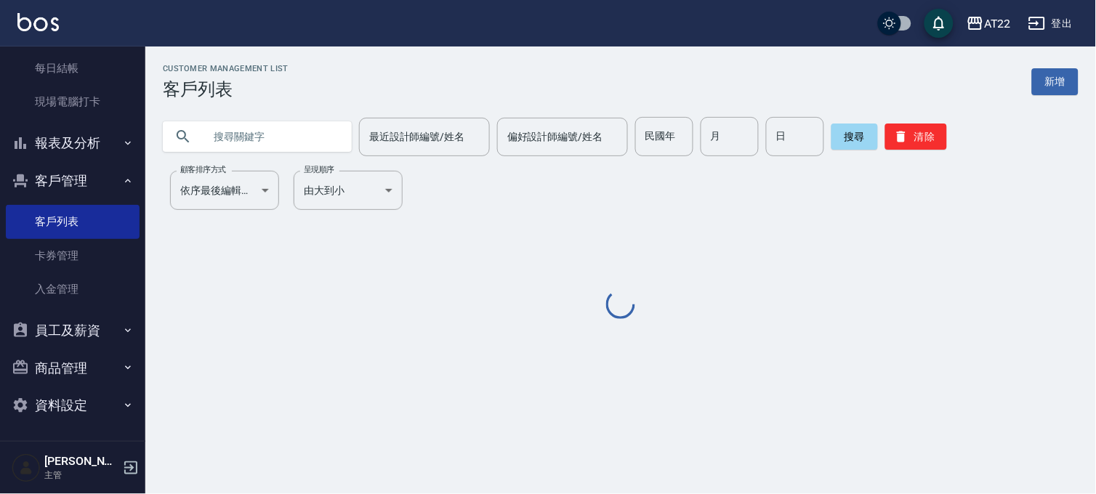
click at [304, 134] on input "text" at bounding box center [272, 136] width 137 height 39
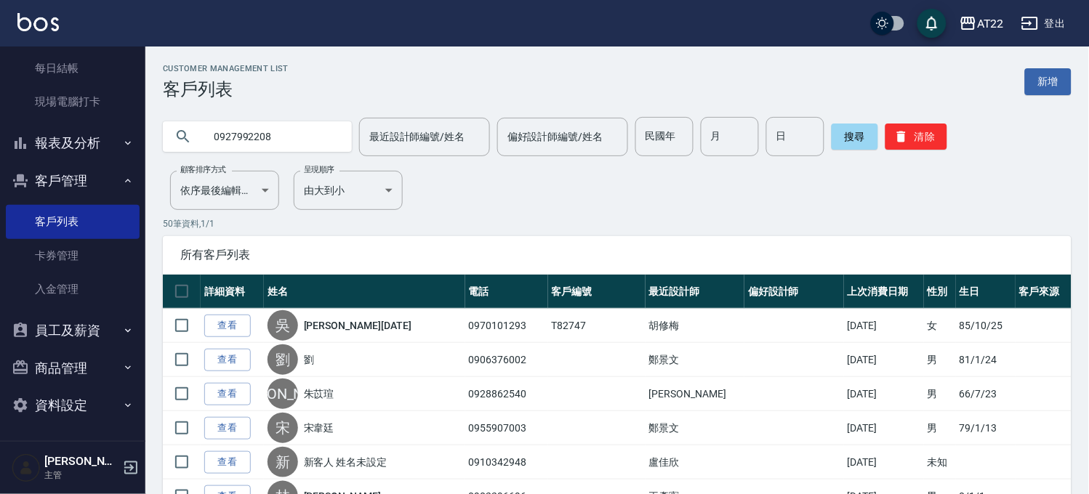
type input "0927992208"
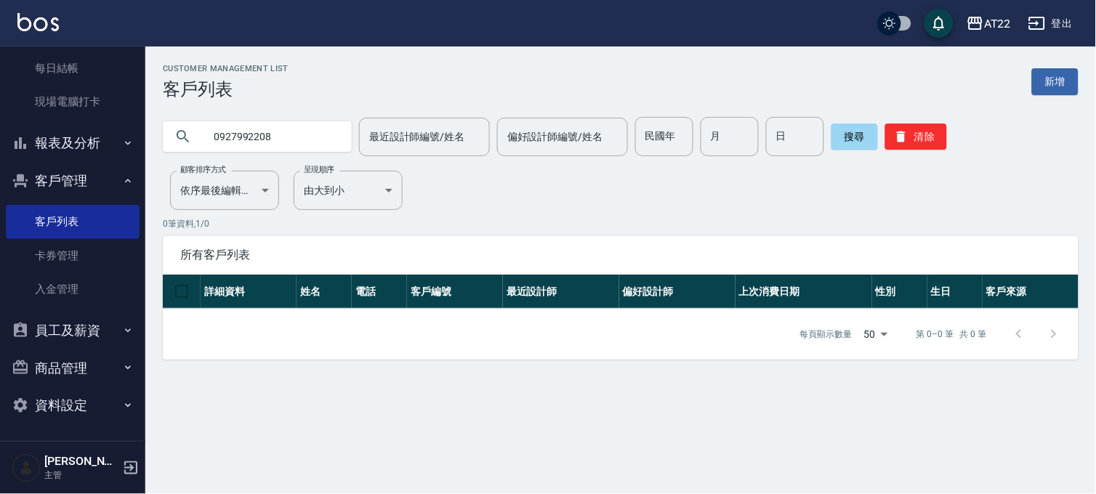
click at [267, 142] on input "0927992208" at bounding box center [272, 136] width 137 height 39
click at [1071, 29] on button "登出" at bounding box center [1051, 23] width 56 height 27
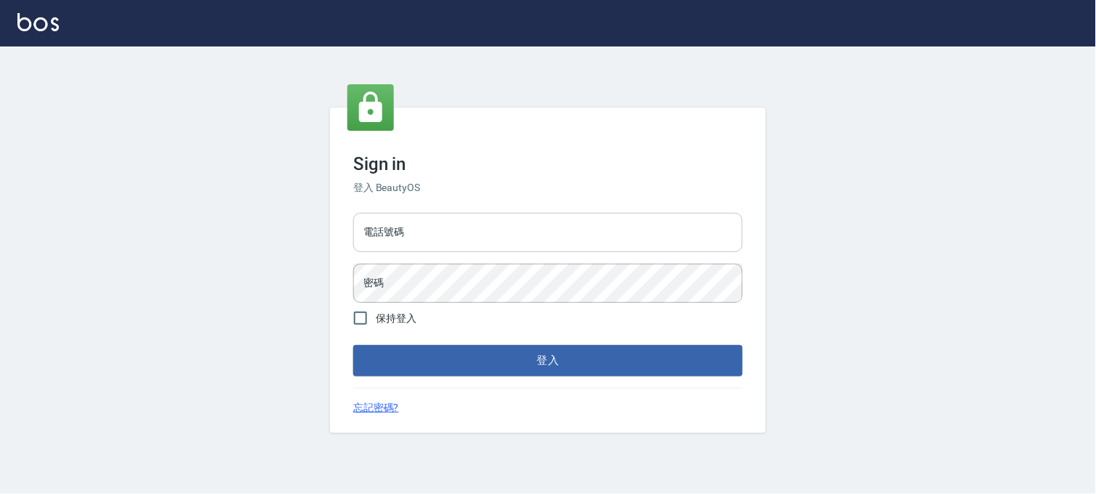
click at [507, 238] on input "電話號碼" at bounding box center [548, 232] width 390 height 39
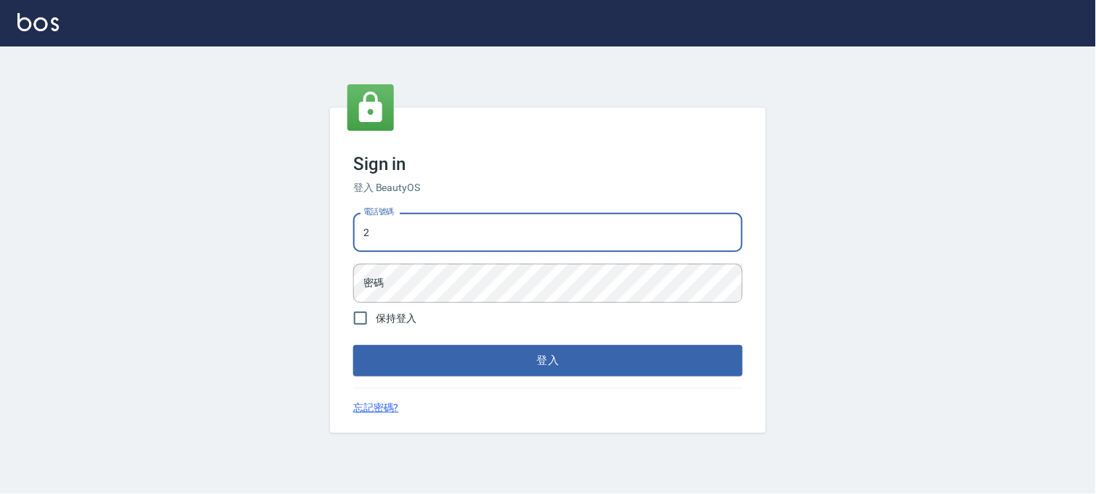
type input "29"
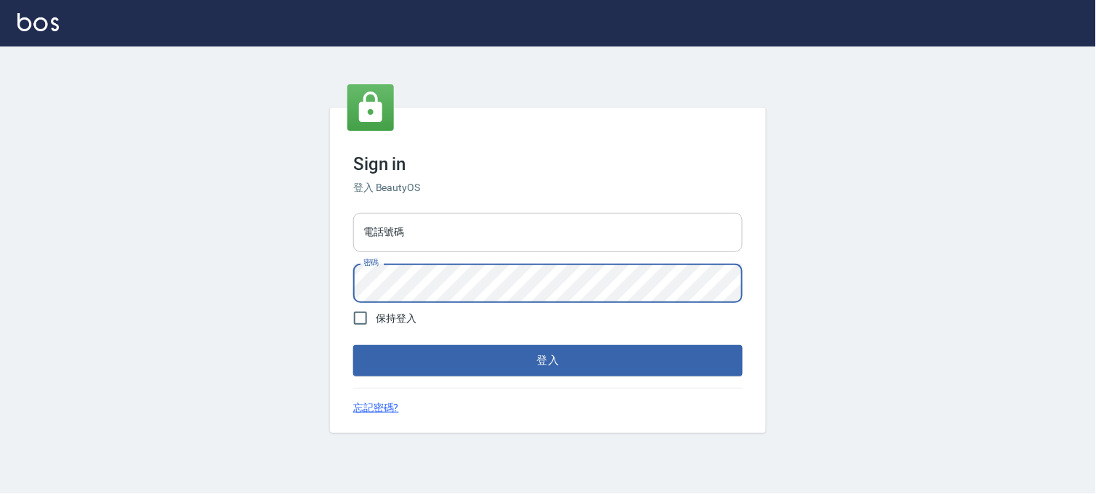
click at [483, 224] on input "電話號碼" at bounding box center [548, 232] width 390 height 39
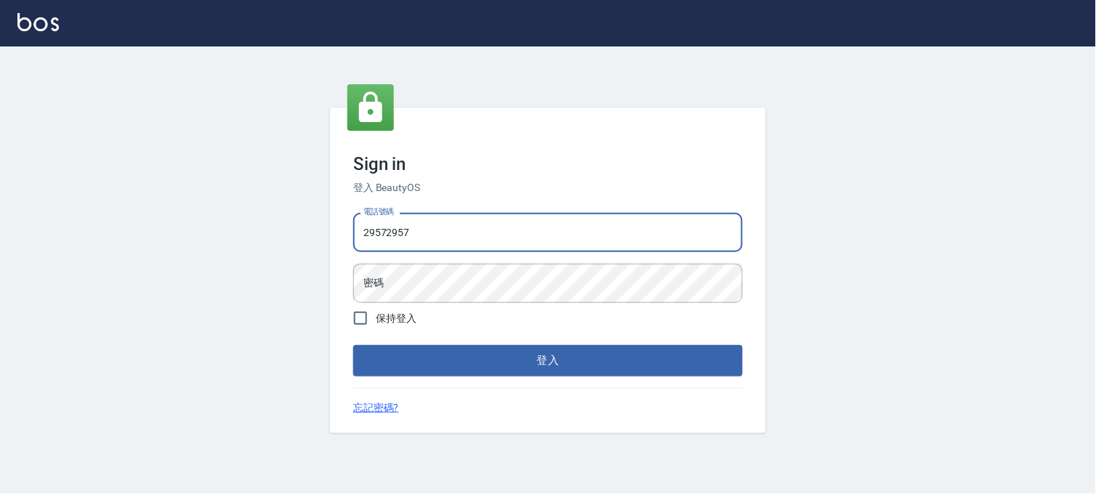
type input "29572957"
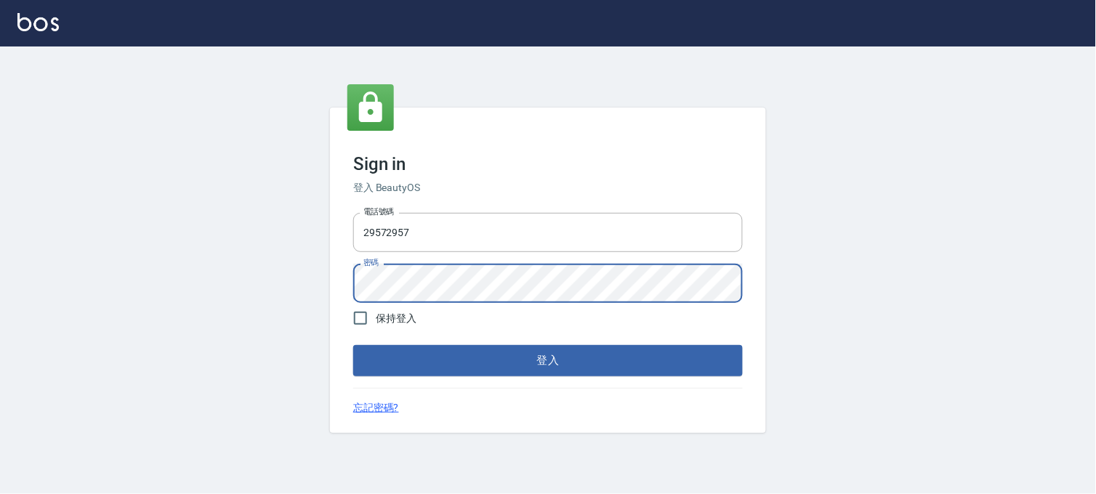
click at [353, 345] on button "登入" at bounding box center [548, 360] width 390 height 31
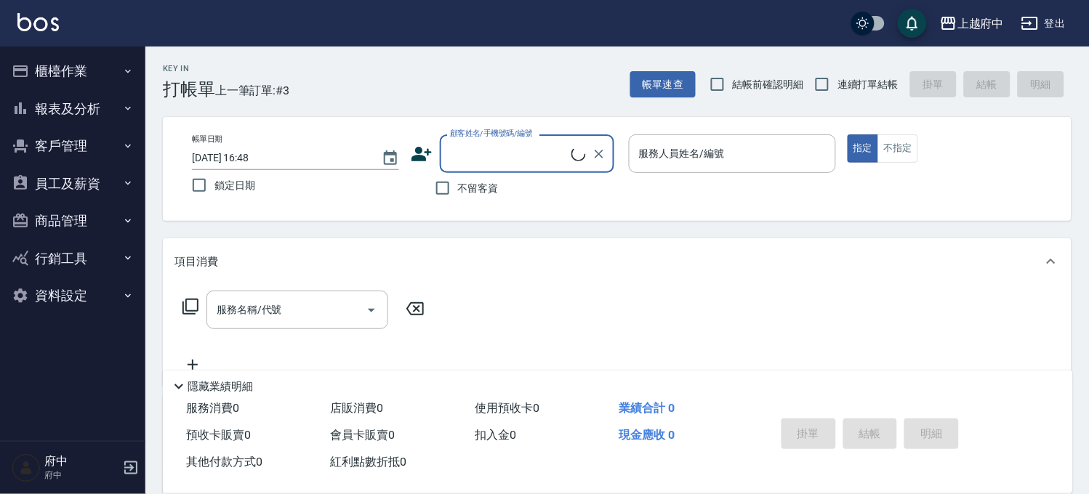
click at [76, 113] on button "報表及分析" at bounding box center [73, 109] width 134 height 38
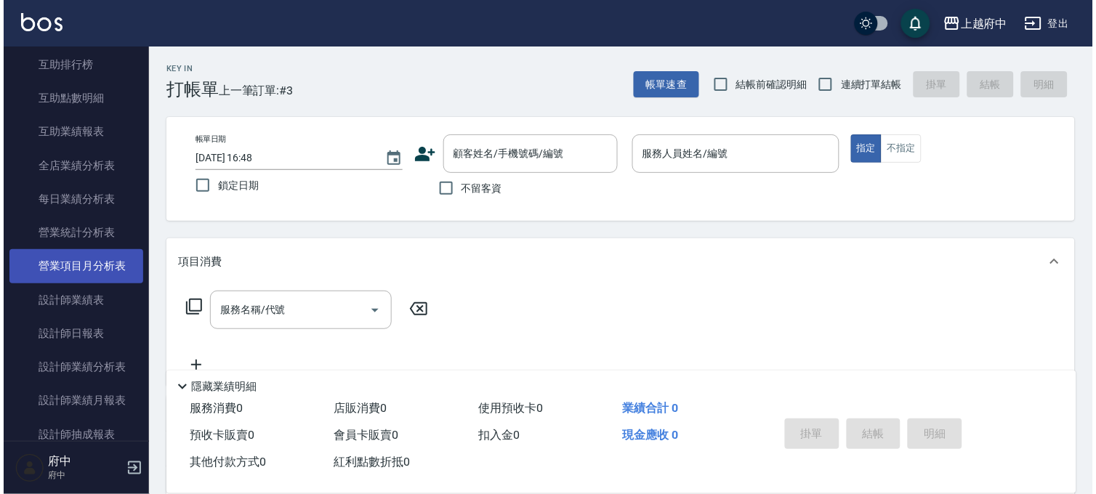
scroll to position [403, 0]
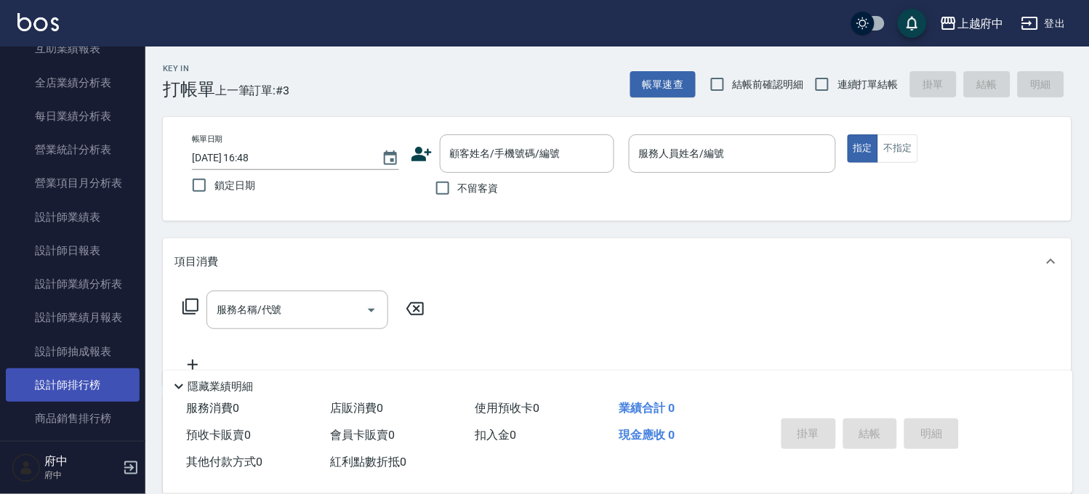
click at [107, 375] on link "設計師排行榜" at bounding box center [73, 385] width 134 height 33
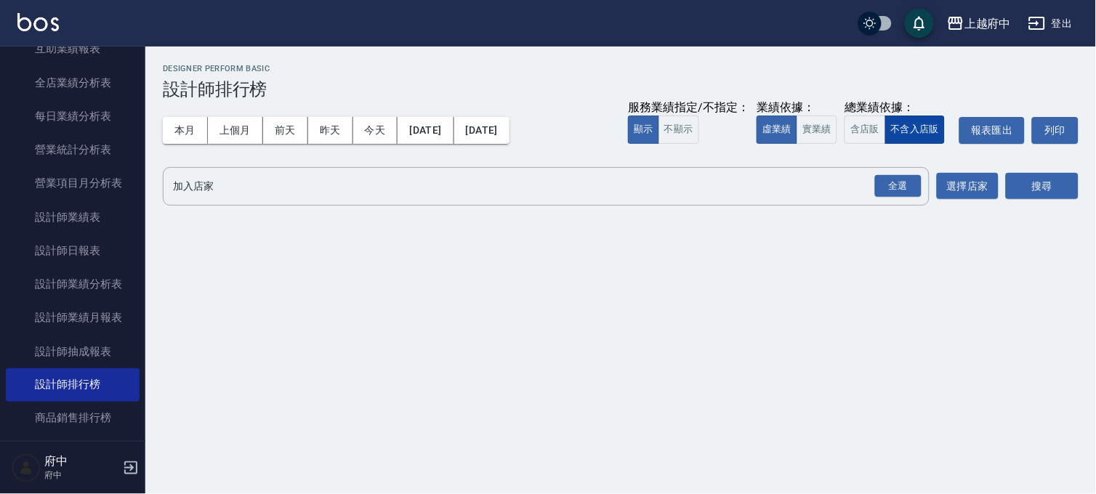
drag, startPoint x: 849, startPoint y: 129, endPoint x: 896, endPoint y: 132, distance: 47.3
click at [850, 129] on button "含店販" at bounding box center [865, 130] width 41 height 28
click at [909, 198] on button "全選" at bounding box center [898, 186] width 52 height 28
click at [914, 187] on div "全選" at bounding box center [898, 186] width 47 height 23
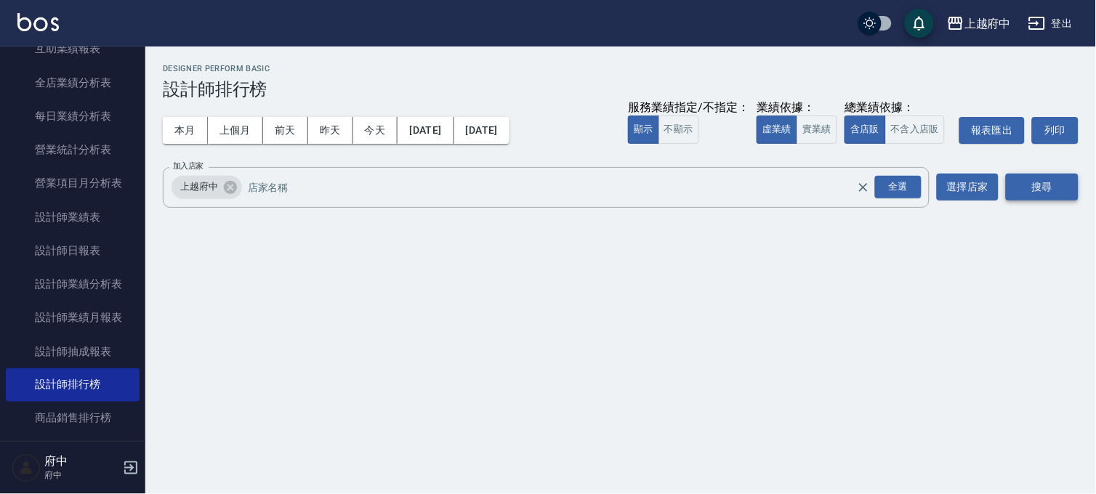
click at [1066, 185] on button "搜尋" at bounding box center [1042, 187] width 73 height 27
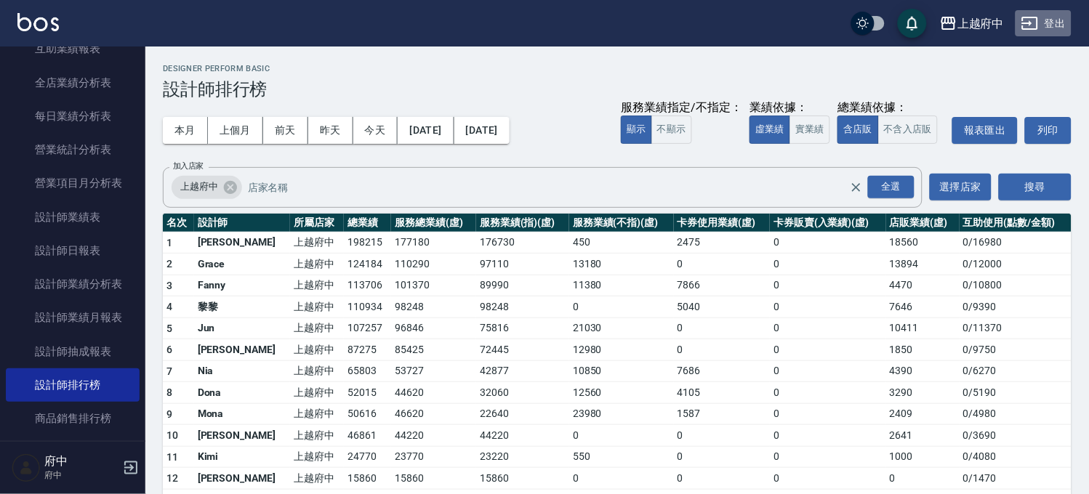
click at [1045, 20] on button "登出" at bounding box center [1043, 23] width 56 height 27
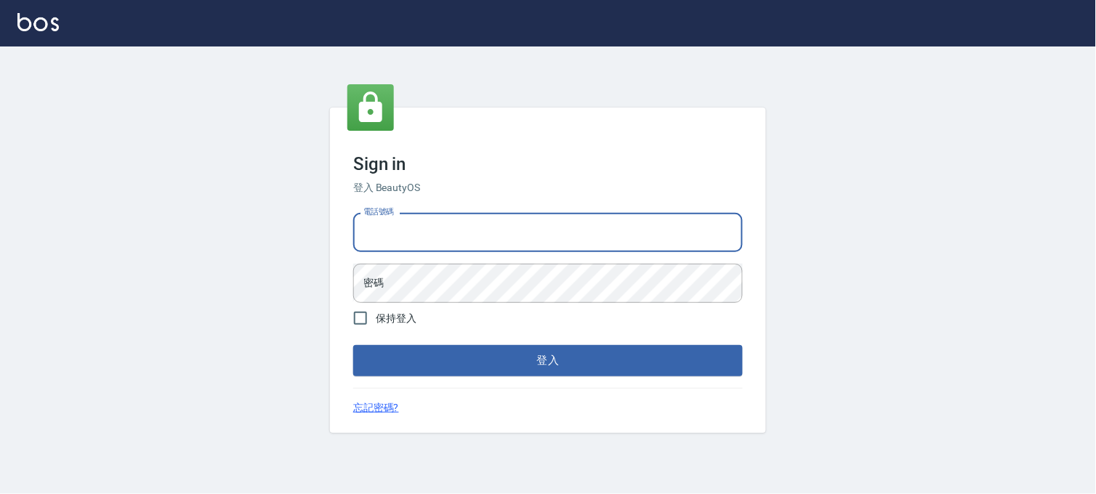
type input "29577977"
click at [524, 224] on input "29577977" at bounding box center [548, 232] width 390 height 39
click at [525, 224] on input "29577977" at bounding box center [548, 232] width 390 height 39
click at [669, 216] on input "電話號碼" at bounding box center [548, 232] width 390 height 39
type input "0936888819"
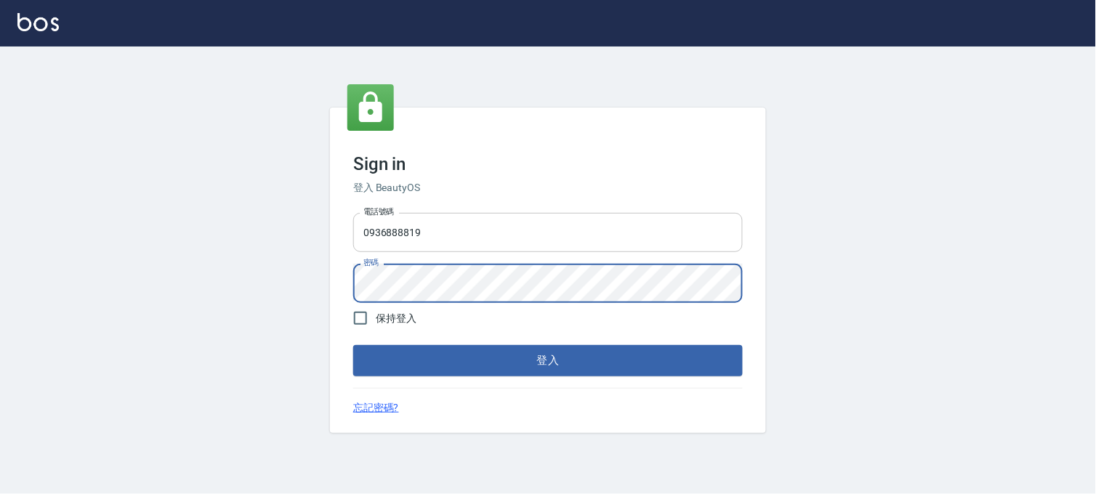
click at [353, 345] on button "登入" at bounding box center [548, 360] width 390 height 31
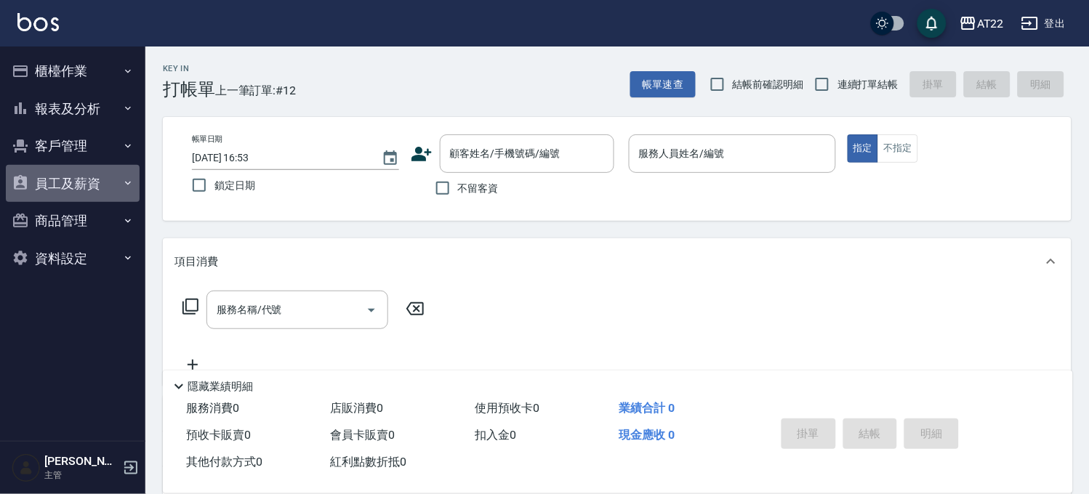
click at [76, 185] on button "員工及薪資" at bounding box center [73, 184] width 134 height 38
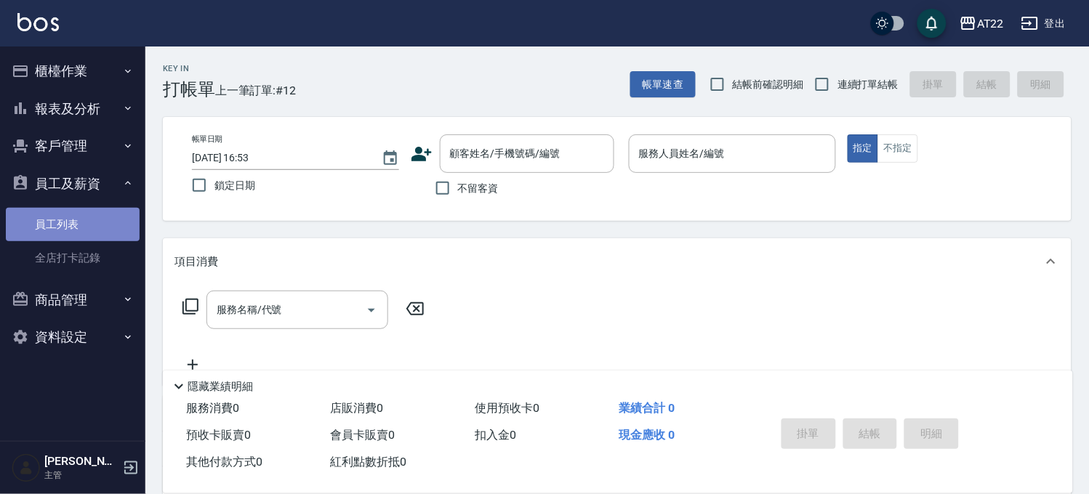
click at [51, 227] on link "員工列表" at bounding box center [73, 224] width 134 height 33
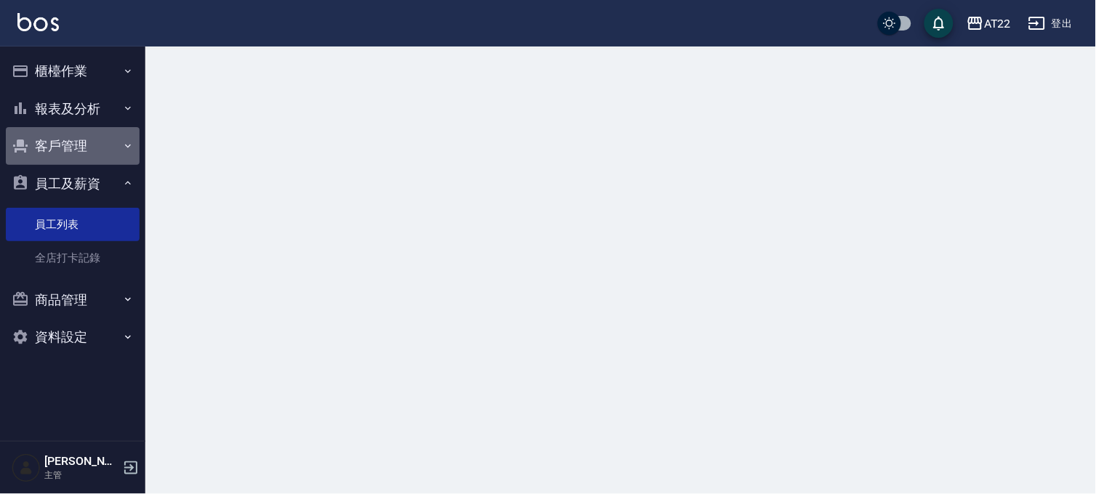
click at [78, 141] on button "客戶管理" at bounding box center [73, 146] width 134 height 38
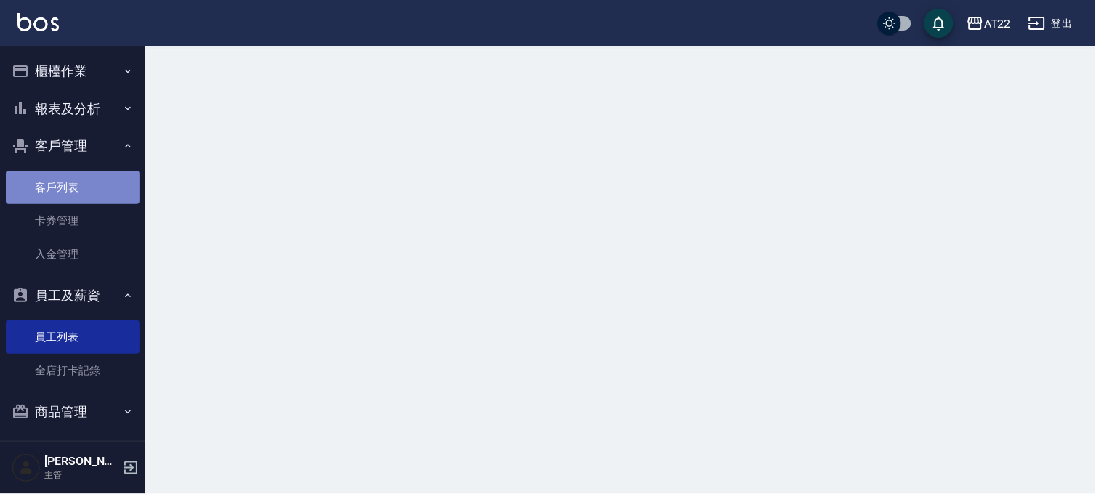
click at [73, 177] on link "客戶列表" at bounding box center [73, 187] width 134 height 33
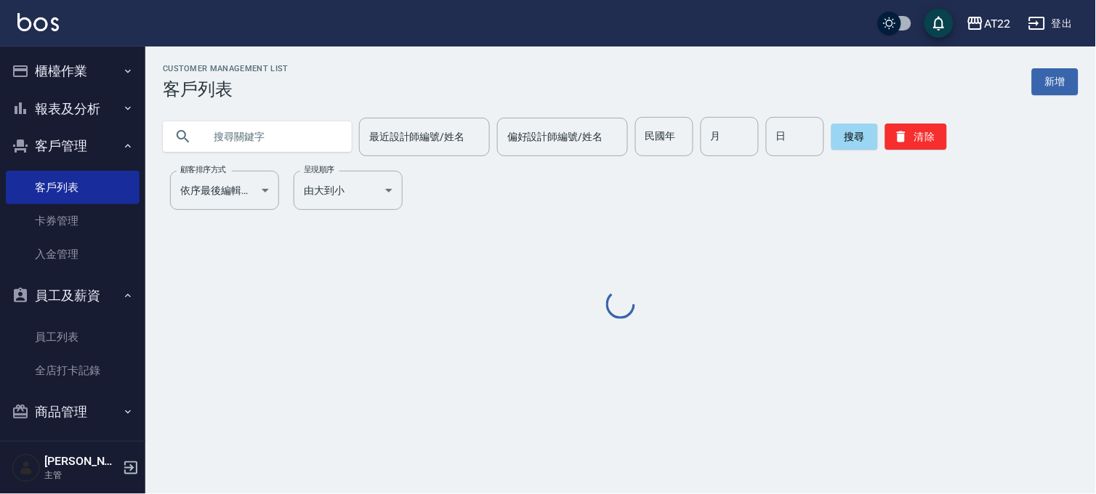
click at [314, 140] on input "text" at bounding box center [272, 136] width 137 height 39
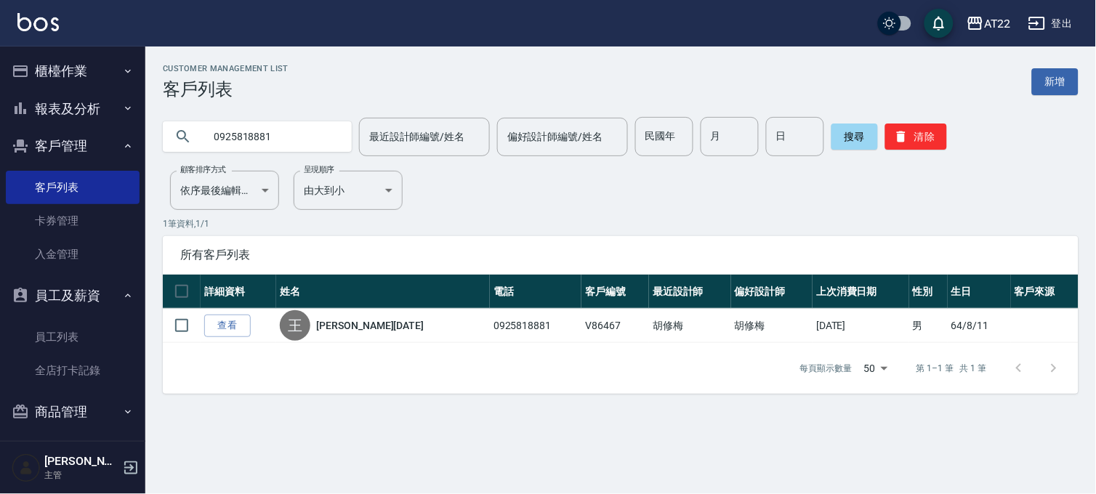
click at [306, 118] on input "0925818881" at bounding box center [272, 136] width 137 height 39
type input "0985588905"
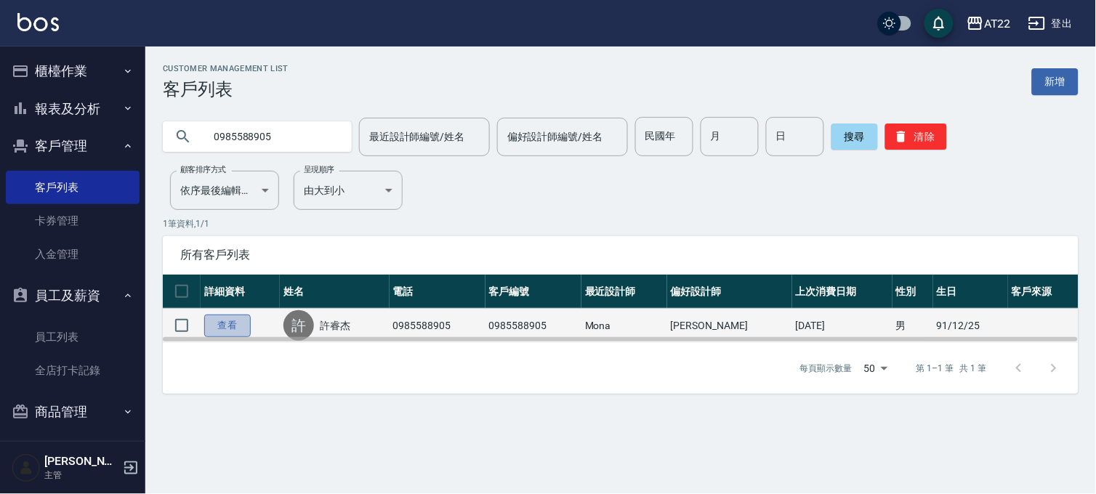
click at [229, 315] on link "查看" at bounding box center [227, 326] width 47 height 23
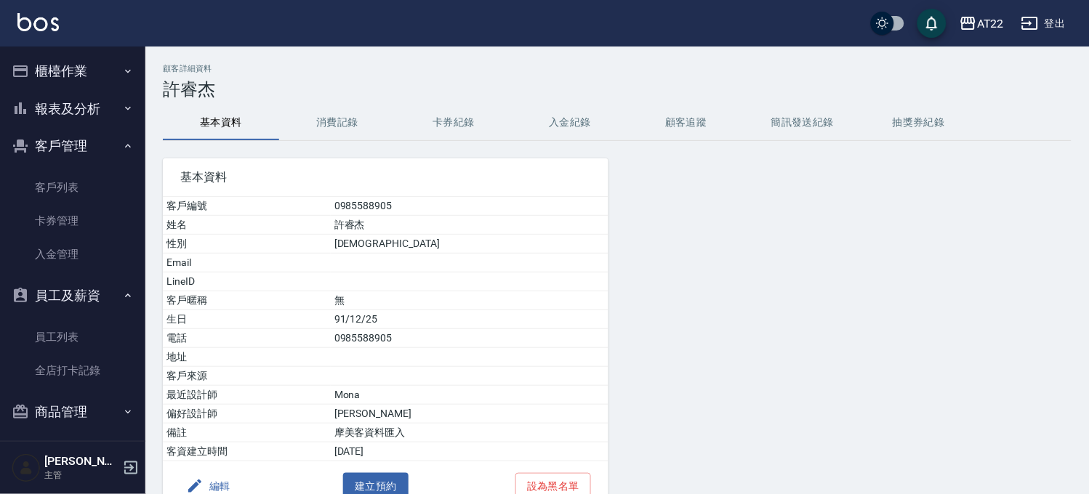
drag, startPoint x: 315, startPoint y: 146, endPoint x: 325, endPoint y: 132, distance: 16.7
click at [316, 145] on div "基本資料 客戶編號 0985588905 姓名 許睿杰 性別 MALE Email LineID 客戶暱稱 無 生日 91/12/25 電話 09855889…" at bounding box center [376, 326] width 463 height 371
click at [325, 132] on button "消費記錄" at bounding box center [337, 122] width 116 height 35
